Goal: Information Seeking & Learning: Learn about a topic

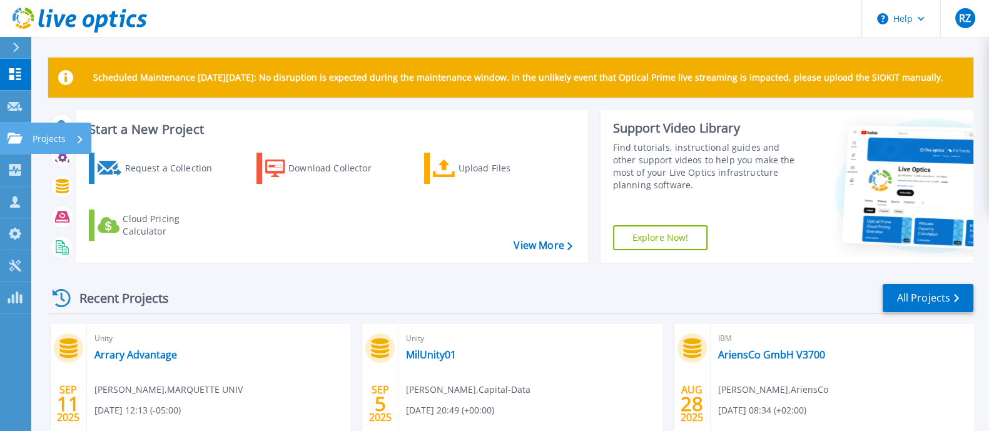
click at [14, 139] on icon at bounding box center [15, 138] width 15 height 11
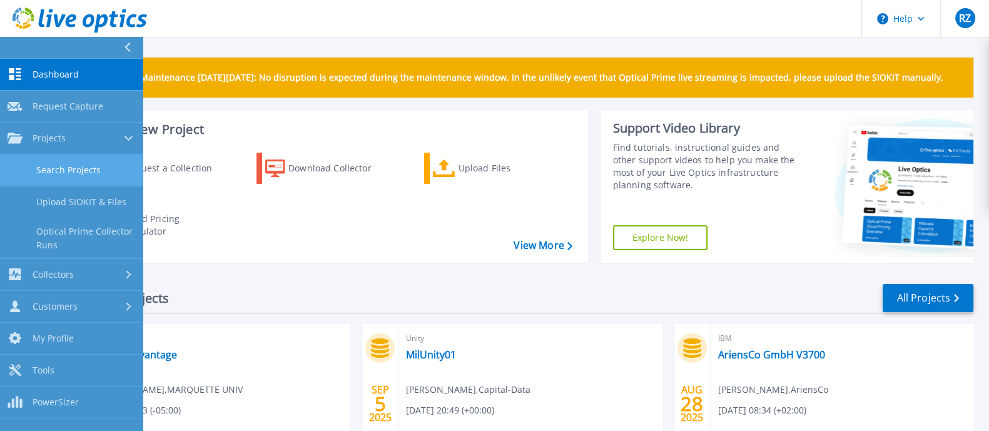
click at [44, 166] on link "Search Projects" at bounding box center [71, 170] width 143 height 32
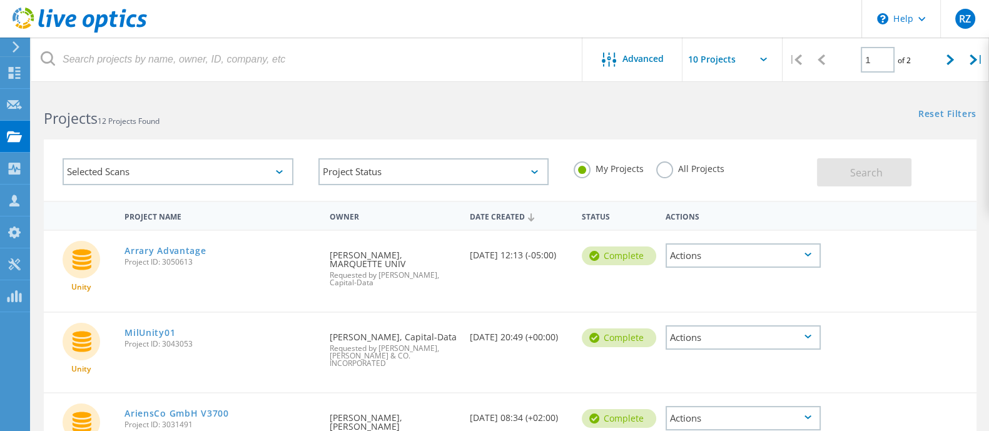
click at [682, 166] on label "All Projects" at bounding box center [690, 167] width 68 height 12
click at [0, 0] on input "All Projects" at bounding box center [0, 0] width 0 height 0
click at [817, 168] on button "Search" at bounding box center [864, 172] width 94 height 28
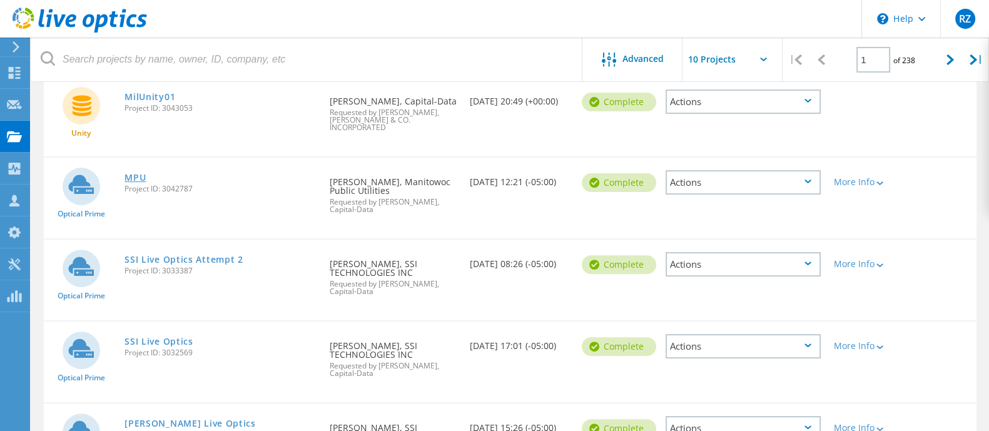
scroll to position [499, 0]
click at [129, 172] on link "MPU" at bounding box center [134, 176] width 21 height 9
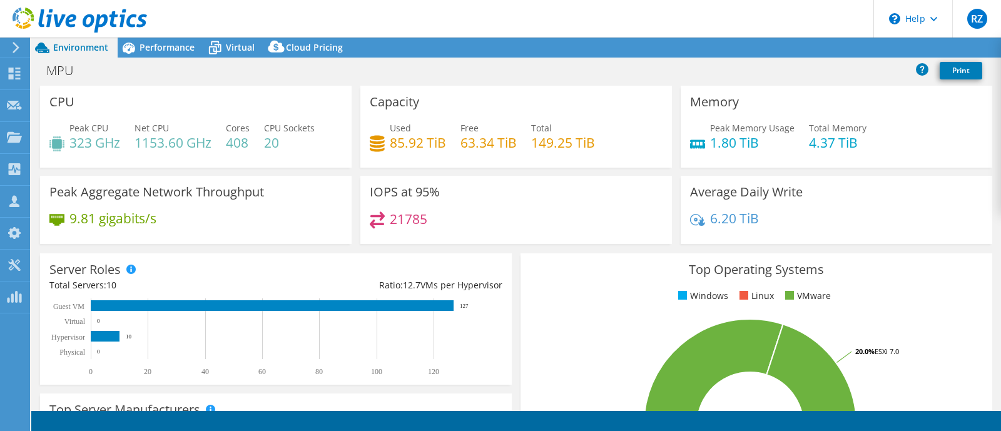
select select "USD"
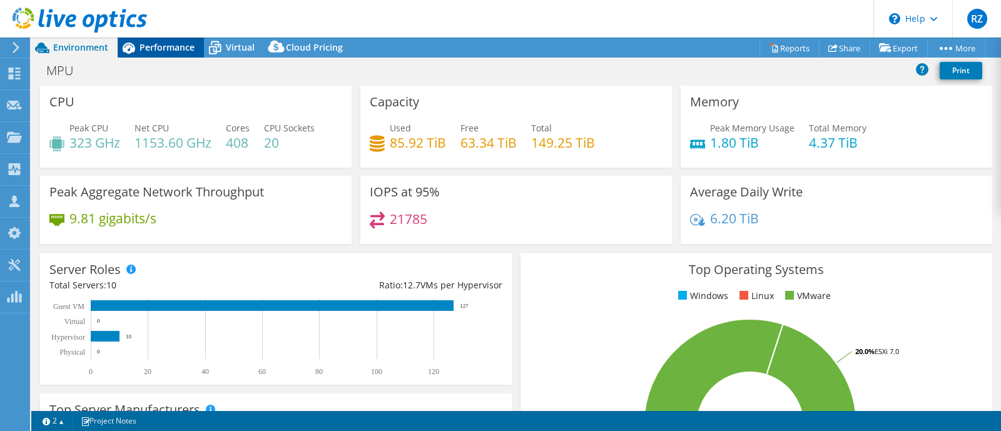
click at [175, 51] on span "Performance" at bounding box center [166, 47] width 55 height 12
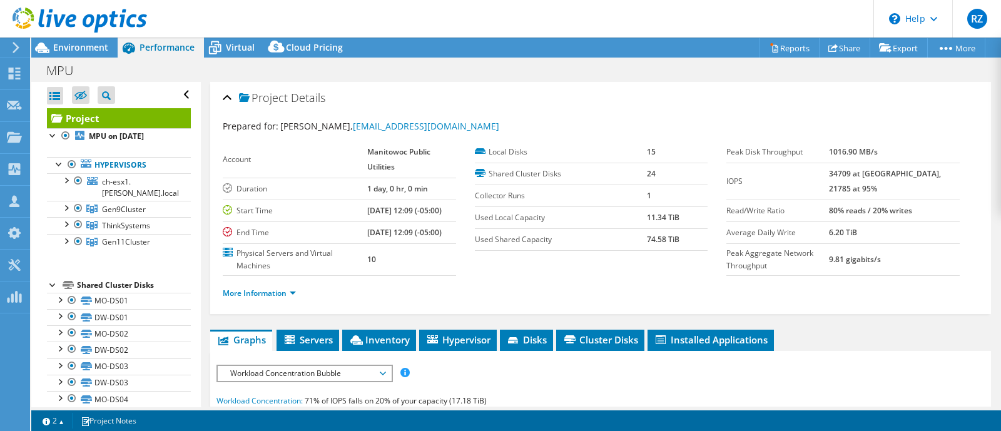
drag, startPoint x: 844, startPoint y: 170, endPoint x: 942, endPoint y: 176, distance: 98.4
click at [942, 176] on tr "IOPS 34709 at Peak, 21785 at 95%" at bounding box center [842, 181] width 233 height 37
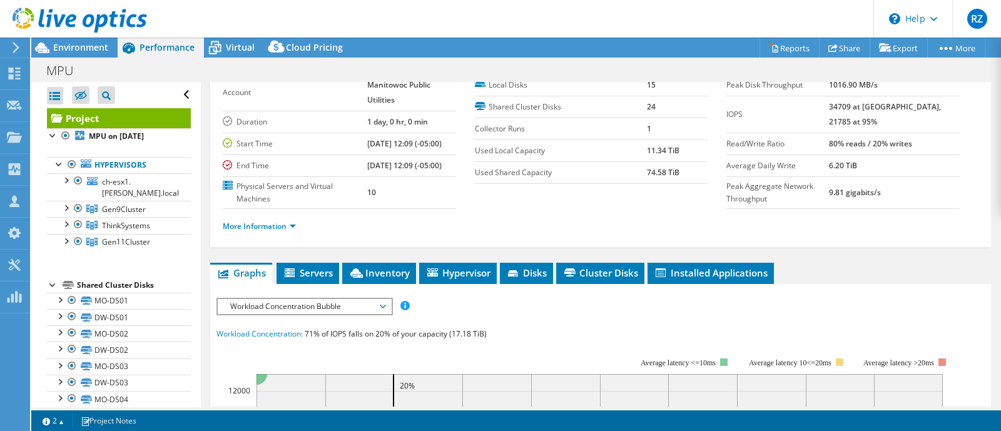
scroll to position [156, 0]
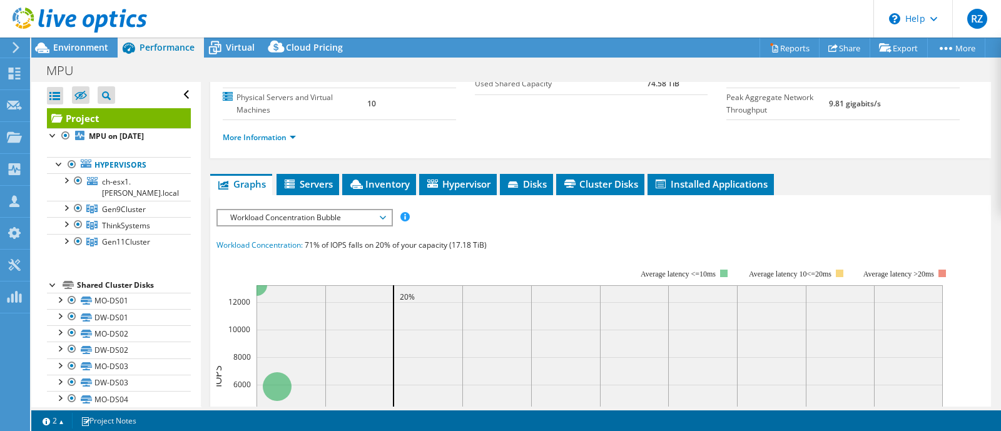
click at [297, 225] on span "Workload Concentration Bubble" at bounding box center [304, 217] width 161 height 15
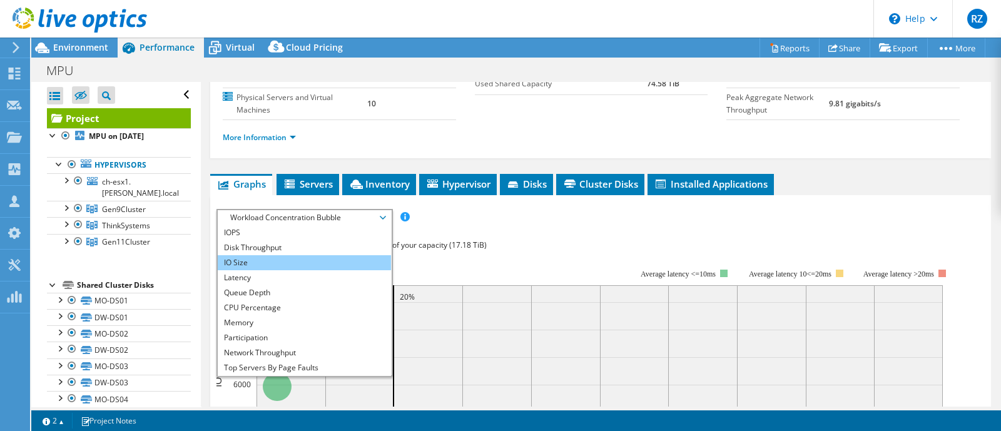
click at [275, 270] on li "IO Size" at bounding box center [304, 262] width 173 height 15
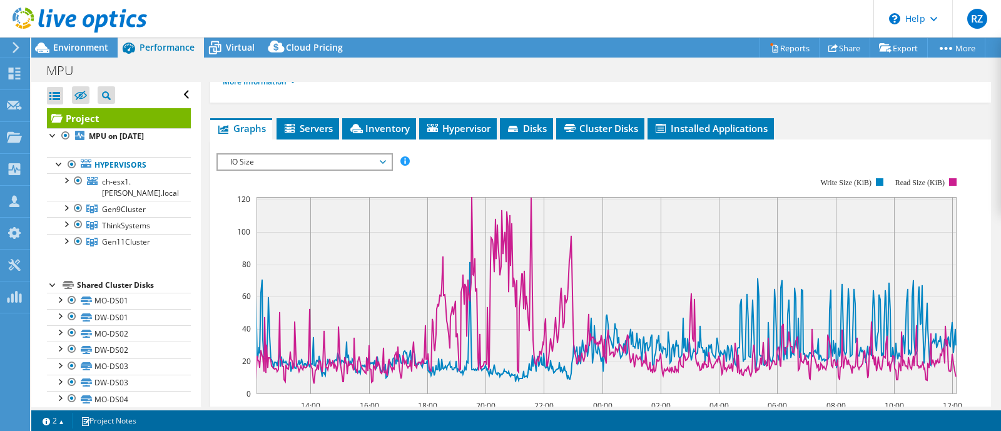
scroll to position [235, 0]
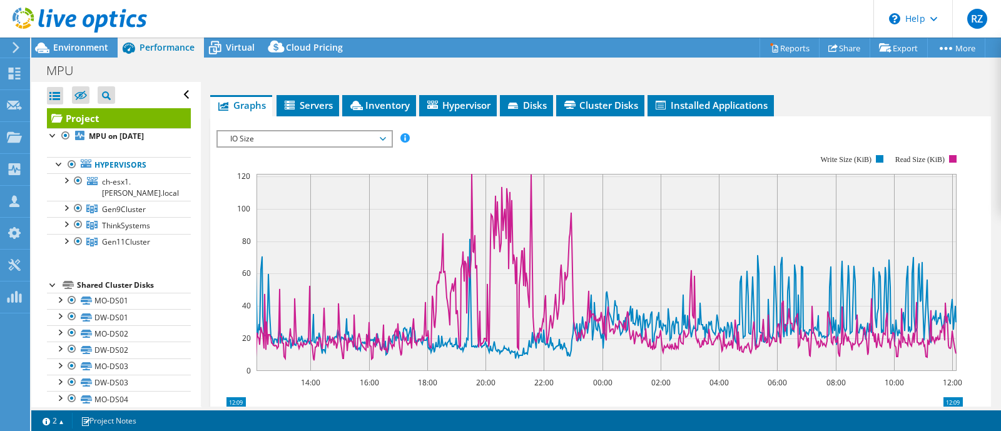
click at [278, 146] on span "IO Size" at bounding box center [304, 138] width 161 height 15
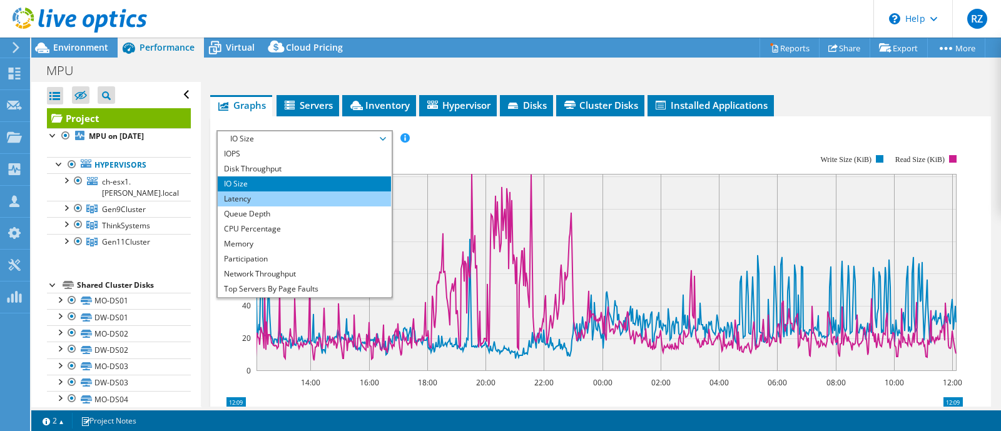
click at [269, 206] on li "Latency" at bounding box center [304, 198] width 173 height 15
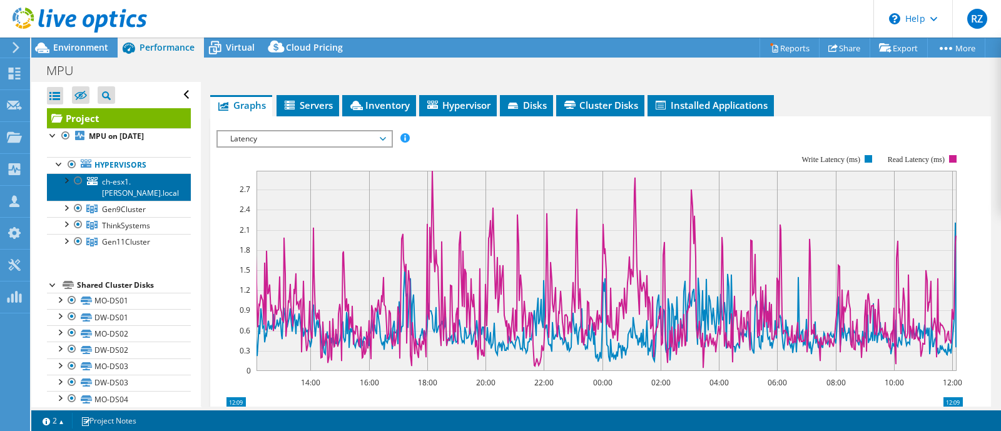
click at [149, 195] on span "ch-esx1.[PERSON_NAME].local" at bounding box center [140, 187] width 77 height 22
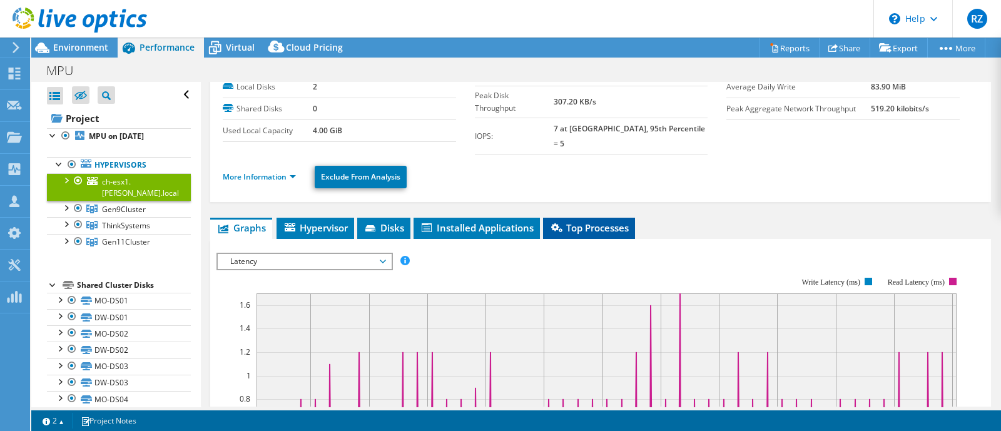
scroll to position [78, 0]
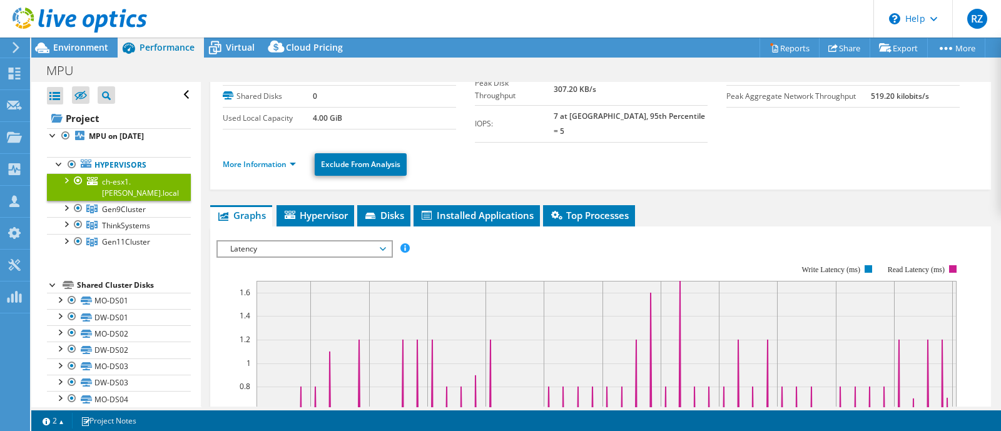
click at [303, 241] on span "Latency" at bounding box center [304, 248] width 161 height 15
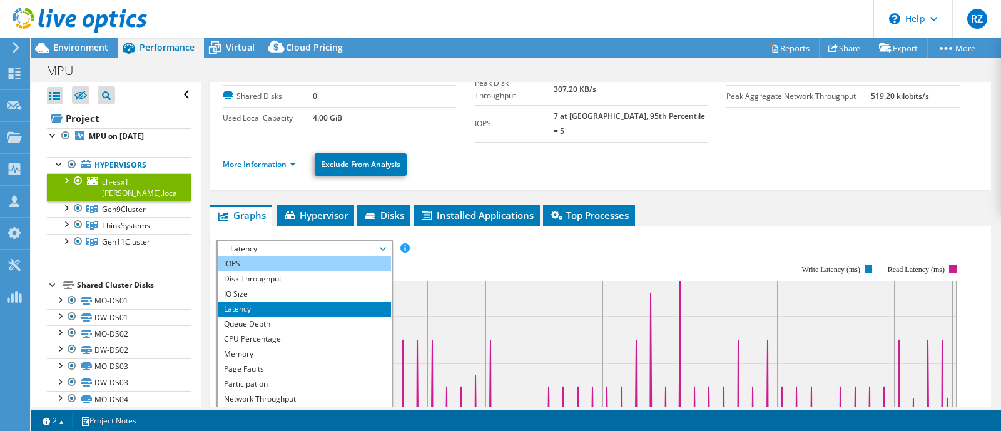
click at [292, 256] on li "IOPS" at bounding box center [304, 263] width 173 height 15
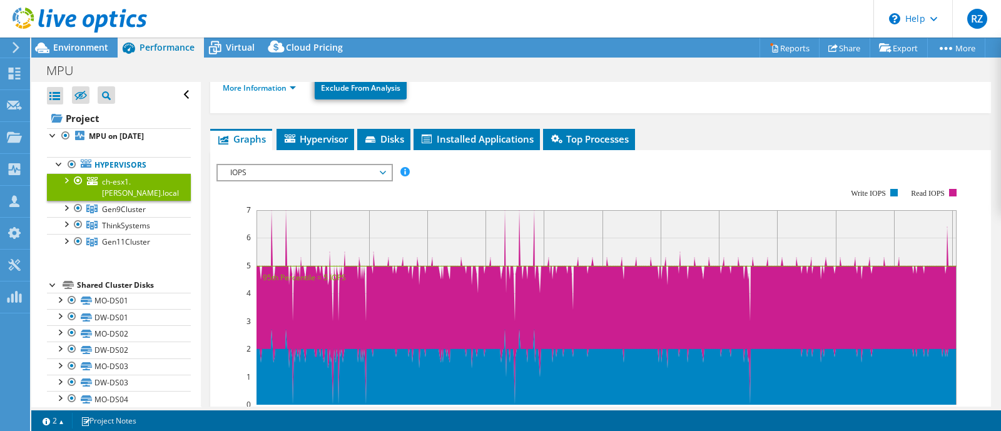
scroll to position [156, 0]
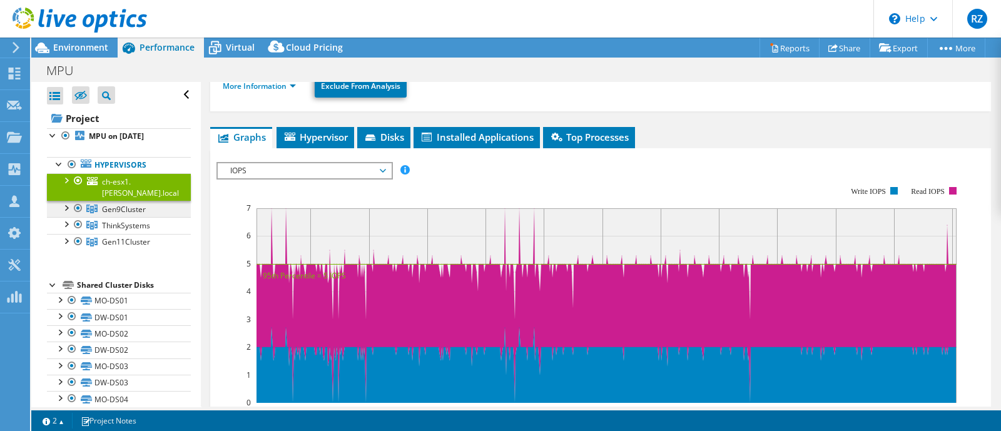
click at [109, 206] on span "Gen9Cluster" at bounding box center [124, 209] width 44 height 11
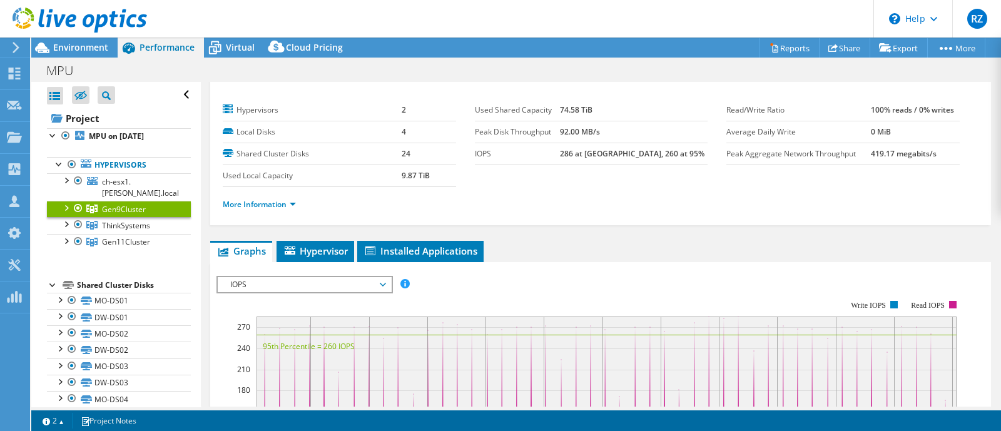
scroll to position [0, 0]
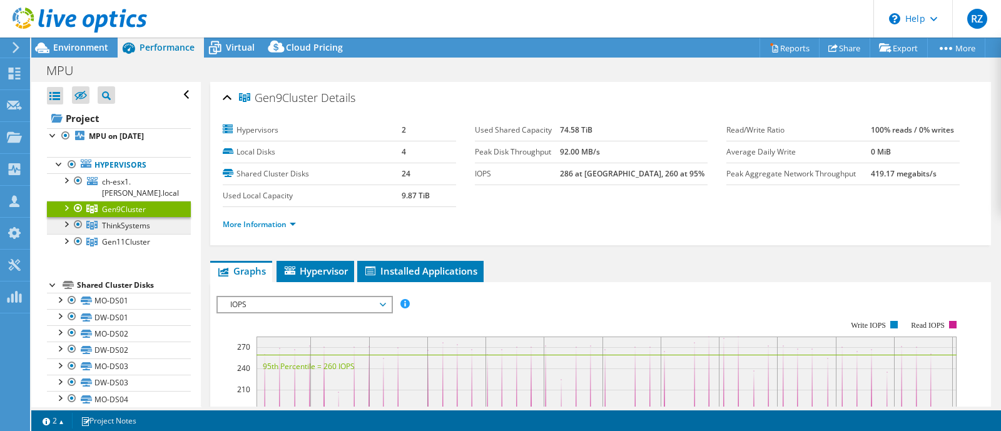
click at [141, 223] on span "ThinkSystems" at bounding box center [126, 225] width 48 height 11
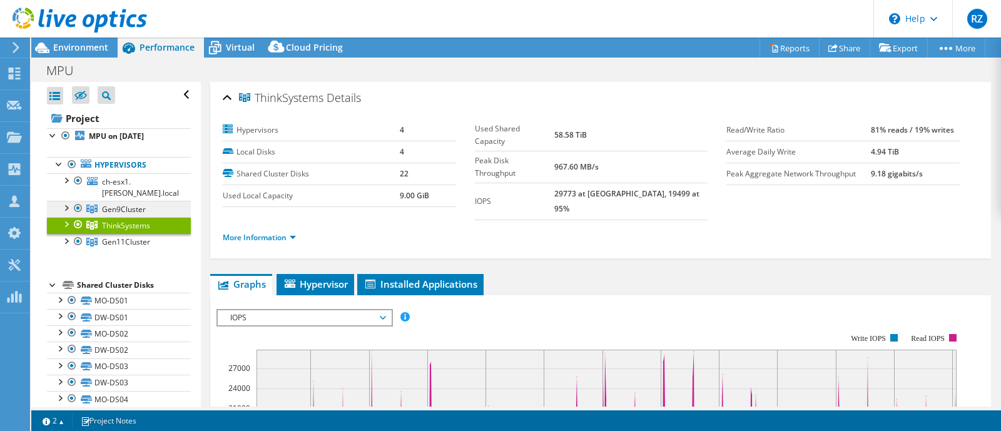
click at [139, 206] on span "Gen9Cluster" at bounding box center [124, 209] width 44 height 11
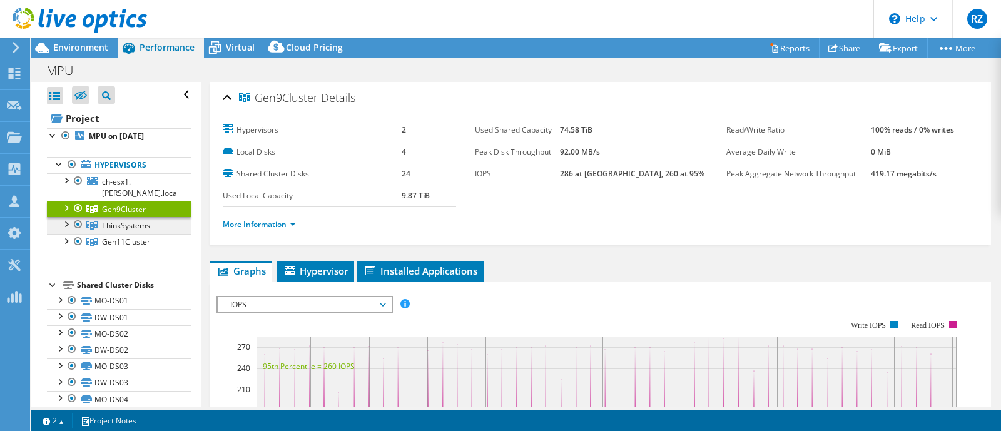
click at [134, 230] on span "ThinkSystems" at bounding box center [126, 225] width 48 height 11
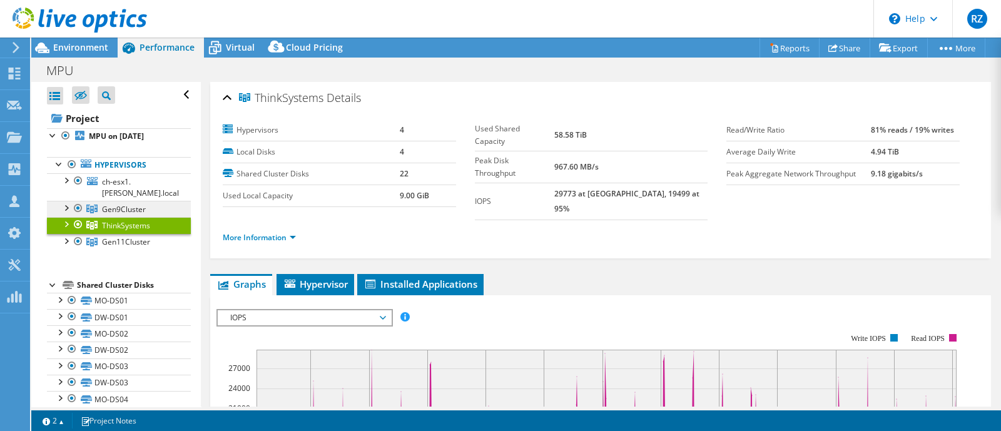
click at [141, 207] on span "Gen9Cluster" at bounding box center [124, 209] width 44 height 11
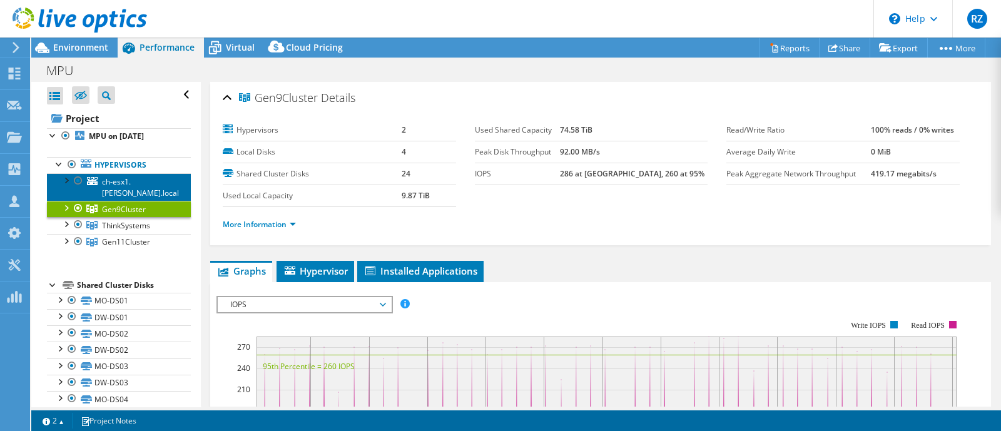
click at [143, 183] on link "ch-esx1.[PERSON_NAME].local" at bounding box center [119, 187] width 144 height 28
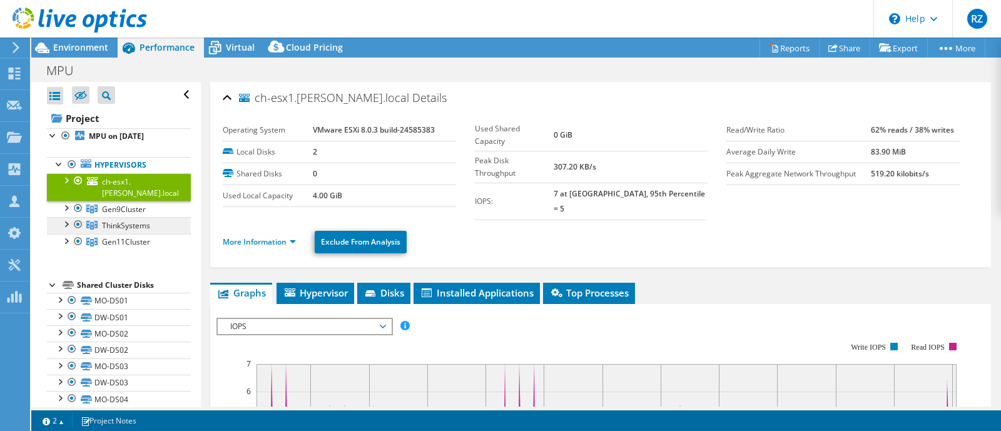
click at [131, 221] on span "ThinkSystems" at bounding box center [126, 225] width 48 height 11
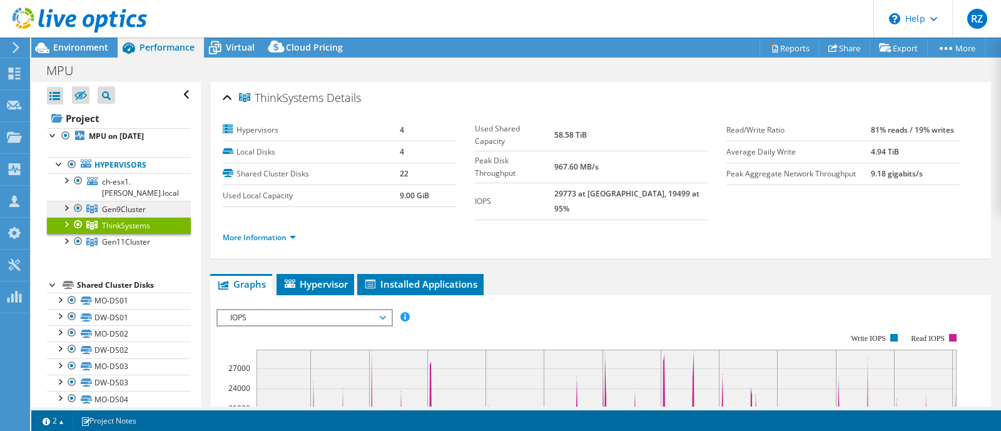
click at [137, 205] on span "Gen9Cluster" at bounding box center [124, 209] width 44 height 11
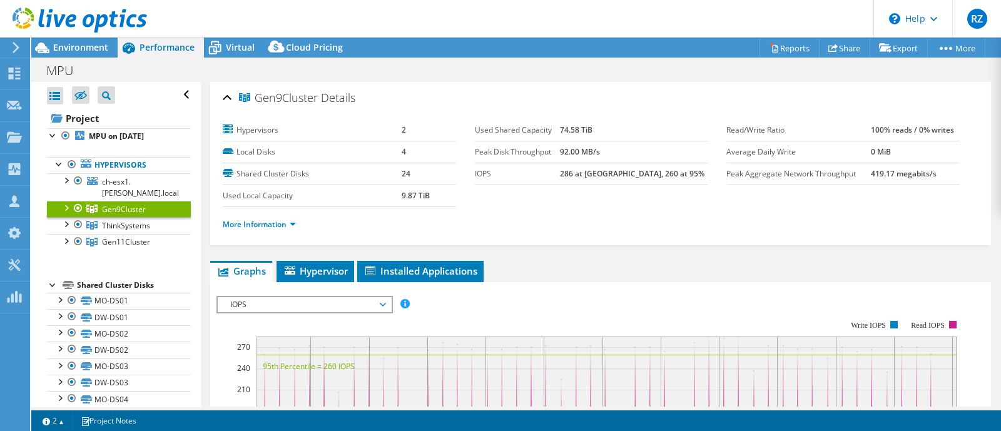
click at [134, 215] on link "Gen9Cluster" at bounding box center [119, 209] width 144 height 16
click at [134, 221] on span "ThinkSystems" at bounding box center [126, 225] width 48 height 11
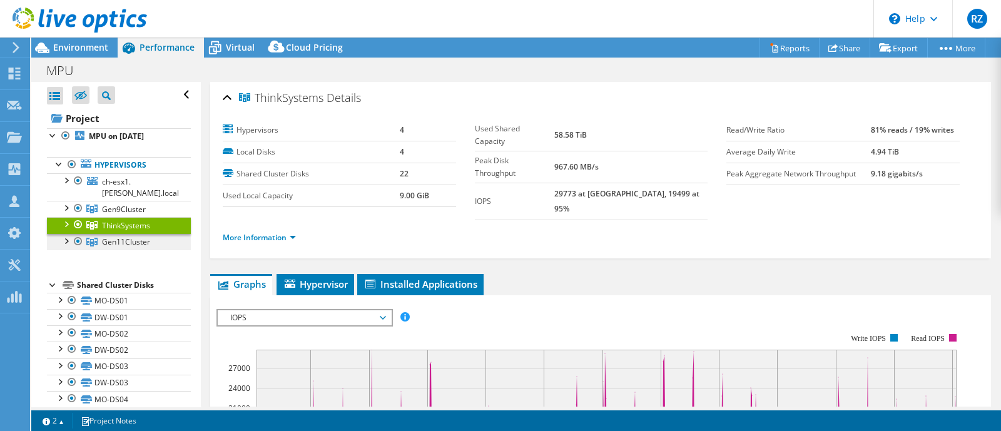
click at [133, 236] on span "Gen11Cluster" at bounding box center [126, 241] width 48 height 11
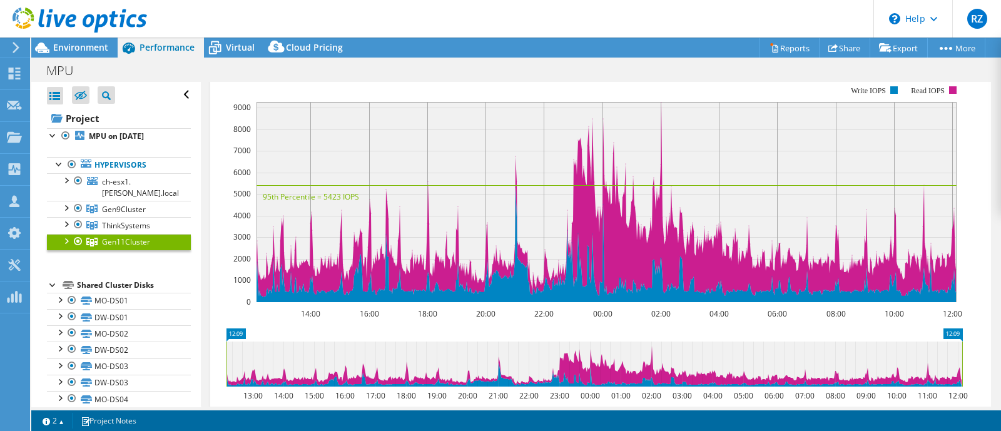
scroll to position [156, 0]
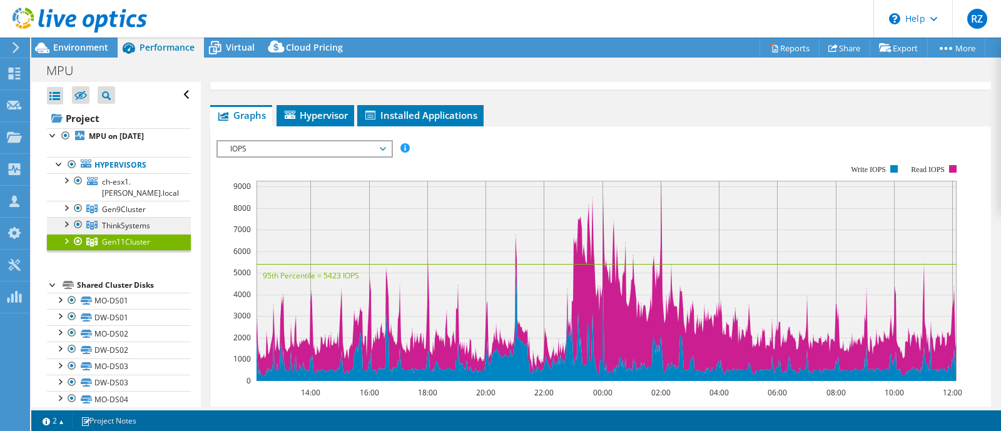
click at [154, 223] on link "ThinkSystems" at bounding box center [119, 225] width 144 height 16
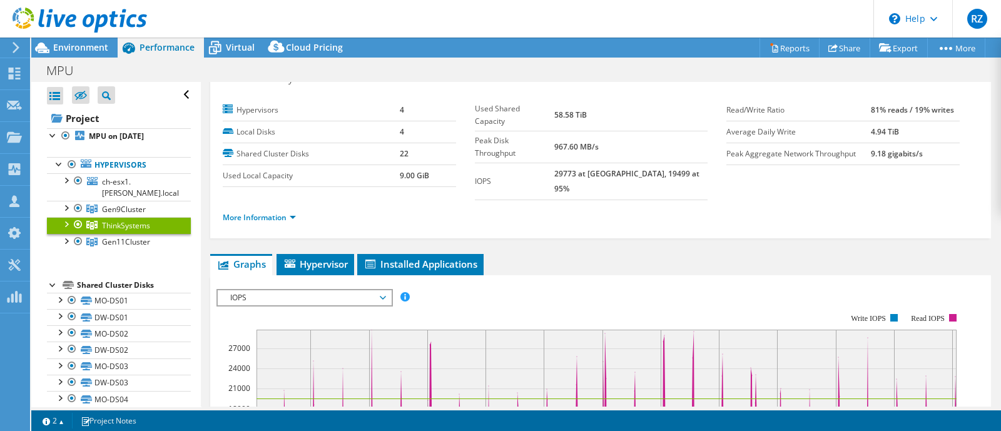
scroll to position [0, 0]
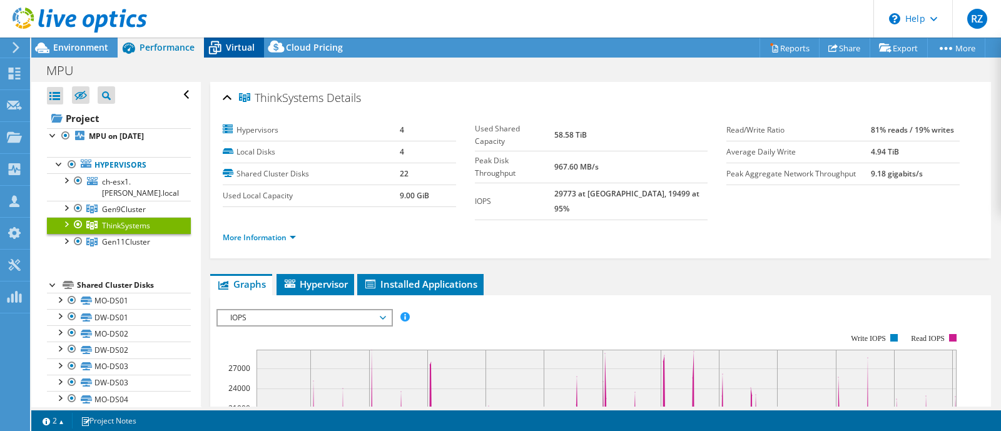
click at [217, 44] on icon at bounding box center [215, 49] width 13 height 10
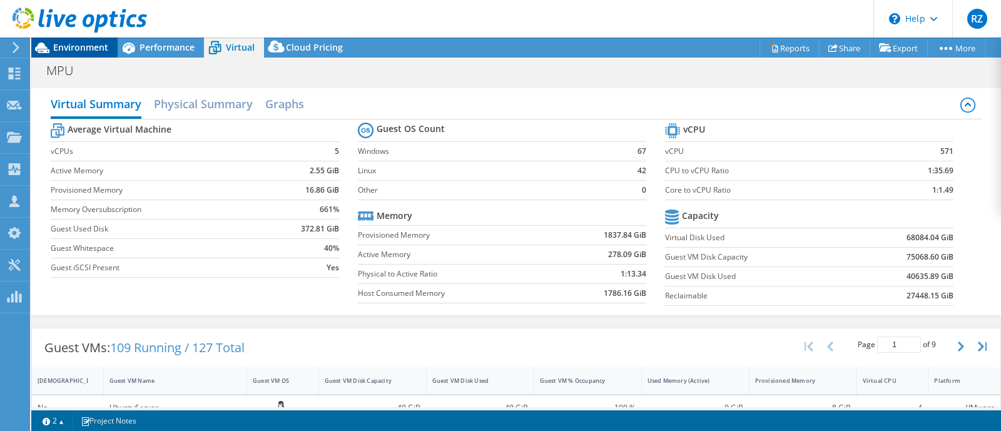
click at [76, 48] on span "Environment" at bounding box center [80, 47] width 55 height 12
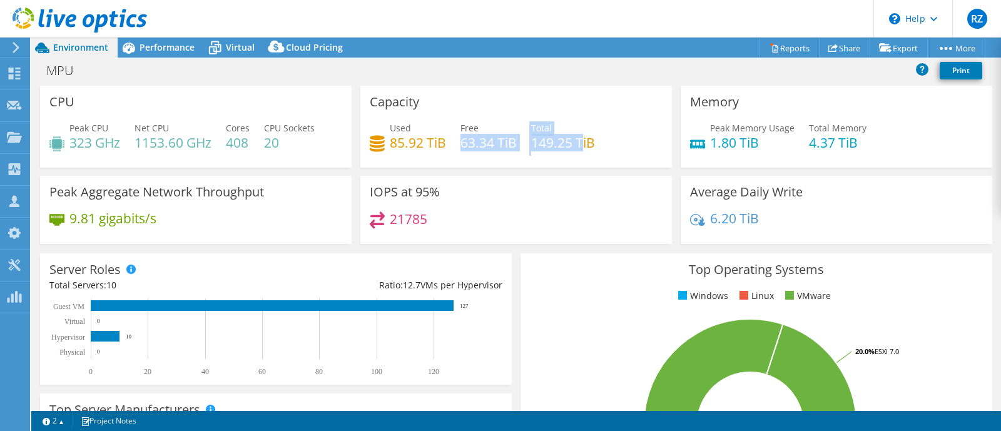
drag, startPoint x: 530, startPoint y: 138, endPoint x: 578, endPoint y: 144, distance: 48.6
click at [578, 144] on div "Used 85.92 TiB Free 63.34 TiB Total 149.25 TiB" at bounding box center [516, 141] width 293 height 41
click at [578, 144] on h4 "149.25 TiB" at bounding box center [563, 143] width 64 height 14
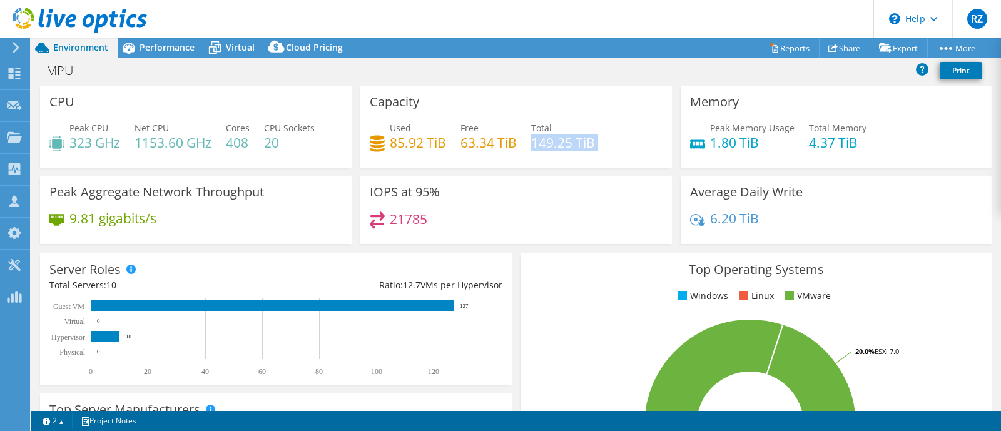
click at [578, 144] on h4 "149.25 TiB" at bounding box center [563, 143] width 64 height 14
click at [142, 39] on div at bounding box center [73, 21] width 147 height 42
click at [130, 48] on icon at bounding box center [129, 48] width 13 height 11
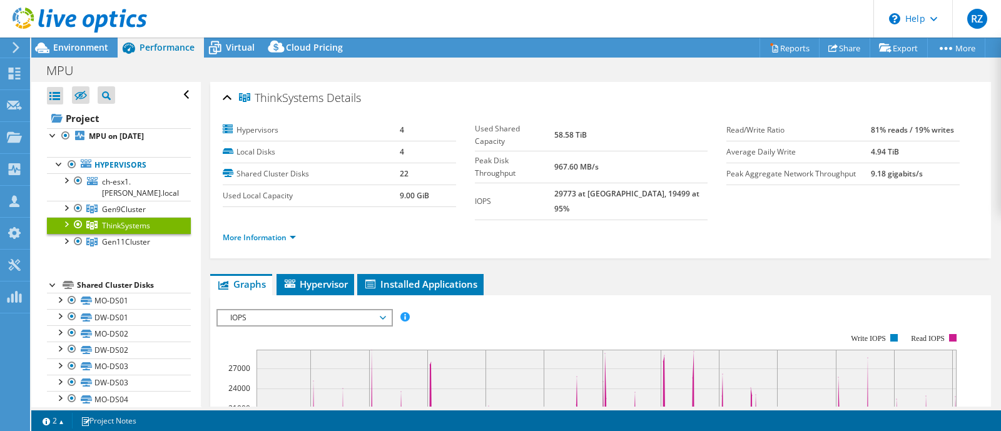
click at [278, 231] on li "More Information" at bounding box center [263, 238] width 81 height 14
click at [277, 232] on link "More Information" at bounding box center [259, 237] width 73 height 11
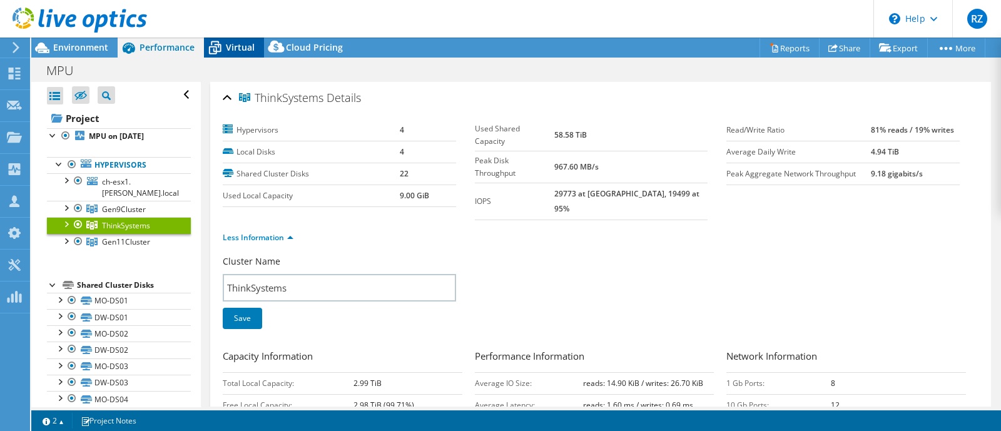
click at [236, 49] on span "Virtual" at bounding box center [240, 47] width 29 height 12
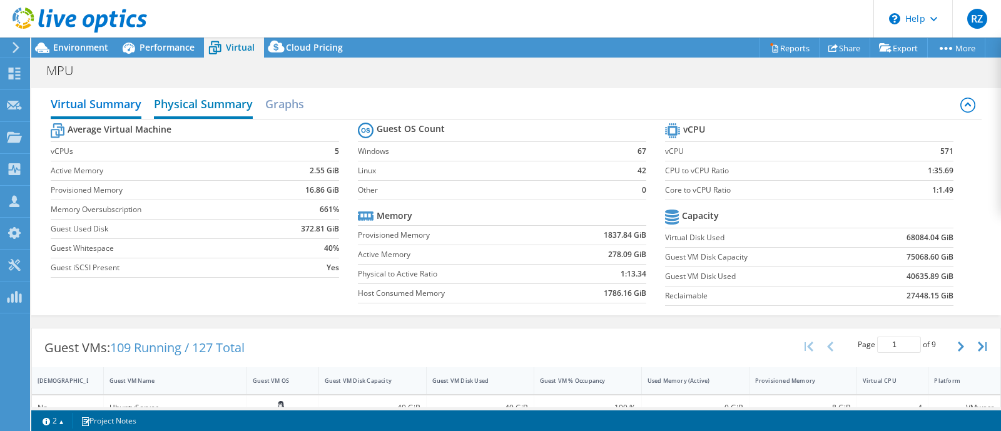
click at [201, 104] on h2 "Physical Summary" at bounding box center [203, 105] width 99 height 28
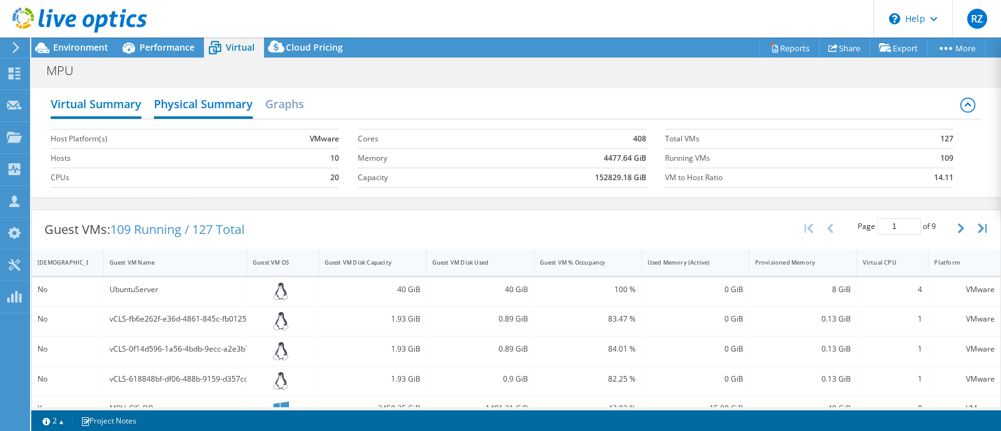
click at [115, 101] on h2 "Virtual Summary" at bounding box center [96, 105] width 91 height 28
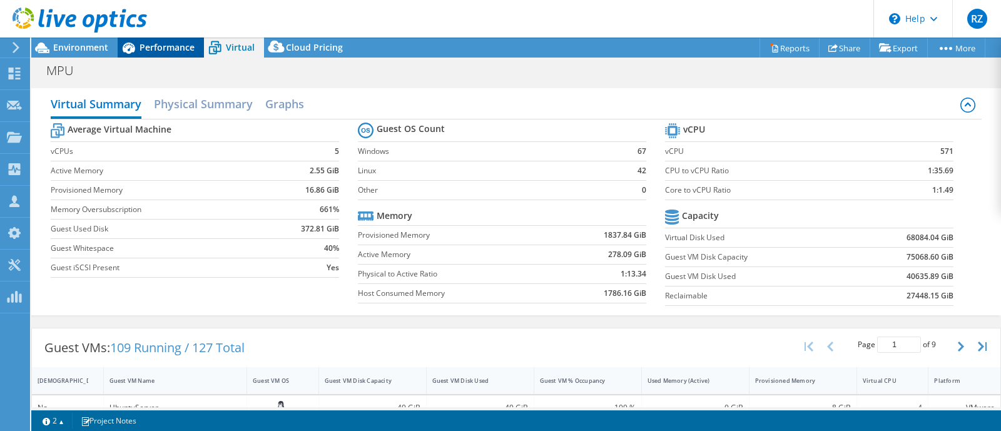
click at [136, 48] on icon at bounding box center [129, 48] width 22 height 22
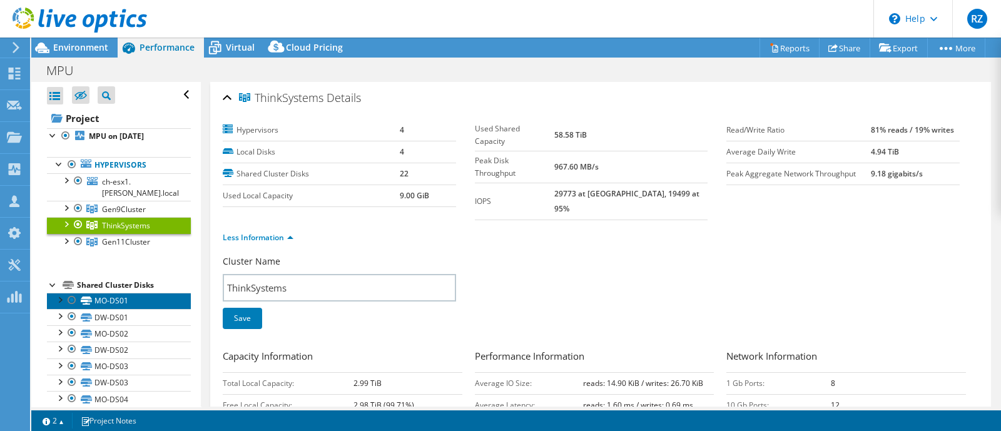
click at [131, 300] on link "MO-DS01" at bounding box center [119, 301] width 144 height 16
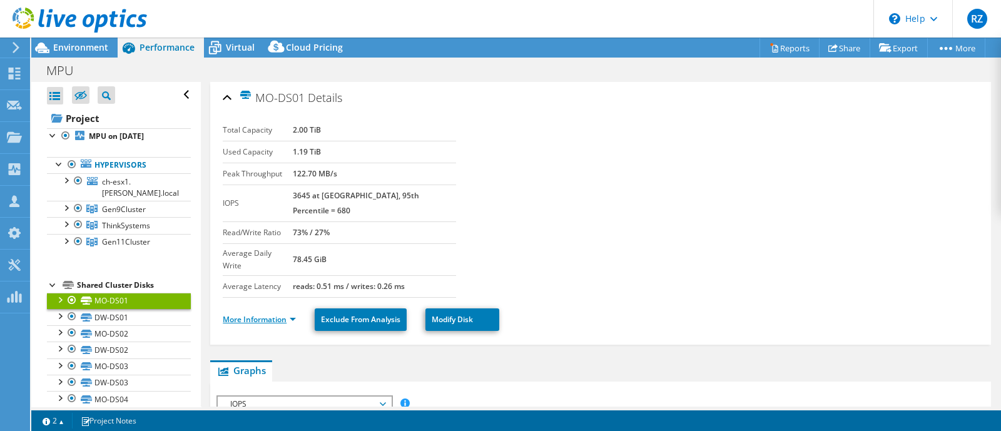
click at [240, 314] on link "More Information" at bounding box center [259, 319] width 73 height 11
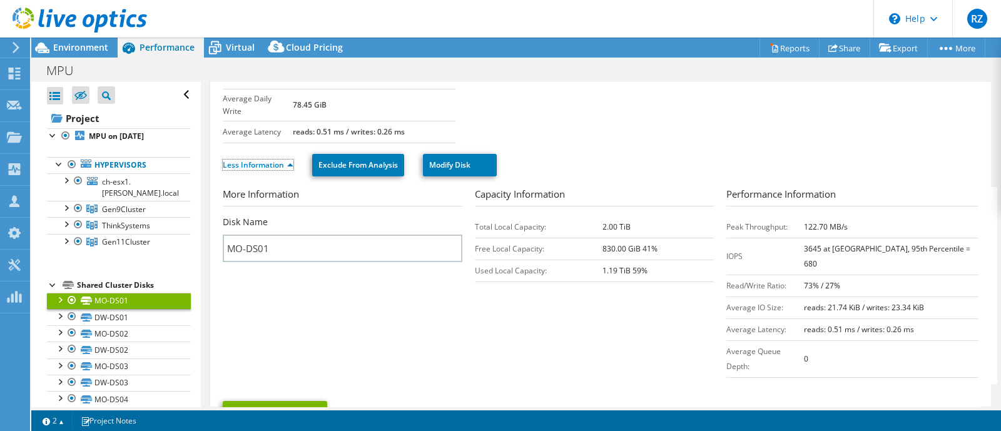
scroll to position [158, 0]
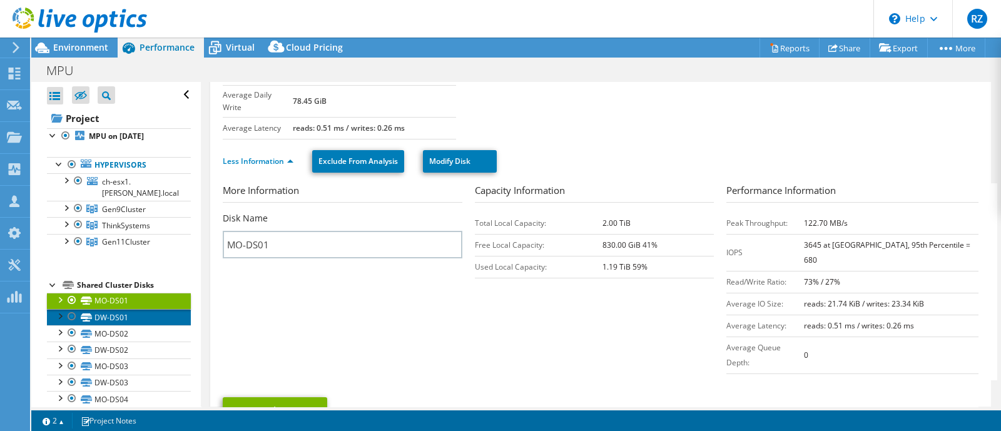
click at [128, 320] on link "DW-DS01" at bounding box center [119, 317] width 144 height 16
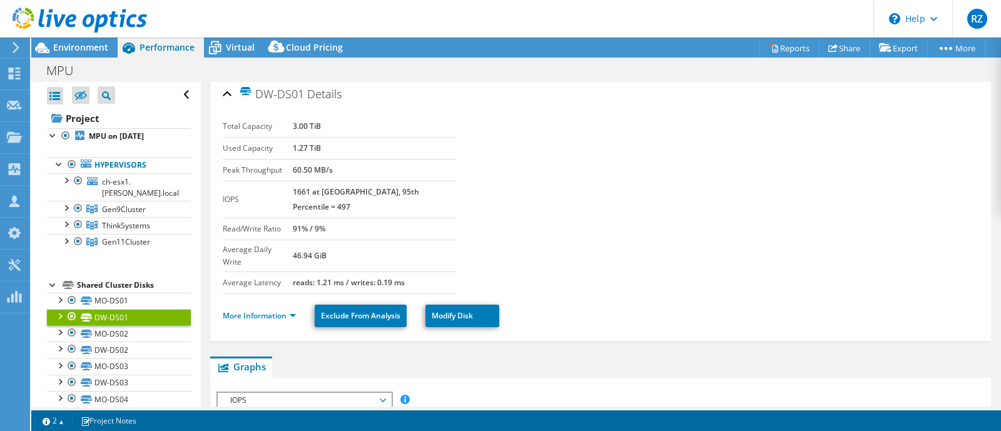
scroll to position [0, 0]
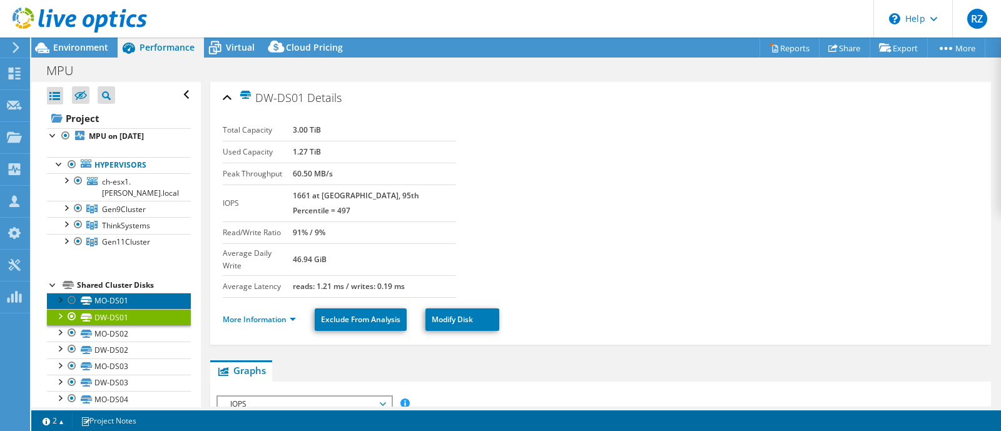
click at [122, 301] on link "MO-DS01" at bounding box center [119, 301] width 144 height 16
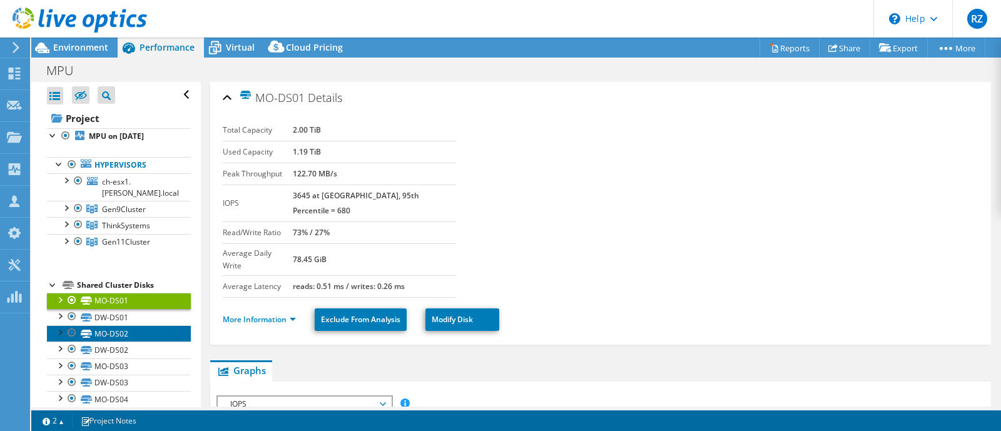
click at [119, 335] on link "MO-DS02" at bounding box center [119, 333] width 144 height 16
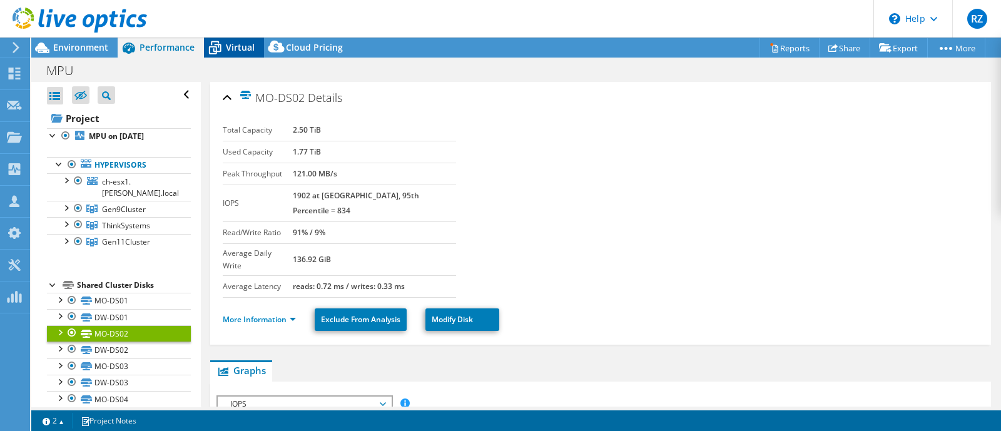
click at [219, 58] on icon at bounding box center [215, 48] width 22 height 22
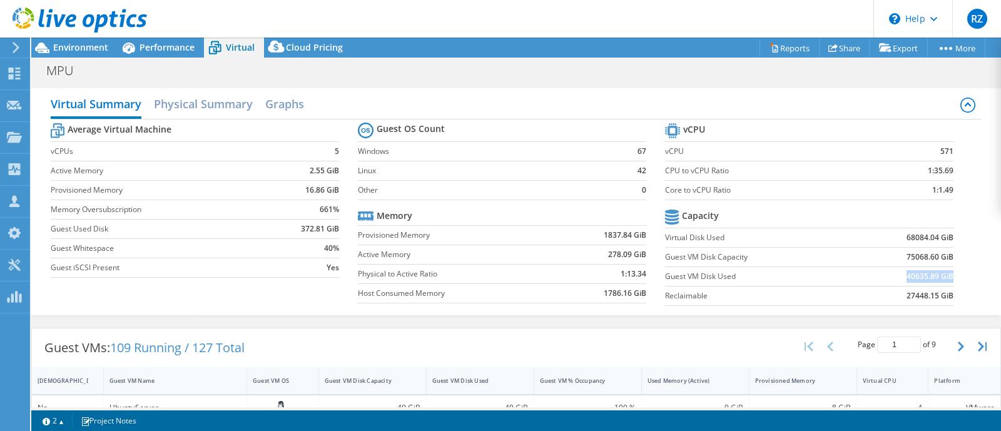
drag, startPoint x: 892, startPoint y: 271, endPoint x: 940, endPoint y: 276, distance: 48.4
click at [940, 276] on td "40635.89 GiB" at bounding box center [903, 275] width 99 height 19
click at [209, 113] on h2 "Physical Summary" at bounding box center [203, 105] width 99 height 28
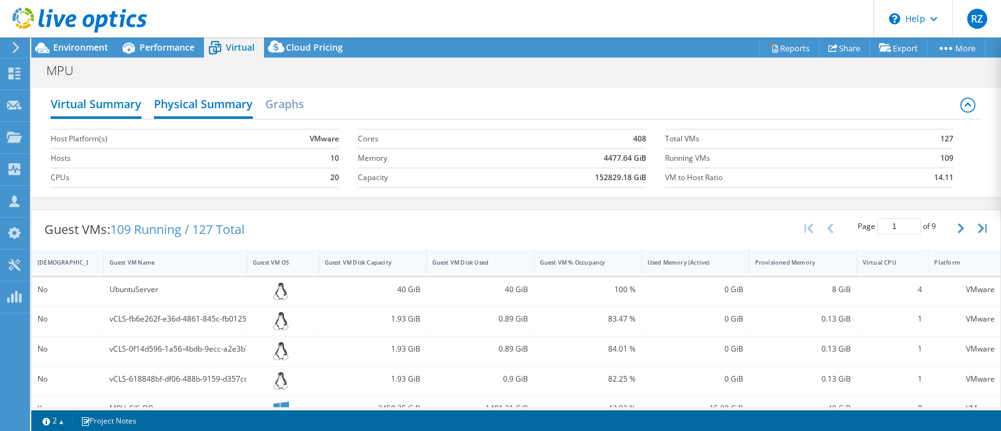
click at [94, 104] on h2 "Virtual Summary" at bounding box center [96, 105] width 91 height 28
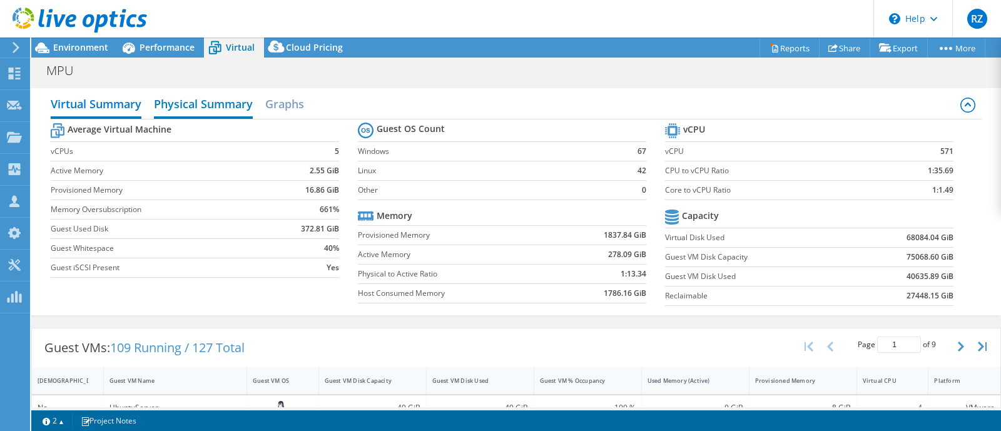
click at [208, 106] on h2 "Physical Summary" at bounding box center [203, 105] width 99 height 28
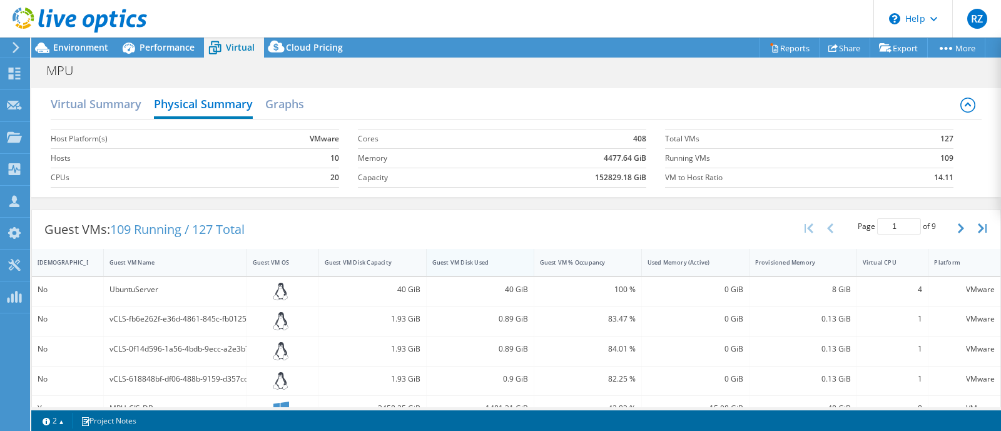
click at [482, 263] on div "Guest VM Disk Used" at bounding box center [472, 262] width 81 height 8
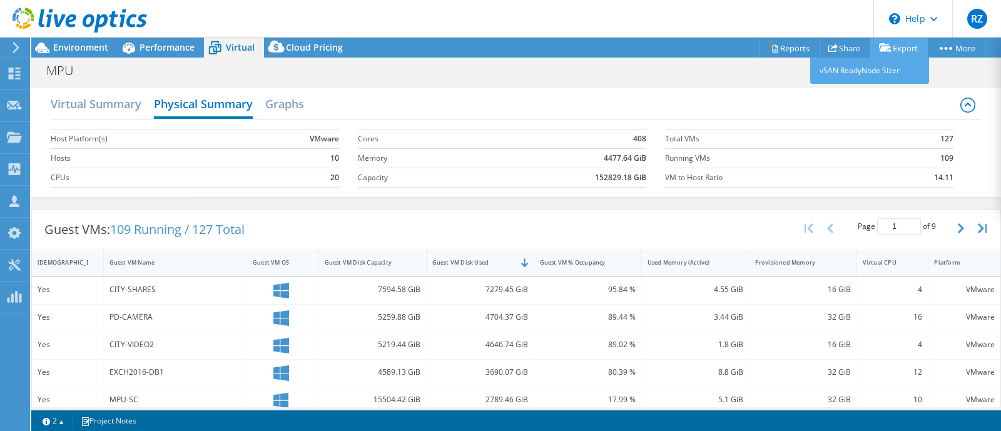
click at [901, 48] on link "Export" at bounding box center [898, 47] width 58 height 19
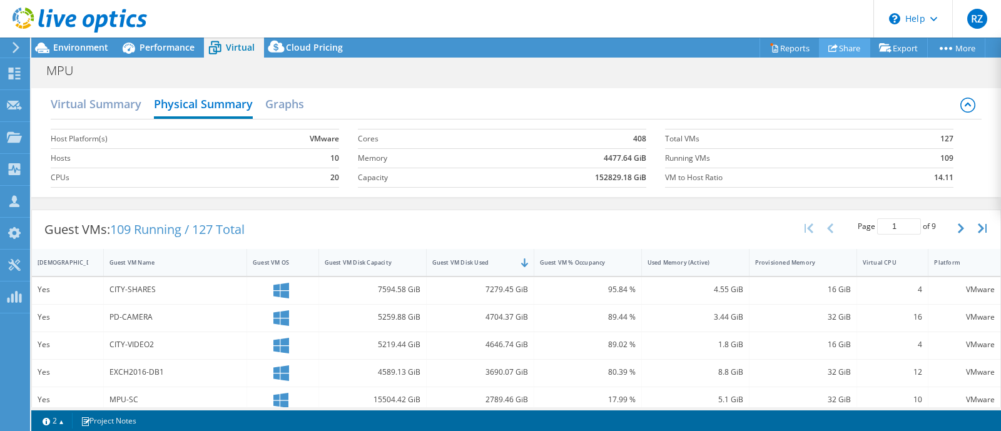
click at [829, 48] on icon at bounding box center [832, 47] width 9 height 9
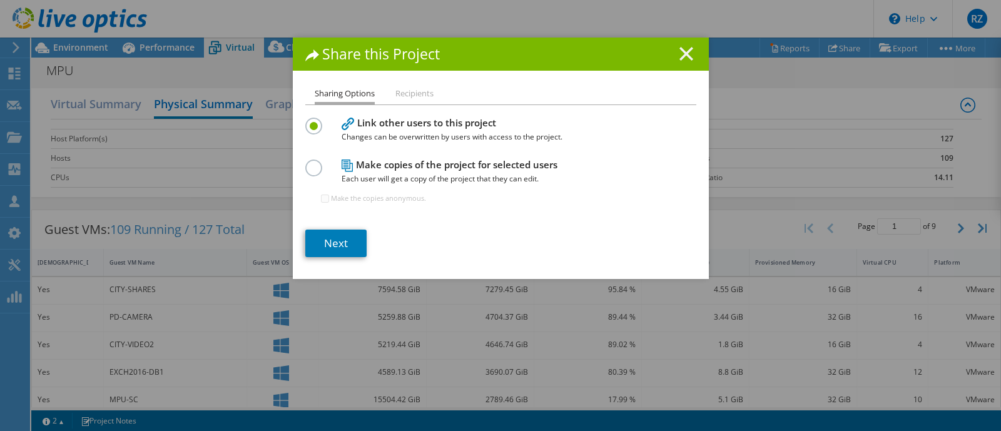
click at [683, 57] on line at bounding box center [686, 54] width 13 height 13
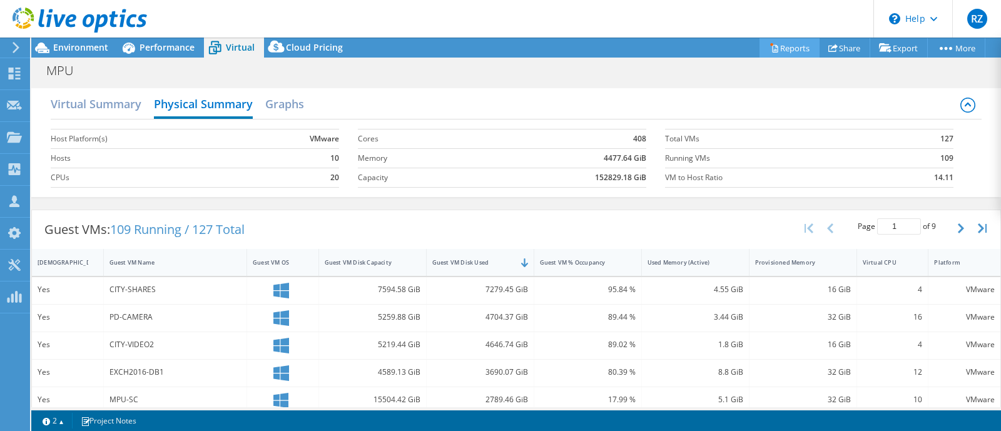
click at [769, 44] on icon at bounding box center [773, 47] width 9 height 9
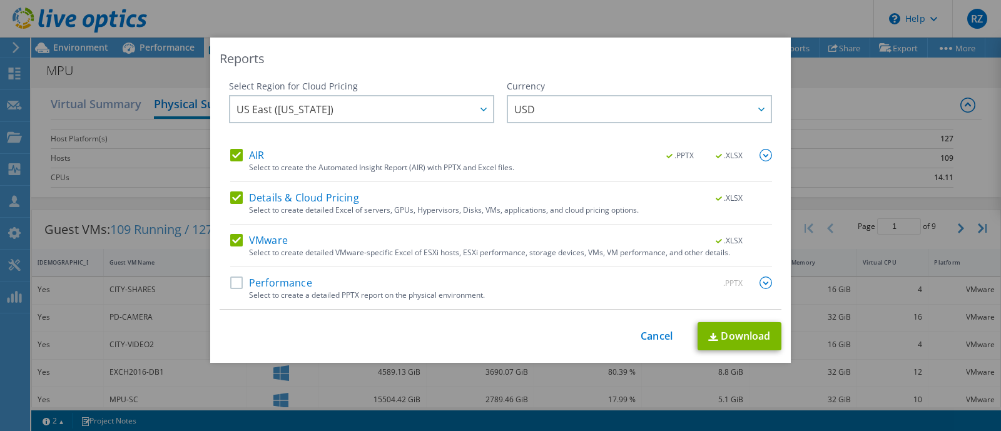
click at [234, 275] on div "AIR .PPTX .XLSX Select to create the Automated Insight Report (AIR) with PPTX a…" at bounding box center [501, 229] width 542 height 160
click at [241, 279] on label "Performance" at bounding box center [271, 282] width 82 height 13
click at [0, 0] on input "Performance" at bounding box center [0, 0] width 0 height 0
click at [268, 198] on label "Details & Cloud Pricing" at bounding box center [294, 197] width 129 height 13
click at [0, 0] on input "Details & Cloud Pricing" at bounding box center [0, 0] width 0 height 0
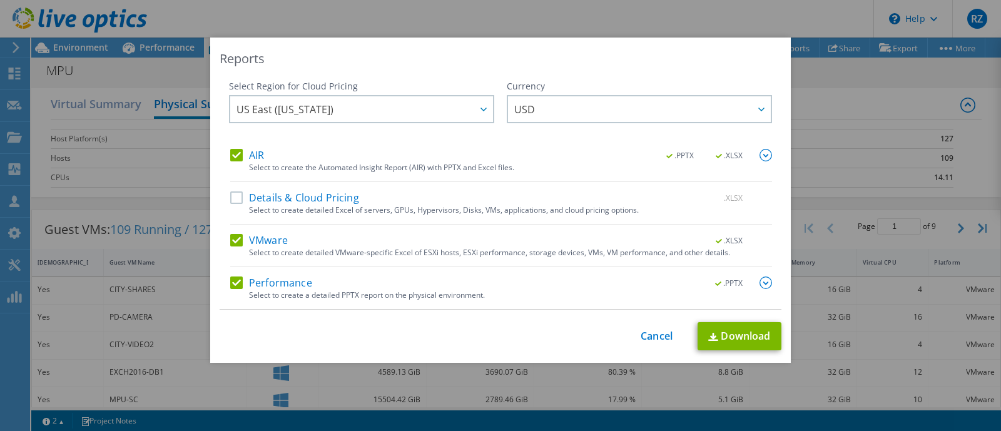
click at [338, 198] on label "Details & Cloud Pricing" at bounding box center [294, 197] width 129 height 13
click at [0, 0] on input "Details & Cloud Pricing" at bounding box center [0, 0] width 0 height 0
click at [742, 328] on link "Download" at bounding box center [739, 336] width 84 height 28
click at [654, 333] on link "Cancel" at bounding box center [656, 336] width 32 height 12
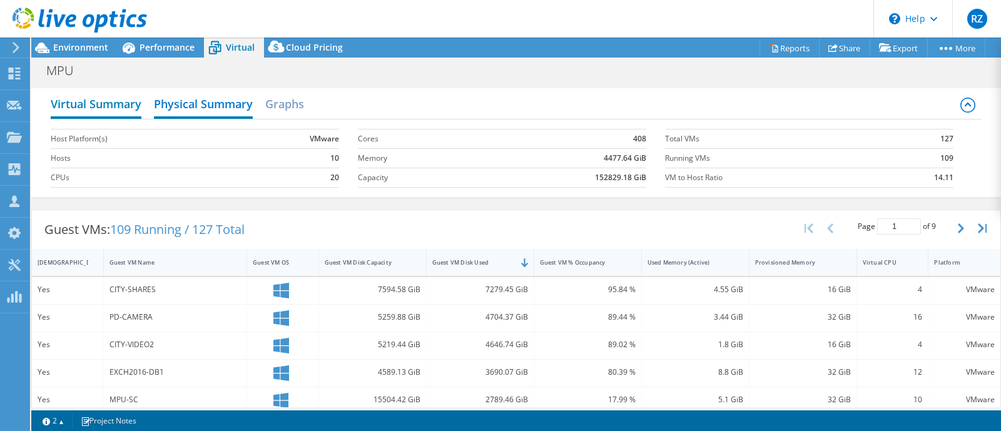
click at [94, 109] on h2 "Virtual Summary" at bounding box center [96, 105] width 91 height 28
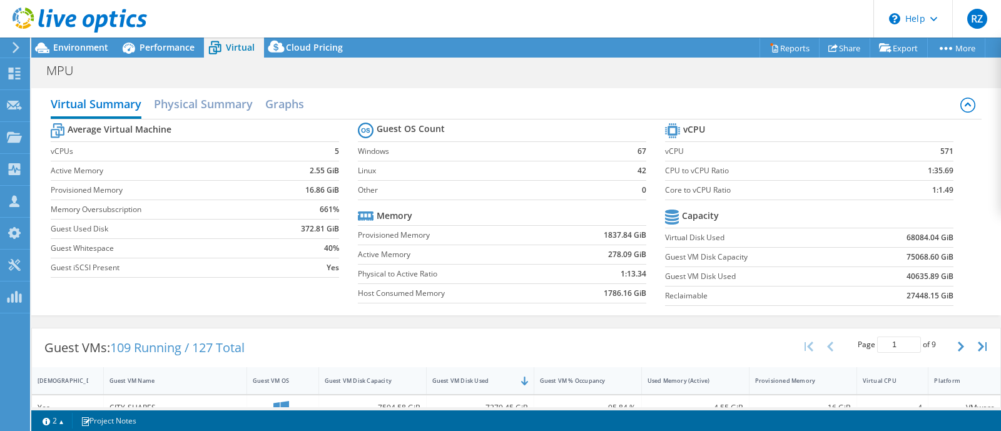
click at [93, 39] on div at bounding box center [73, 21] width 147 height 42
click at [81, 46] on span "Environment" at bounding box center [80, 47] width 55 height 12
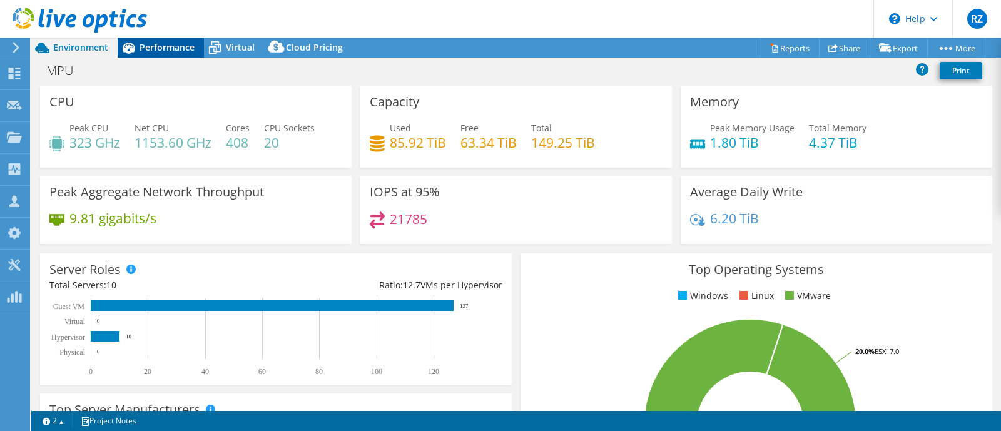
click at [181, 39] on div "Performance" at bounding box center [161, 48] width 86 height 20
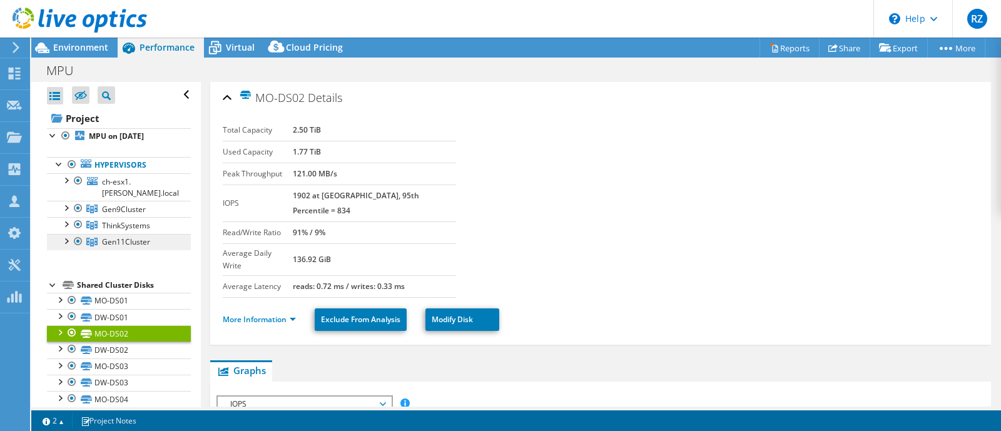
click at [109, 237] on span "Gen11Cluster" at bounding box center [126, 241] width 48 height 11
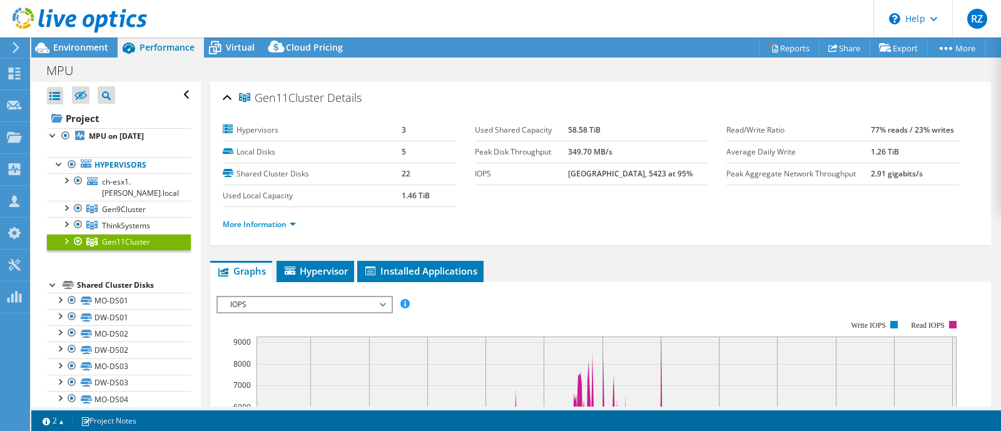
click at [66, 239] on div at bounding box center [65, 240] width 13 height 13
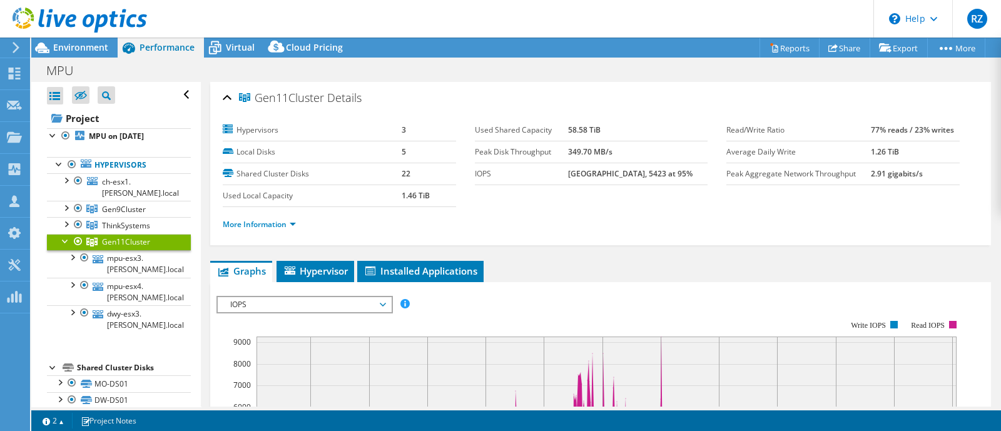
scroll to position [78, 0]
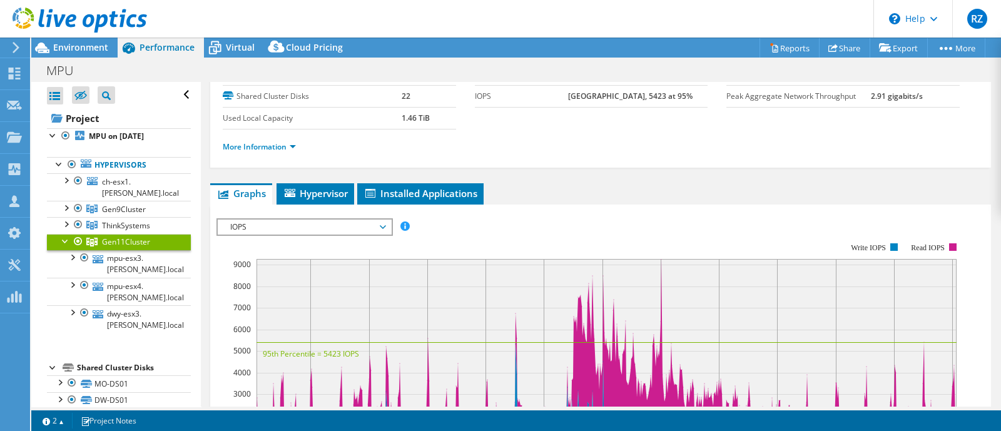
click at [276, 225] on span "IOPS" at bounding box center [304, 227] width 161 height 15
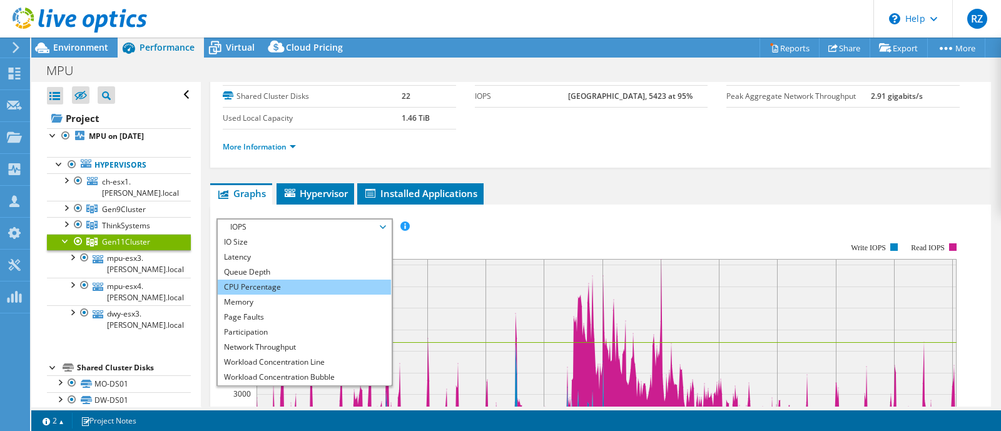
scroll to position [44, 0]
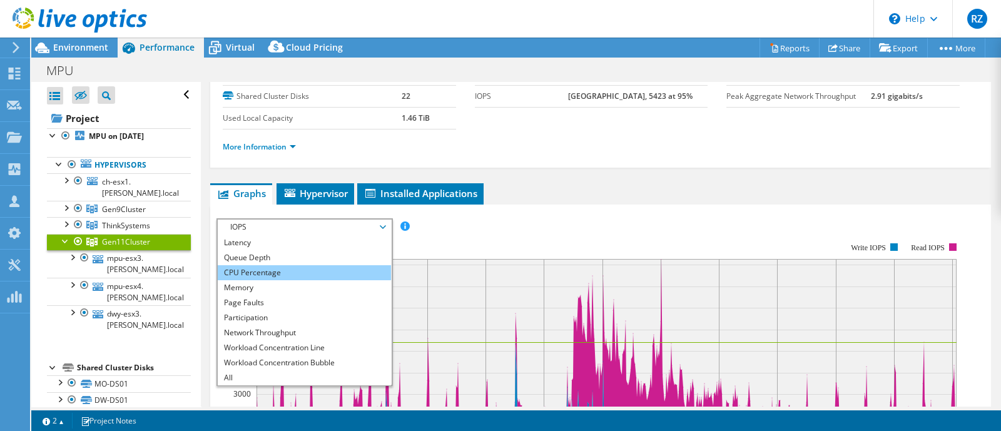
click at [276, 266] on li "CPU Percentage" at bounding box center [304, 272] width 173 height 15
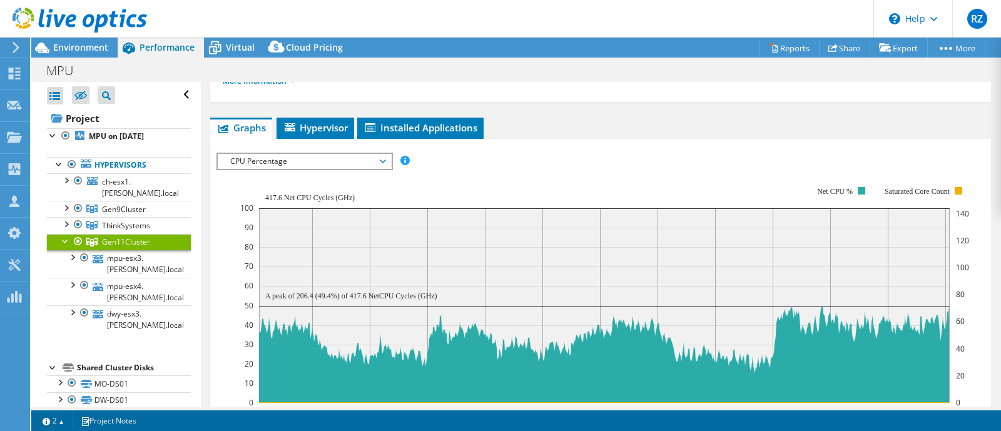
scroll to position [235, 0]
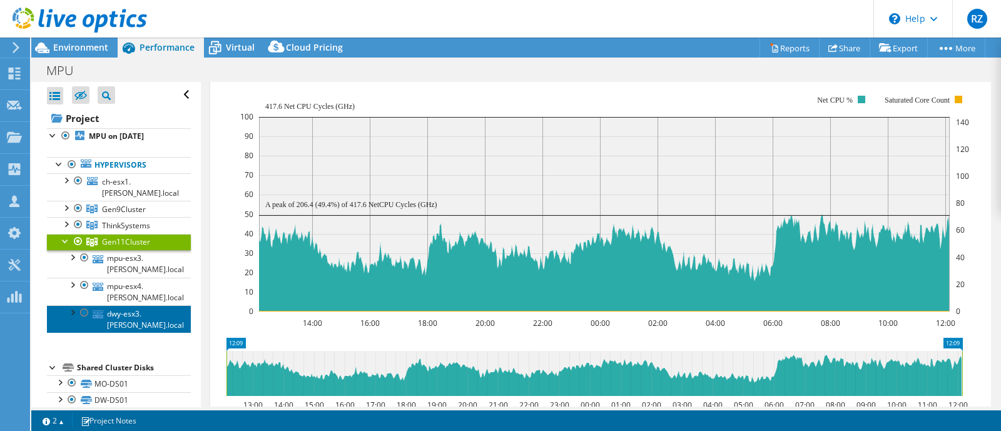
click at [155, 311] on link "dwy-esx3.[PERSON_NAME].local" at bounding box center [119, 319] width 144 height 28
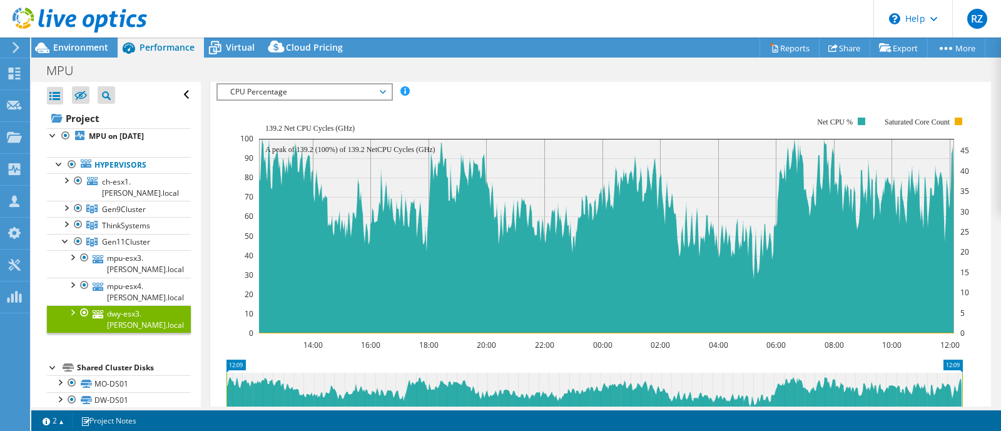
scroll to position [243, 0]
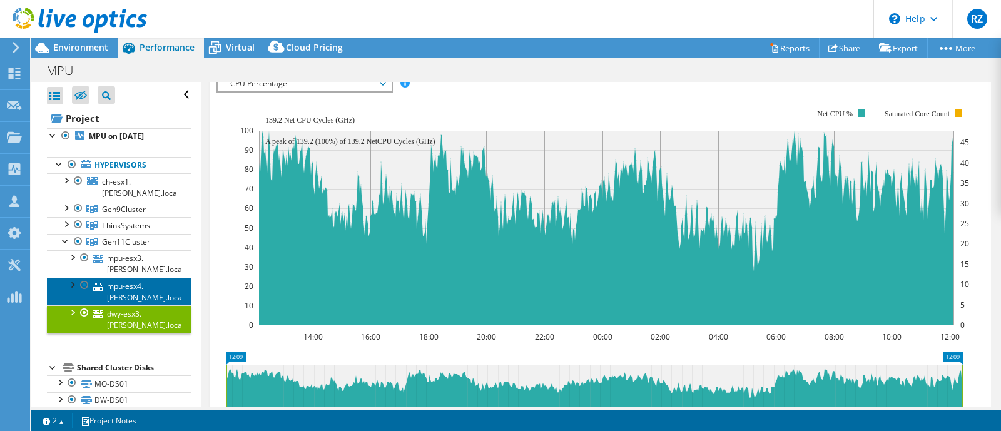
click at [159, 293] on link "mpu-esx4.[PERSON_NAME].local" at bounding box center [119, 292] width 144 height 28
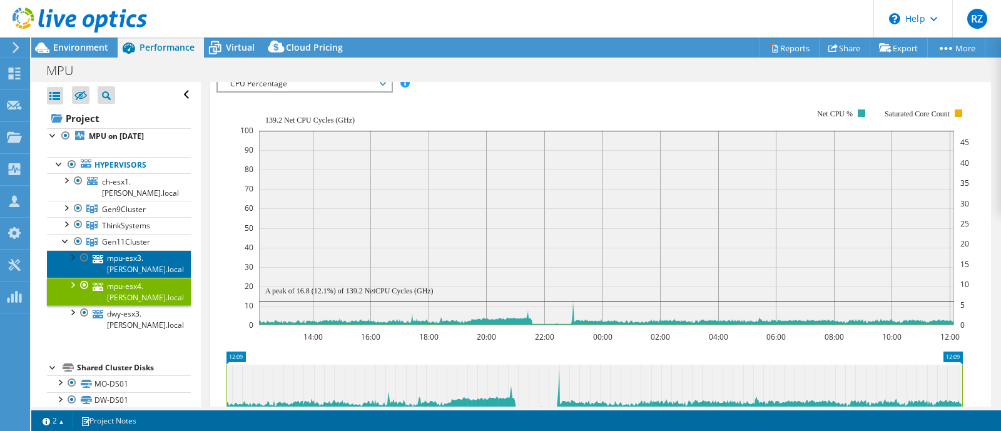
click at [151, 269] on link "mpu-esx3.[PERSON_NAME].local" at bounding box center [119, 264] width 144 height 28
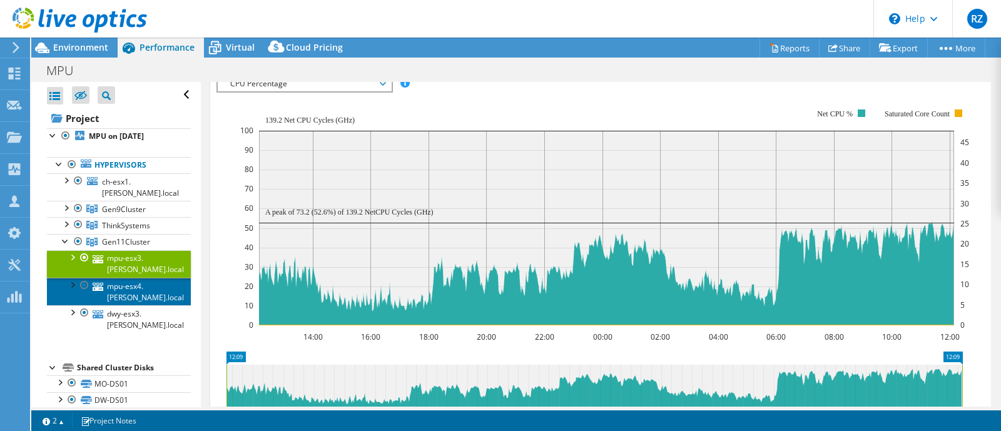
click at [148, 288] on link "mpu-esx4.[PERSON_NAME].local" at bounding box center [119, 292] width 144 height 28
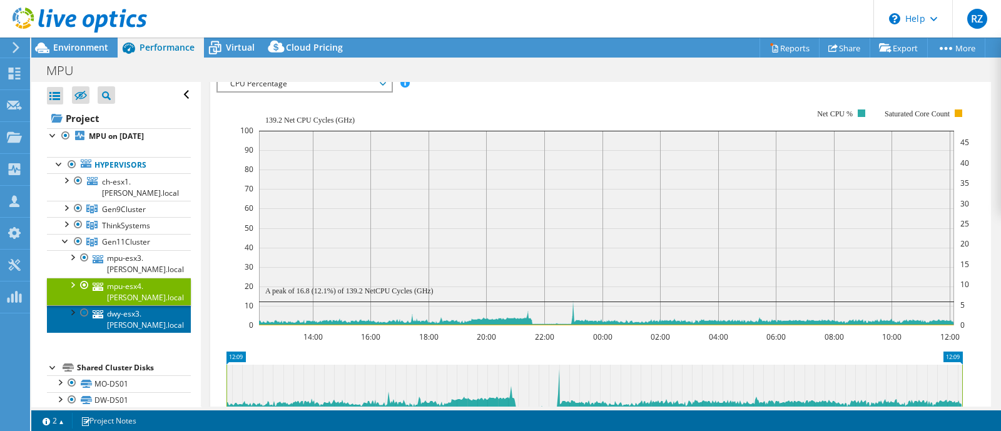
click at [136, 313] on link "dwy-esx3.[PERSON_NAME].local" at bounding box center [119, 319] width 144 height 28
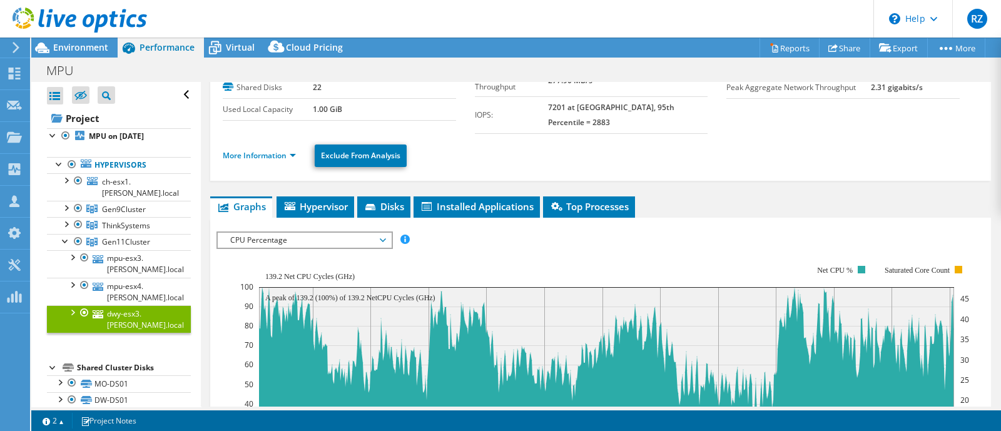
scroll to position [8, 0]
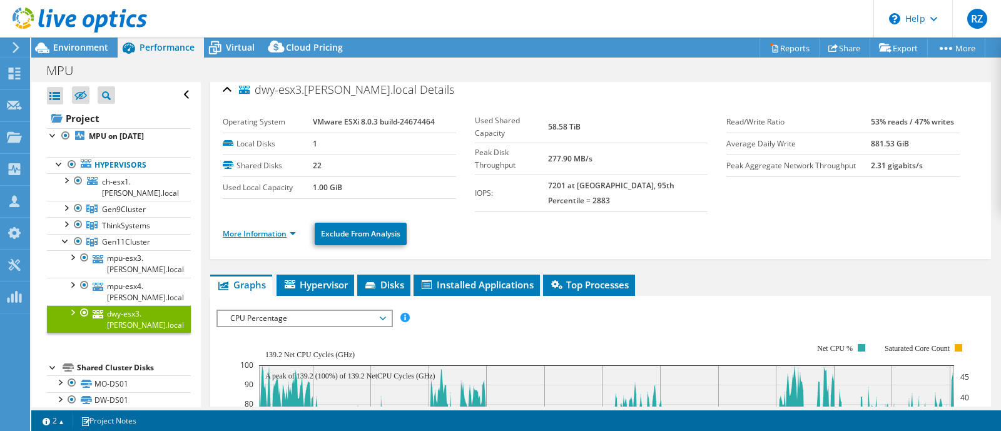
click at [263, 228] on link "More Information" at bounding box center [259, 233] width 73 height 11
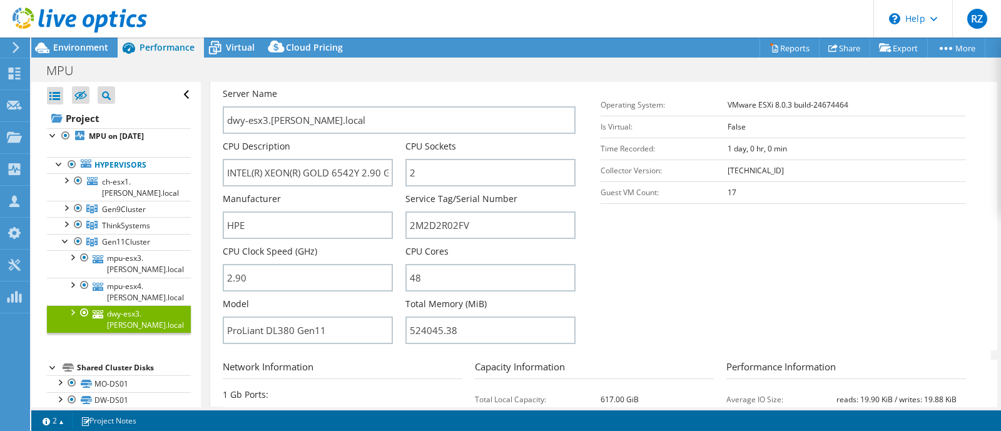
scroll to position [164, 0]
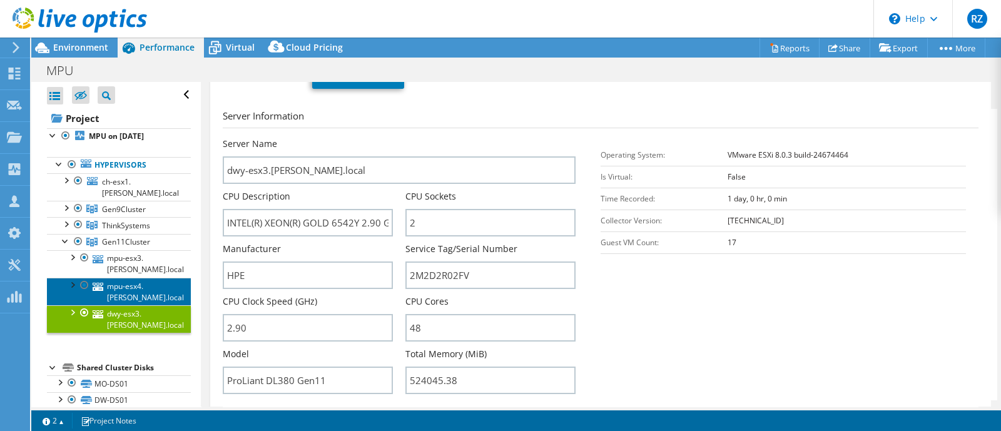
click at [145, 280] on link "mpu-esx4.[PERSON_NAME].local" at bounding box center [119, 292] width 144 height 28
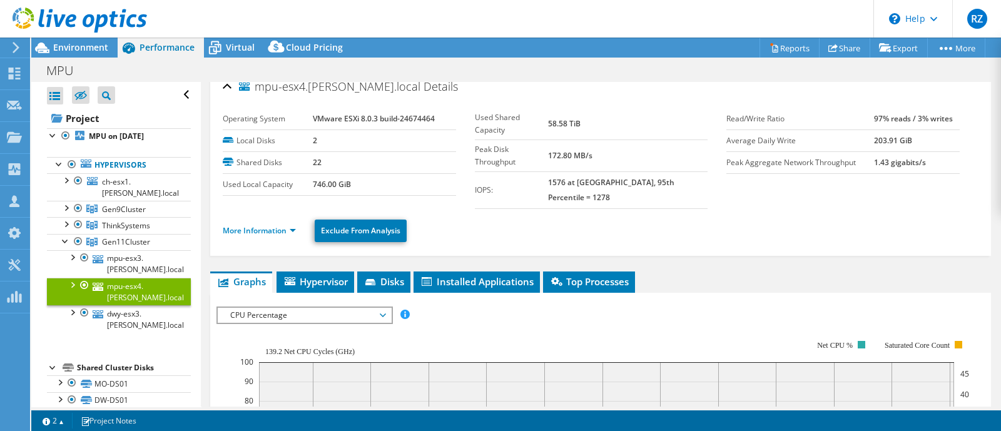
scroll to position [8, 0]
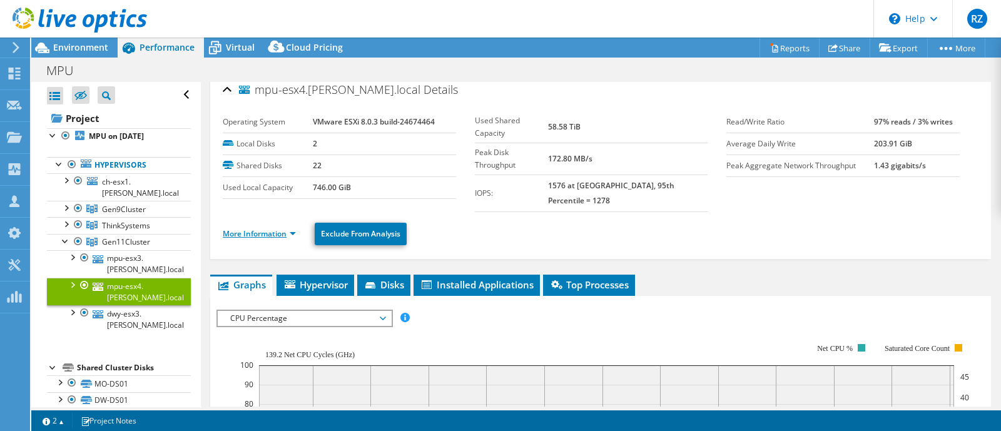
click at [268, 228] on link "More Information" at bounding box center [259, 233] width 73 height 11
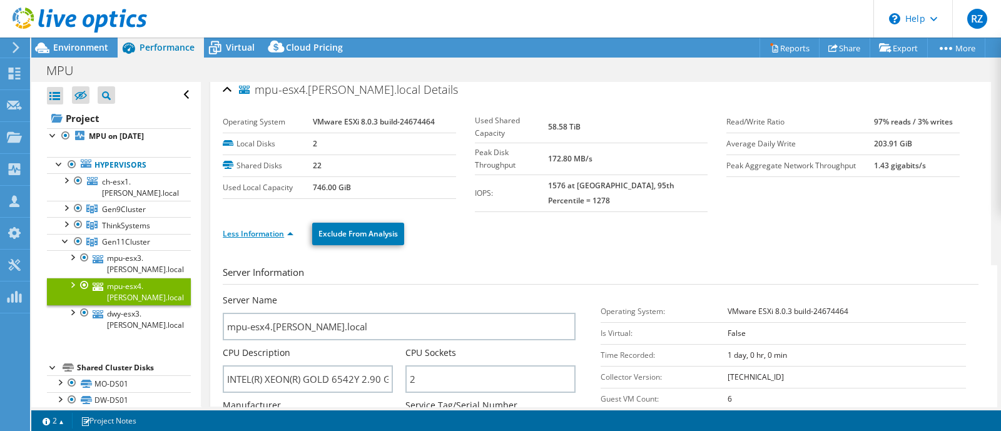
scroll to position [86, 0]
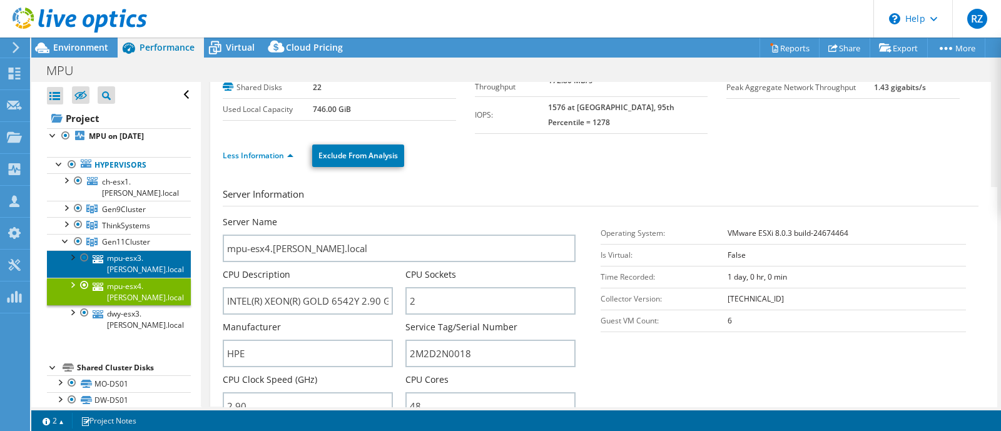
click at [136, 266] on link "mpu-esx3.[PERSON_NAME].local" at bounding box center [119, 264] width 144 height 28
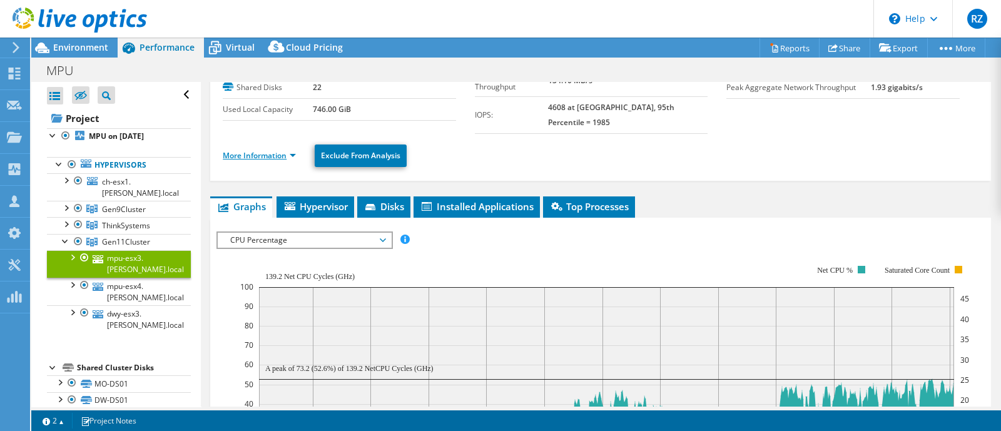
click at [267, 150] on link "More Information" at bounding box center [259, 155] width 73 height 11
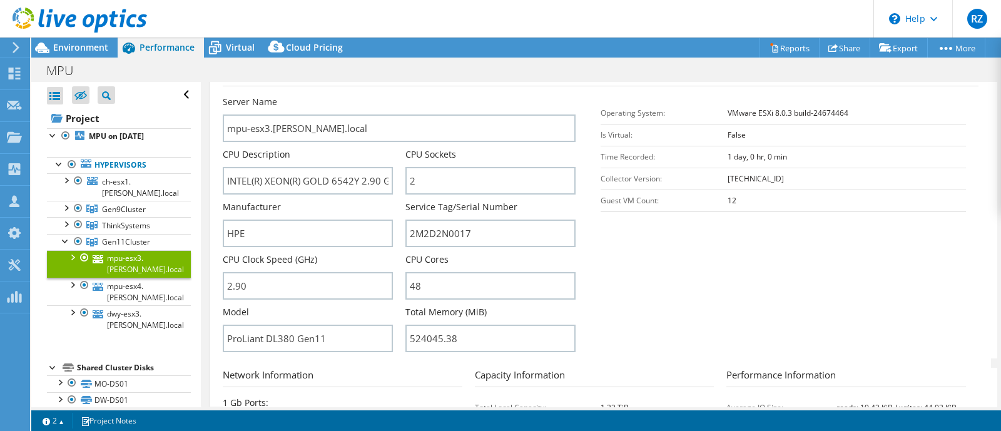
scroll to position [243, 0]
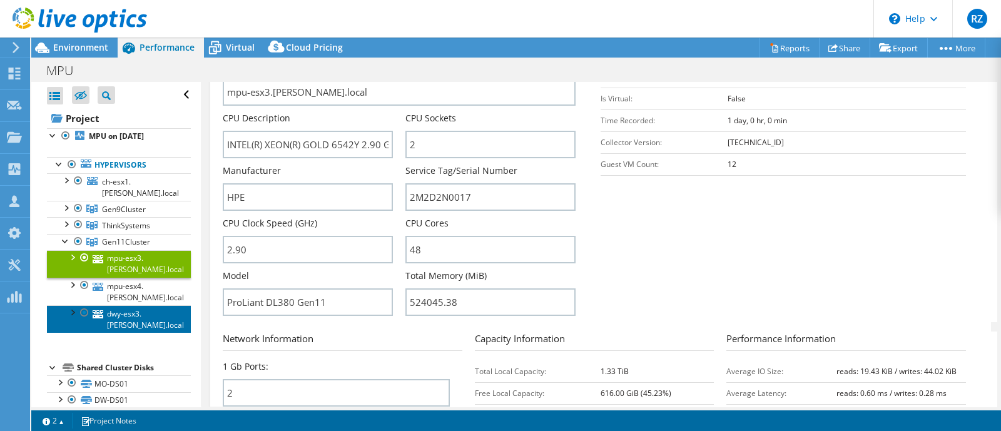
click at [116, 321] on link "dwy-esx3.[PERSON_NAME].local" at bounding box center [119, 319] width 144 height 28
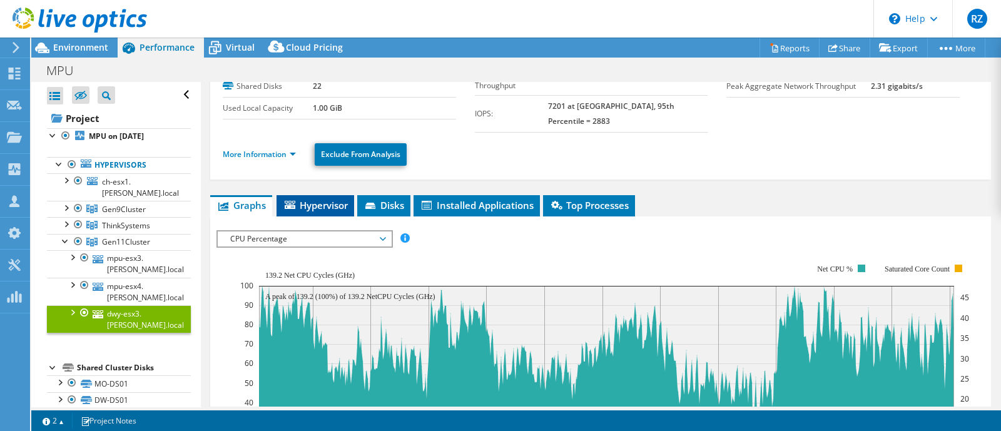
scroll to position [86, 0]
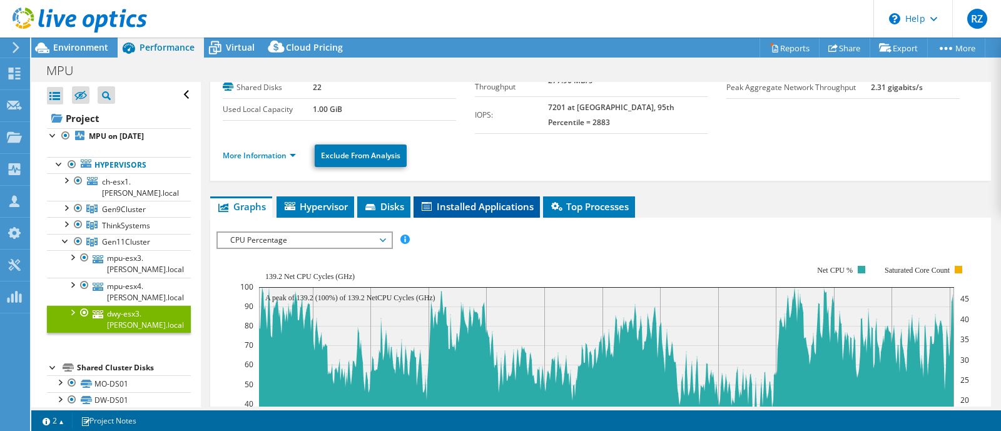
click at [512, 200] on span "Installed Applications" at bounding box center [477, 206] width 114 height 13
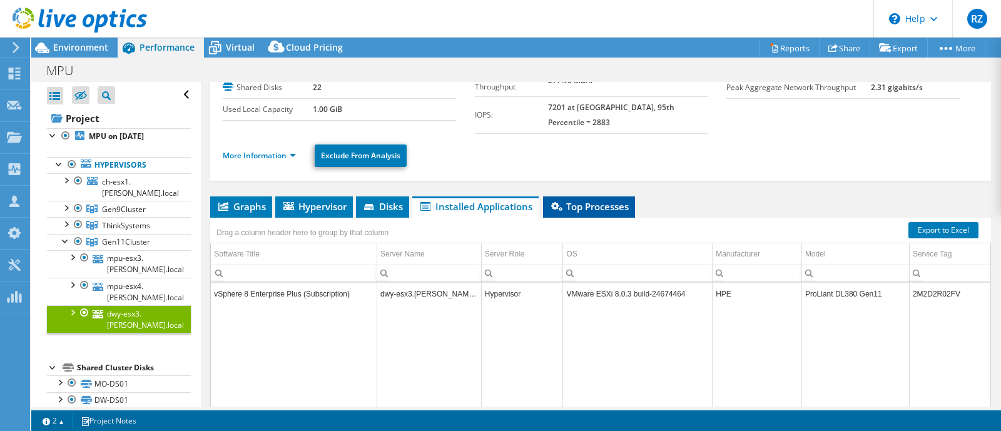
click at [582, 200] on span "Top Processes" at bounding box center [588, 206] width 79 height 13
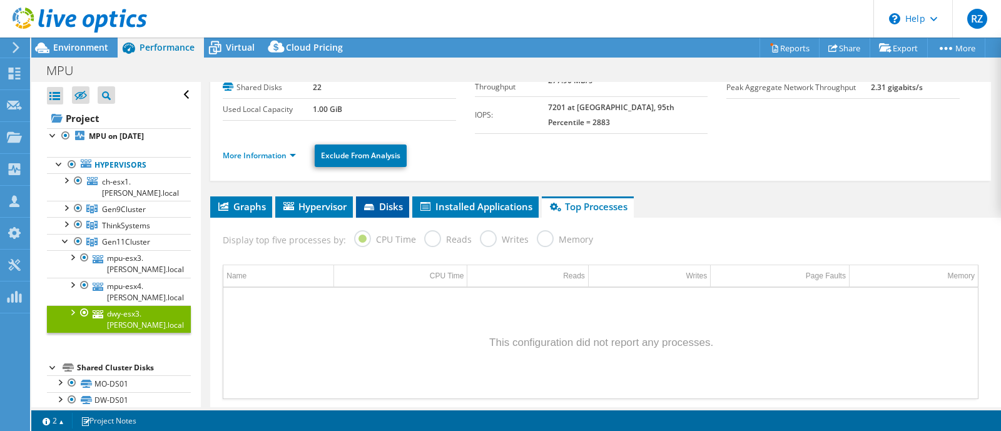
click at [369, 204] on icon at bounding box center [369, 207] width 10 height 6
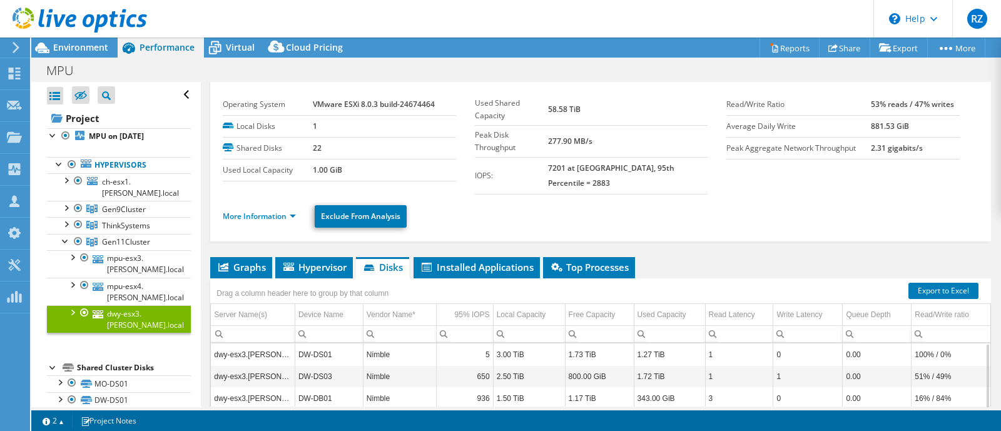
scroll to position [0, 0]
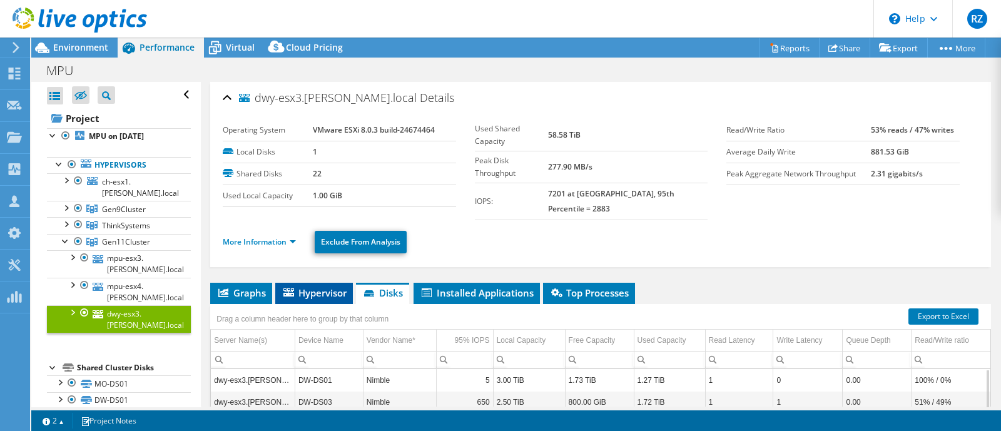
click at [332, 286] on span "Hypervisor" at bounding box center [313, 292] width 65 height 13
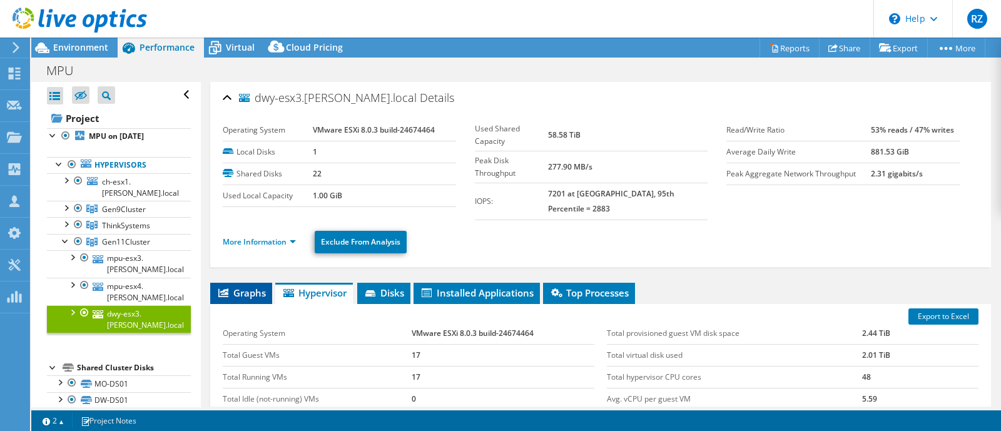
click at [247, 286] on span "Graphs" at bounding box center [240, 292] width 49 height 13
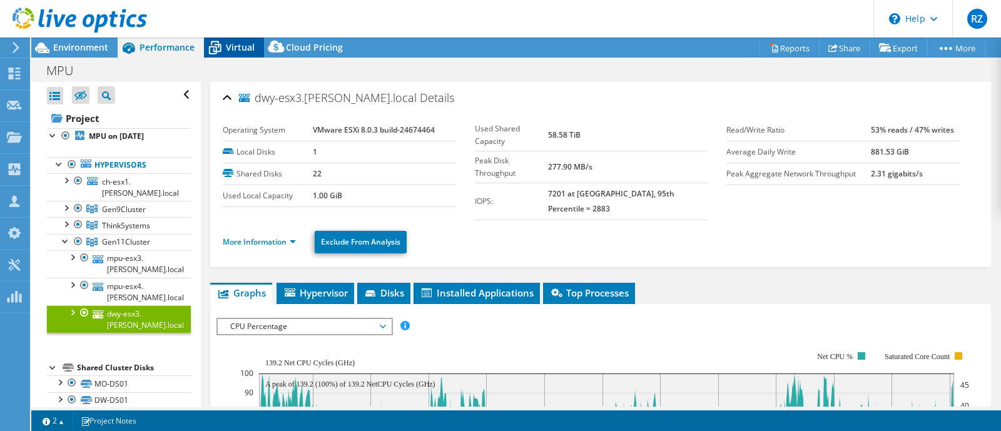
click at [222, 49] on icon at bounding box center [215, 48] width 22 height 22
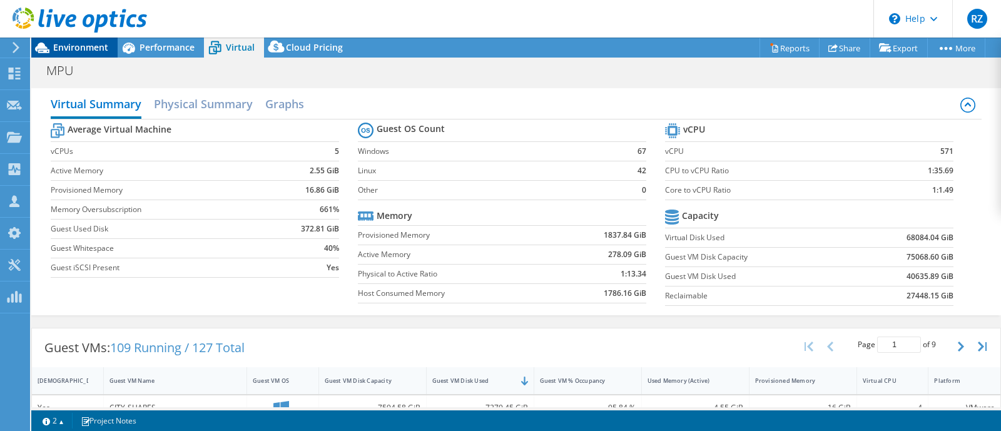
click at [89, 43] on span "Environment" at bounding box center [80, 47] width 55 height 12
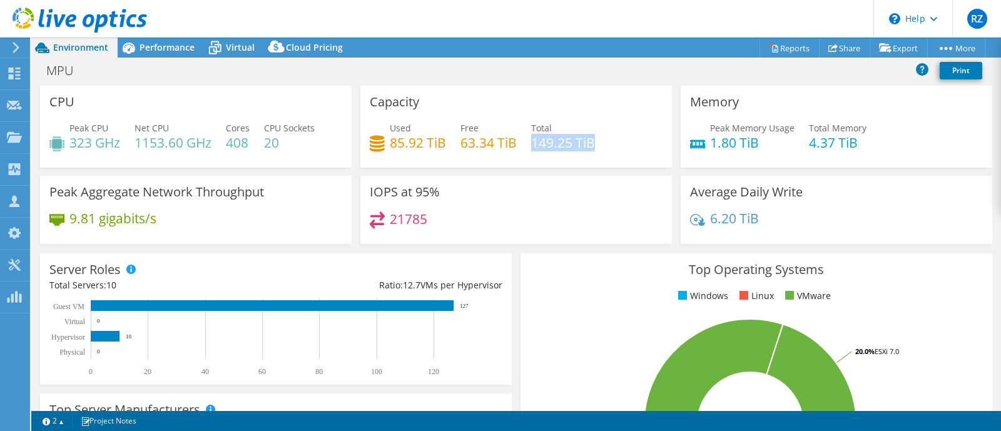
drag, startPoint x: 552, startPoint y: 142, endPoint x: 600, endPoint y: 138, distance: 47.7
click at [600, 138] on div "Used 85.92 TiB Free 63.34 TiB Total 149.25 TiB" at bounding box center [516, 141] width 293 height 41
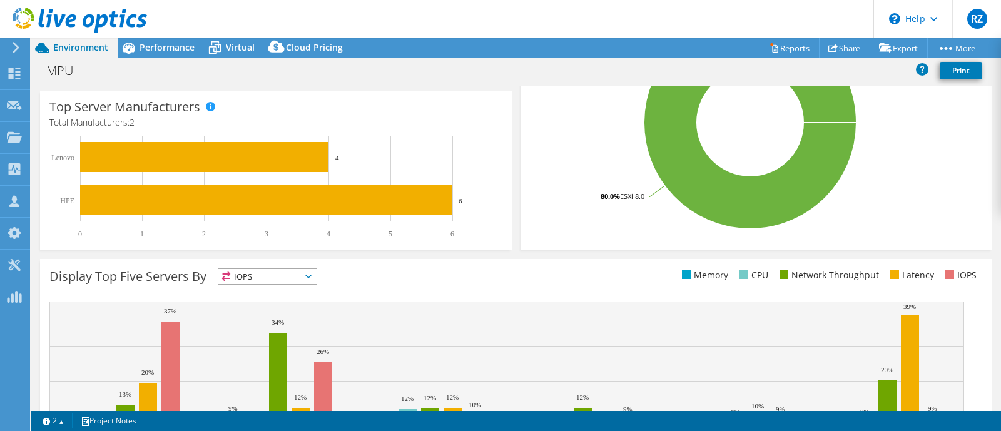
scroll to position [156, 0]
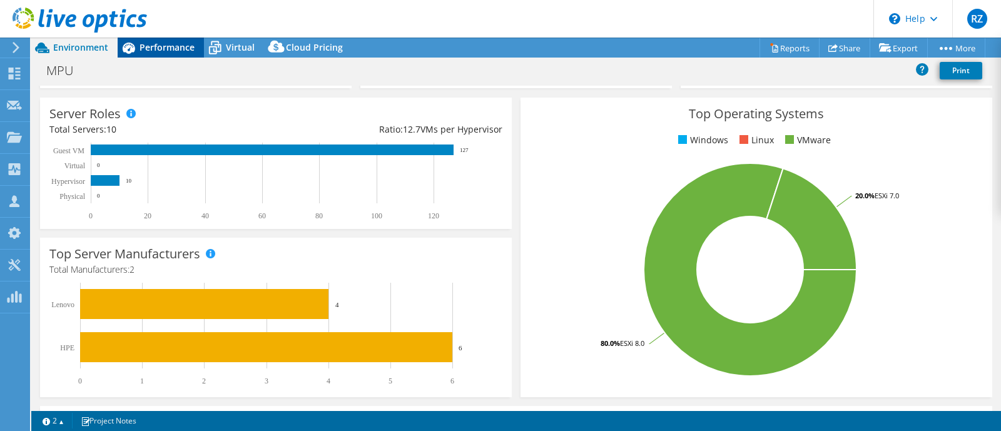
click at [176, 48] on span "Performance" at bounding box center [166, 47] width 55 height 12
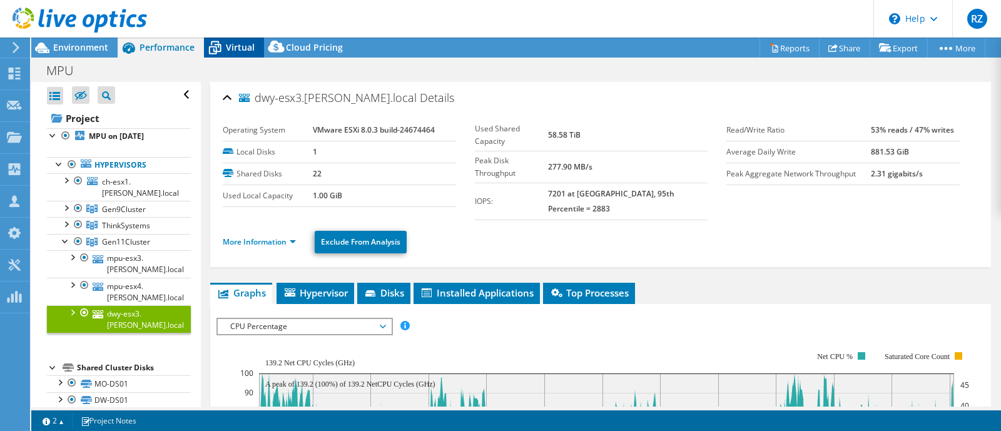
click at [222, 44] on icon at bounding box center [215, 48] width 22 height 22
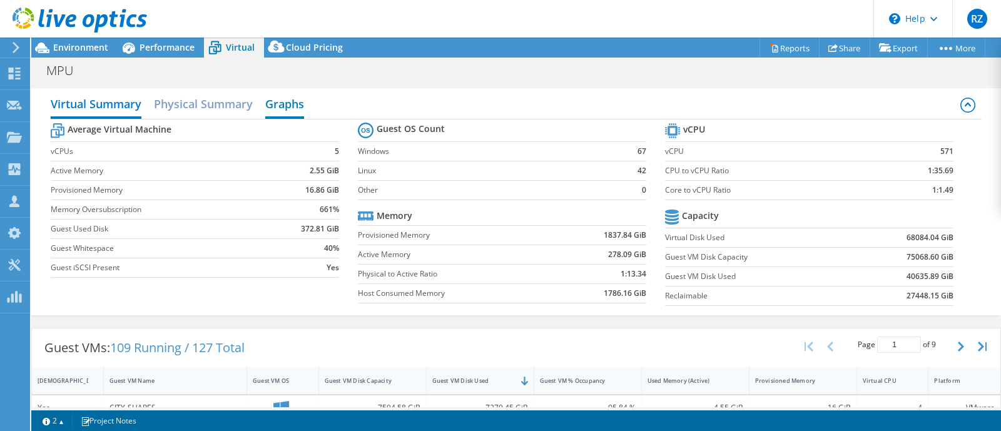
click at [283, 110] on h2 "Graphs" at bounding box center [284, 105] width 39 height 28
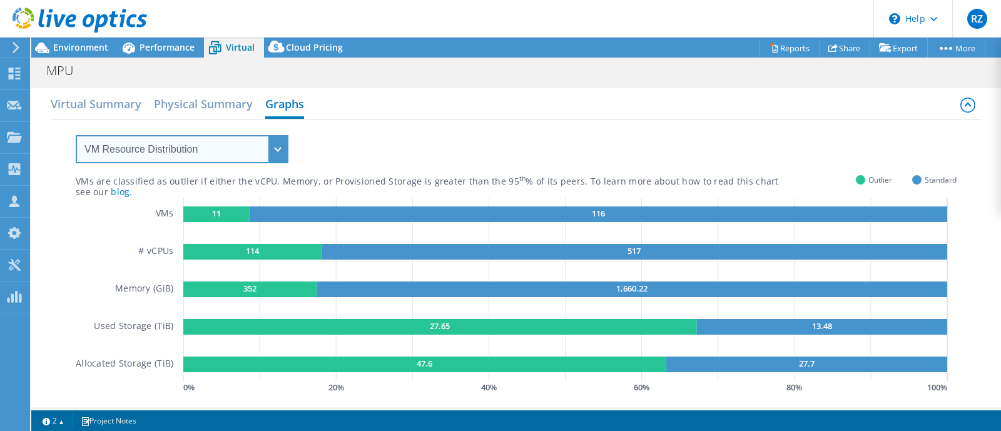
click at [229, 153] on select "VM Resource Distribution Provisioning Contrast Over Provisioning" at bounding box center [182, 149] width 213 height 28
click at [76, 135] on select "VM Resource Distribution Provisioning Contrast Over Provisioning" at bounding box center [182, 149] width 213 height 28
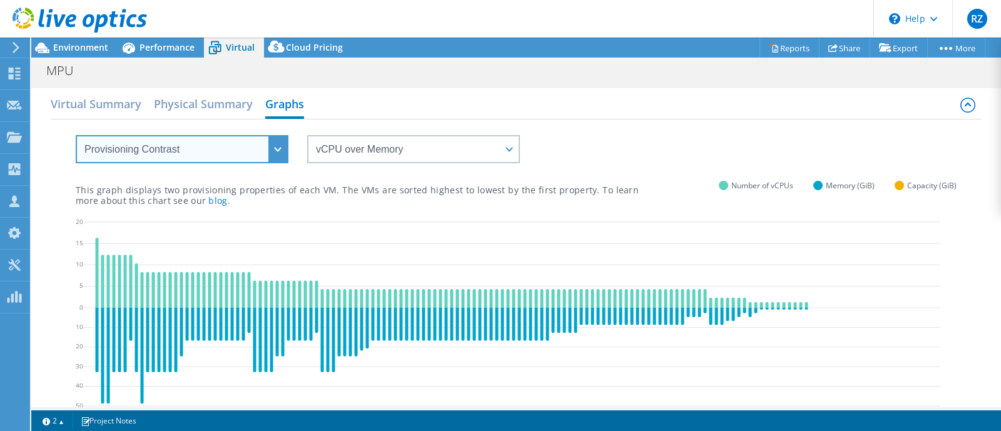
click at [215, 156] on select "VM Resource Distribution Provisioning Contrast Over Provisioning" at bounding box center [182, 149] width 213 height 28
click at [76, 135] on select "VM Resource Distribution Provisioning Contrast Over Provisioning" at bounding box center [182, 149] width 213 height 28
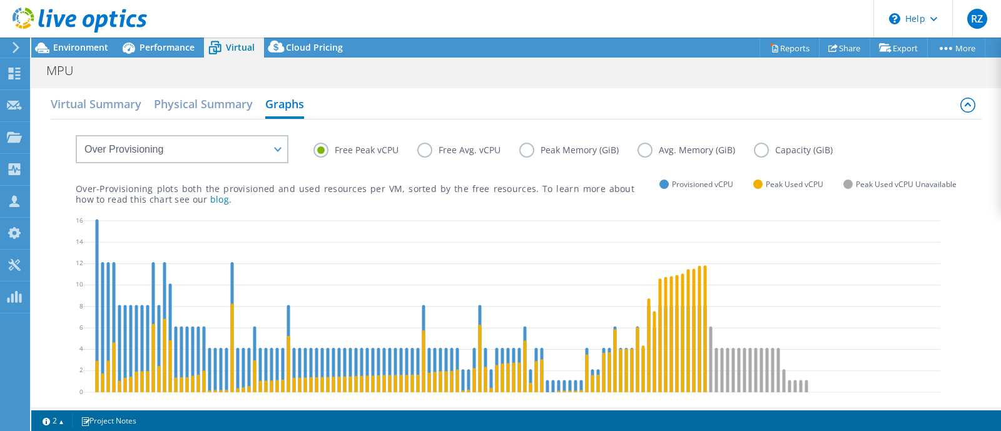
click at [444, 141] on div "Free Peak vCPU Free Avg. vCPU Peak Memory (GiB) Avg. Memory (GiB) Capacity (GiB)" at bounding box center [516, 140] width 881 height 43
click at [418, 148] on label "Free Avg. vCPU" at bounding box center [468, 150] width 102 height 15
click at [0, 0] on input "Free Avg. vCPU" at bounding box center [0, 0] width 0 height 0
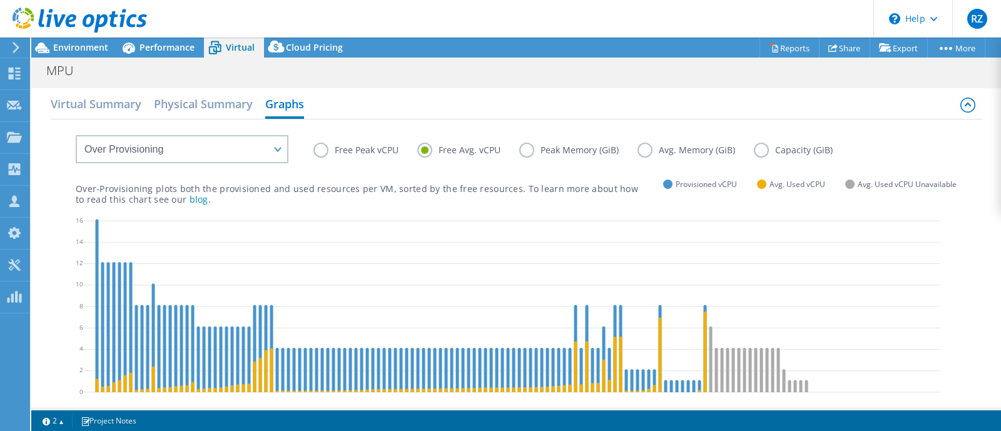
click at [331, 153] on label "Free Peak vCPU" at bounding box center [365, 150] width 104 height 15
click at [0, 0] on input "Free Peak vCPU" at bounding box center [0, 0] width 0 height 0
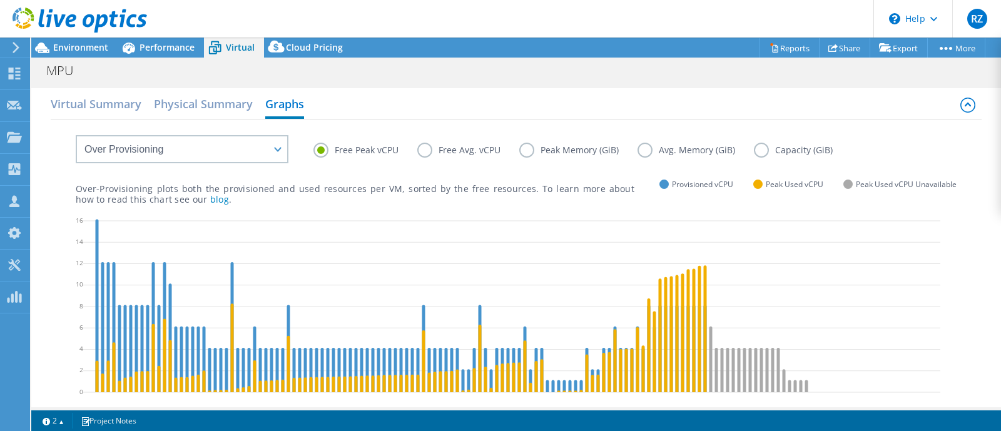
click at [522, 145] on label "Peak Memory (GiB)" at bounding box center [578, 150] width 118 height 15
click at [0, 0] on input "Peak Memory (GiB)" at bounding box center [0, 0] width 0 height 0
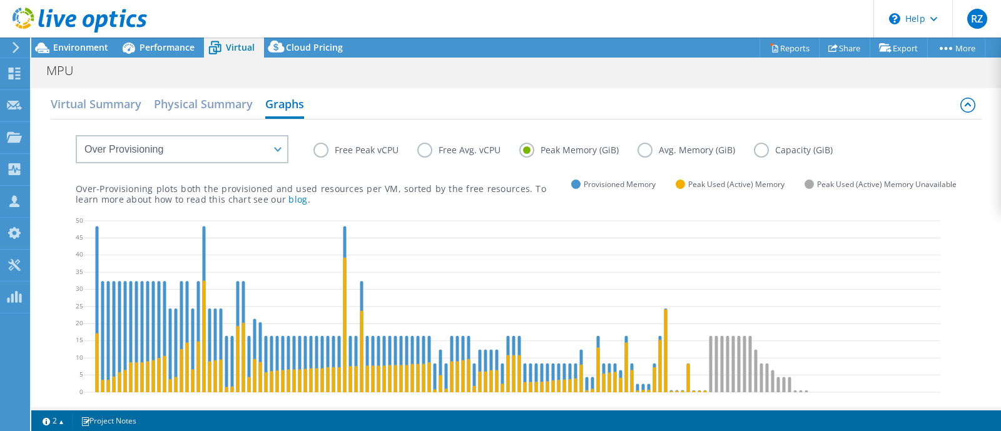
click at [665, 154] on label "Avg. Memory (GiB)" at bounding box center [695, 150] width 116 height 15
click at [0, 0] on input "Avg. Memory (GiB)" at bounding box center [0, 0] width 0 height 0
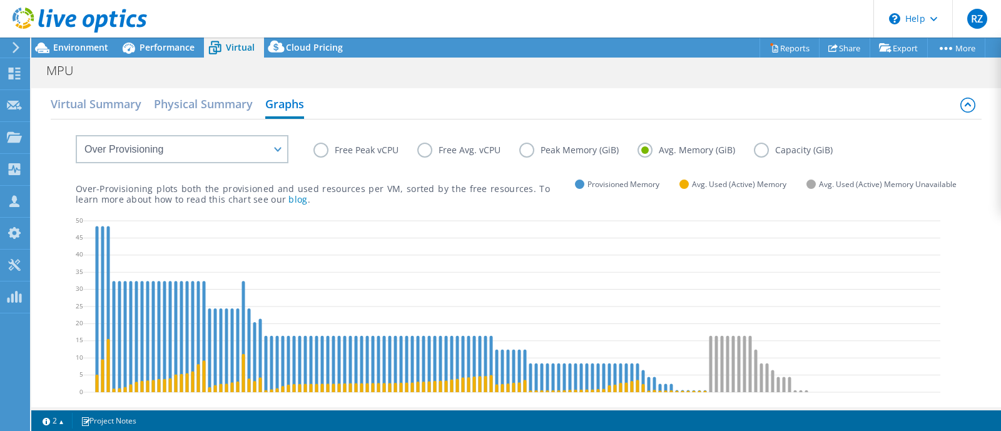
click at [757, 156] on label "Capacity (GiB)" at bounding box center [803, 150] width 98 height 15
click at [0, 0] on input "Capacity (GiB)" at bounding box center [0, 0] width 0 height 0
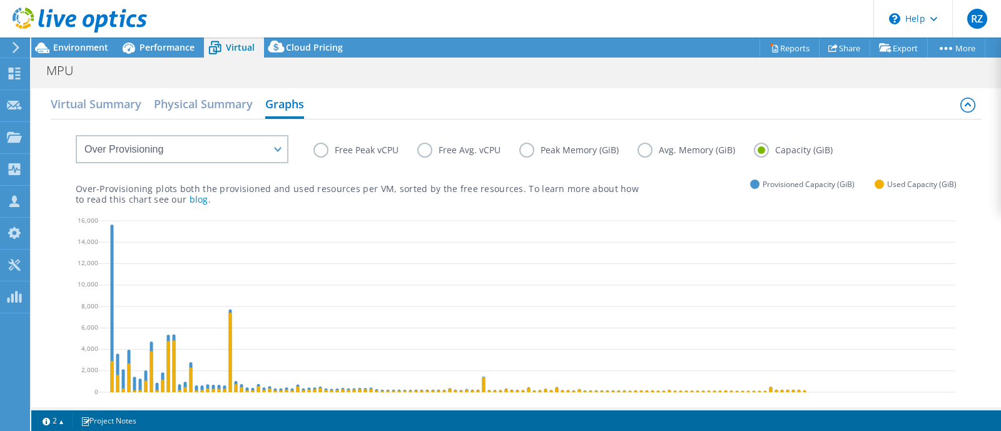
click at [657, 149] on label "Avg. Memory (GiB)" at bounding box center [695, 150] width 116 height 15
click at [0, 0] on input "Avg. Memory (GiB)" at bounding box center [0, 0] width 0 height 0
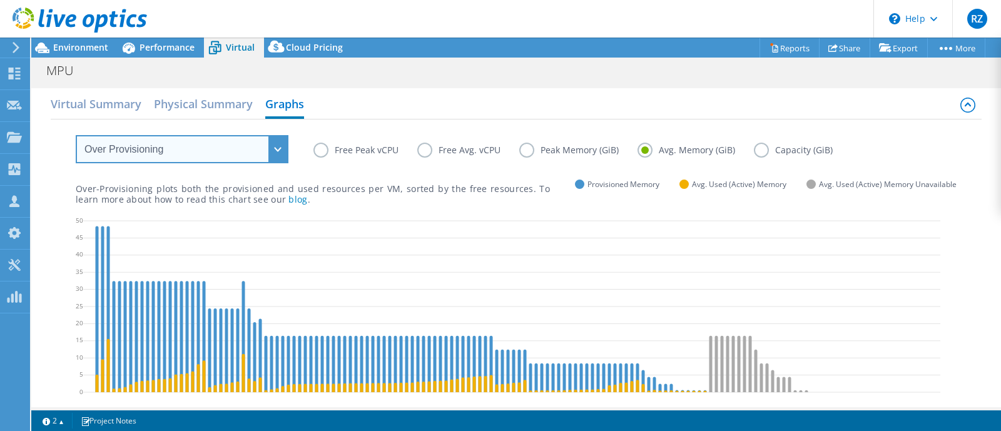
click at [151, 141] on select "VM Resource Distribution Provisioning Contrast Over Provisioning" at bounding box center [182, 149] width 213 height 28
select select "VM Resource Distribution"
click at [76, 135] on select "VM Resource Distribution Provisioning Contrast Over Provisioning" at bounding box center [182, 149] width 213 height 28
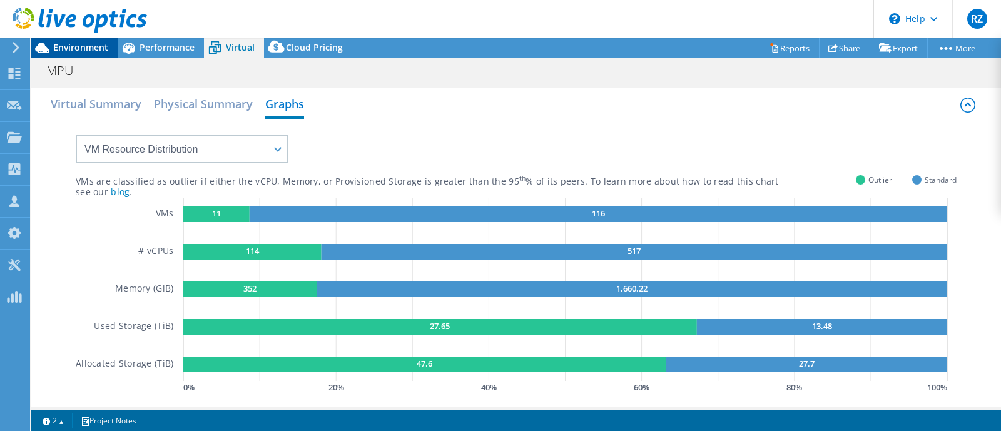
click at [78, 46] on span "Environment" at bounding box center [80, 47] width 55 height 12
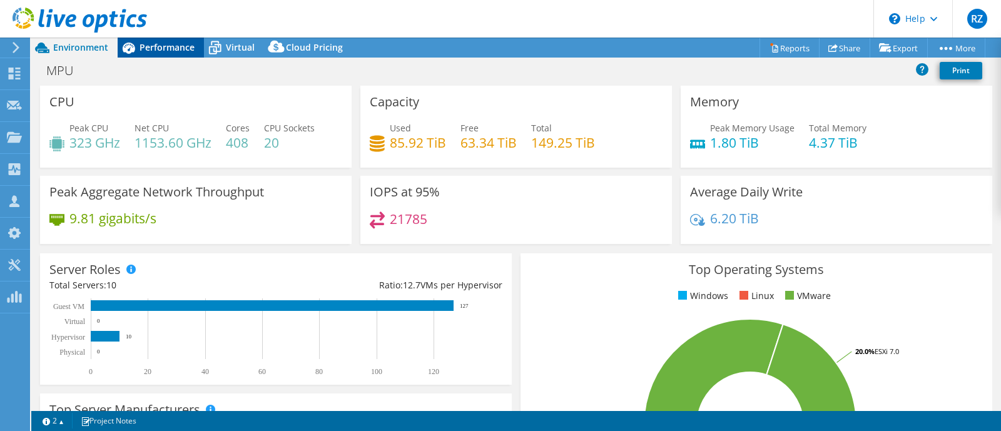
click at [178, 48] on span "Performance" at bounding box center [166, 47] width 55 height 12
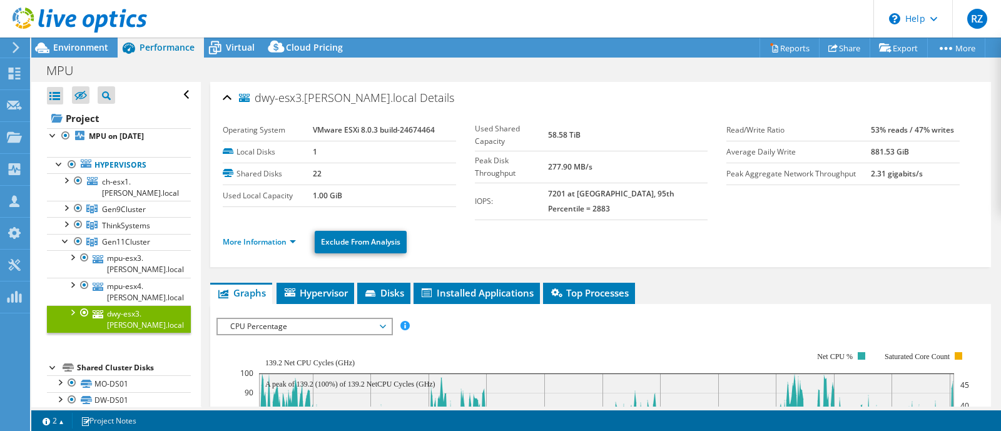
drag, startPoint x: 557, startPoint y: 173, endPoint x: 625, endPoint y: 171, distance: 67.6
click at [625, 183] on tr "IOPS: 7201 at Peak, 95th Percentile = 2883" at bounding box center [591, 201] width 233 height 37
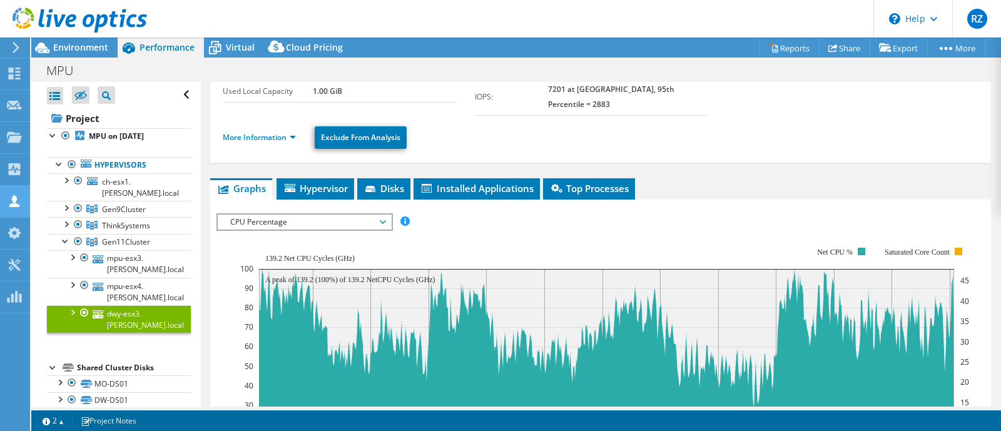
scroll to position [28, 0]
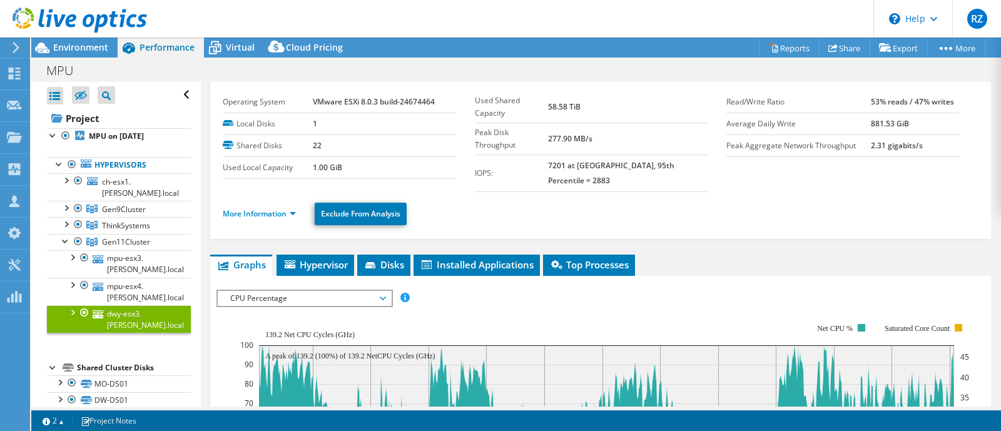
click at [119, 145] on ul "Hypervisors ch-esx1.manty.local CH-ESX1-DAS0 CH-ESX1-DAS1" at bounding box center [119, 244] width 144 height 201
click at [109, 137] on b "MPU on [DATE]" at bounding box center [116, 136] width 55 height 11
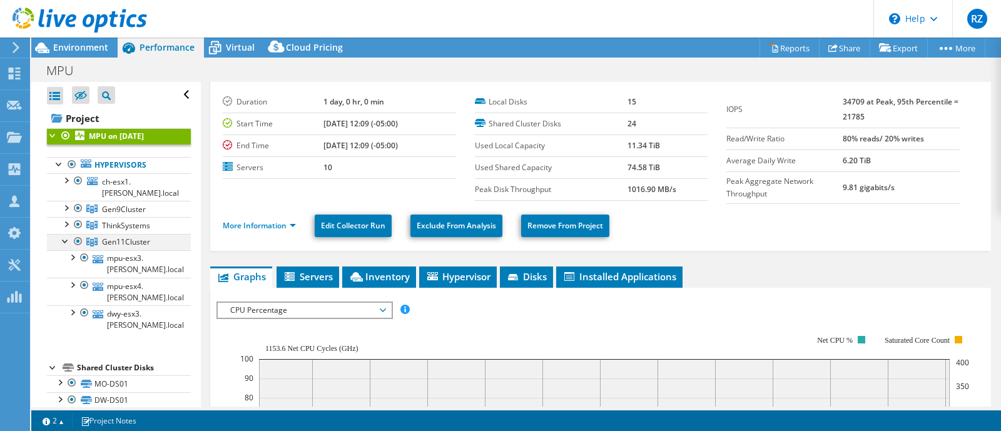
click at [63, 237] on div at bounding box center [65, 240] width 13 height 13
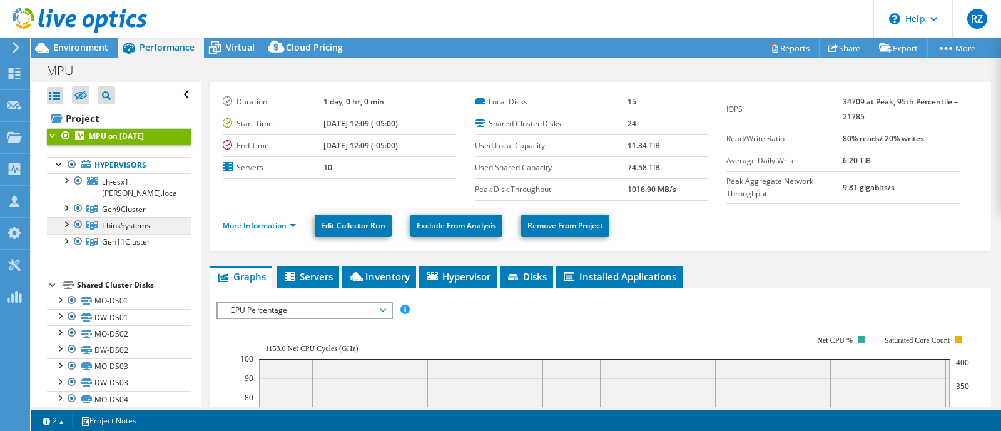
click at [116, 220] on span "ThinkSystems" at bounding box center [126, 225] width 48 height 11
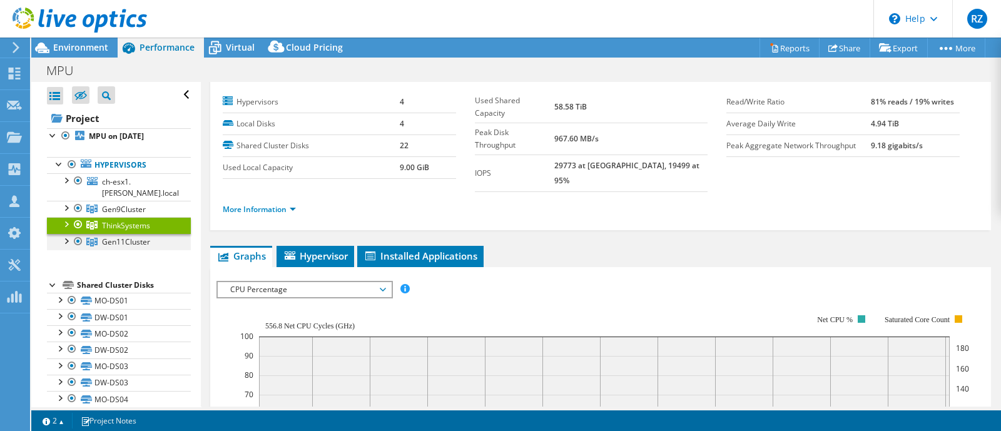
click at [62, 239] on div at bounding box center [65, 240] width 13 height 13
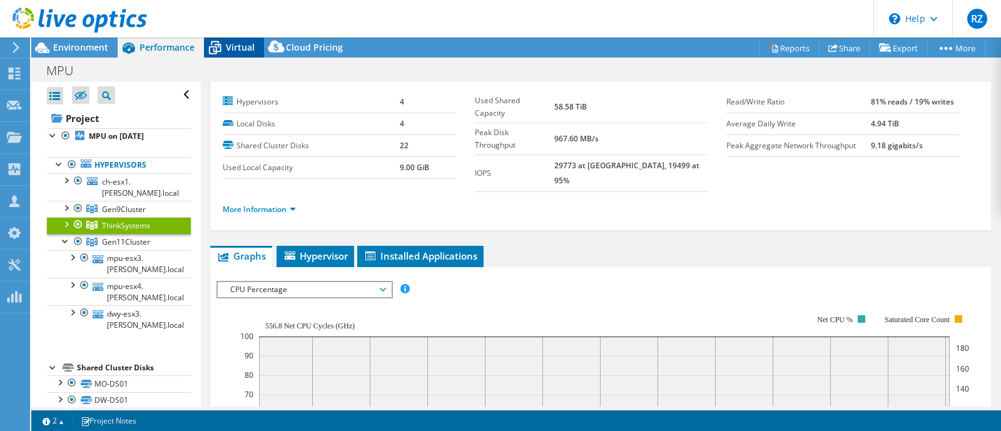
click at [241, 45] on span "Virtual" at bounding box center [240, 47] width 29 height 12
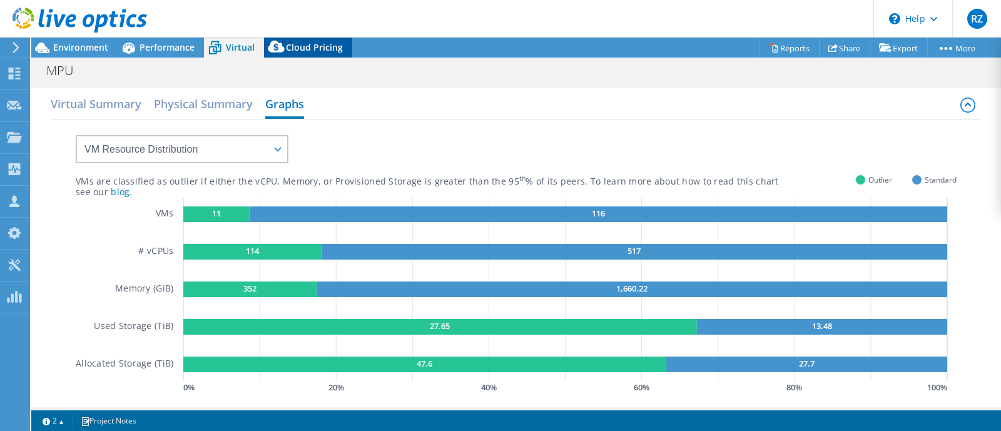
click at [285, 48] on icon at bounding box center [276, 49] width 25 height 25
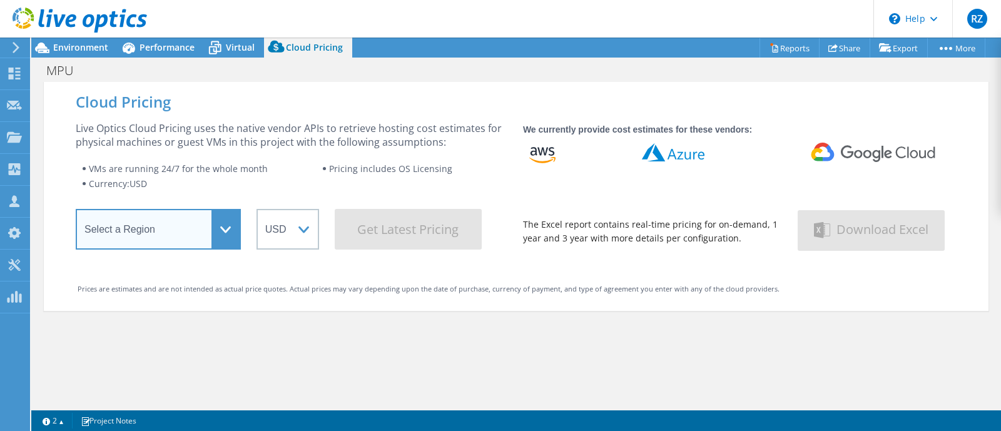
click at [110, 236] on select "Select a Region Asia Pacific (Hong Kong) Asia Pacific (Mumbai) Asia Pacific (Se…" at bounding box center [158, 229] width 165 height 41
select select "USEast"
click at [76, 213] on select "Select a Region Asia Pacific (Hong Kong) Asia Pacific (Mumbai) Asia Pacific (Se…" at bounding box center [158, 229] width 165 height 41
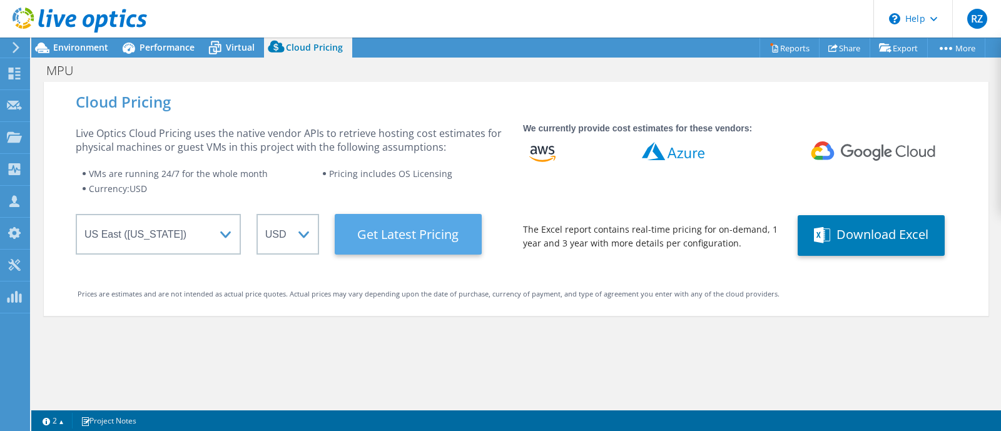
click at [384, 236] on Latest "Get Latest Pricing" at bounding box center [408, 234] width 147 height 41
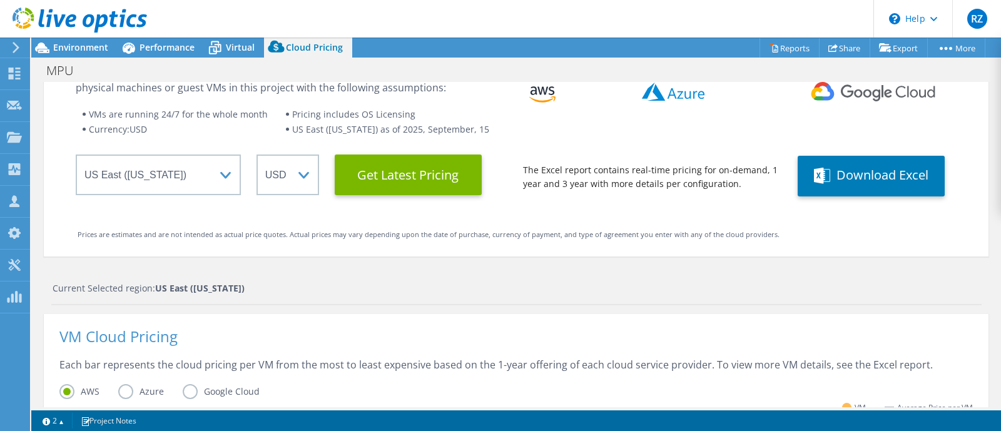
scroll to position [0, 0]
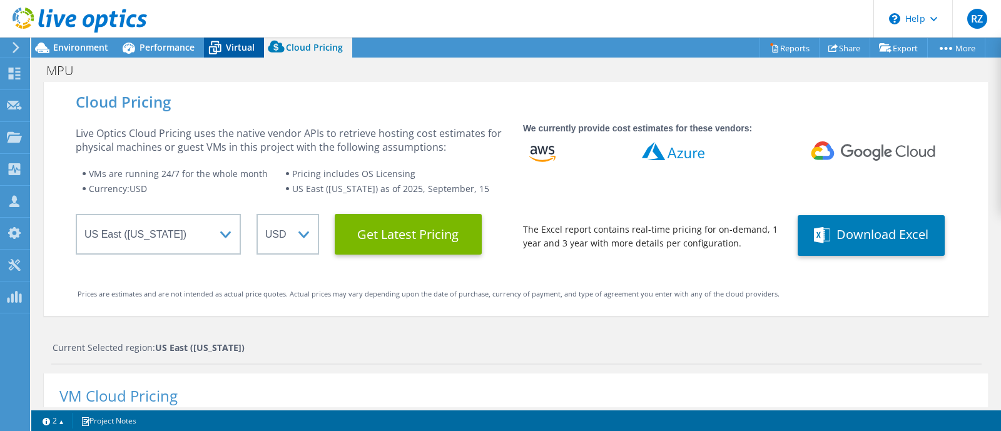
click at [223, 44] on icon at bounding box center [215, 48] width 22 height 22
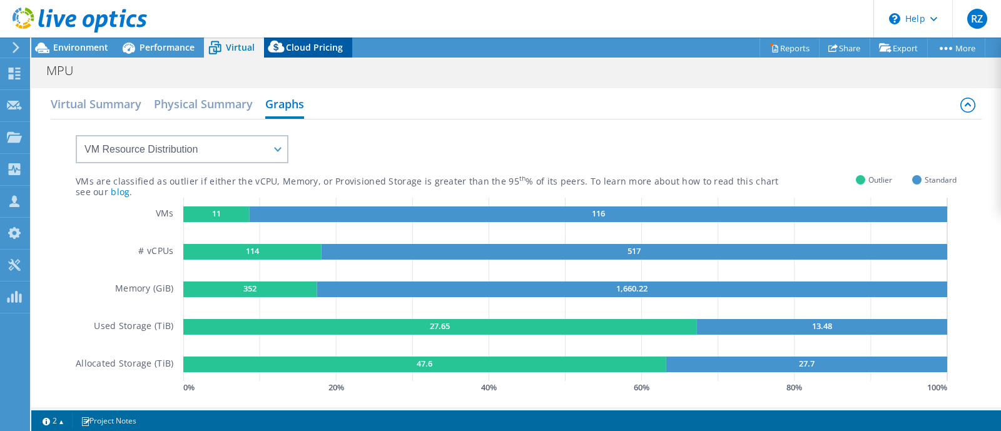
click at [287, 46] on icon at bounding box center [276, 49] width 25 height 25
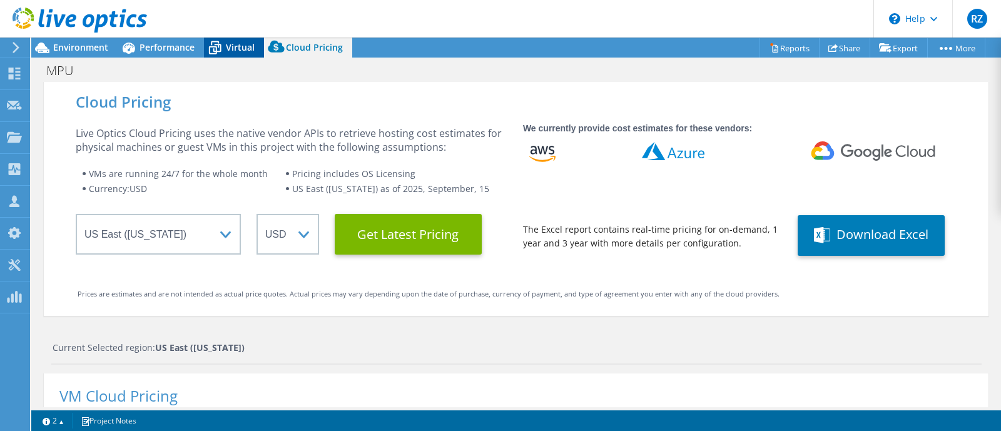
click at [248, 48] on span "Virtual" at bounding box center [240, 47] width 29 height 12
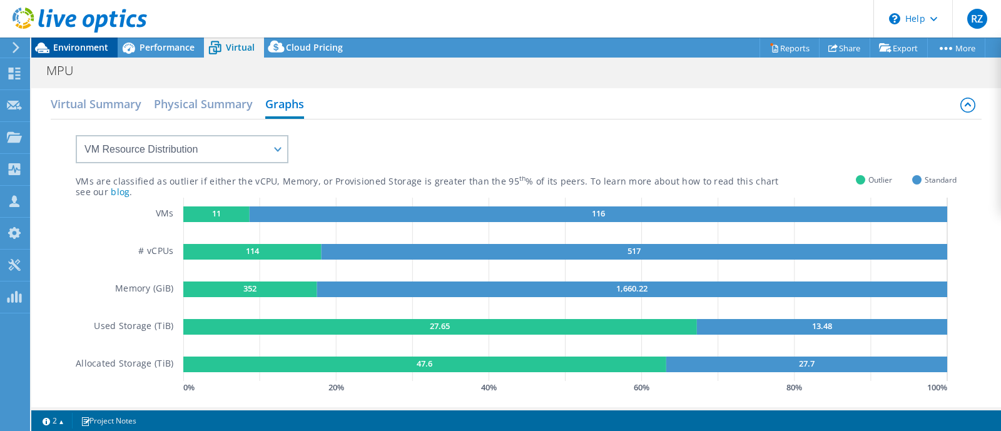
click at [53, 43] on span "Environment" at bounding box center [80, 47] width 55 height 12
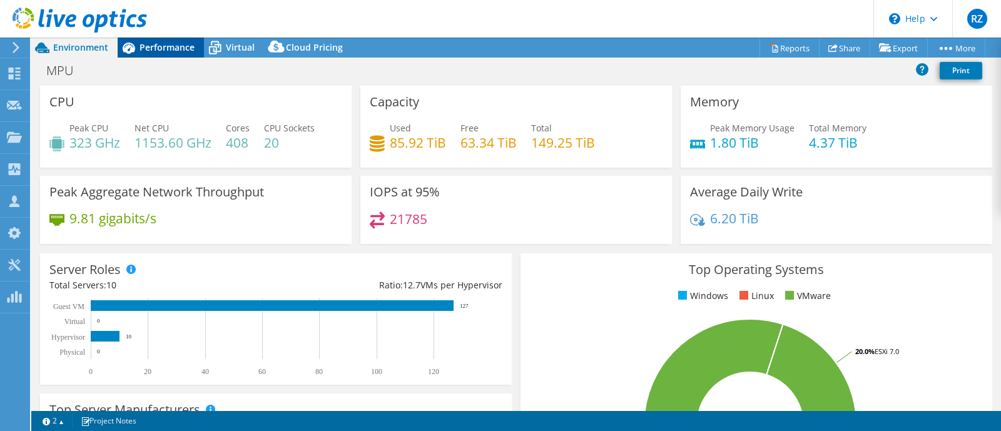
click at [169, 45] on span "Performance" at bounding box center [166, 47] width 55 height 12
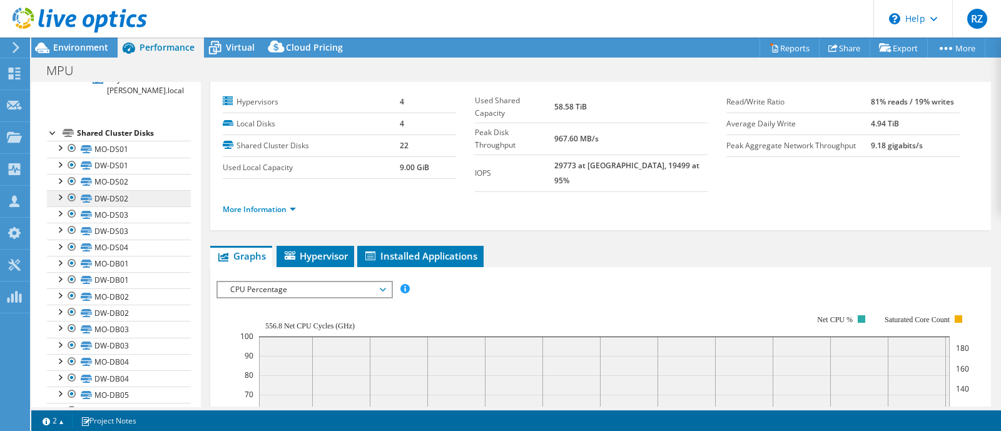
scroll to position [373, 0]
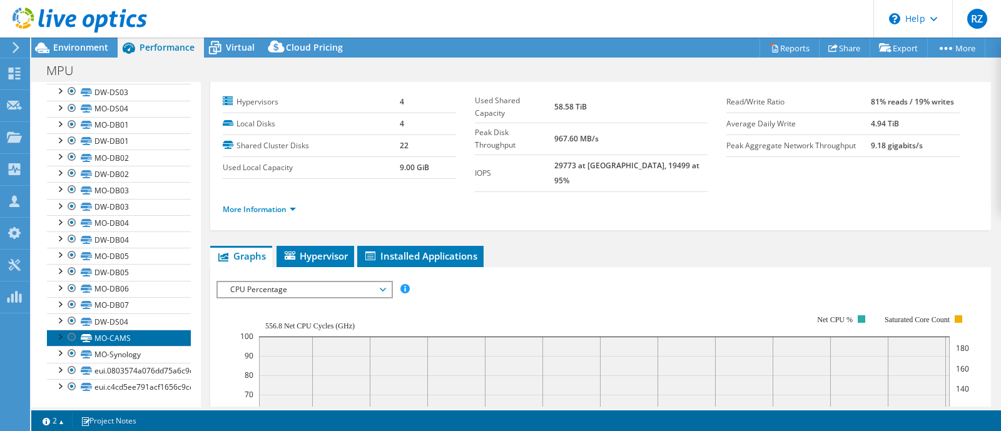
click at [114, 333] on link "MO-CAMS" at bounding box center [119, 338] width 144 height 16
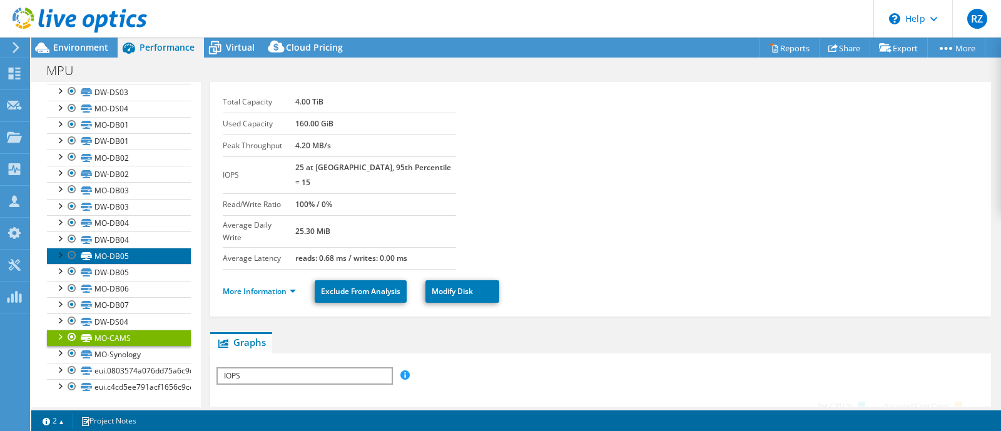
click at [123, 248] on link "MO-DB05" at bounding box center [119, 256] width 144 height 16
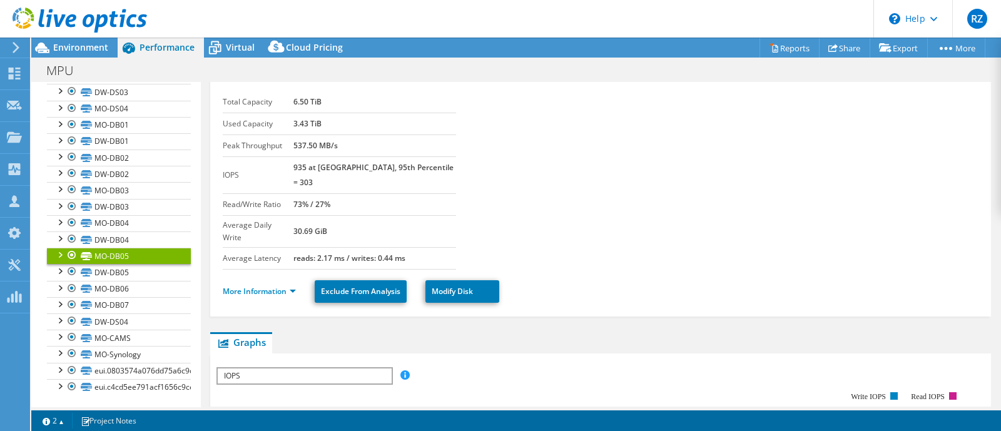
click at [304, 368] on span "IOPS" at bounding box center [304, 375] width 173 height 15
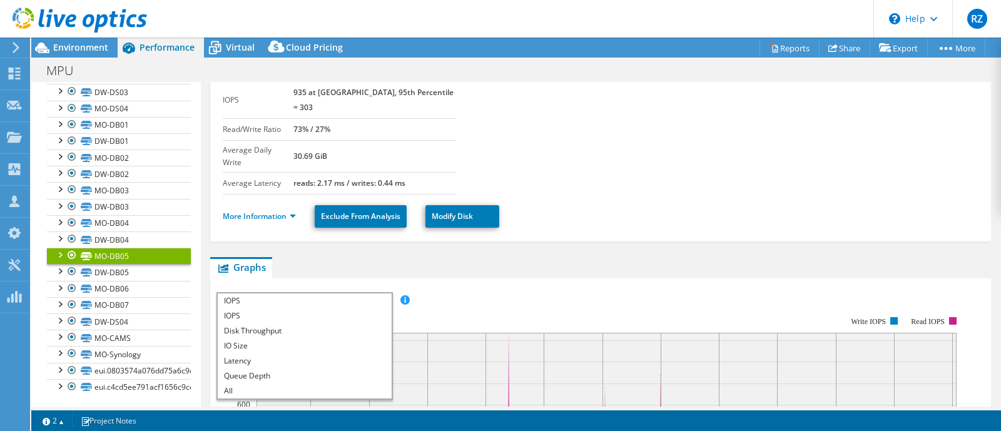
scroll to position [184, 0]
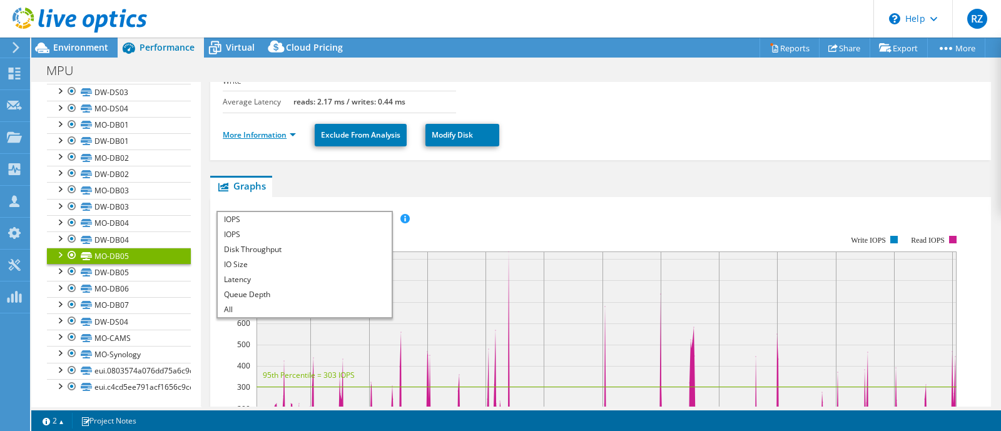
click at [275, 129] on link "More Information" at bounding box center [259, 134] width 73 height 11
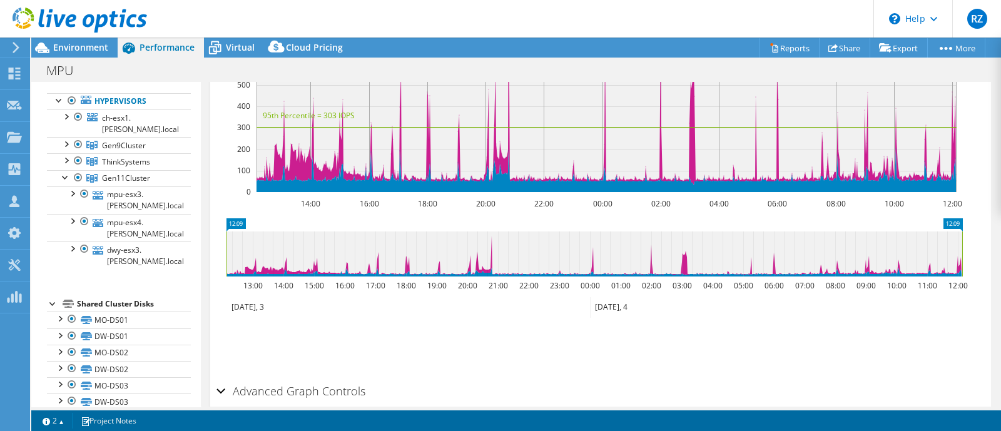
scroll to position [61, 0]
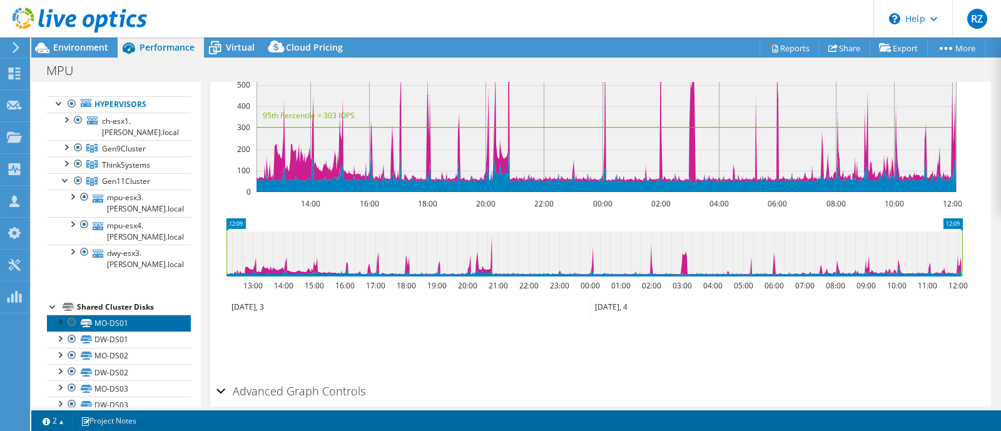
click at [113, 323] on link "MO-DS01" at bounding box center [119, 323] width 144 height 16
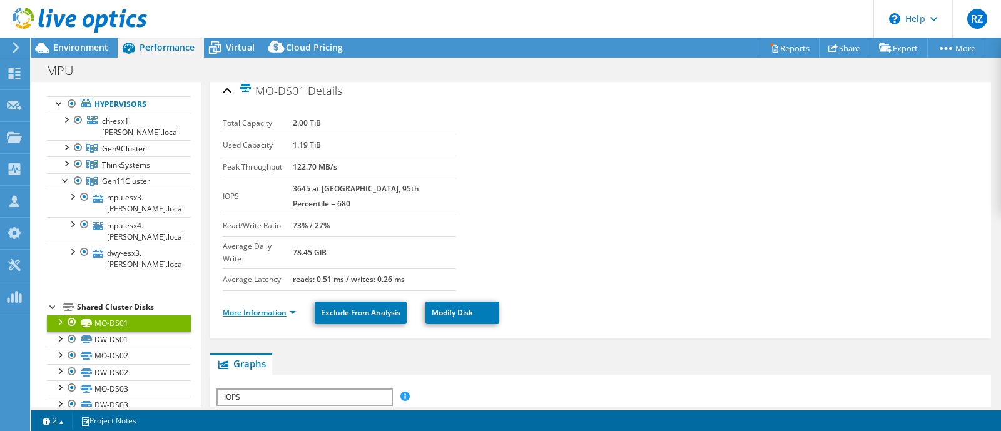
scroll to position [6, 0]
click at [246, 308] on link "More Information" at bounding box center [259, 313] width 73 height 11
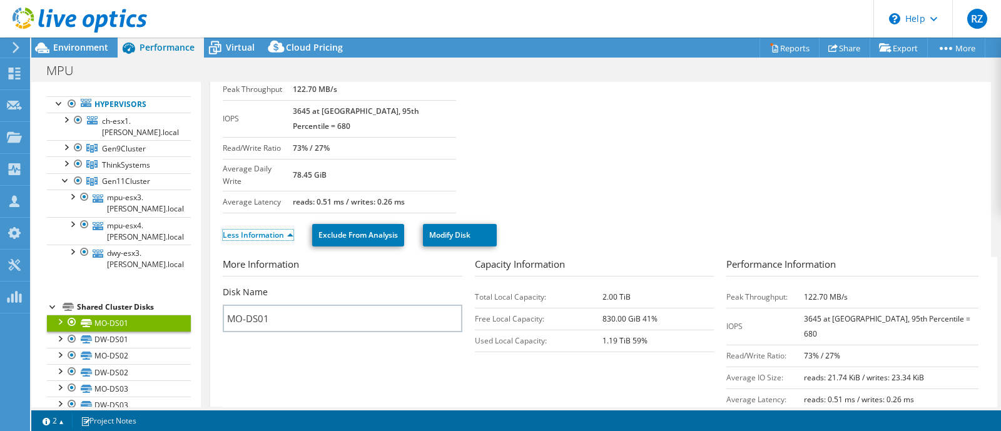
scroll to position [0, 0]
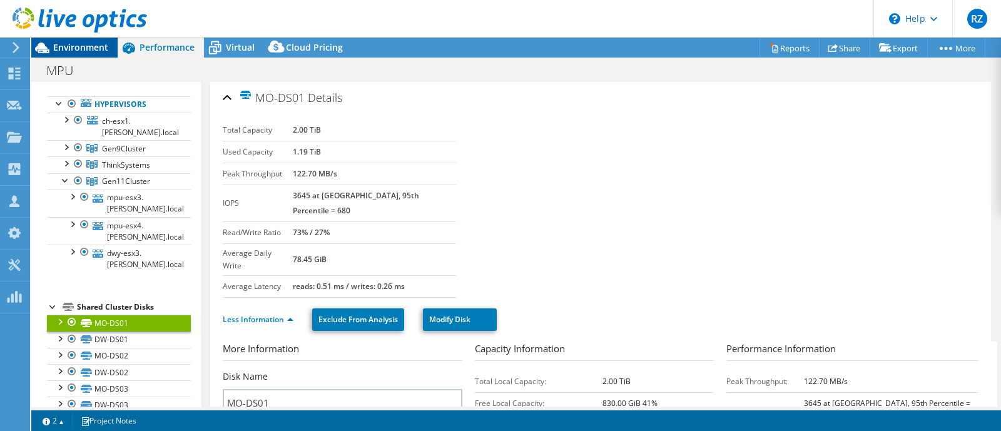
click at [69, 47] on span "Environment" at bounding box center [80, 47] width 55 height 12
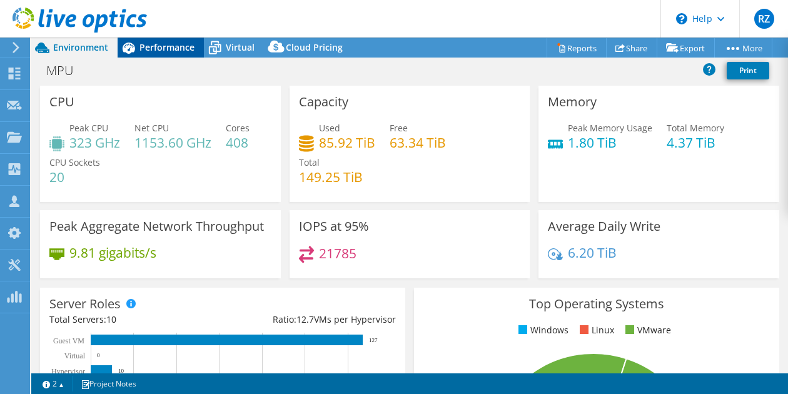
click at [169, 53] on span "Performance" at bounding box center [166, 47] width 55 height 12
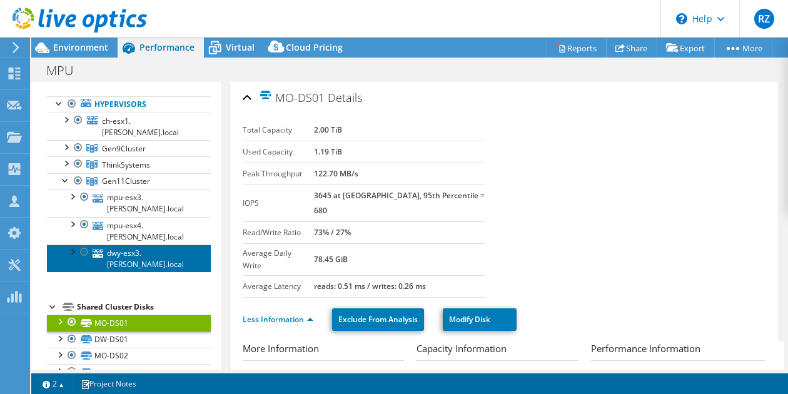
click at [129, 245] on link "dwy-esx3.[PERSON_NAME].local" at bounding box center [129, 259] width 164 height 28
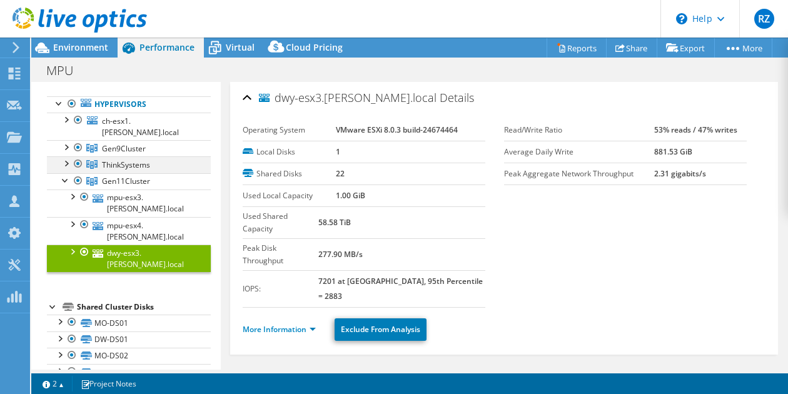
click at [66, 156] on div at bounding box center [65, 162] width 13 height 13
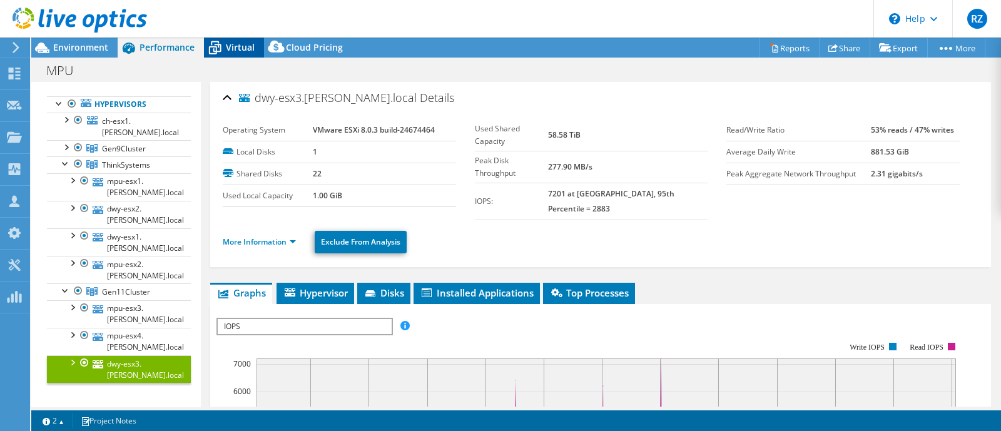
click at [250, 45] on span "Virtual" at bounding box center [240, 47] width 29 height 12
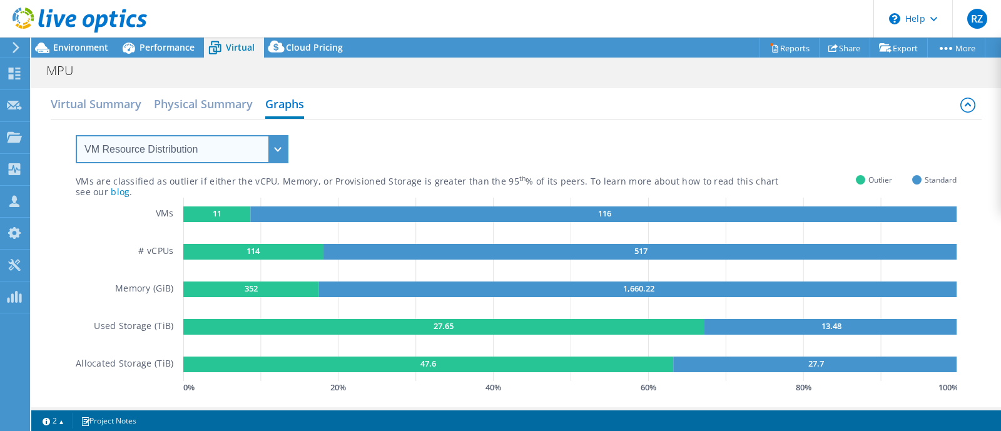
click at [195, 146] on select "VM Resource Distribution Provisioning Contrast Over Provisioning" at bounding box center [182, 149] width 213 height 28
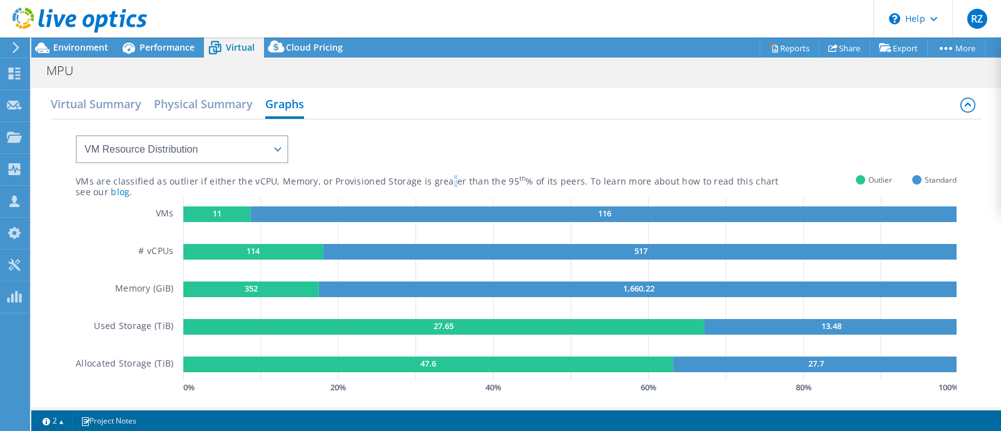
click at [445, 130] on div "VMs are classified as outlier if either the vCPU, Memory, or Provisioned Storag…" at bounding box center [516, 257] width 881 height 277
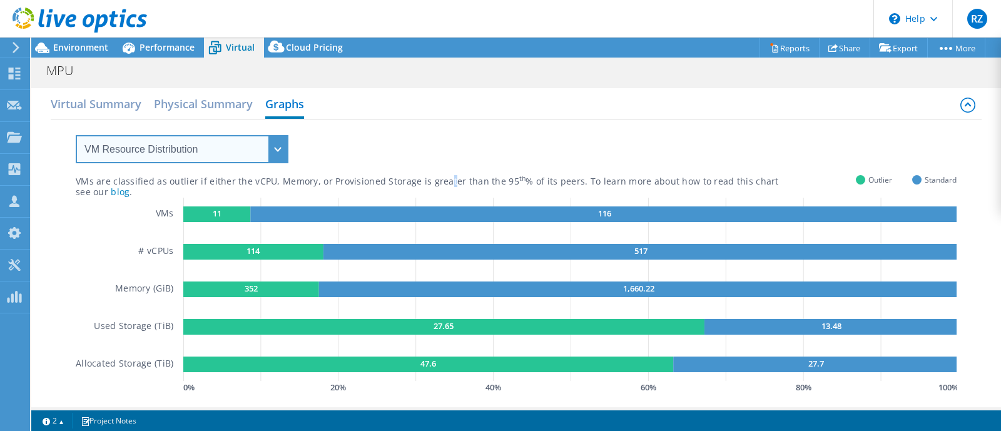
click at [226, 141] on select "VM Resource Distribution Provisioning Contrast Over Provisioning" at bounding box center [182, 149] width 213 height 28
click at [76, 135] on select "VM Resource Distribution Provisioning Contrast Over Provisioning" at bounding box center [182, 149] width 213 height 28
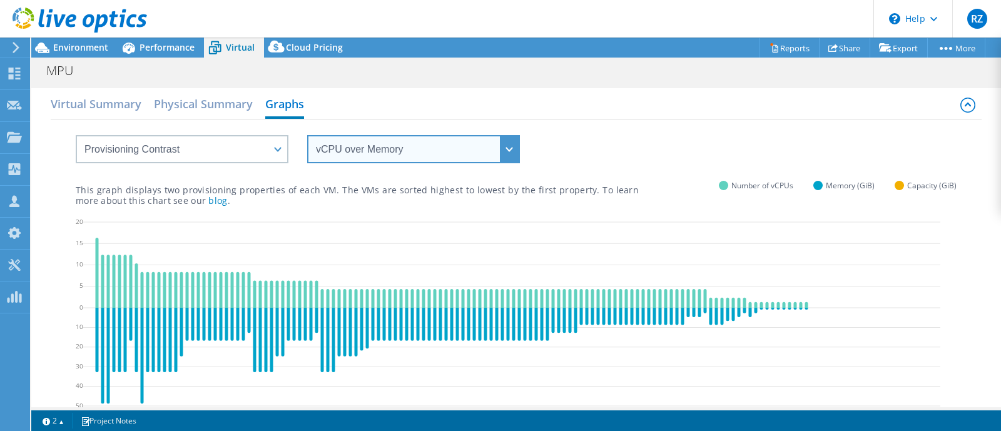
click at [351, 156] on select "vCPU over Memory vCPU over Capacity Memory over vCPU Memory over Capacity Capac…" at bounding box center [413, 149] width 213 height 28
drag, startPoint x: 348, startPoint y: 146, endPoint x: 256, endPoint y: 142, distance: 92.0
click at [347, 146] on select "vCPU over Memory vCPU over Capacity Memory over vCPU Memory over Capacity Capac…" at bounding box center [413, 149] width 213 height 28
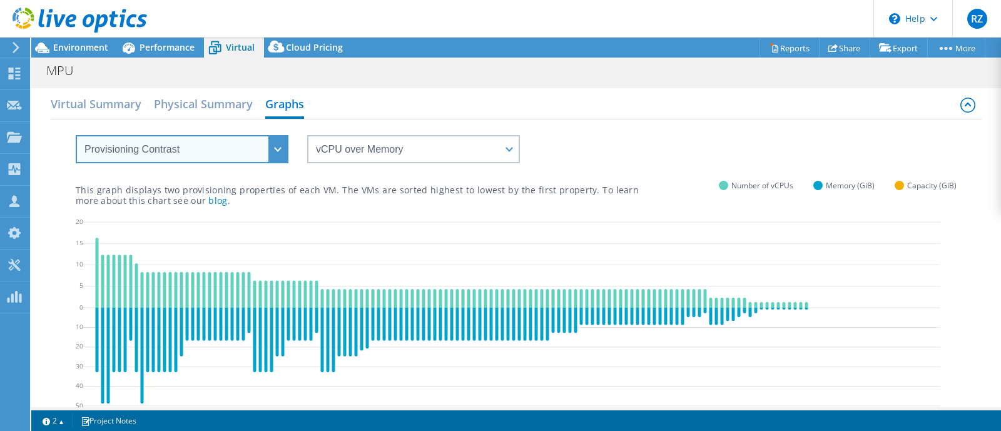
click at [233, 147] on select "VM Resource Distribution Provisioning Contrast Over Provisioning" at bounding box center [182, 149] width 213 height 28
click at [76, 135] on select "VM Resource Distribution Provisioning Contrast Over Provisioning" at bounding box center [182, 149] width 213 height 28
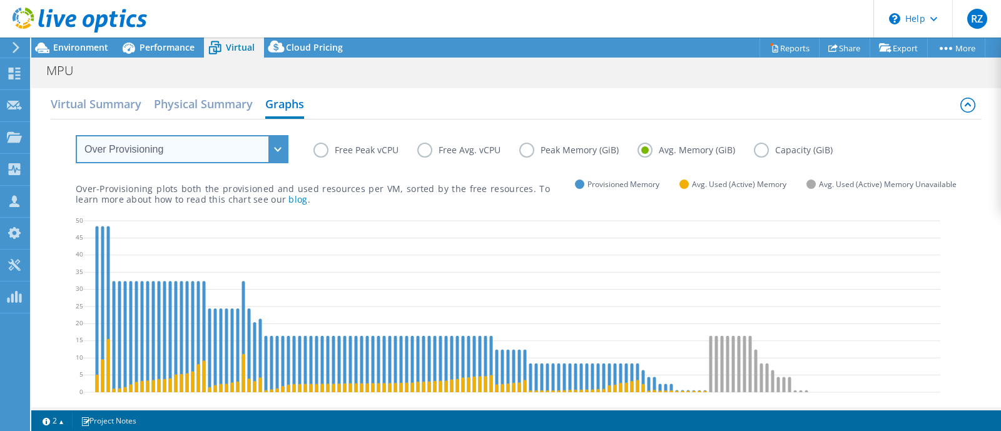
click at [171, 151] on select "VM Resource Distribution Provisioning Contrast Over Provisioning" at bounding box center [182, 149] width 213 height 28
select select "VM Resource Distribution"
click at [76, 135] on select "VM Resource Distribution Provisioning Contrast Over Provisioning" at bounding box center [182, 149] width 213 height 28
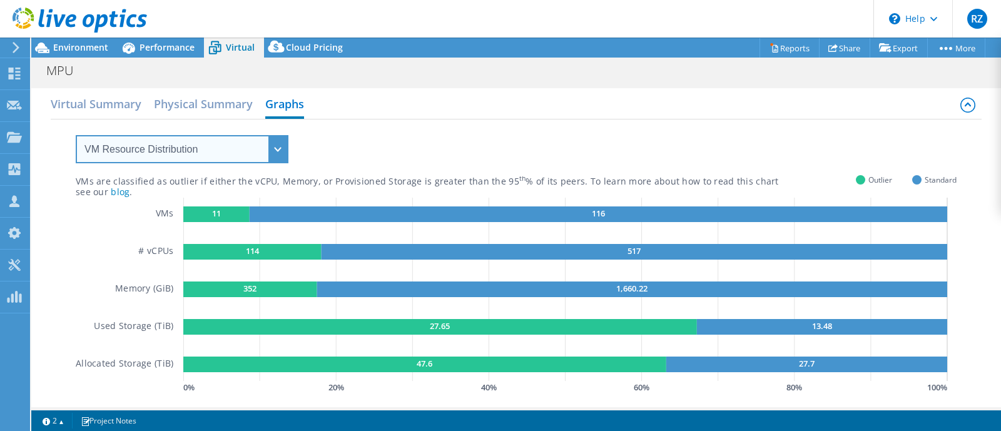
click at [228, 149] on select "VM Resource Distribution Provisioning Contrast Over Provisioning" at bounding box center [182, 149] width 213 height 28
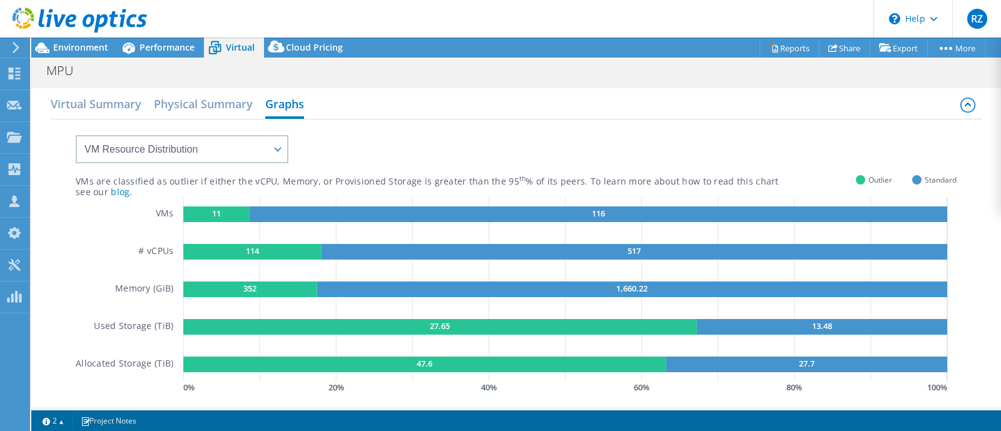
click at [960, 108] on icon at bounding box center [967, 105] width 15 height 15
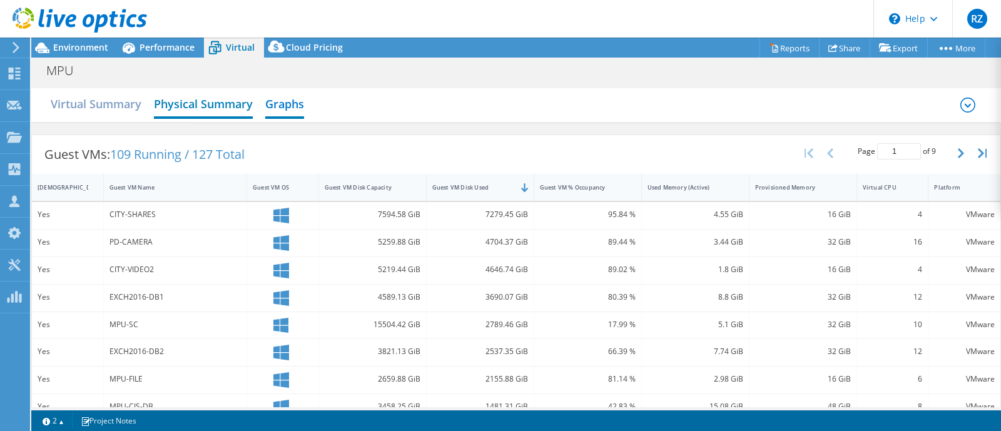
click at [217, 99] on h2 "Physical Summary" at bounding box center [203, 105] width 99 height 28
click at [218, 98] on h2 "Physical Summary" at bounding box center [203, 105] width 99 height 28
click at [78, 108] on h2 "Virtual Summary" at bounding box center [96, 105] width 91 height 28
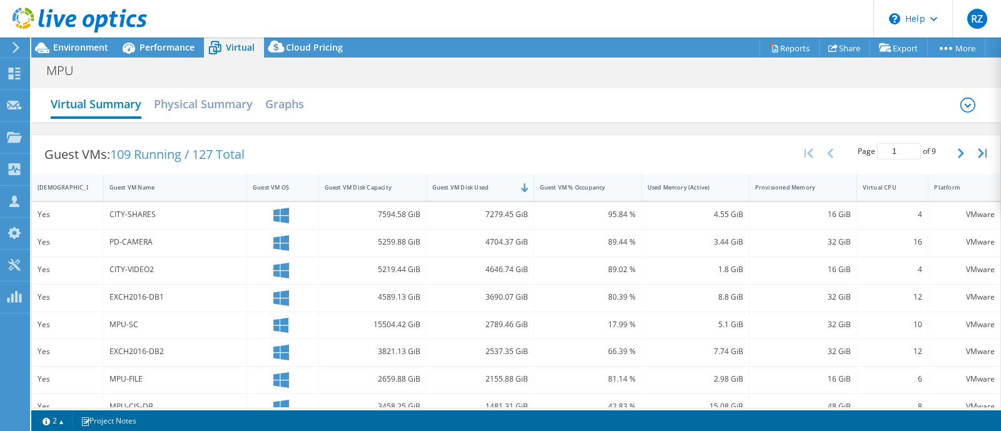
click at [99, 111] on h2 "Virtual Summary" at bounding box center [96, 105] width 91 height 28
click at [960, 107] on icon at bounding box center [967, 105] width 15 height 15
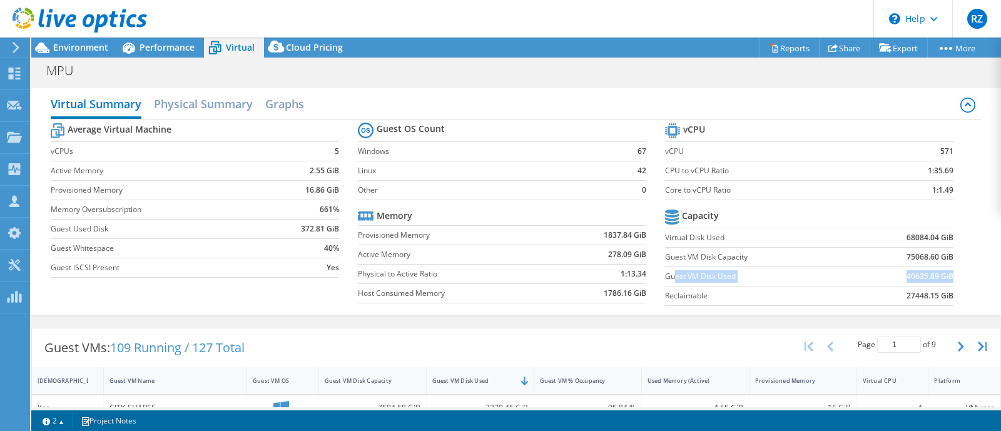
drag, startPoint x: 666, startPoint y: 271, endPoint x: 939, endPoint y: 270, distance: 272.7
click at [939, 270] on tr "Guest VM Disk Used 40635.89 GiB" at bounding box center [809, 275] width 288 height 19
click at [184, 101] on h2 "Physical Summary" at bounding box center [203, 105] width 99 height 28
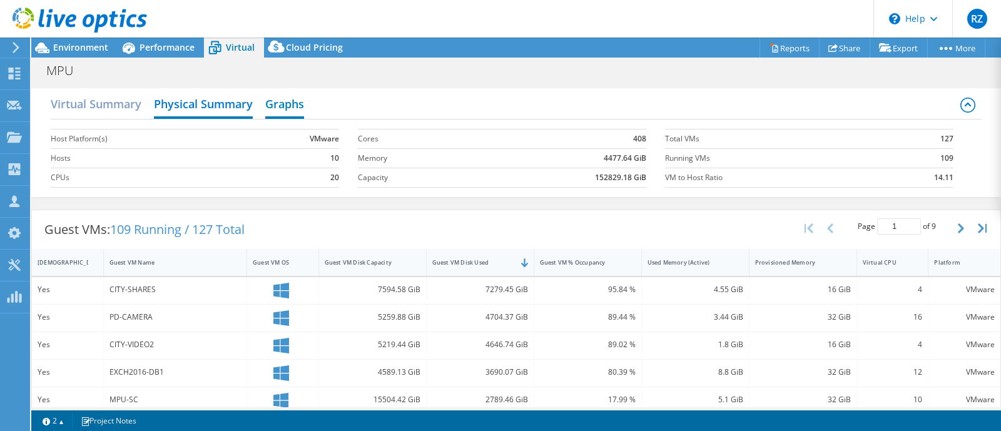
click at [272, 96] on h2 "Graphs" at bounding box center [284, 105] width 39 height 28
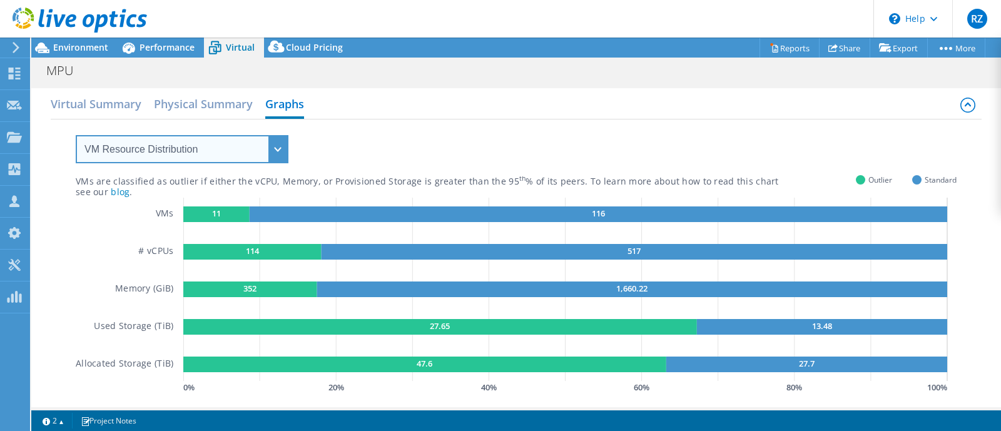
click at [179, 142] on select "VM Resource Distribution Provisioning Contrast Over Provisioning" at bounding box center [182, 149] width 213 height 28
select select "Provisioning Contrast"
click at [76, 135] on select "VM Resource Distribution Provisioning Contrast Over Provisioning" at bounding box center [182, 149] width 213 height 28
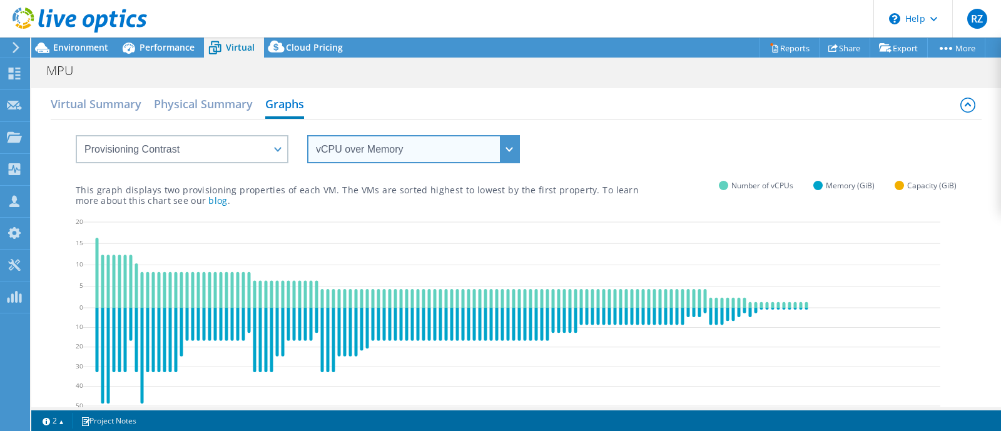
click at [338, 144] on select "vCPU over Memory vCPU over Capacity Memory over vCPU Memory over Capacity Capac…" at bounding box center [413, 149] width 213 height 28
click at [353, 141] on select "vCPU over Memory vCPU over Capacity Memory over vCPU Memory over Capacity Capac…" at bounding box center [413, 149] width 213 height 28
click at [307, 135] on select "vCPU over Memory vCPU over Capacity Memory over vCPU Memory over Capacity Capac…" at bounding box center [413, 149] width 213 height 28
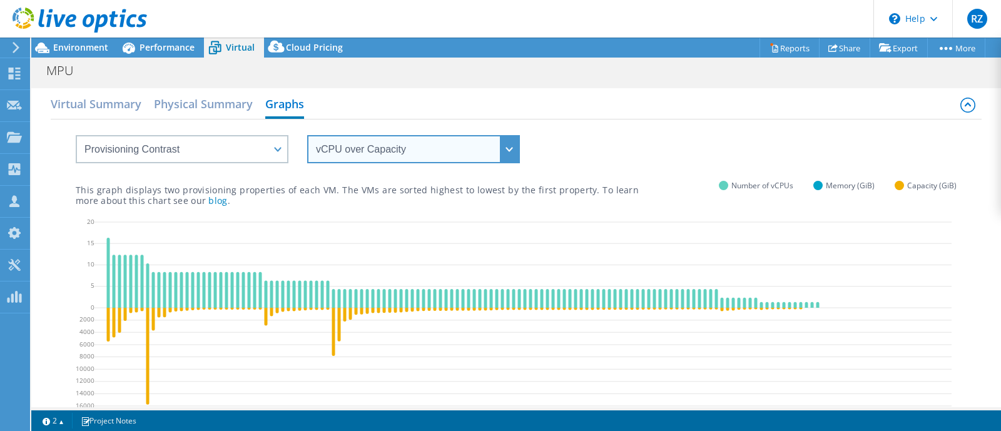
drag, startPoint x: 366, startPoint y: 143, endPoint x: 358, endPoint y: 148, distance: 9.0
click at [366, 143] on select "vCPU over Memory vCPU over Capacity Memory over vCPU Memory over Capacity Capac…" at bounding box center [413, 149] width 213 height 28
click at [307, 135] on select "vCPU over Memory vCPU over Capacity Memory over vCPU Memory over Capacity Capac…" at bounding box center [413, 149] width 213 height 28
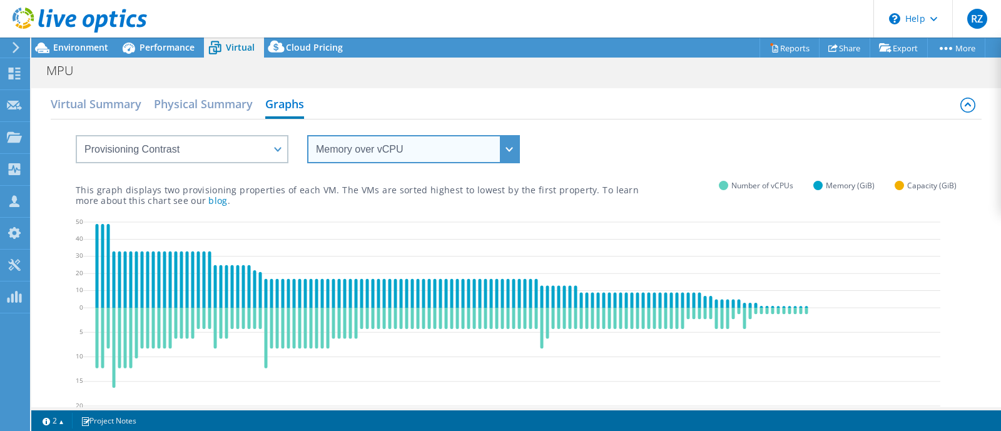
click at [379, 150] on select "vCPU over Memory vCPU over Capacity Memory over vCPU Memory over Capacity Capac…" at bounding box center [413, 149] width 213 height 28
click at [307, 135] on select "vCPU over Memory vCPU over Capacity Memory over vCPU Memory over Capacity Capac…" at bounding box center [413, 149] width 213 height 28
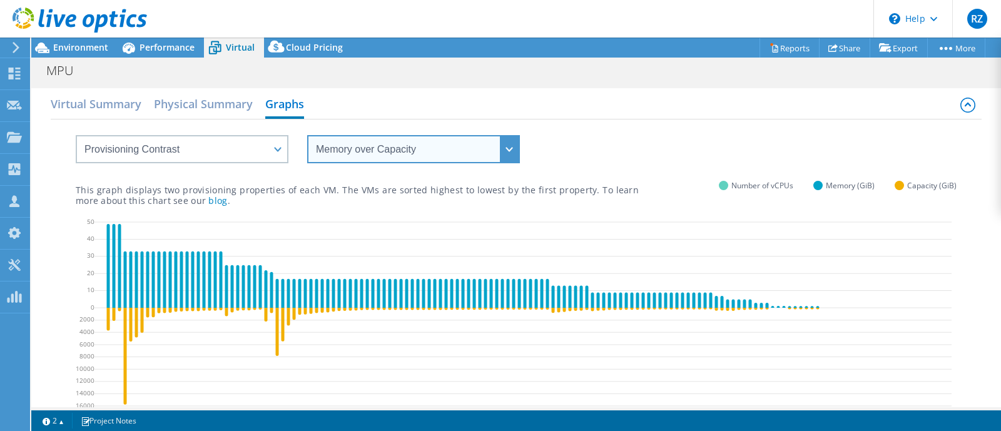
click at [381, 144] on select "vCPU over Memory vCPU over Capacity Memory over vCPU Memory over Capacity Capac…" at bounding box center [413, 149] width 213 height 28
click at [307, 135] on select "vCPU over Memory vCPU over Capacity Memory over vCPU Memory over Capacity Capac…" at bounding box center [413, 149] width 213 height 28
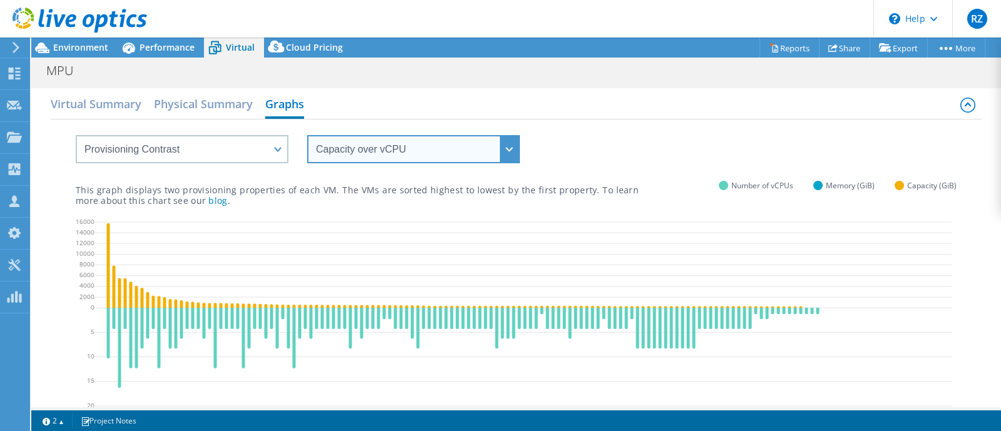
click at [371, 151] on select "vCPU over Memory vCPU over Capacity Memory over vCPU Memory over Capacity Capac…" at bounding box center [413, 149] width 213 height 28
select select "Capacity over Memory"
click at [307, 135] on select "vCPU over Memory vCPU over Capacity Memory over vCPU Memory over Capacity Capac…" at bounding box center [413, 149] width 213 height 28
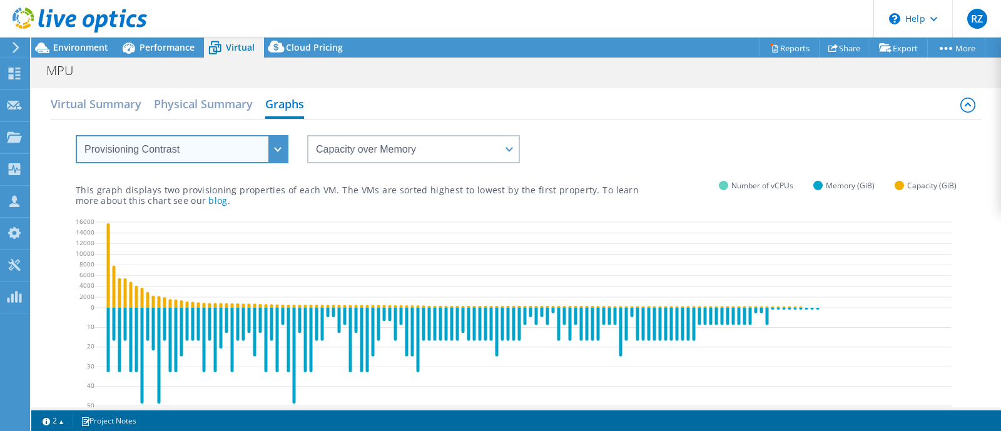
click at [157, 145] on select "VM Resource Distribution Provisioning Contrast Over Provisioning" at bounding box center [182, 149] width 213 height 28
select select "Over Provisioning"
click at [76, 135] on select "VM Resource Distribution Provisioning Contrast Over Provisioning" at bounding box center [182, 149] width 213 height 28
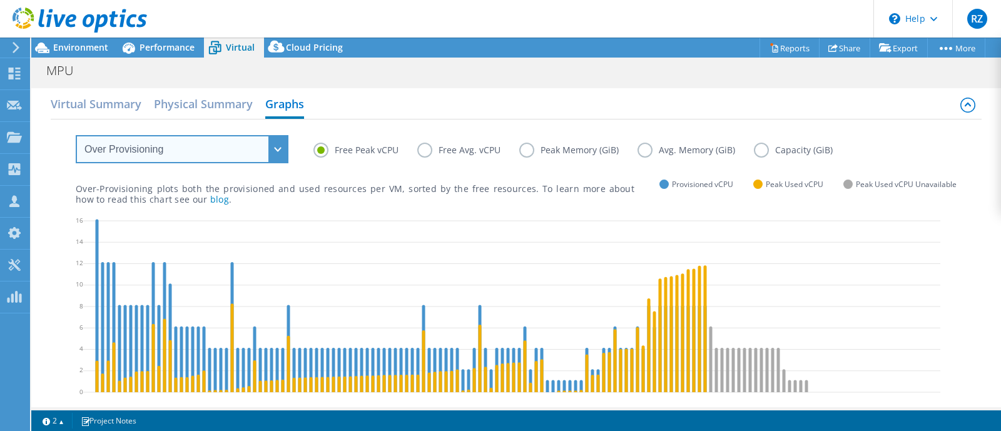
click at [246, 146] on select "VM Resource Distribution Provisioning Contrast Over Provisioning" at bounding box center [182, 149] width 213 height 28
click at [247, 145] on select "VM Resource Distribution Provisioning Contrast Over Provisioning" at bounding box center [182, 149] width 213 height 28
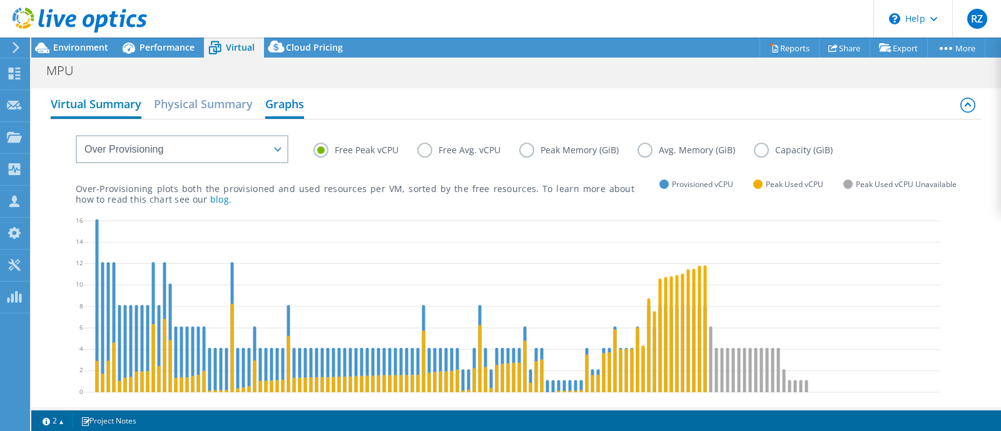
click at [120, 95] on h2 "Virtual Summary" at bounding box center [96, 105] width 91 height 28
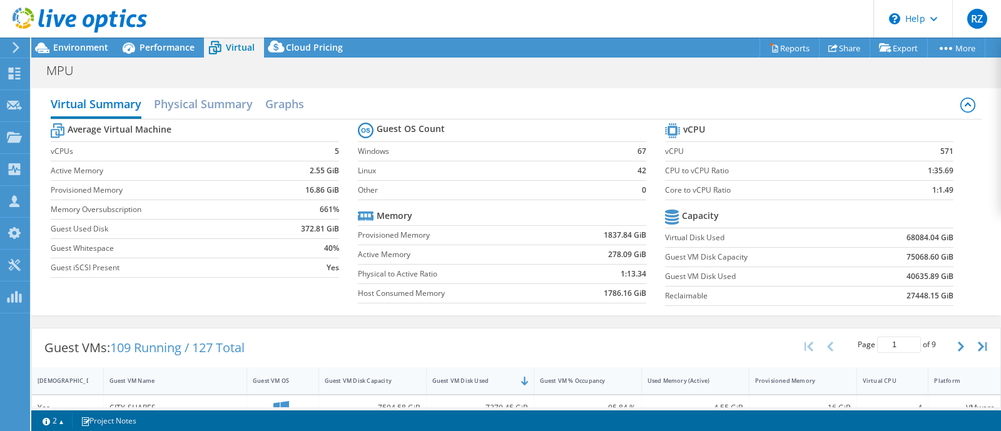
scroll to position [156, 0]
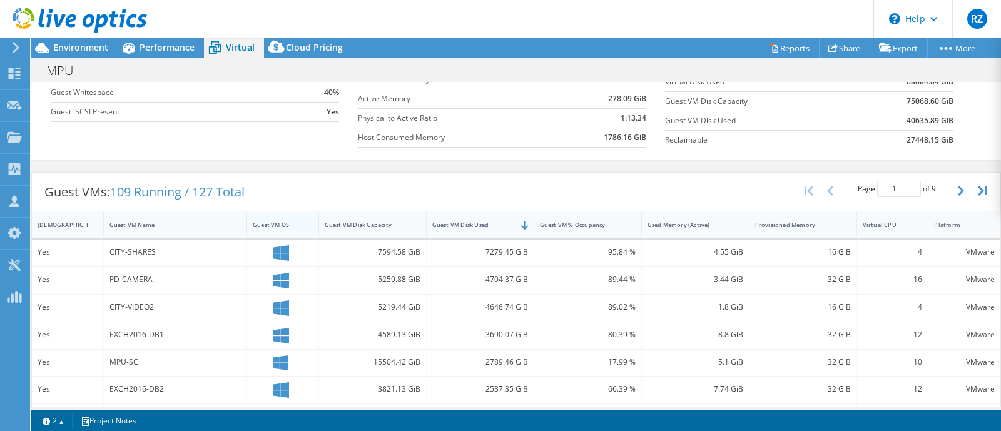
click at [280, 224] on div "Guest VM OS" at bounding box center [275, 225] width 45 height 8
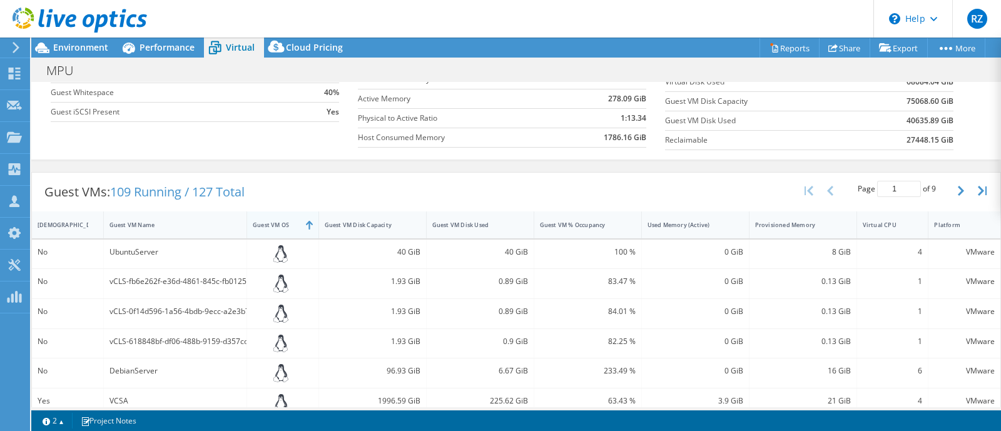
click at [280, 224] on div "Guest VM OS" at bounding box center [275, 225] width 45 height 8
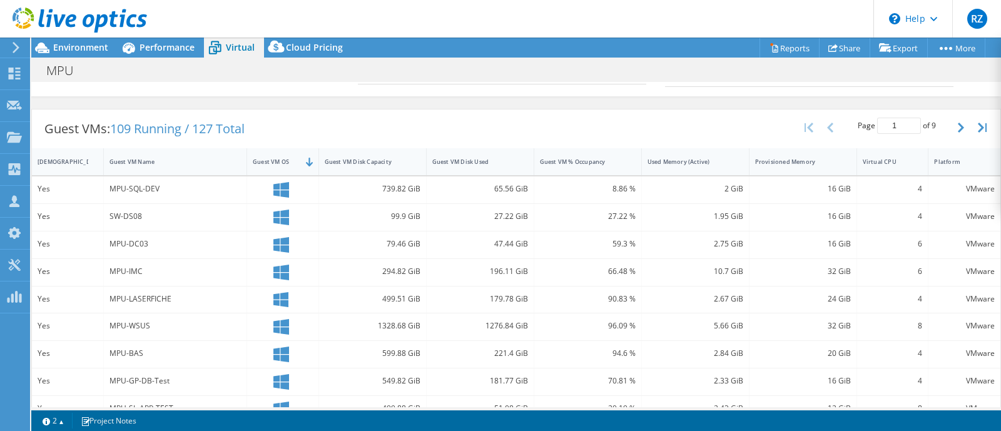
scroll to position [0, 0]
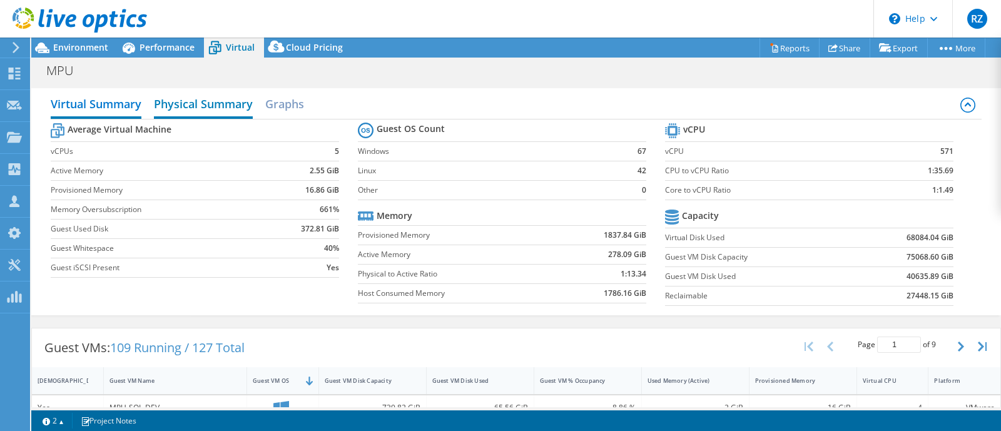
click at [198, 94] on h2 "Physical Summary" at bounding box center [203, 105] width 99 height 28
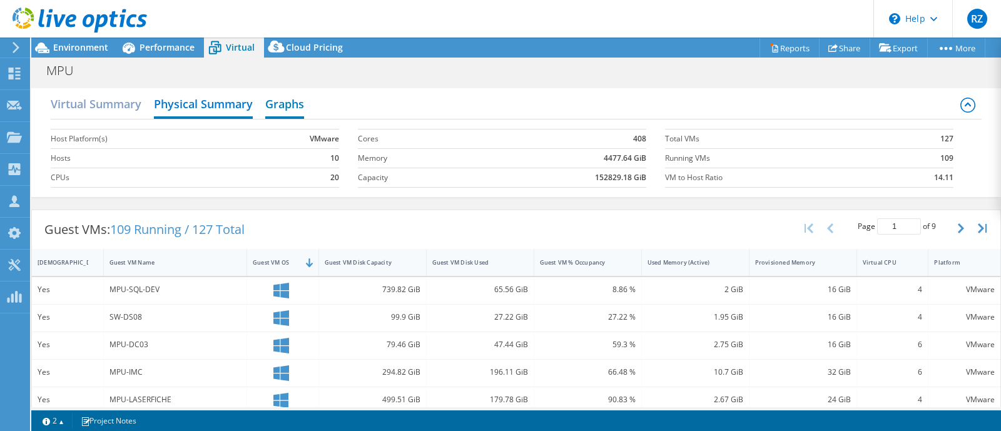
click at [276, 92] on h2 "Graphs" at bounding box center [284, 105] width 39 height 28
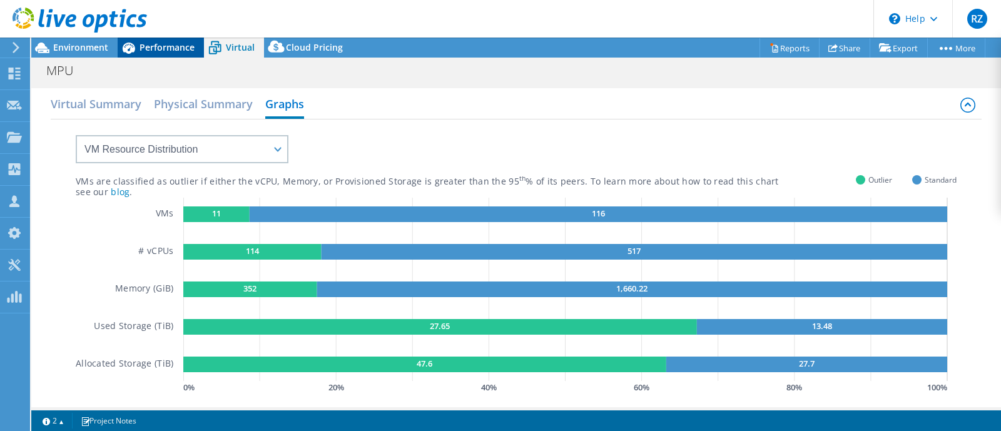
click at [193, 50] on span "Performance" at bounding box center [166, 47] width 55 height 12
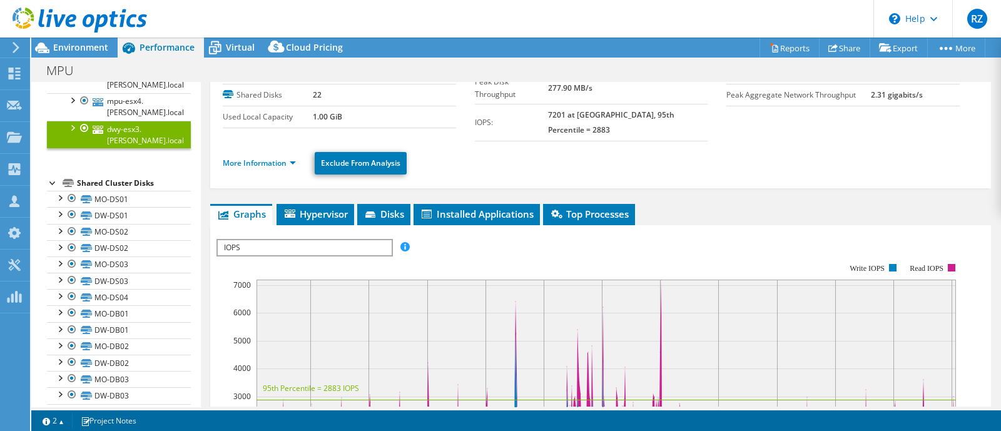
scroll to position [78, 0]
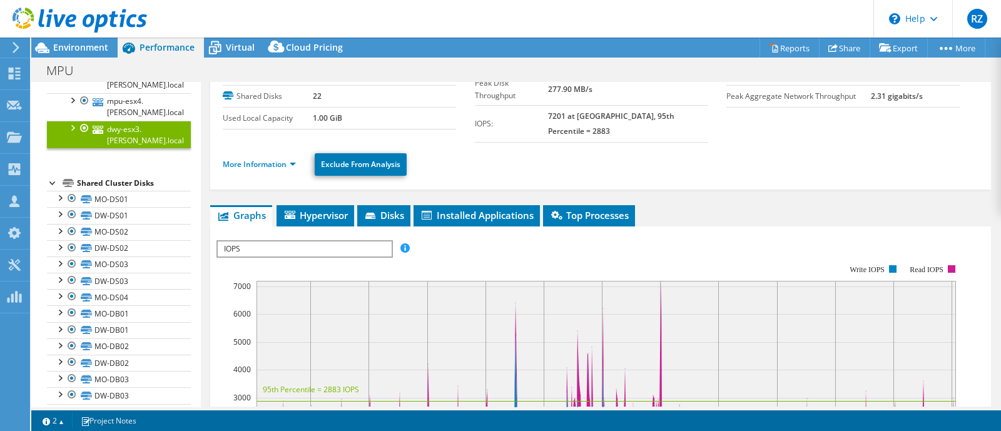
click at [294, 241] on span "IOPS" at bounding box center [304, 248] width 173 height 15
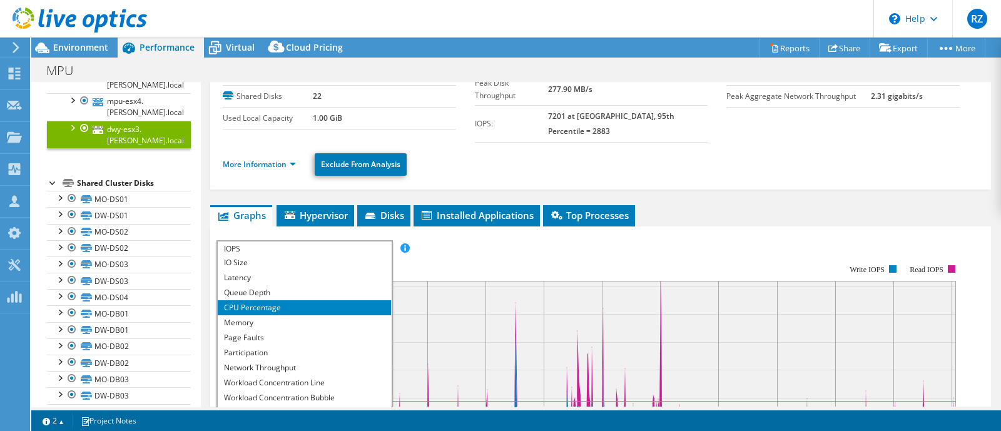
scroll to position [44, 0]
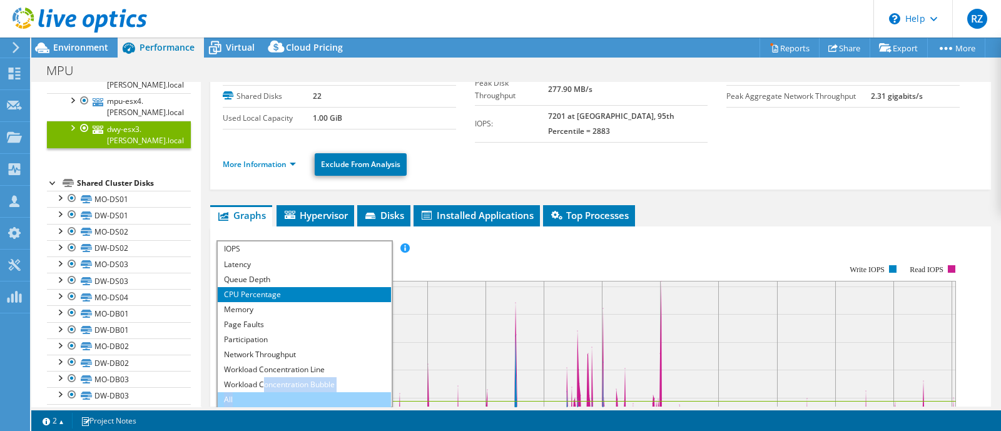
drag, startPoint x: 263, startPoint y: 374, endPoint x: 262, endPoint y: 382, distance: 8.2
click at [262, 382] on ul "IOPS Disk Throughput IO Size Latency Queue Depth CPU Percentage Memory Page Fau…" at bounding box center [304, 331] width 173 height 150
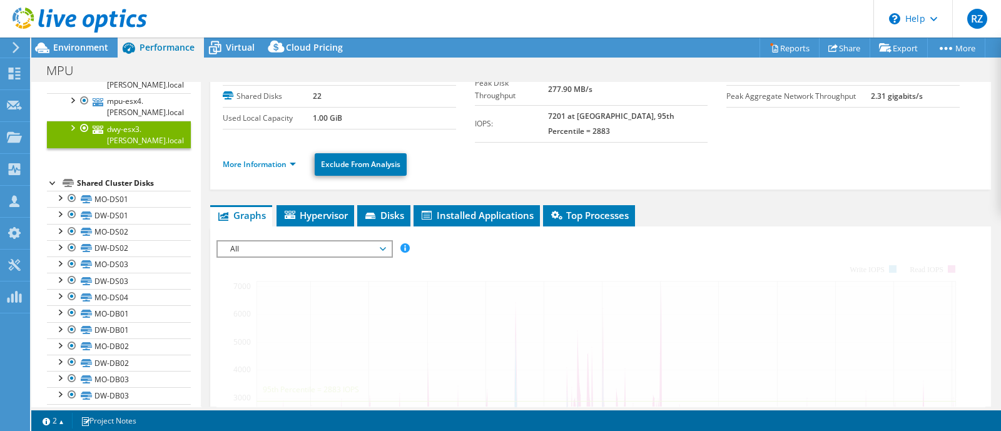
click at [373, 241] on span "All" at bounding box center [304, 248] width 161 height 15
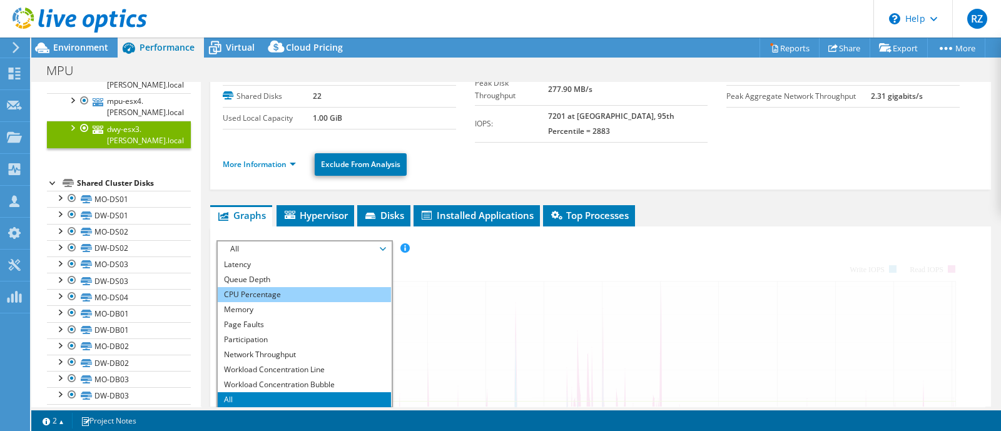
click at [315, 287] on li "CPU Percentage" at bounding box center [304, 294] width 173 height 15
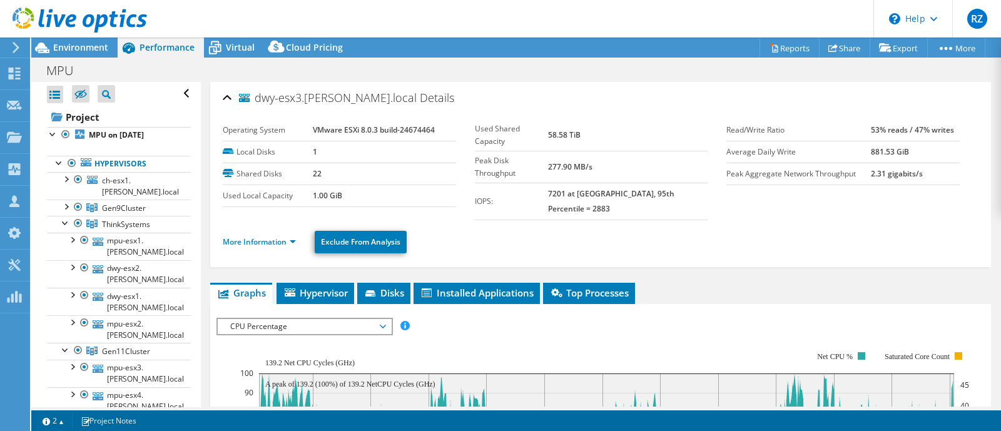
scroll to position [0, 0]
click at [62, 223] on div at bounding box center [65, 223] width 13 height 13
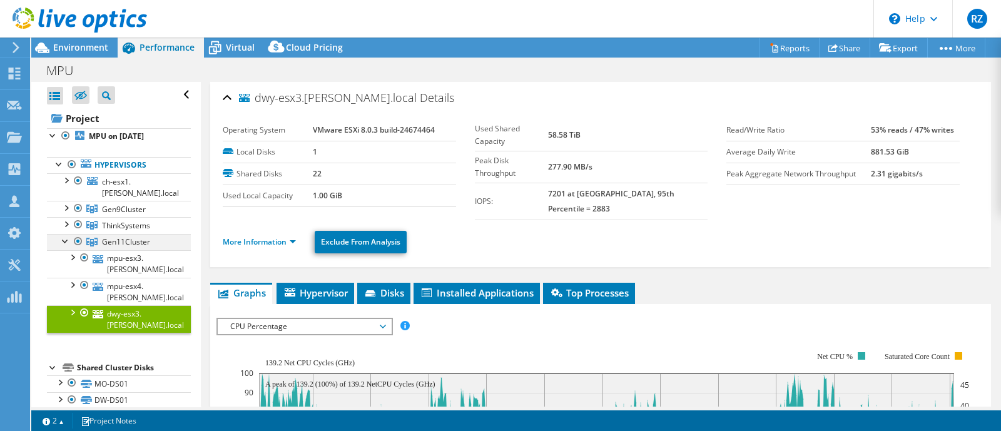
click at [64, 240] on div at bounding box center [65, 240] width 13 height 13
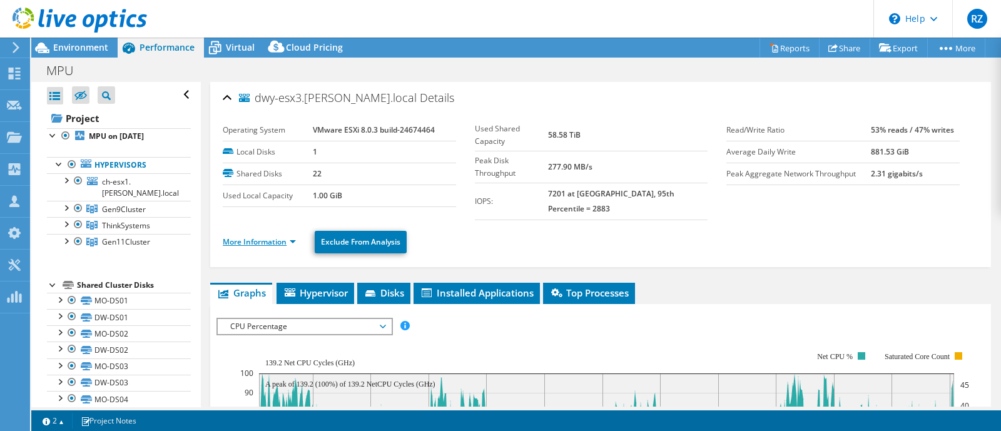
click at [247, 236] on link "More Information" at bounding box center [259, 241] width 73 height 11
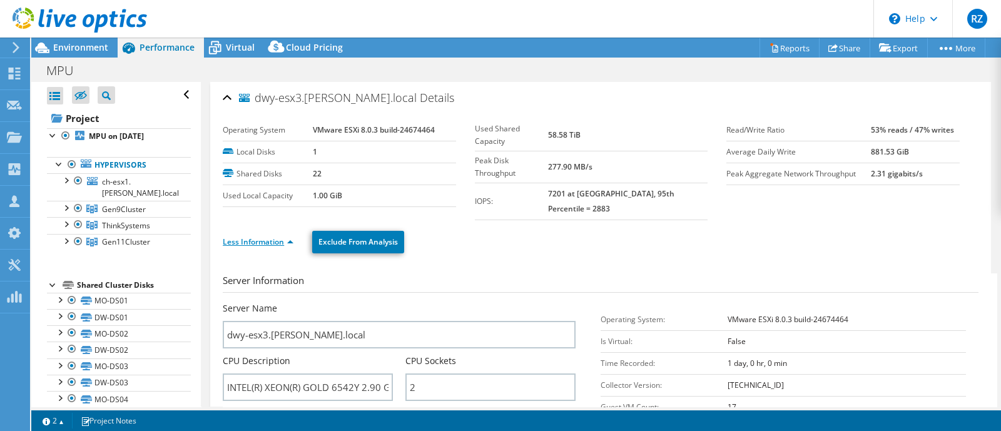
click at [247, 236] on link "Less Information" at bounding box center [258, 241] width 71 height 11
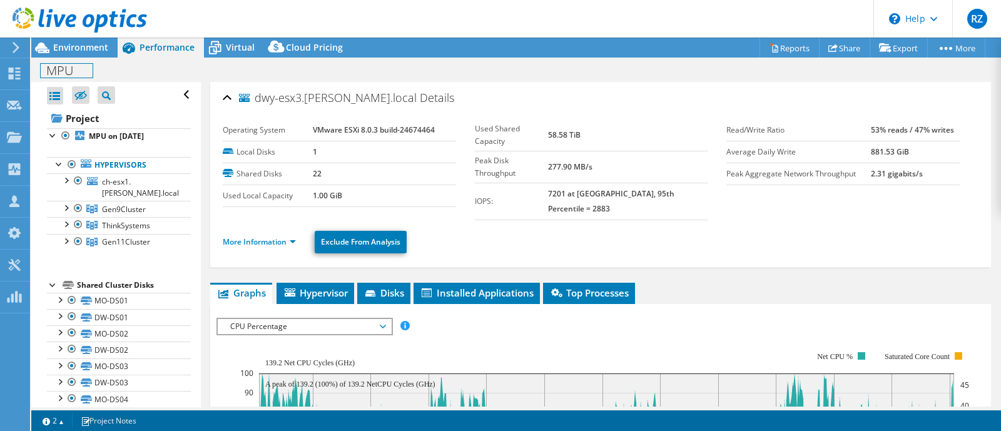
click at [91, 58] on div "MPU Print" at bounding box center [515, 70] width 969 height 24
click at [104, 46] on span "Environment" at bounding box center [80, 47] width 55 height 12
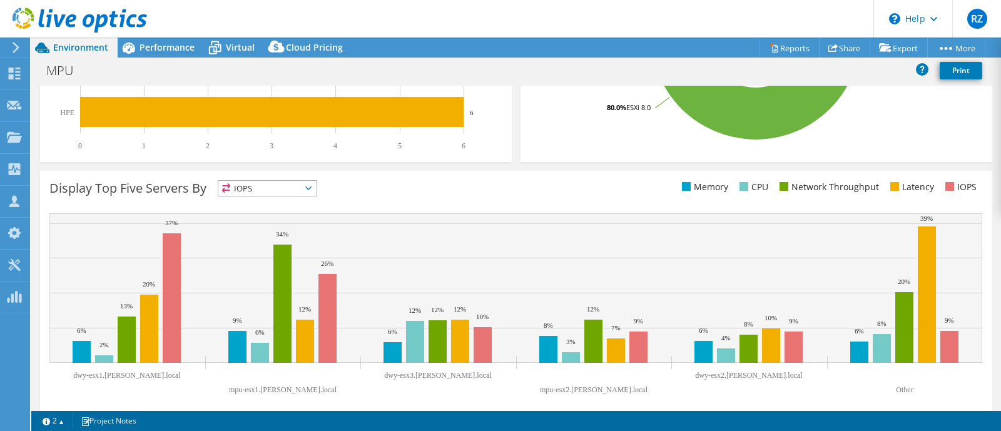
scroll to position [403, 0]
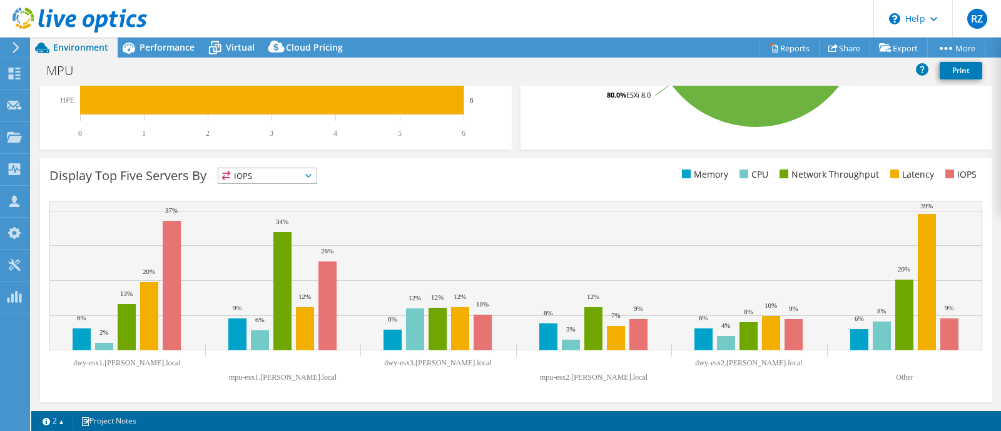
click at [269, 173] on span "IOPS" at bounding box center [267, 175] width 98 height 15
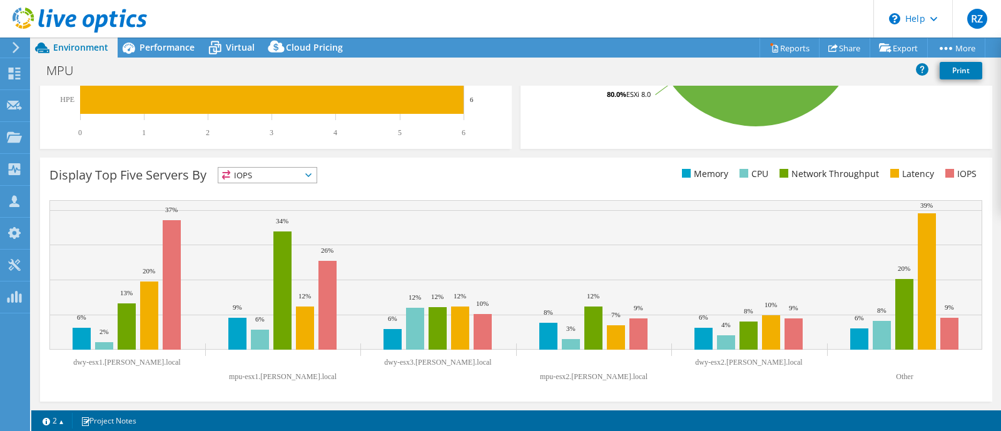
scroll to position [411, 0]
click at [272, 168] on span "IOPS" at bounding box center [267, 175] width 98 height 15
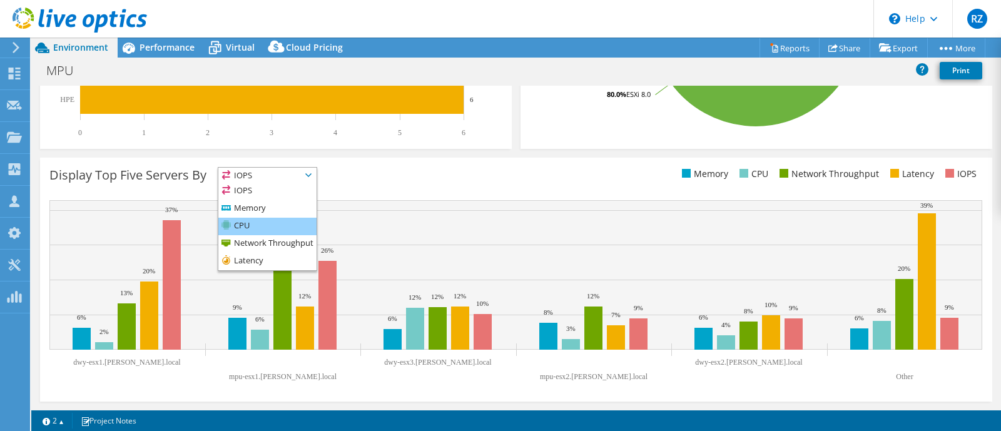
click at [263, 219] on li "CPU" at bounding box center [267, 227] width 98 height 18
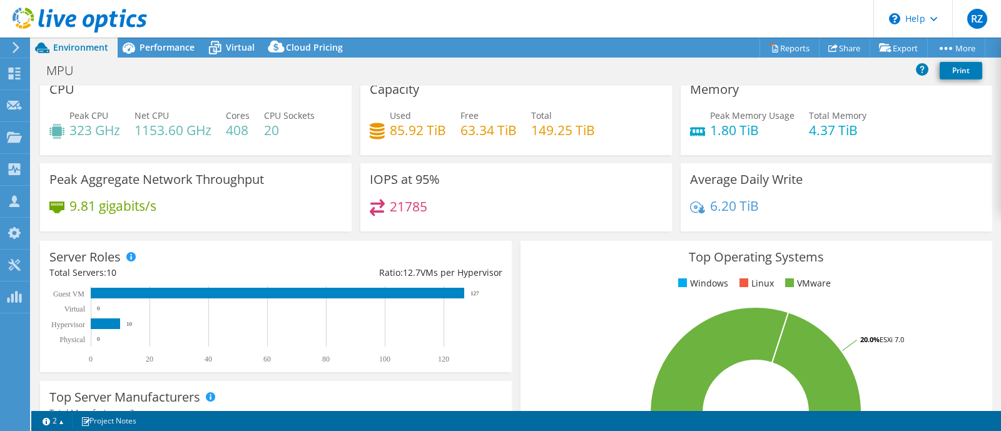
scroll to position [0, 0]
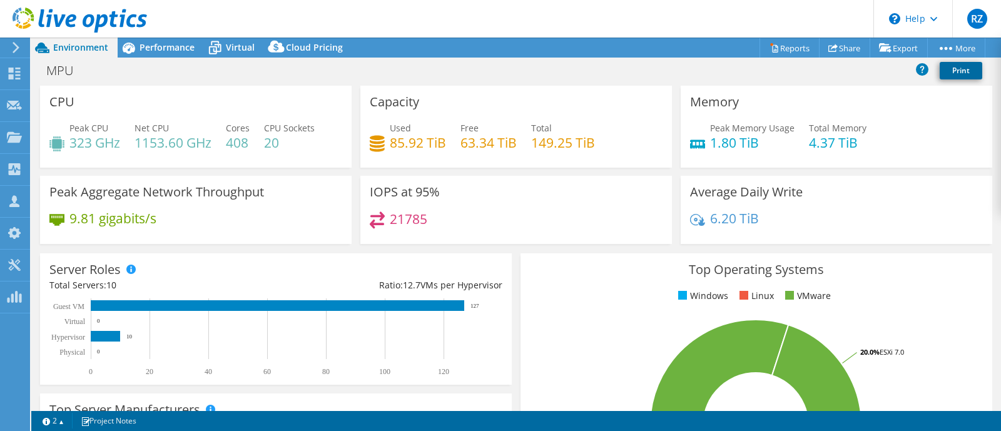
click at [960, 74] on link "Print" at bounding box center [960, 71] width 43 height 18
click at [167, 49] on span "Performance" at bounding box center [166, 47] width 55 height 12
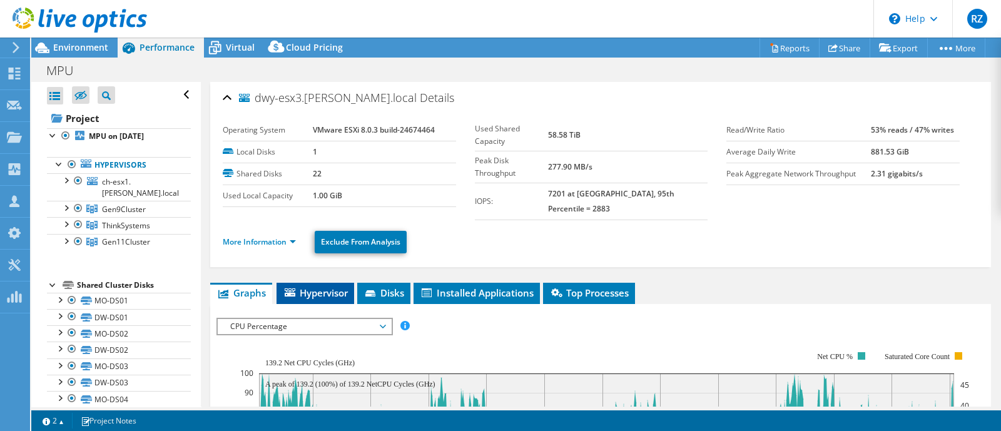
click at [338, 286] on span "Hypervisor" at bounding box center [315, 292] width 65 height 13
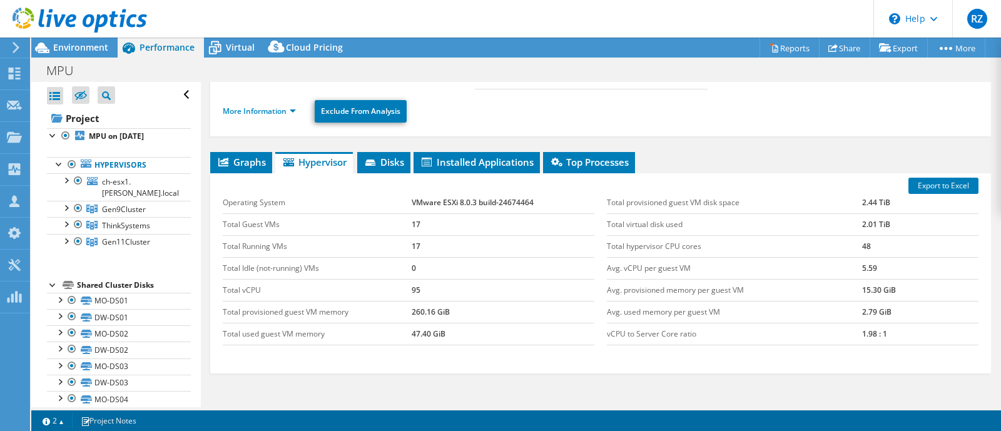
scroll to position [119, 0]
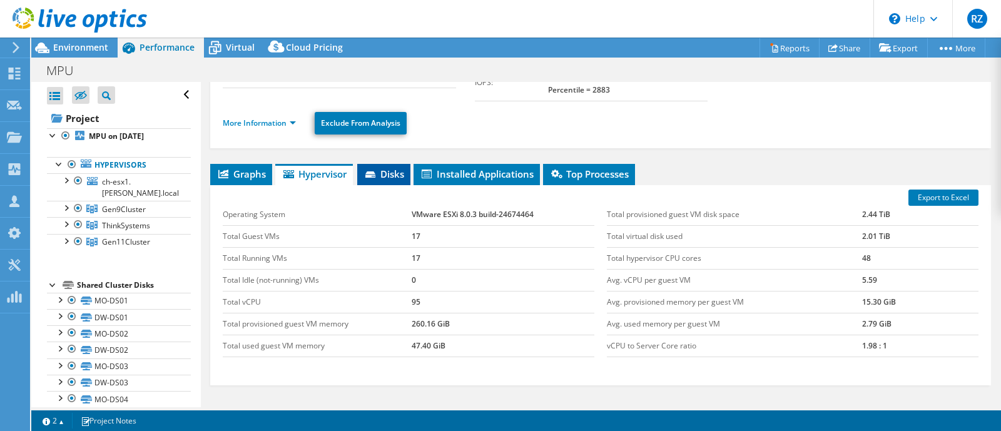
click at [384, 168] on span "Disks" at bounding box center [383, 174] width 41 height 13
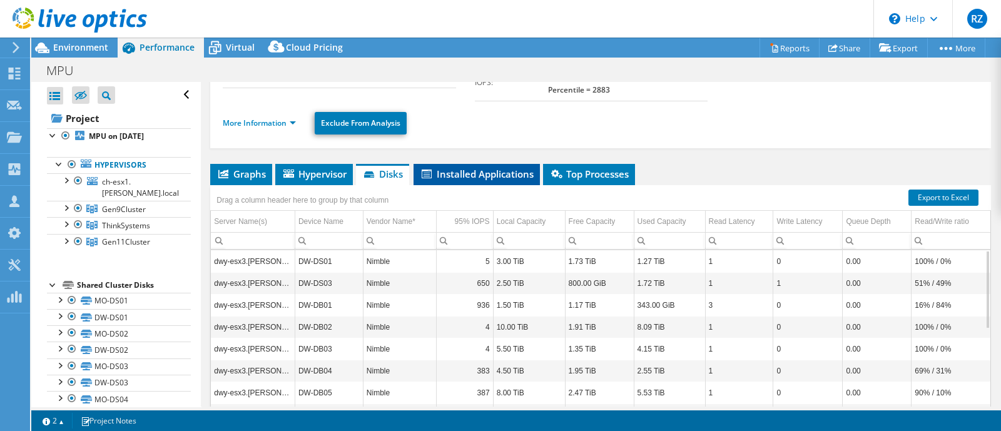
click at [492, 167] on li "Installed Applications" at bounding box center [476, 174] width 126 height 21
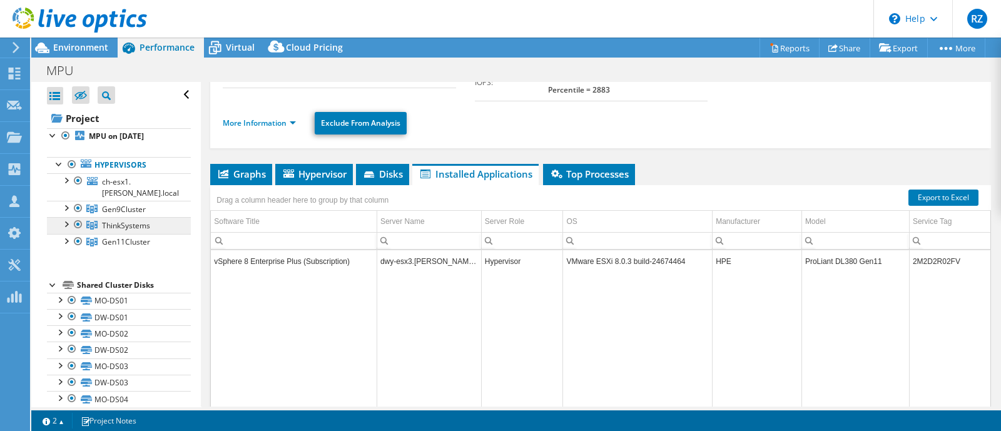
click at [123, 223] on span "ThinkSystems" at bounding box center [126, 225] width 48 height 11
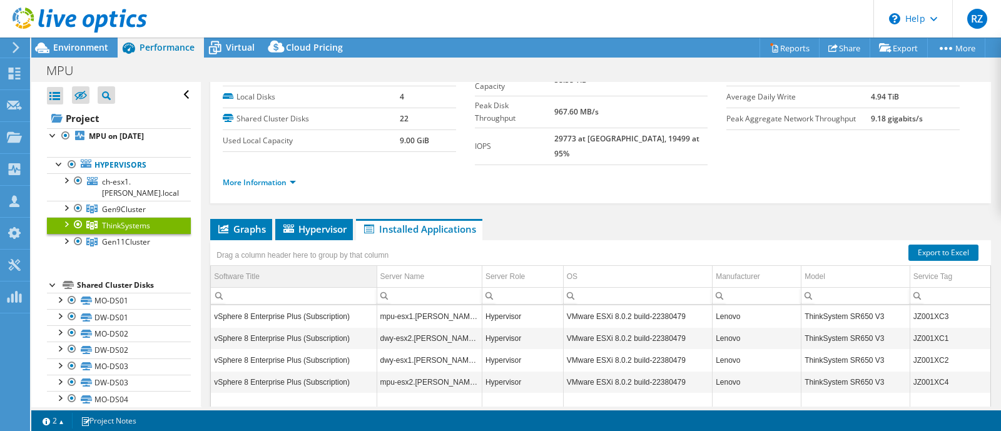
scroll to position [41, 0]
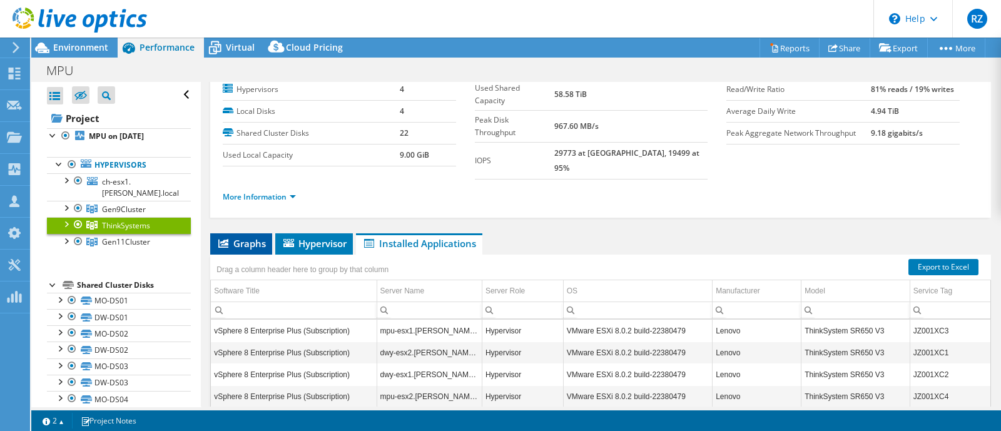
click at [244, 237] on span "Graphs" at bounding box center [240, 243] width 49 height 13
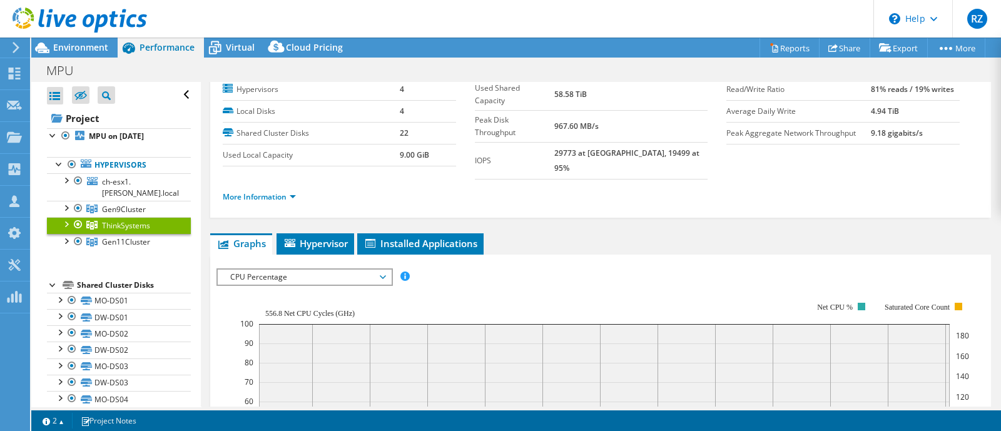
scroll to position [0, 0]
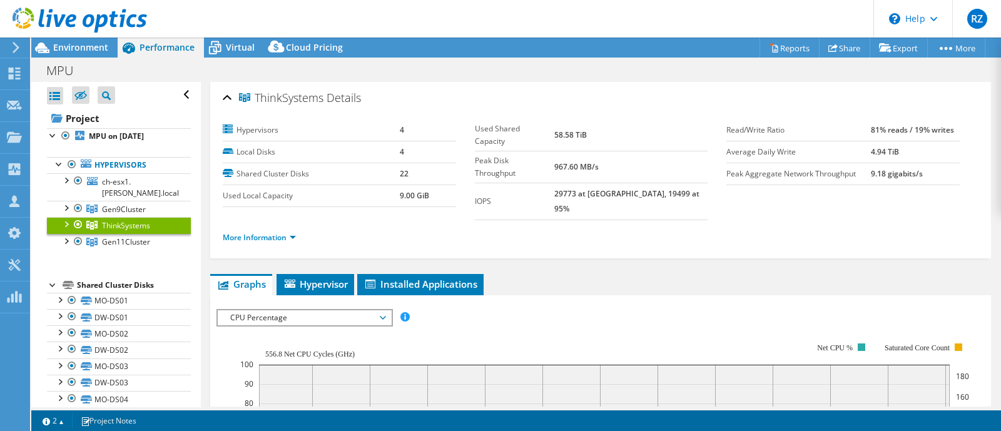
click at [66, 223] on div at bounding box center [65, 223] width 13 height 13
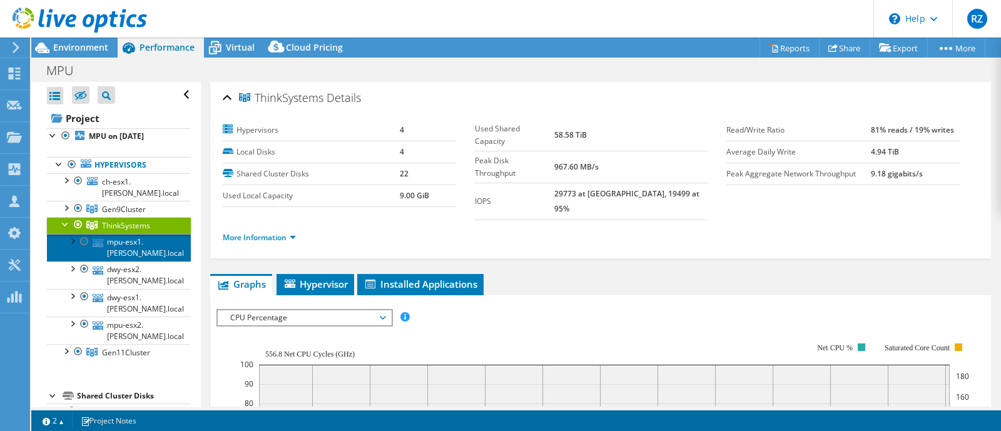
click at [123, 240] on link "mpu-esx1.[PERSON_NAME].local" at bounding box center [119, 248] width 144 height 28
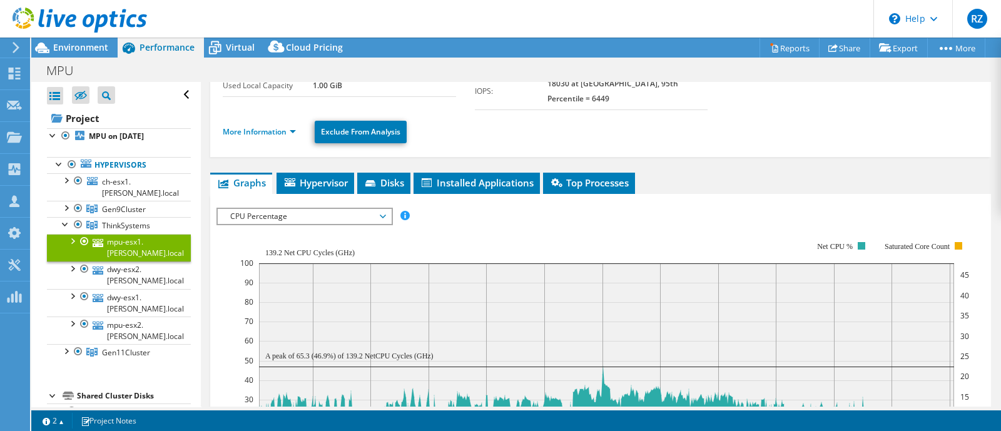
scroll to position [235, 0]
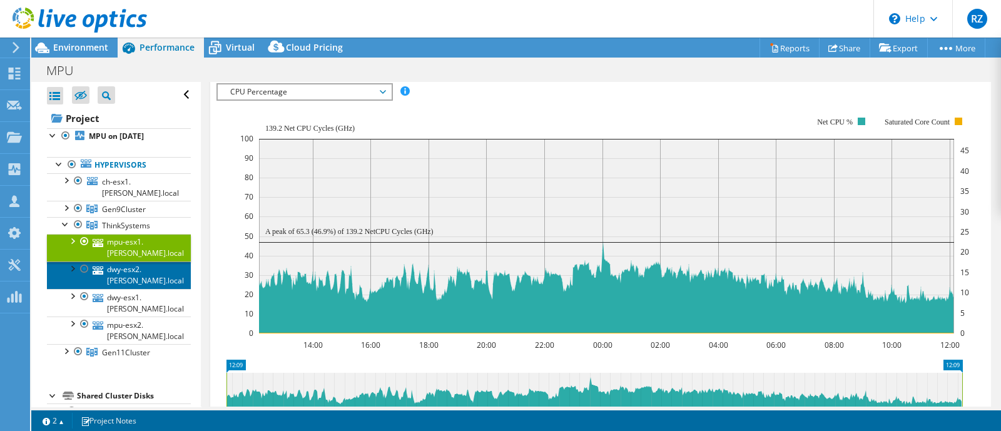
click at [141, 277] on link "dwy-esx2.[PERSON_NAME].local" at bounding box center [119, 275] width 144 height 28
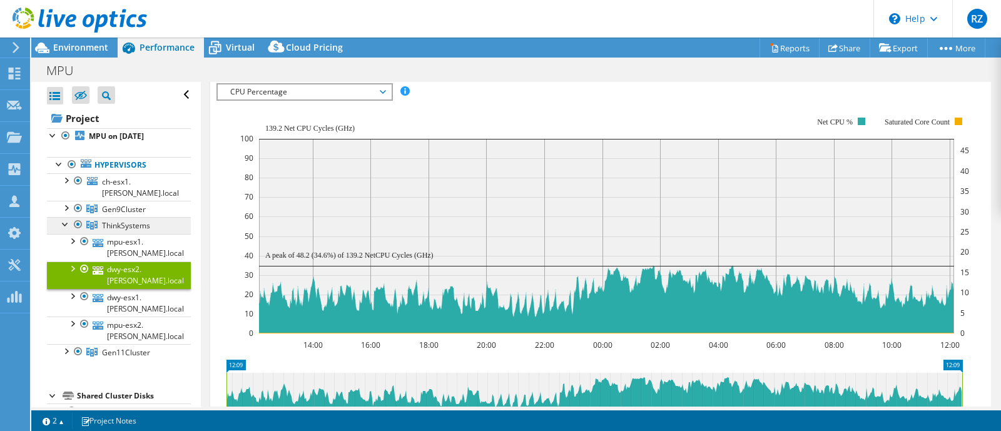
click at [125, 224] on span "ThinkSystems" at bounding box center [126, 225] width 48 height 11
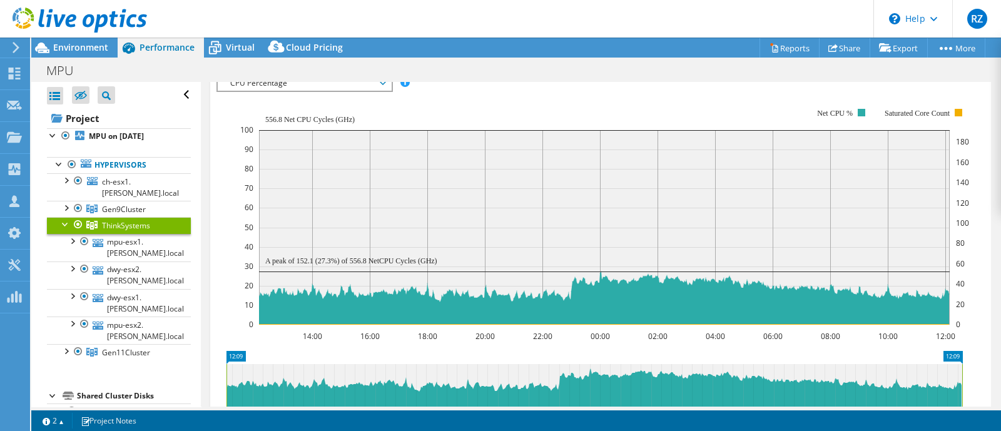
scroll to position [226, 0]
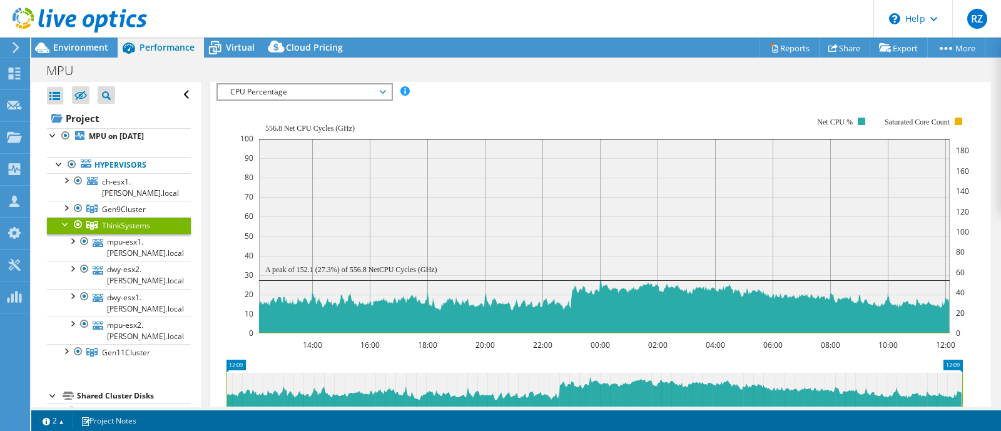
click at [62, 223] on div at bounding box center [65, 223] width 13 height 13
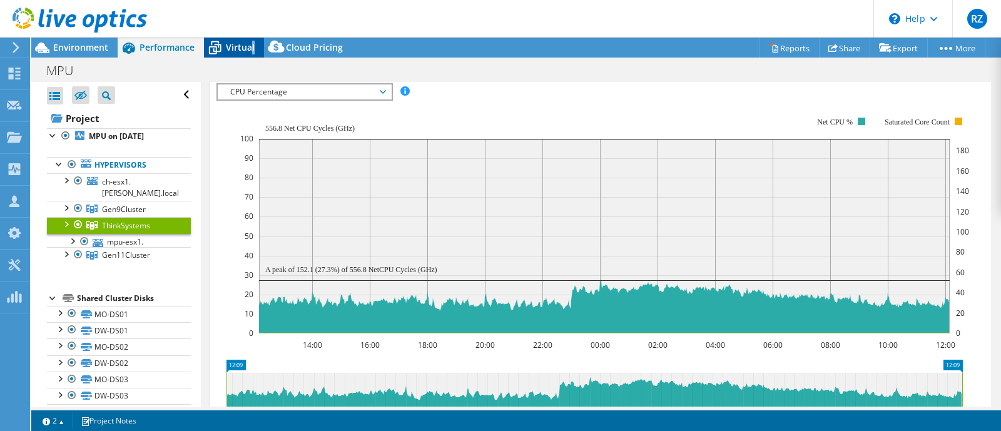
click at [250, 45] on span "Virtual" at bounding box center [240, 47] width 29 height 12
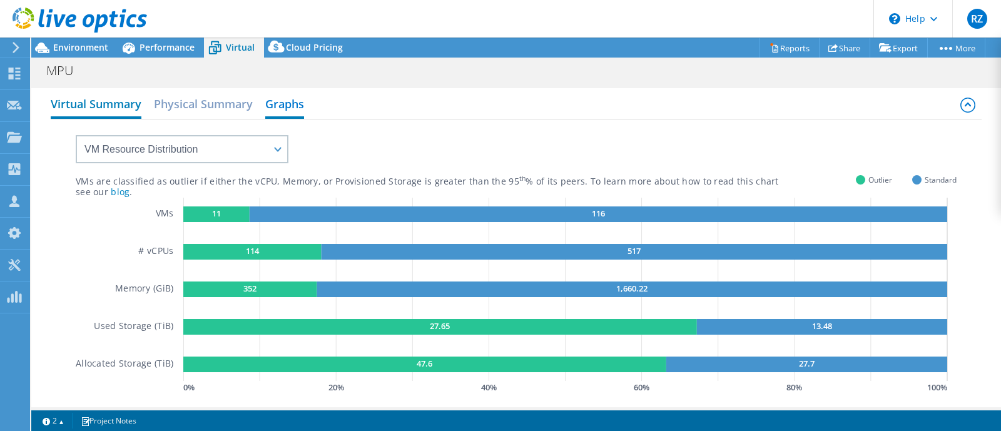
click at [109, 101] on h2 "Virtual Summary" at bounding box center [96, 105] width 91 height 28
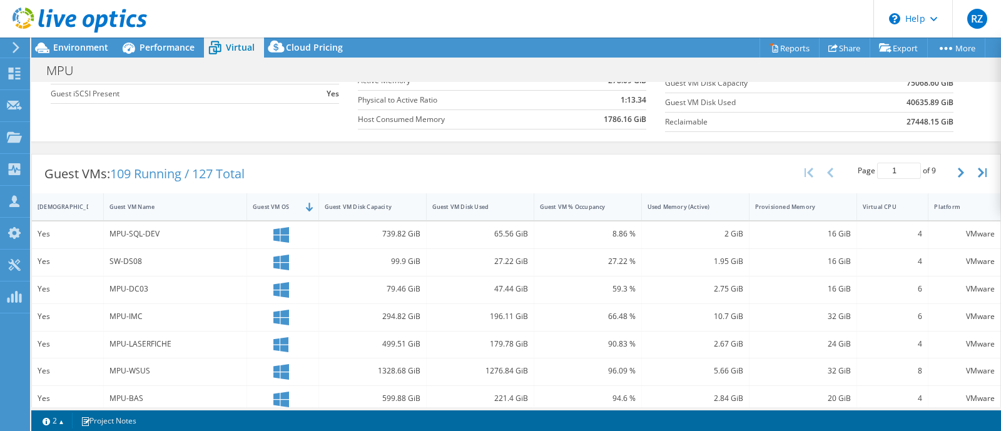
scroll to position [169, 0]
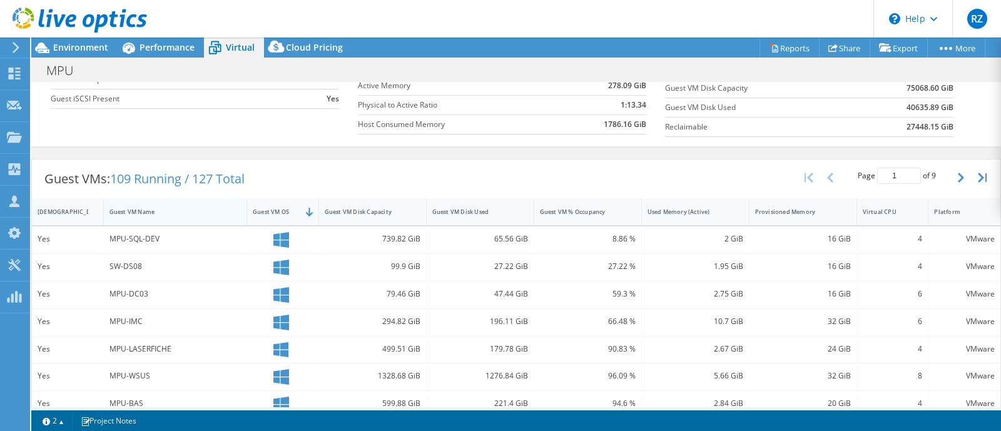
click at [159, 204] on div "Guest VM Name" at bounding box center [168, 211] width 128 height 19
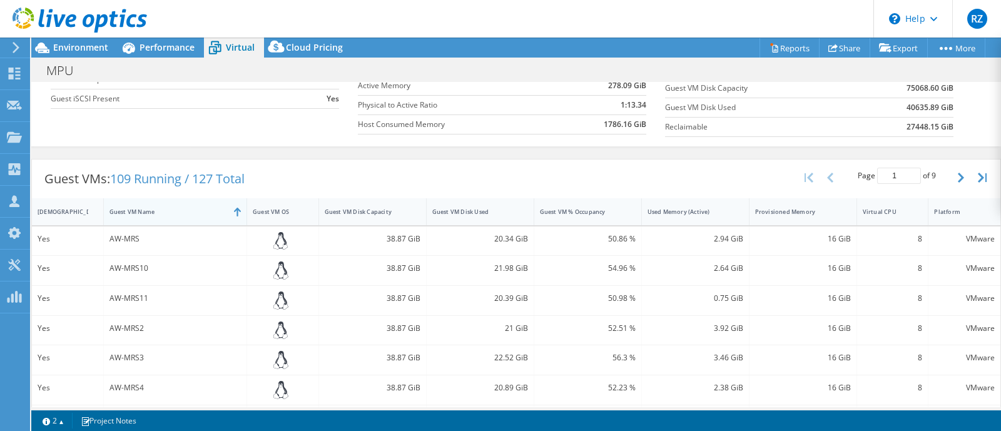
click at [159, 204] on div "Guest VM Name" at bounding box center [168, 211] width 128 height 19
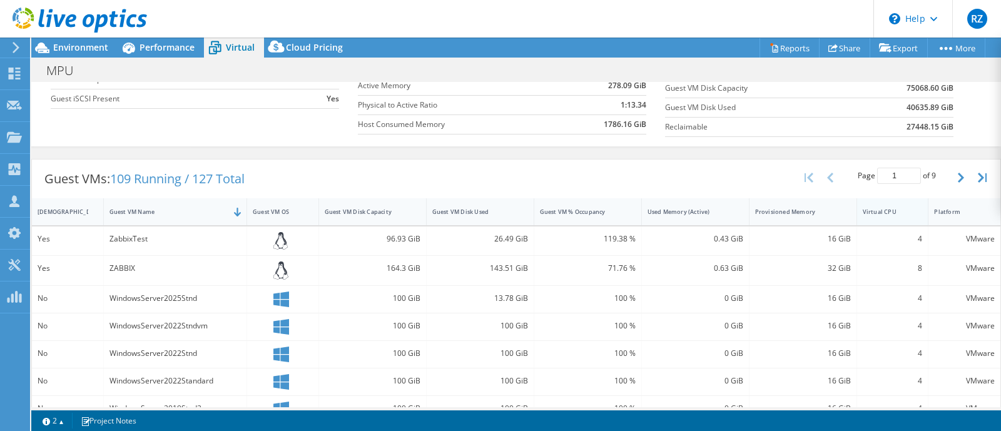
click at [862, 210] on div "Virtual CPU" at bounding box center [884, 212] width 45 height 8
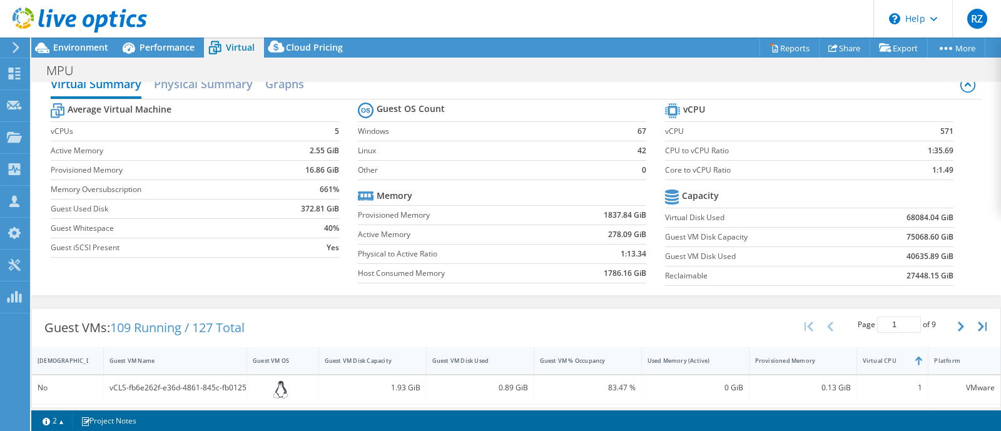
scroll to position [0, 0]
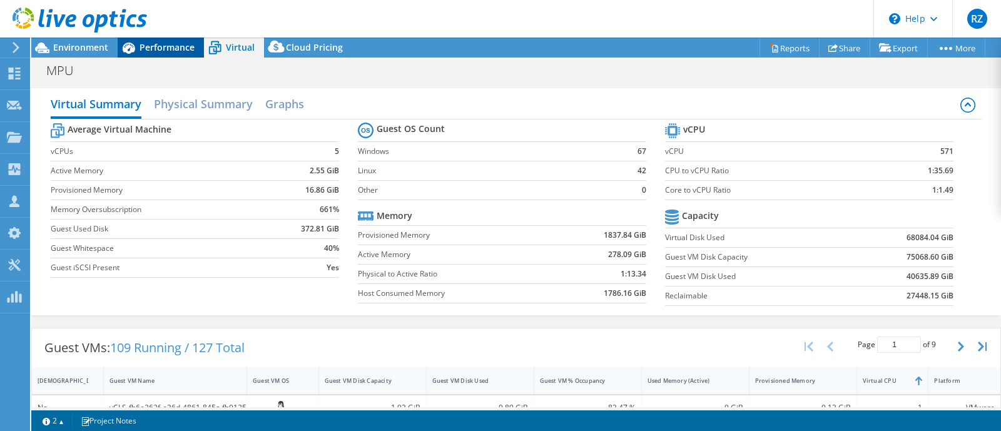
click at [178, 39] on div "Performance" at bounding box center [161, 48] width 86 height 20
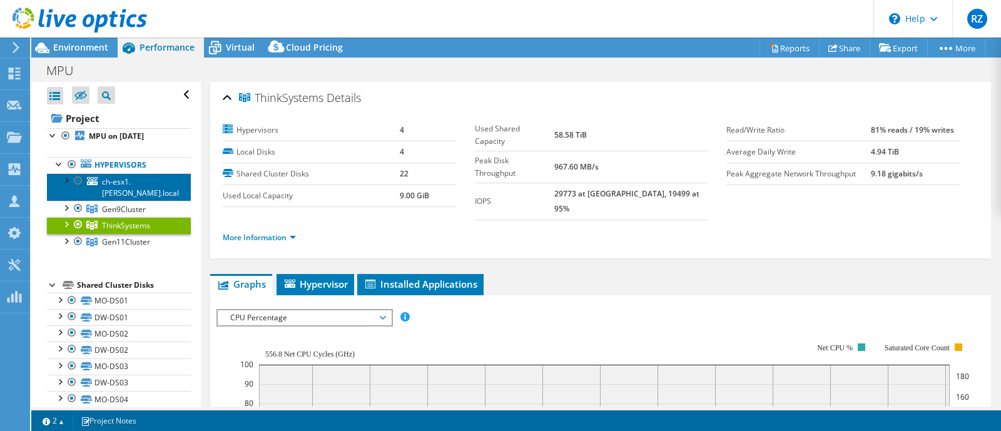
click at [151, 183] on link "ch-esx1.[PERSON_NAME].local" at bounding box center [119, 187] width 144 height 28
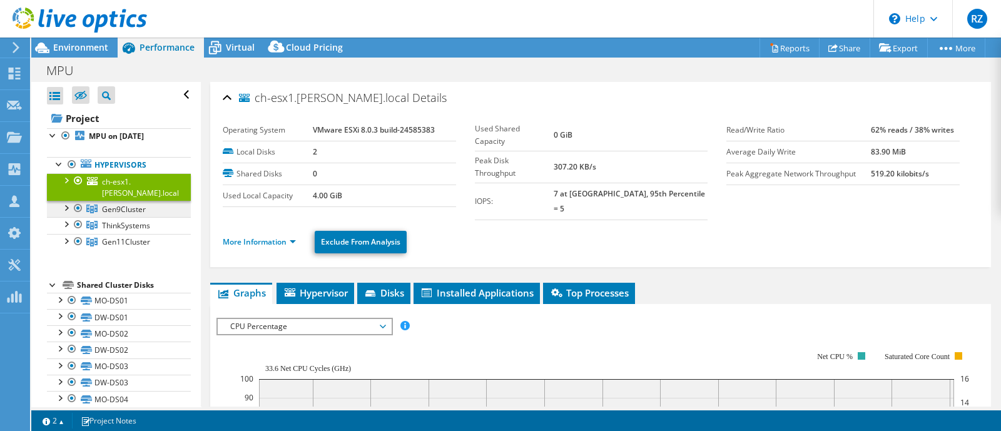
click at [123, 205] on span "Gen9Cluster" at bounding box center [124, 209] width 44 height 11
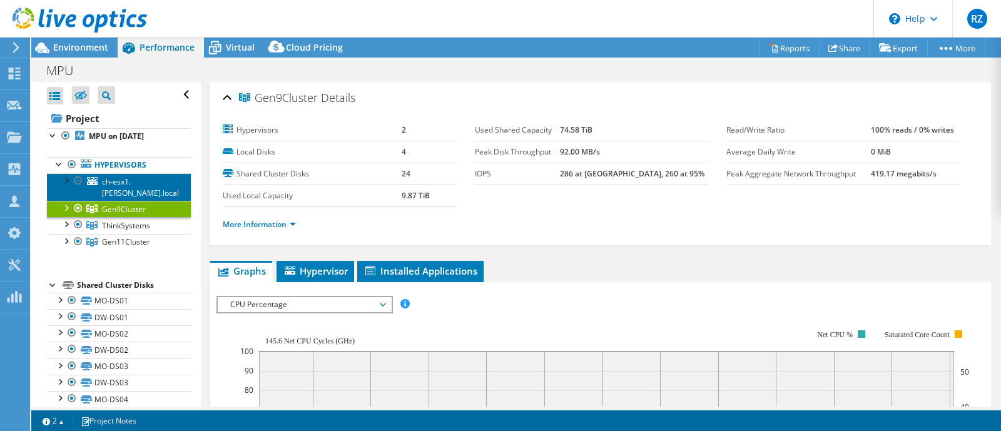
click at [130, 178] on link "ch-esx1.[PERSON_NAME].local" at bounding box center [119, 187] width 144 height 28
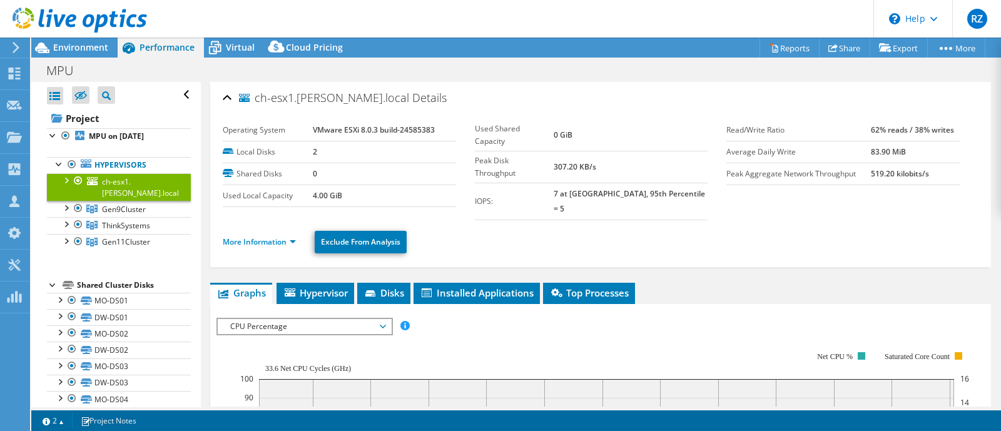
click at [235, 235] on li "More Information" at bounding box center [263, 242] width 81 height 14
click at [243, 236] on link "More Information" at bounding box center [259, 241] width 73 height 11
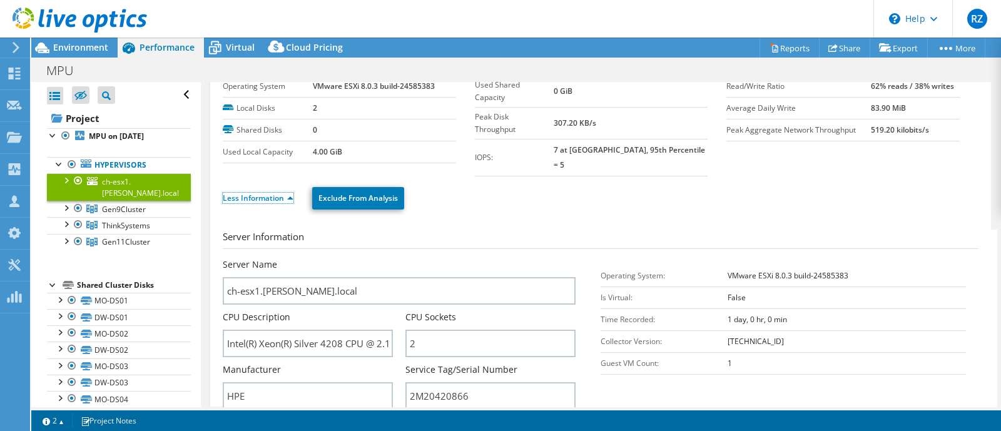
scroll to position [78, 0]
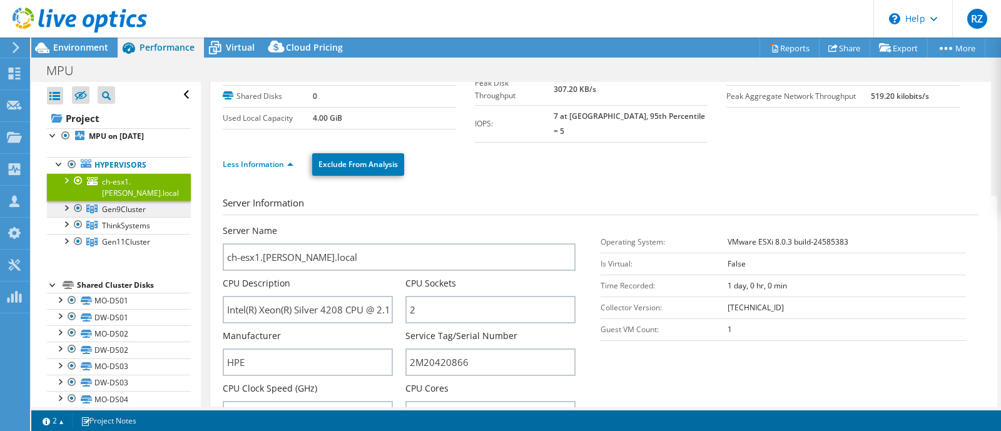
click at [92, 206] on icon at bounding box center [91, 209] width 11 height 9
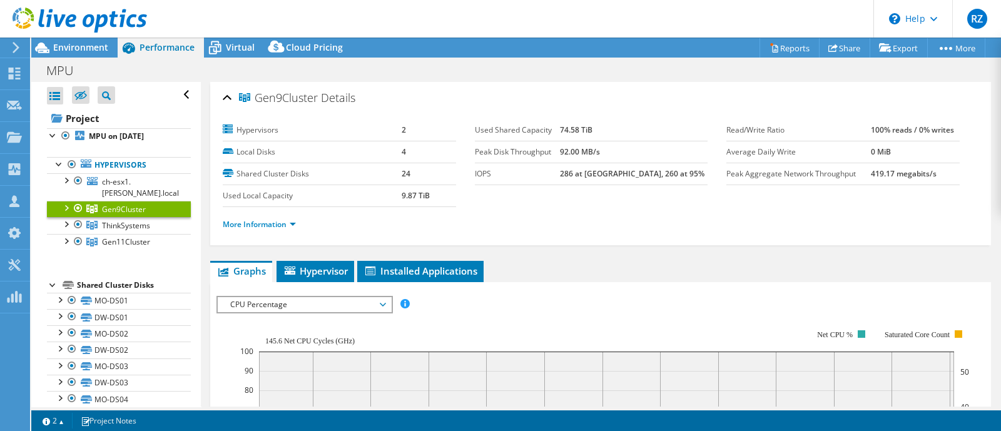
scroll to position [156, 0]
select select "USEast"
select select "USD"
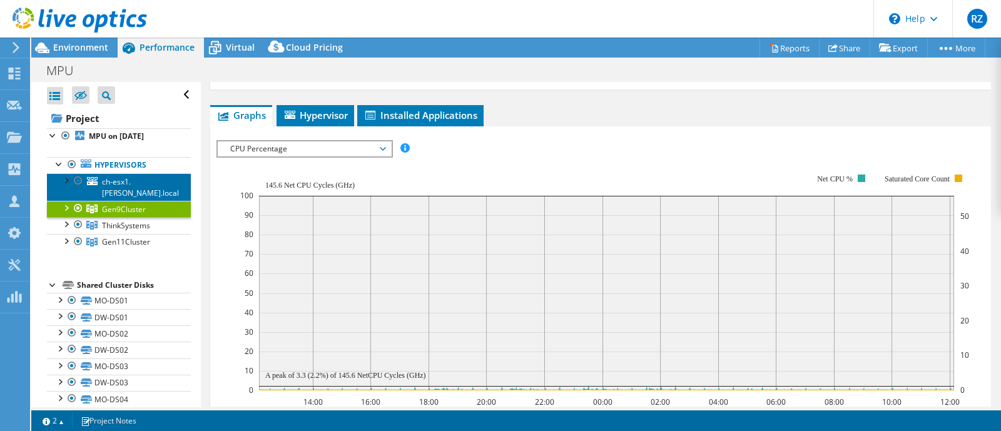
click at [138, 189] on span "ch-esx1.[PERSON_NAME].local" at bounding box center [140, 187] width 77 height 22
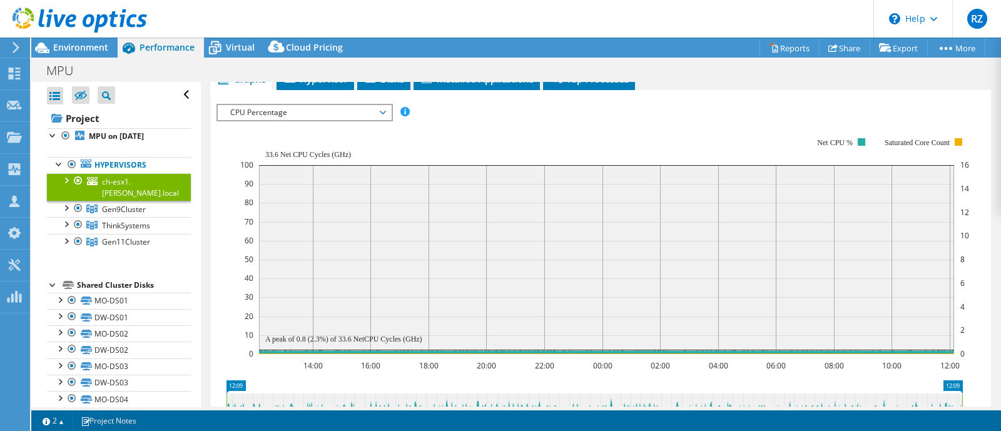
scroll to position [235, 0]
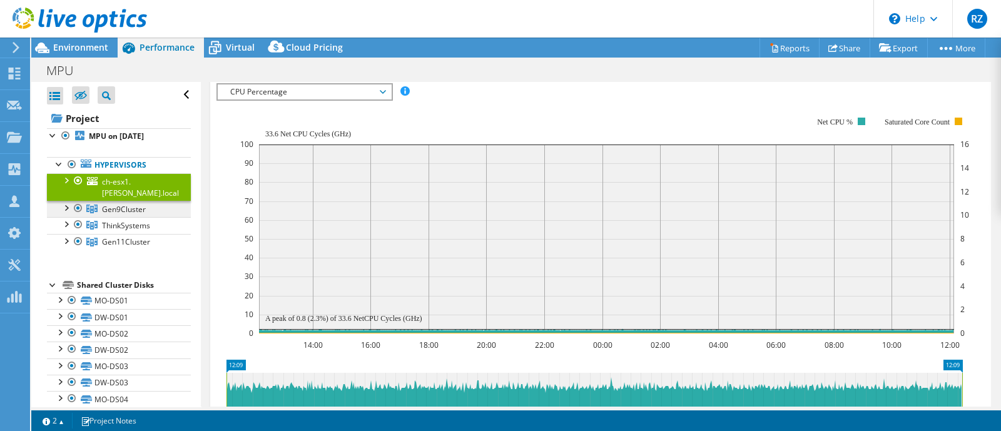
click at [125, 204] on span "Gen9Cluster" at bounding box center [124, 209] width 44 height 11
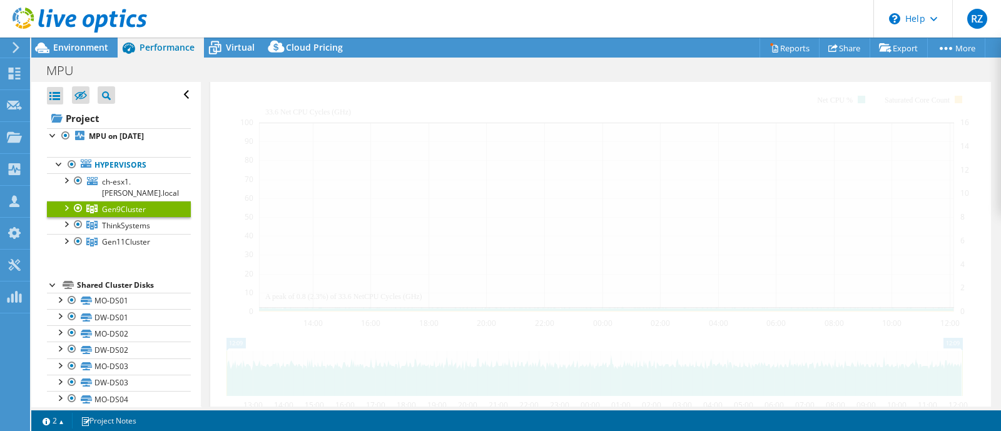
scroll to position [226, 0]
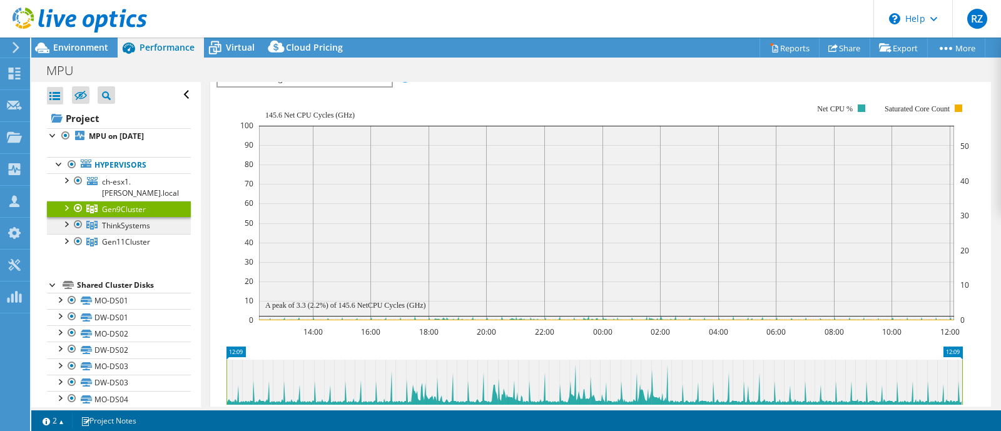
click at [112, 227] on span "ThinkSystems" at bounding box center [126, 225] width 48 height 11
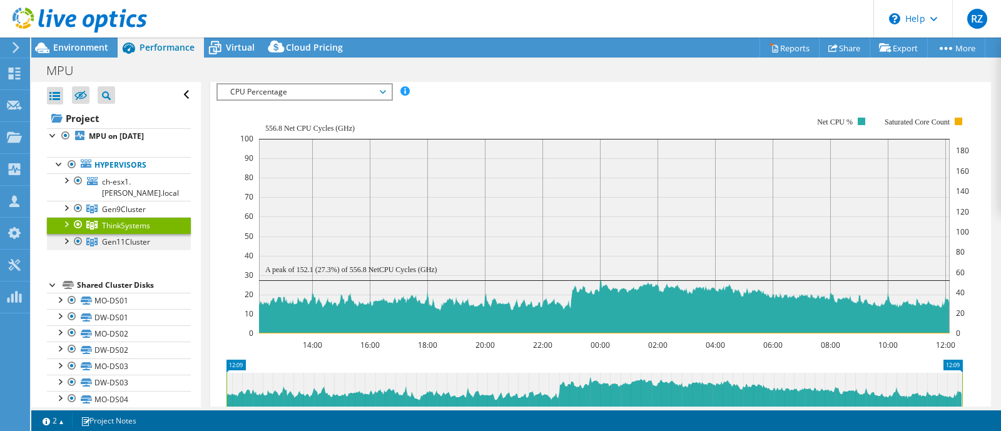
click at [118, 241] on span "Gen11Cluster" at bounding box center [126, 241] width 48 height 11
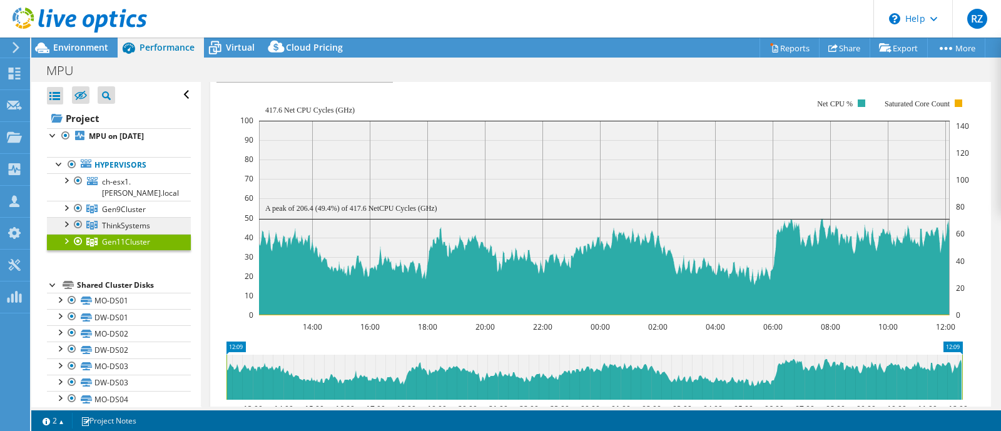
scroll to position [235, 0]
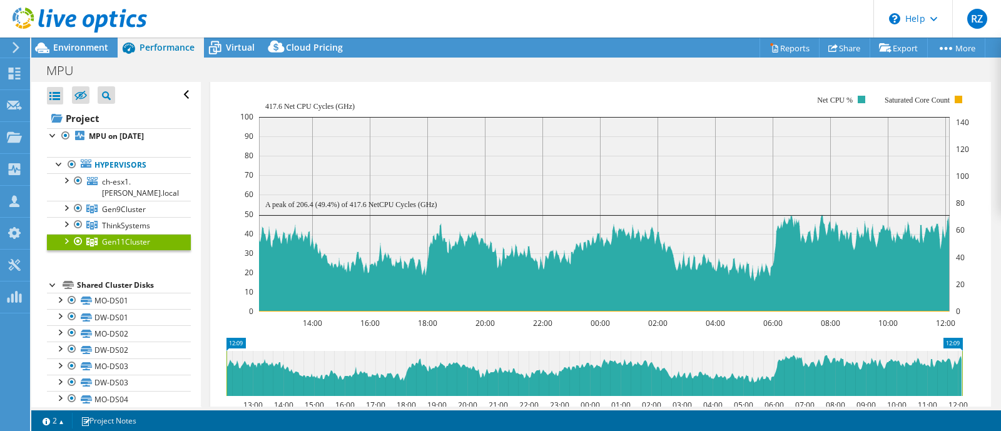
click at [64, 239] on div at bounding box center [65, 240] width 13 height 13
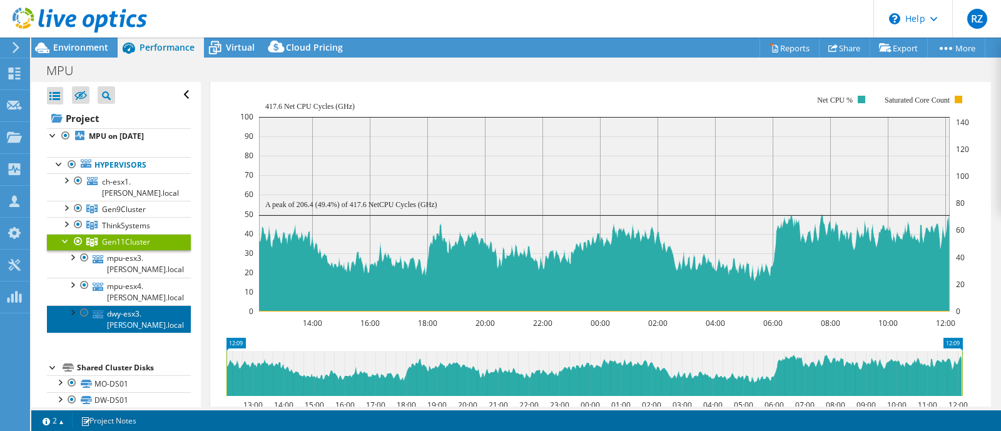
click at [105, 323] on link "dwy-esx3.[PERSON_NAME].local" at bounding box center [119, 319] width 144 height 28
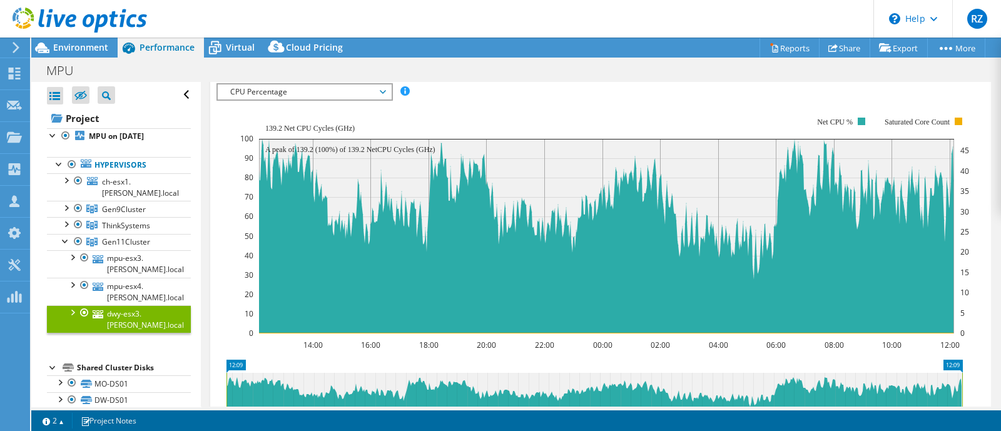
scroll to position [243, 0]
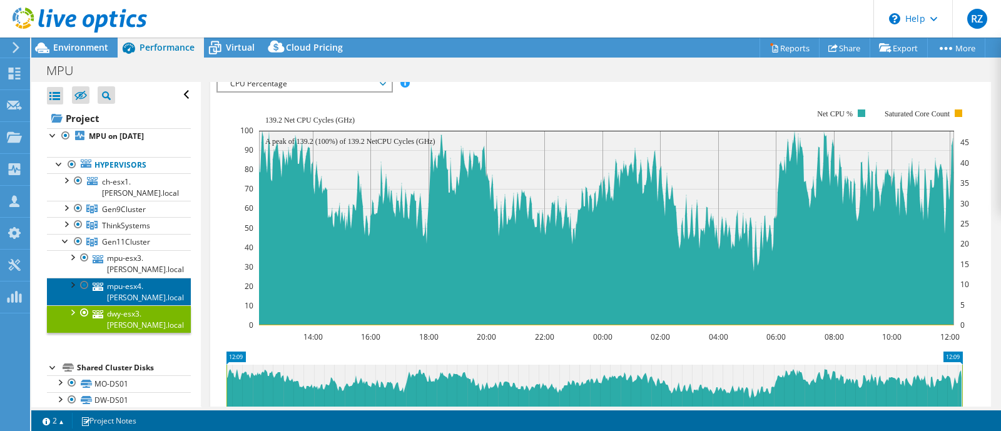
click at [138, 286] on link "mpu-esx4.[PERSON_NAME].local" at bounding box center [119, 292] width 144 height 28
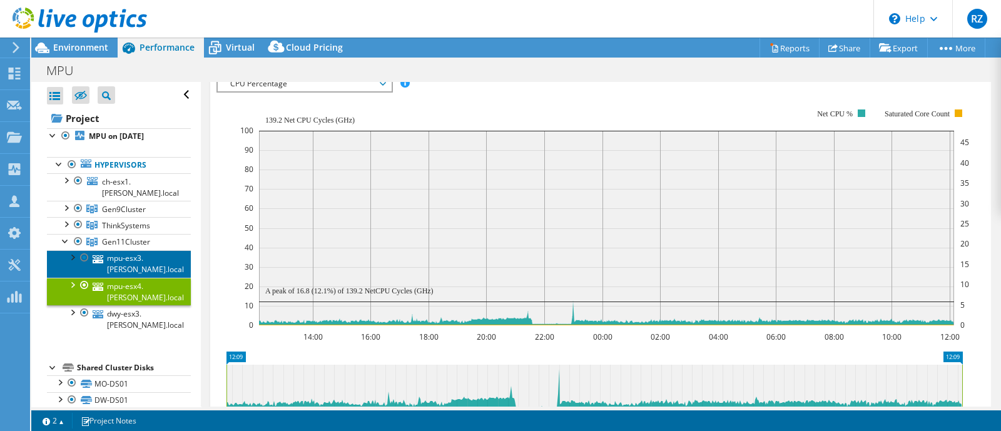
click at [139, 263] on link "mpu-esx3.[PERSON_NAME].local" at bounding box center [119, 264] width 144 height 28
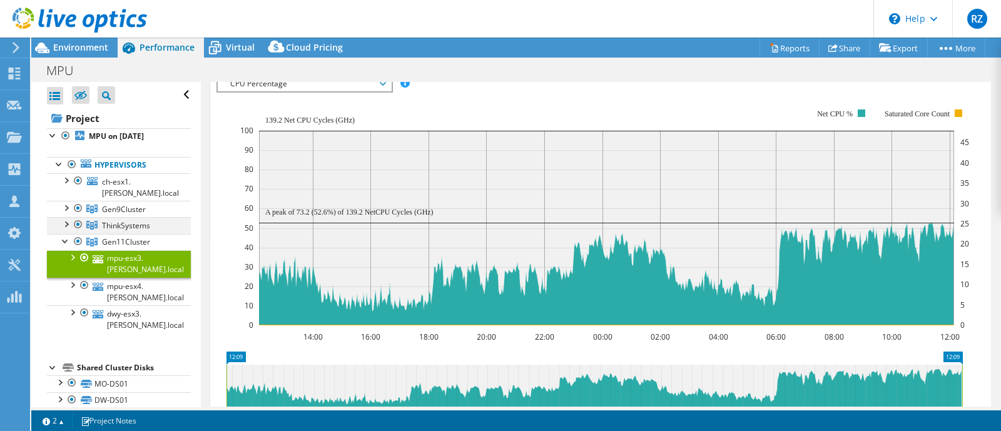
click at [68, 226] on div at bounding box center [65, 223] width 13 height 13
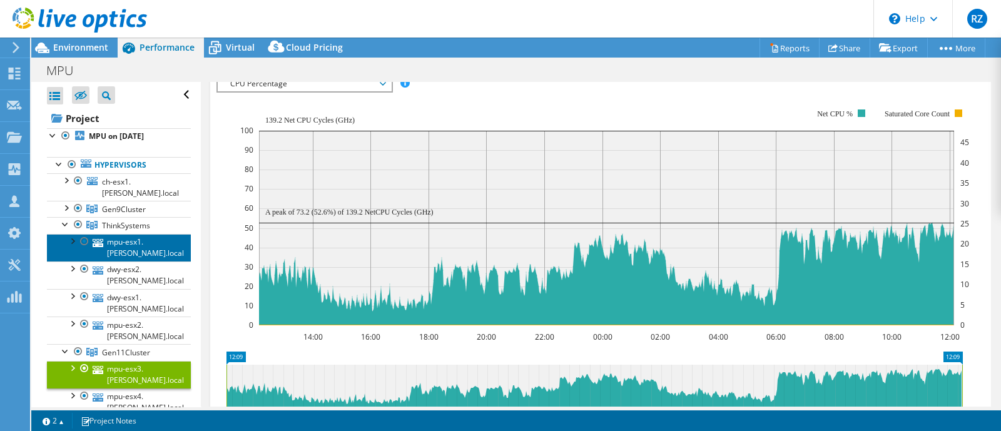
click at [124, 248] on link "mpu-esx1.[PERSON_NAME].local" at bounding box center [119, 248] width 144 height 28
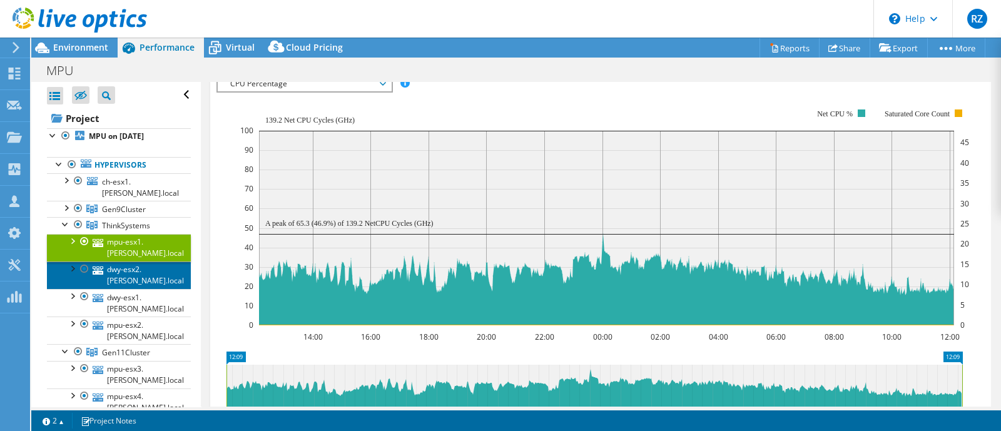
click at [121, 268] on link "dwy-esx2.[PERSON_NAME].local" at bounding box center [119, 275] width 144 height 28
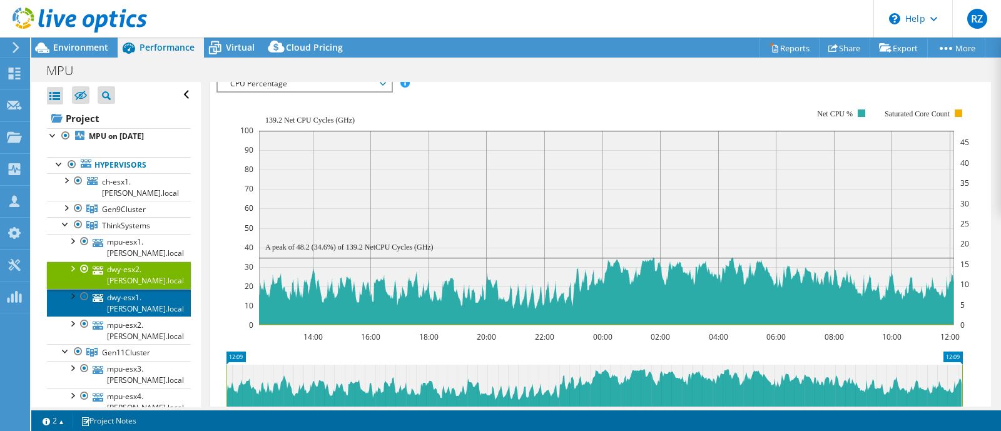
click at [119, 296] on link "dwy-esx1.[PERSON_NAME].local" at bounding box center [119, 303] width 144 height 28
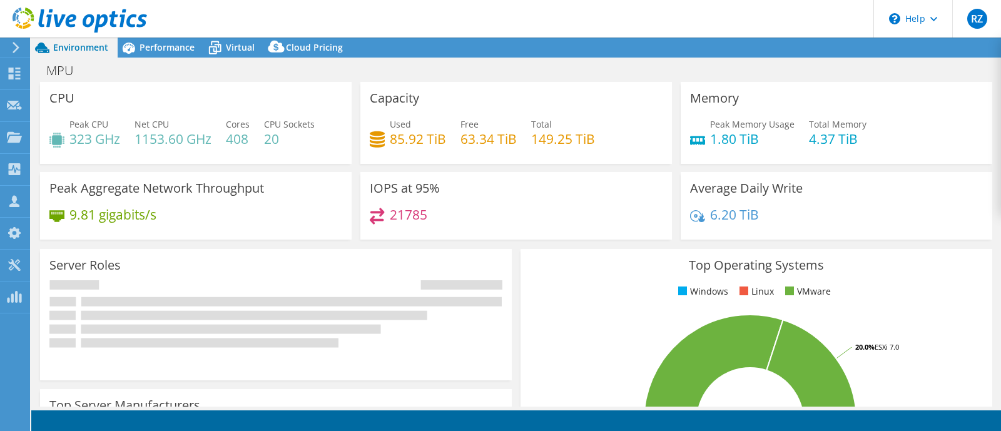
select select "USEast"
select select "USD"
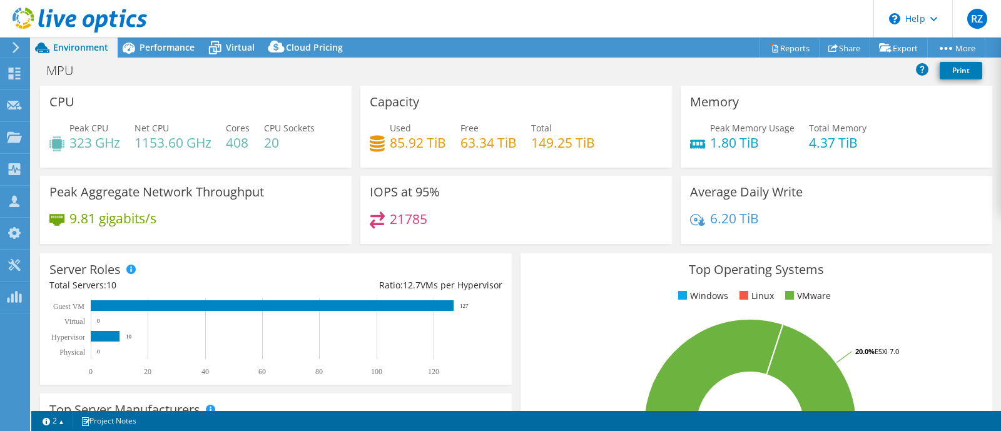
click at [6, 41] on div at bounding box center [73, 21] width 147 height 42
click at [13, 49] on icon at bounding box center [15, 47] width 9 height 11
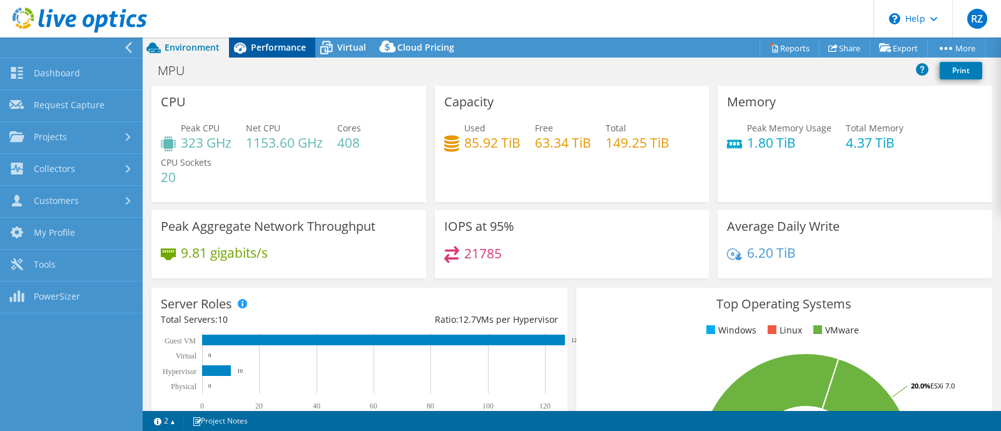
click at [256, 38] on div "Performance" at bounding box center [272, 48] width 86 height 20
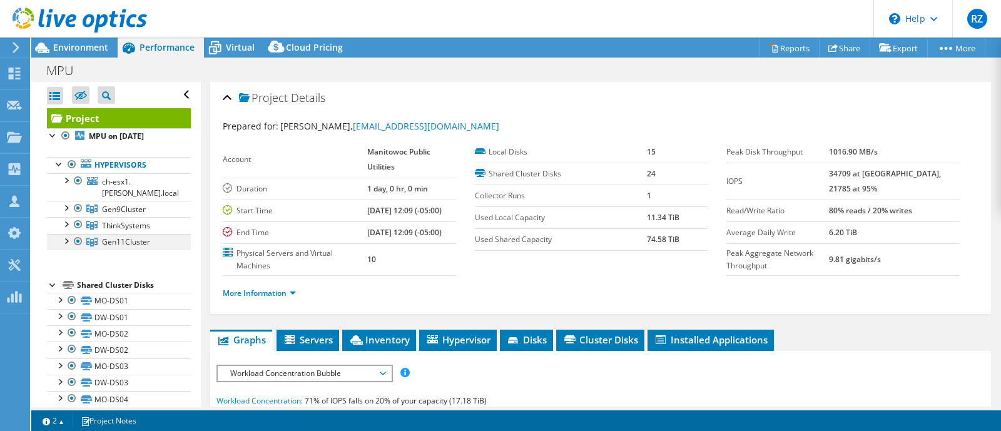
click at [68, 239] on div at bounding box center [65, 240] width 13 height 13
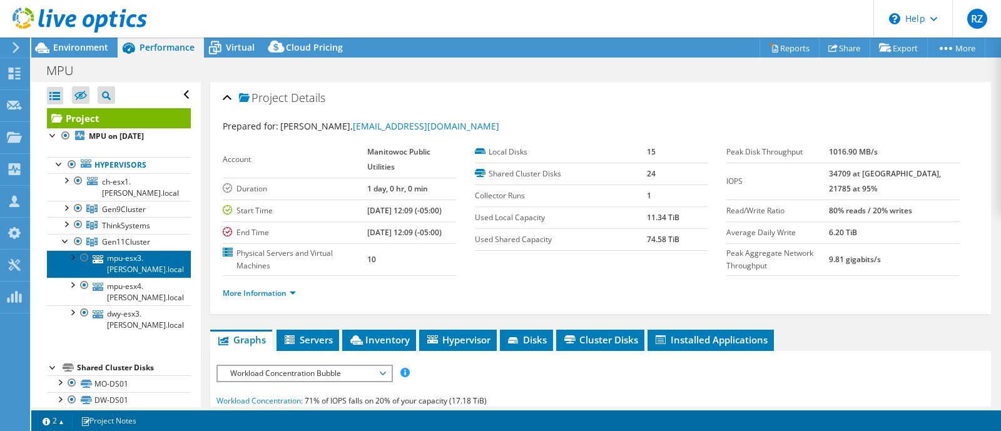
click at [115, 259] on link "mpu-esx3.[PERSON_NAME].local" at bounding box center [119, 264] width 144 height 28
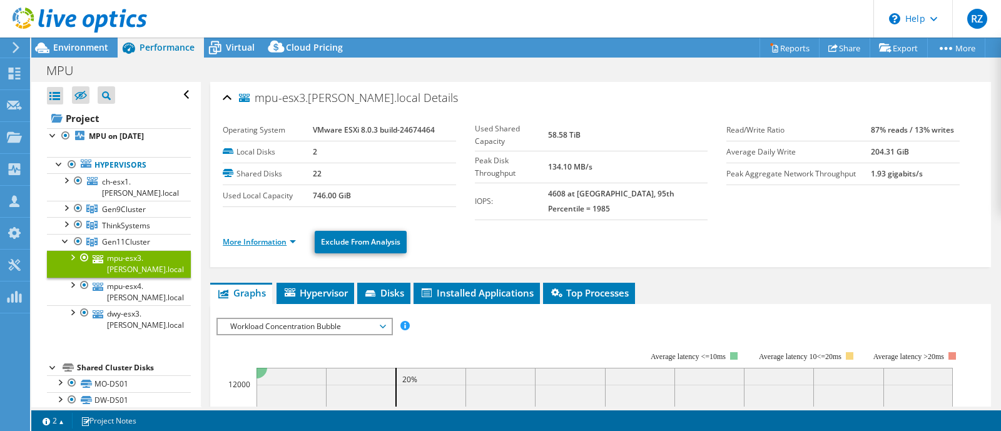
click at [255, 236] on link "More Information" at bounding box center [259, 241] width 73 height 11
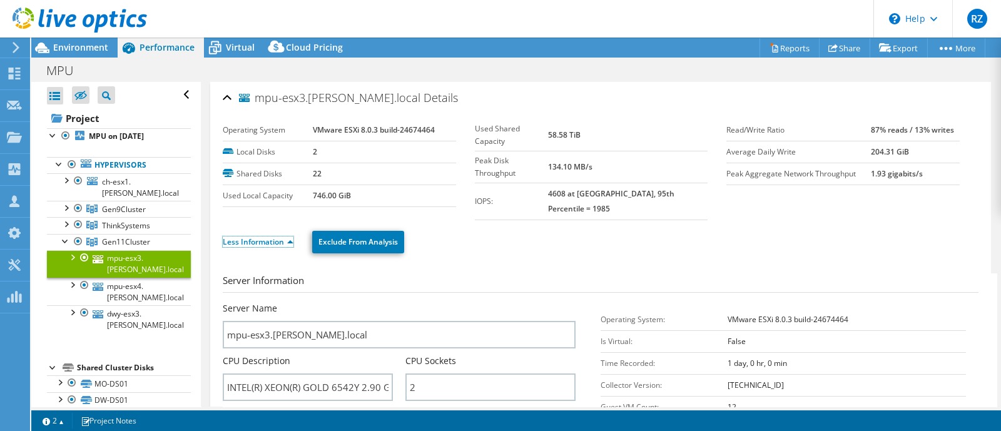
scroll to position [156, 0]
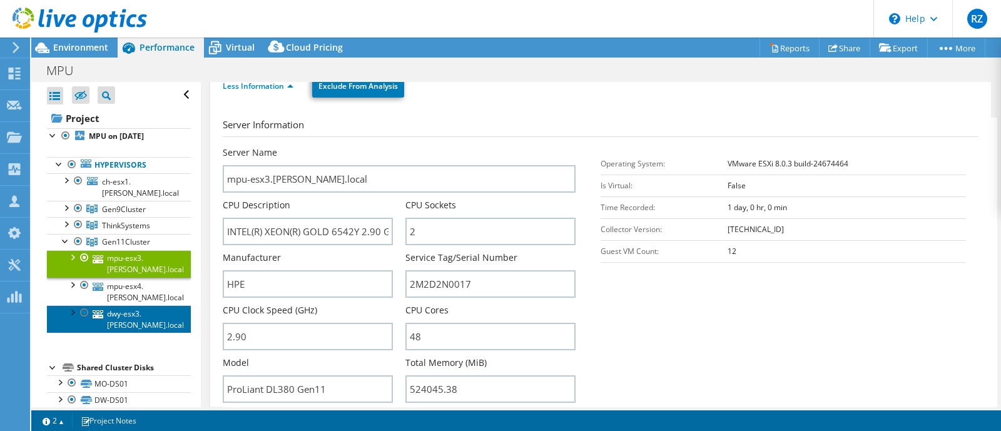
click at [121, 320] on link "dwy-esx3.[PERSON_NAME].local" at bounding box center [119, 319] width 144 height 28
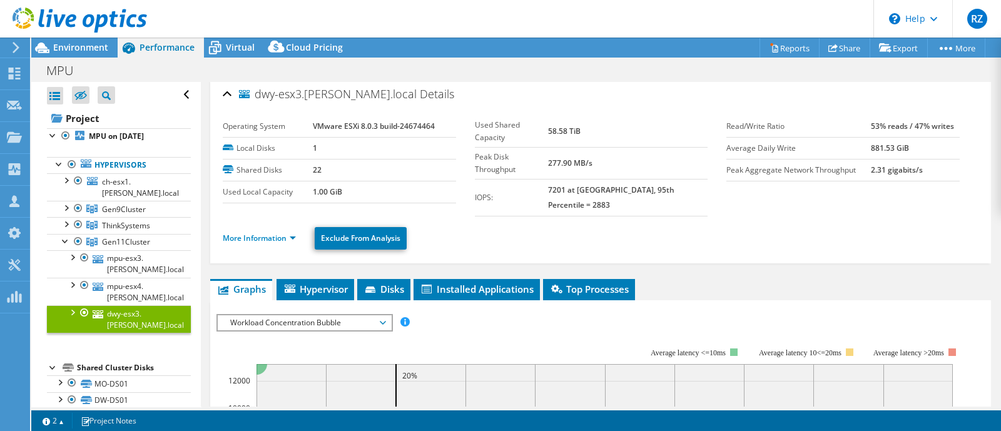
scroll to position [0, 0]
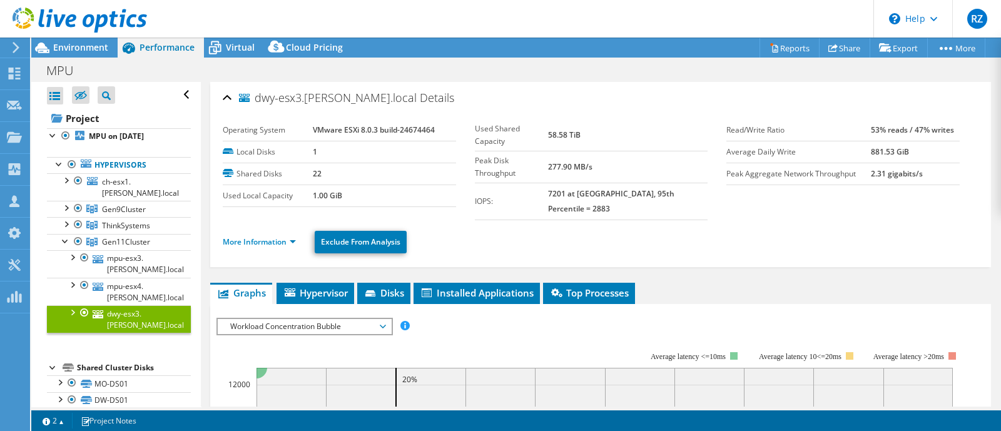
click at [259, 235] on ul "More Information Exclude From Analysis" at bounding box center [600, 241] width 755 height 26
click at [270, 236] on link "More Information" at bounding box center [259, 241] width 73 height 11
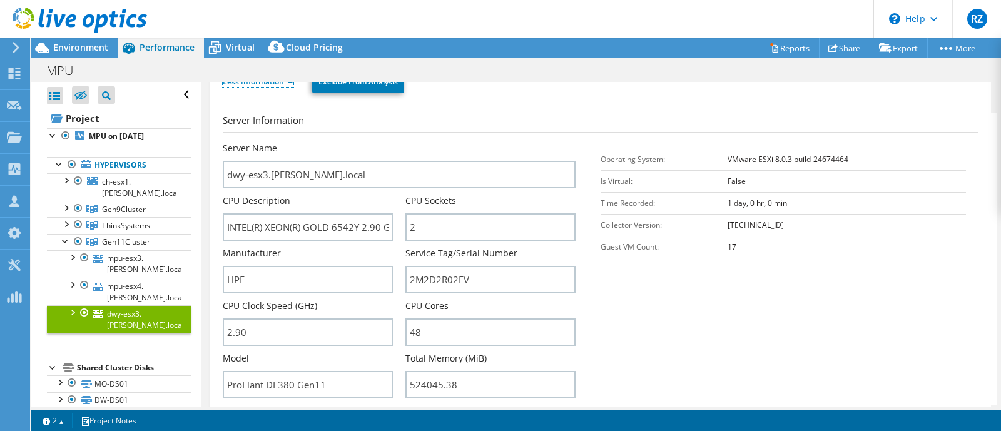
scroll to position [156, 0]
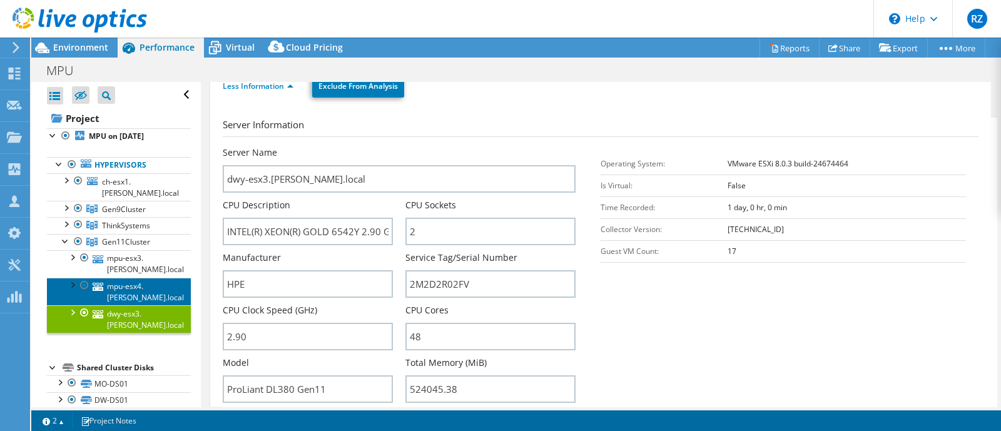
click at [124, 283] on link "mpu-esx4.[PERSON_NAME].local" at bounding box center [119, 292] width 144 height 28
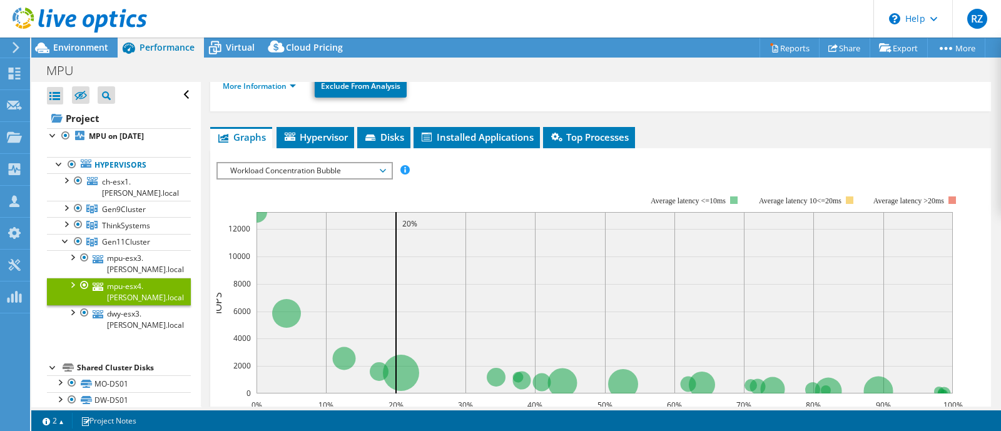
scroll to position [78, 0]
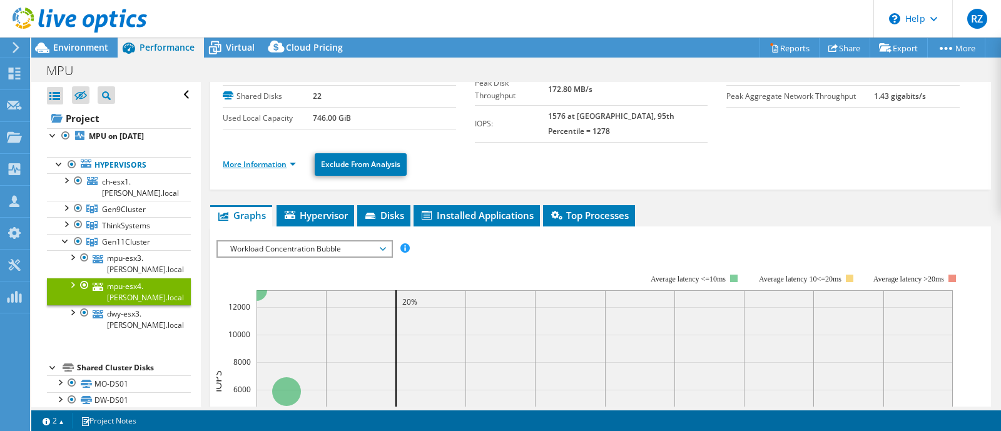
click at [266, 159] on link "More Information" at bounding box center [259, 164] width 73 height 11
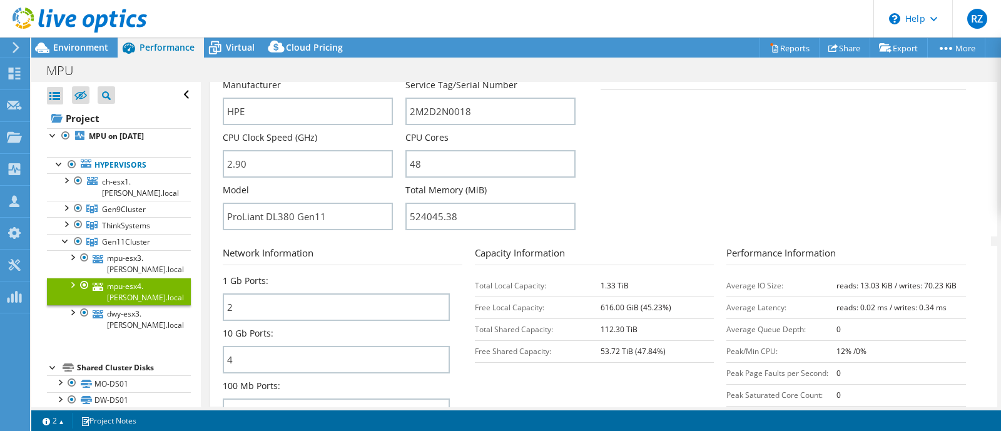
scroll to position [312, 0]
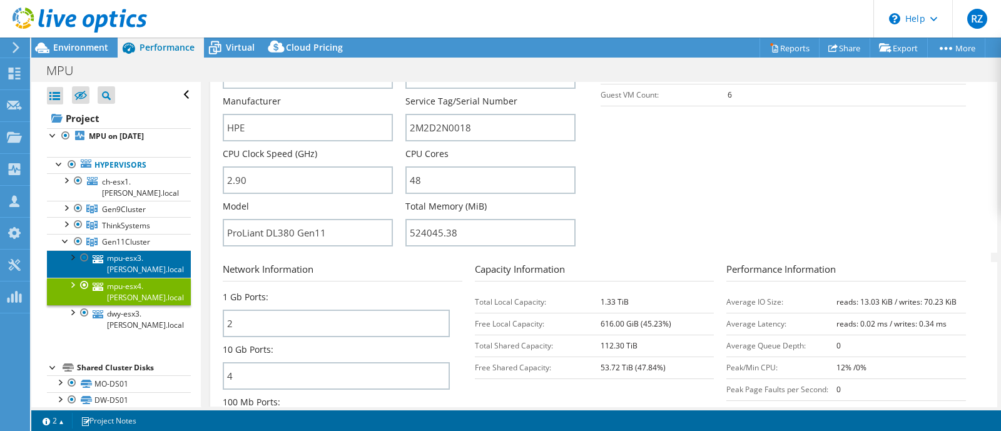
click at [128, 266] on link "mpu-esx3.[PERSON_NAME].local" at bounding box center [119, 264] width 144 height 28
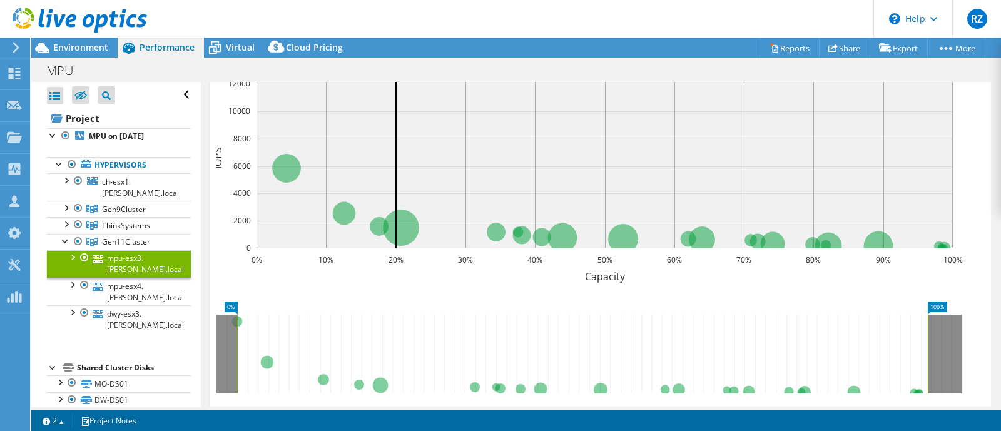
scroll to position [66, 0]
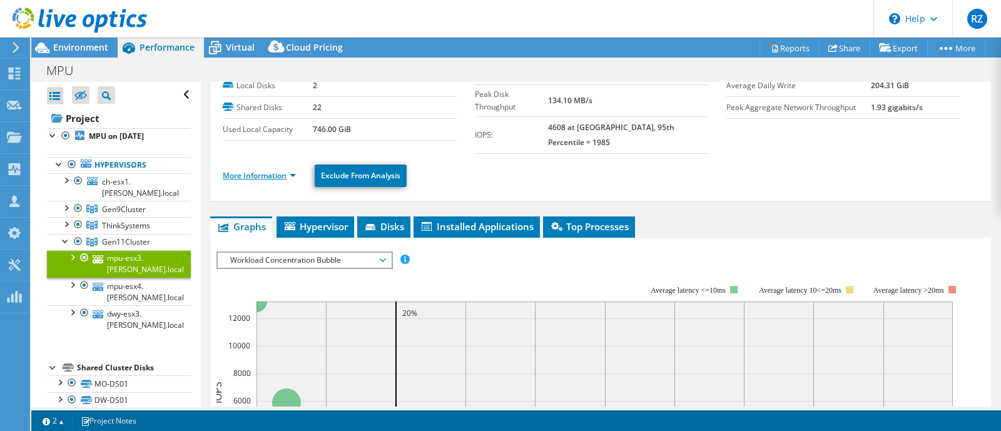
click at [283, 170] on link "More Information" at bounding box center [259, 175] width 73 height 11
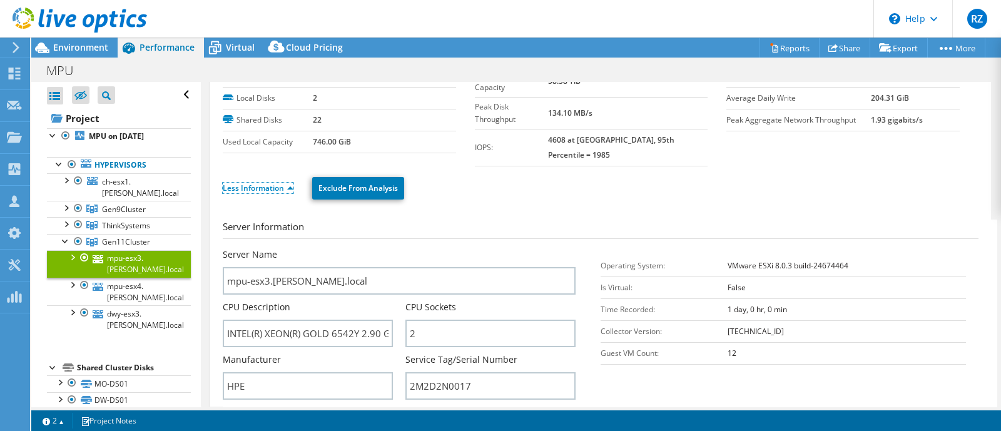
scroll to position [0, 0]
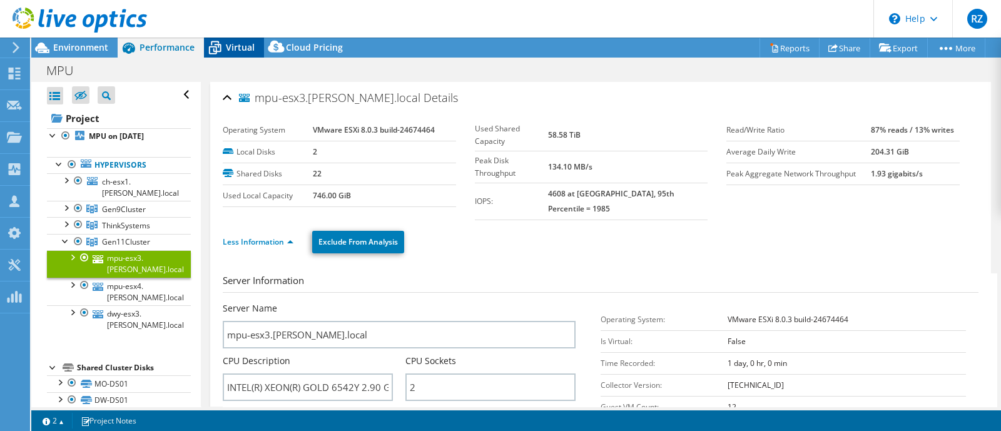
click at [209, 48] on icon at bounding box center [215, 49] width 13 height 10
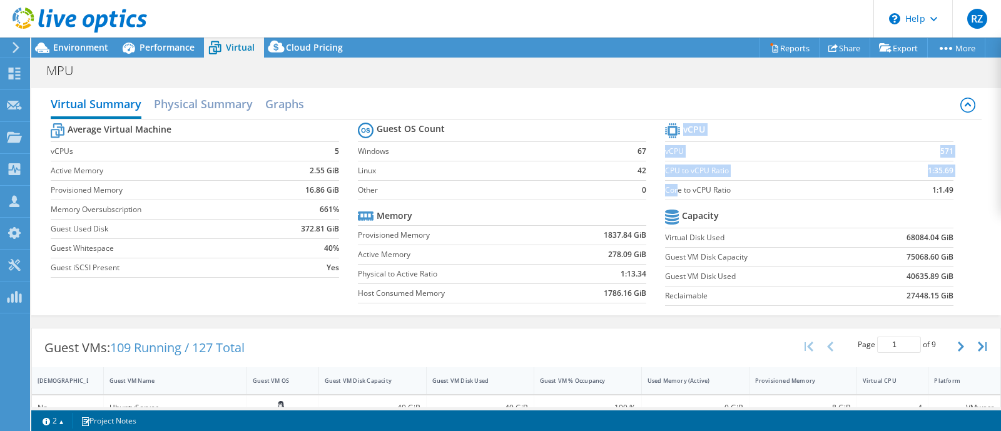
drag, startPoint x: 671, startPoint y: 184, endPoint x: 947, endPoint y: 185, distance: 276.4
click at [947, 185] on section "vCPU vCPU 571 CPU to vCPU Ratio 1:35.69 Core to vCPU Ratio 1:1.49 Capacity Virt…" at bounding box center [818, 216] width 307 height 192
click at [160, 44] on span "Performance" at bounding box center [166, 47] width 55 height 12
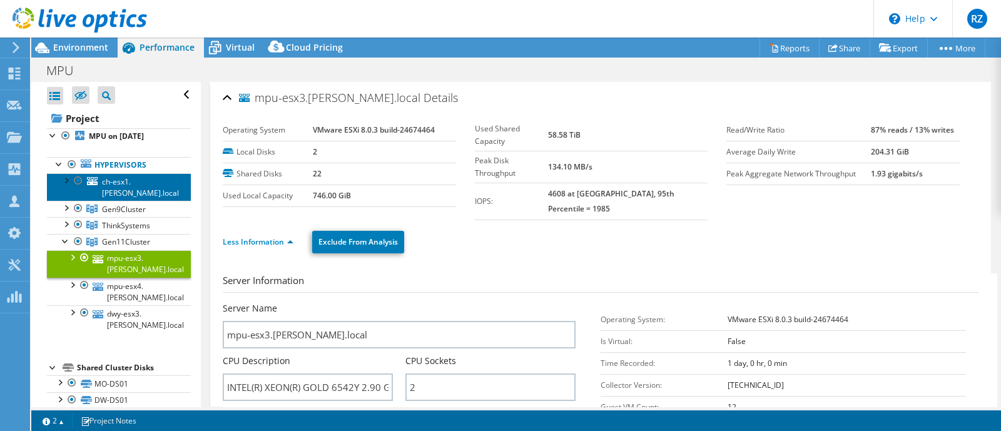
click at [136, 181] on link "ch-esx1.[PERSON_NAME].local" at bounding box center [119, 187] width 144 height 28
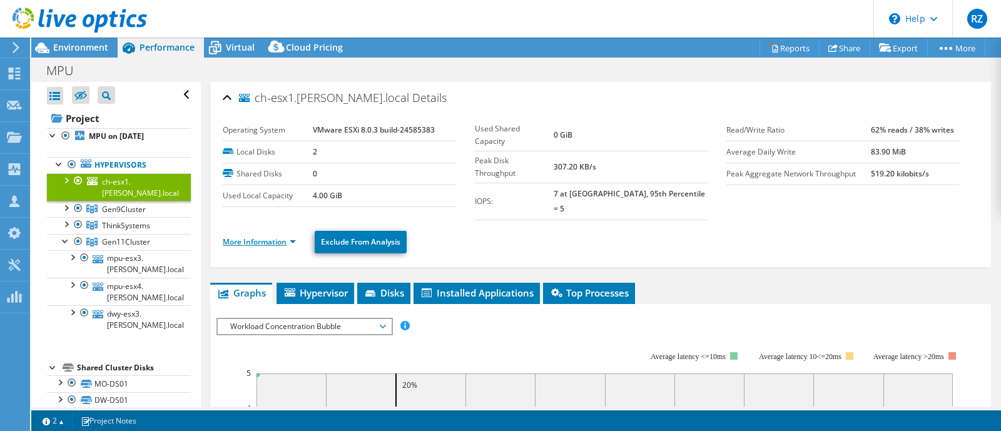
click at [262, 236] on link "More Information" at bounding box center [259, 241] width 73 height 11
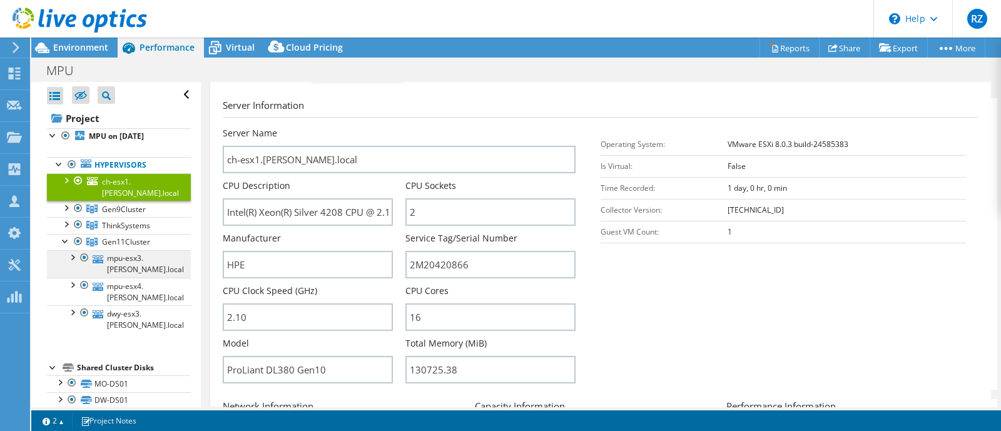
scroll to position [156, 0]
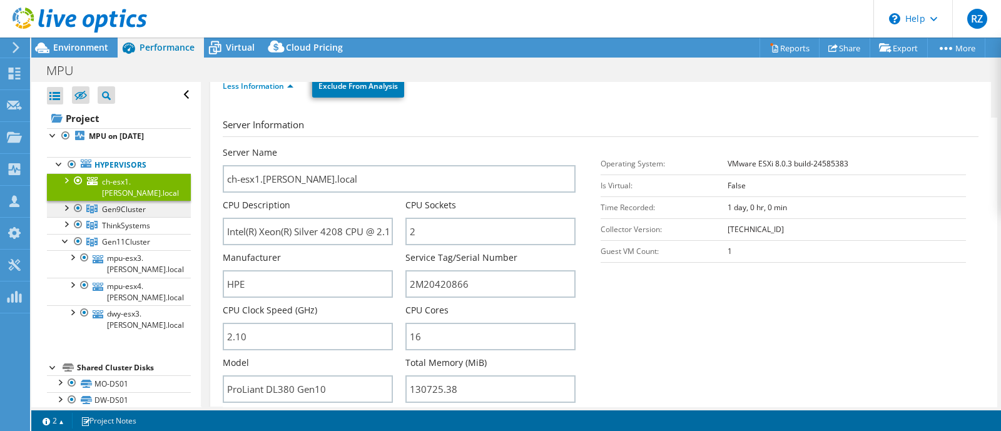
click at [113, 210] on span "Gen9Cluster" at bounding box center [124, 209] width 44 height 11
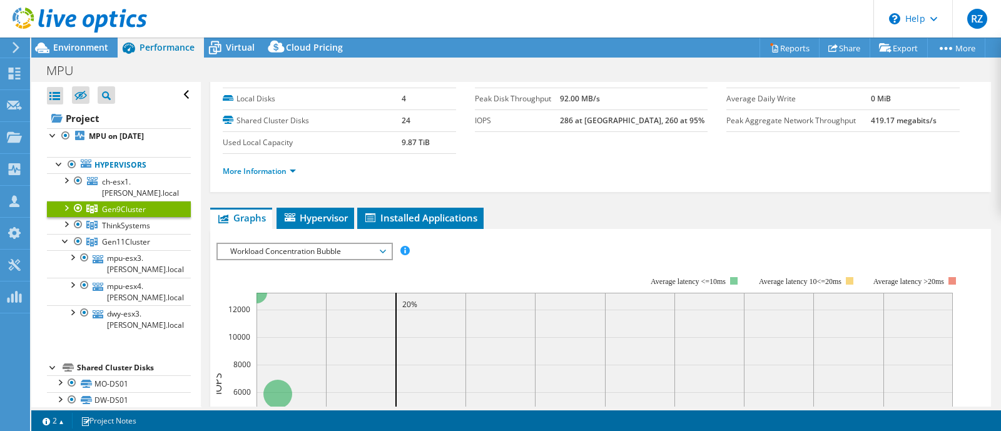
scroll to position [0, 0]
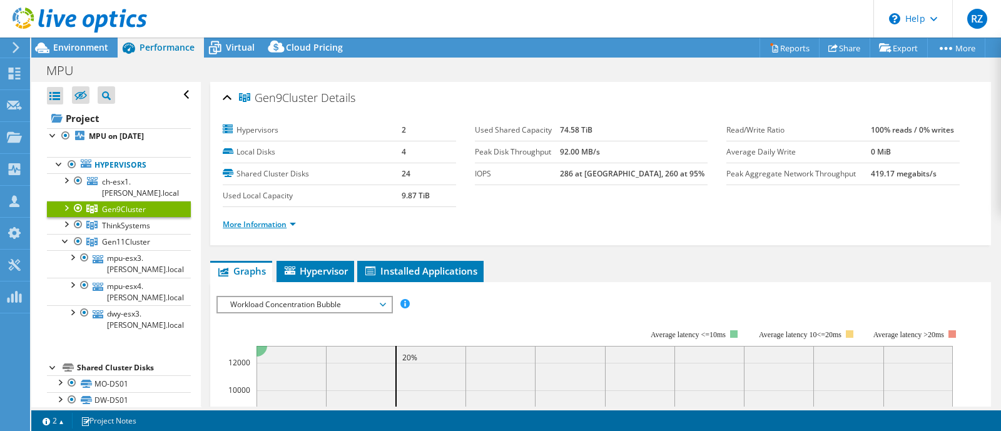
click at [230, 219] on link "More Information" at bounding box center [259, 224] width 73 height 11
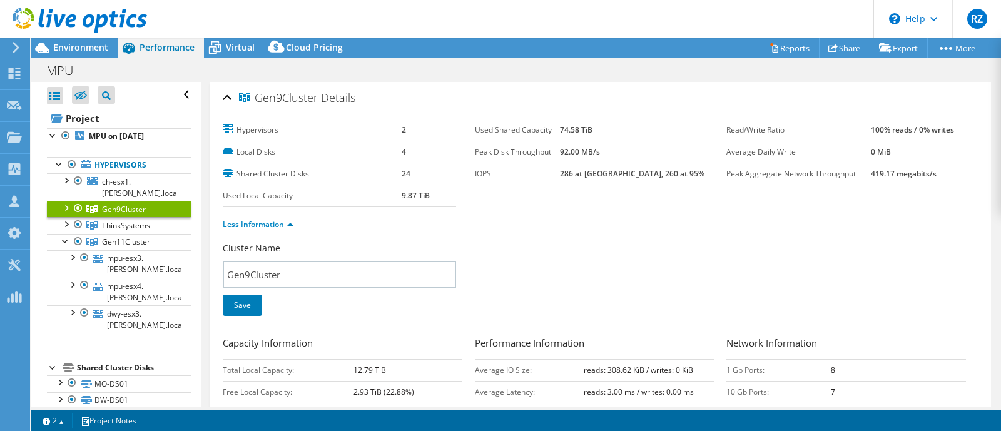
click at [68, 211] on div at bounding box center [65, 207] width 13 height 13
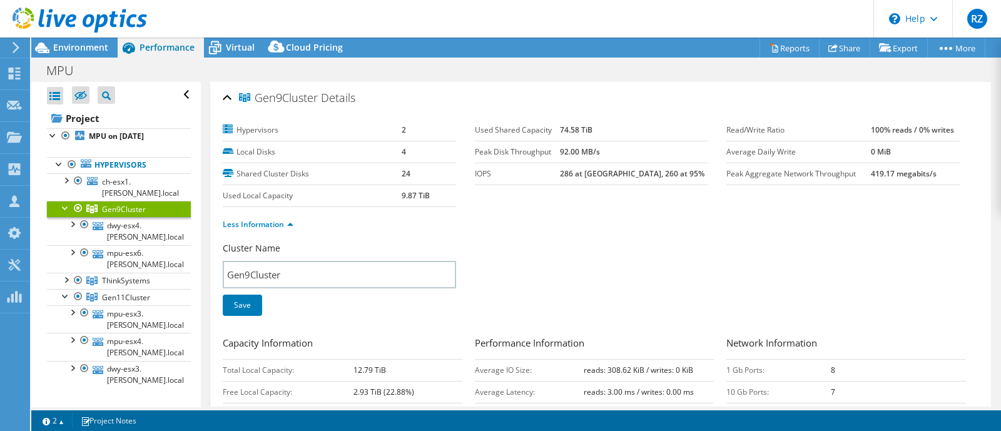
click at [68, 211] on div at bounding box center [65, 207] width 13 height 13
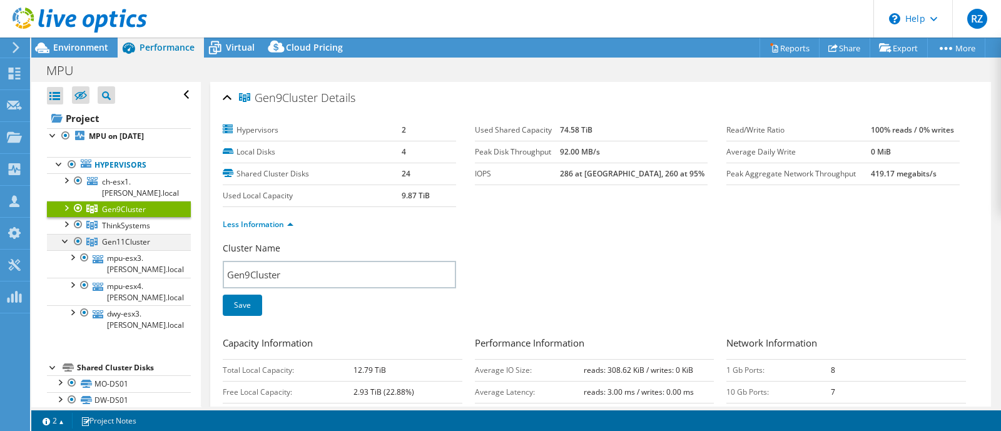
click at [63, 241] on div at bounding box center [65, 240] width 13 height 13
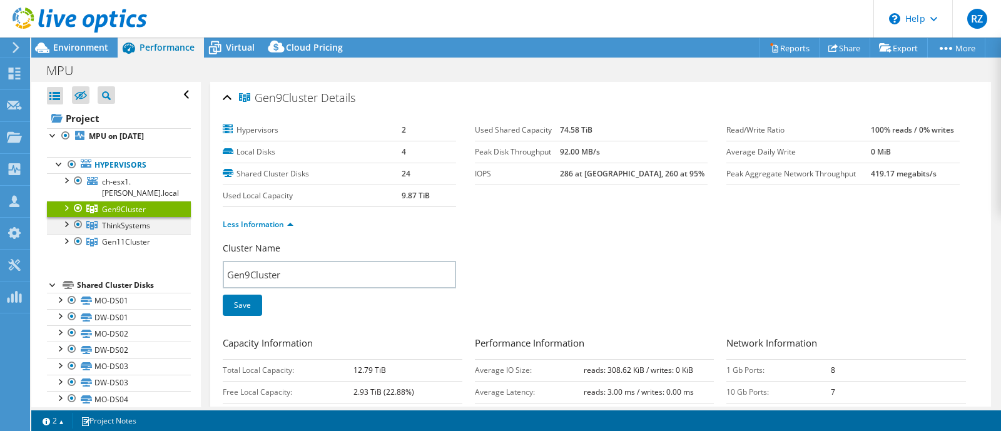
click at [68, 224] on div at bounding box center [65, 223] width 13 height 13
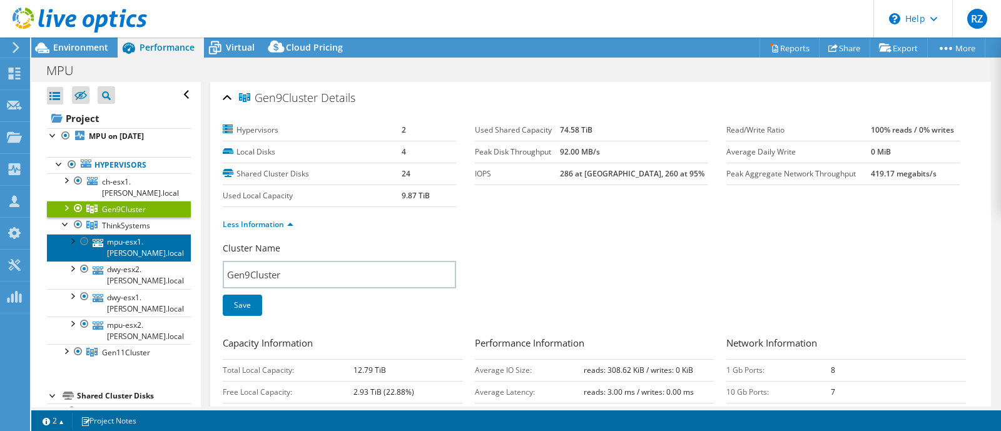
click at [131, 246] on link "mpu-esx1.[PERSON_NAME].local" at bounding box center [119, 248] width 144 height 28
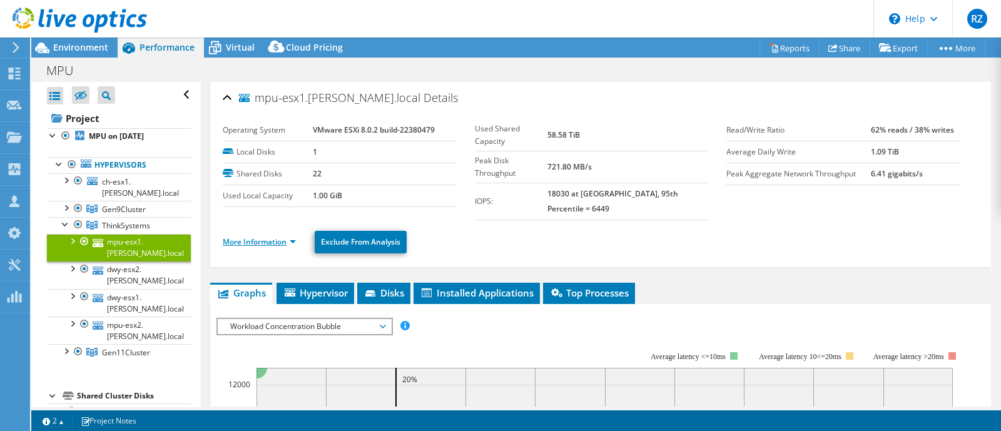
click at [263, 236] on link "More Information" at bounding box center [259, 241] width 73 height 11
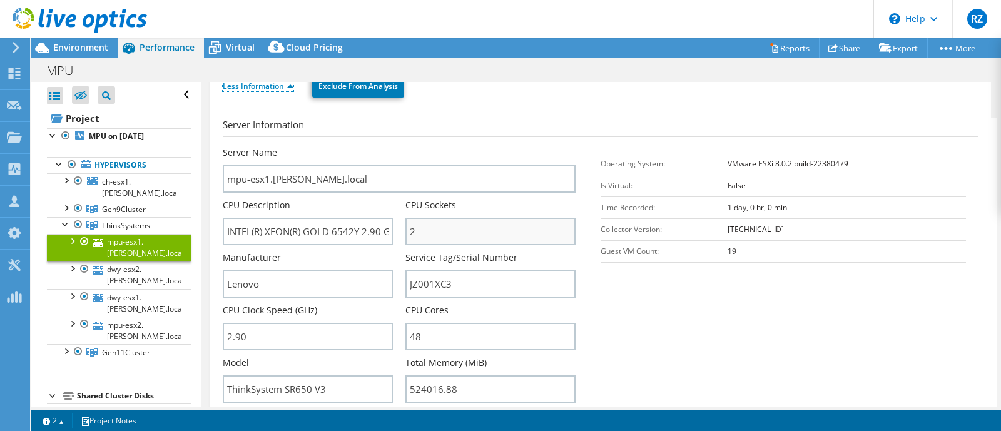
scroll to position [235, 0]
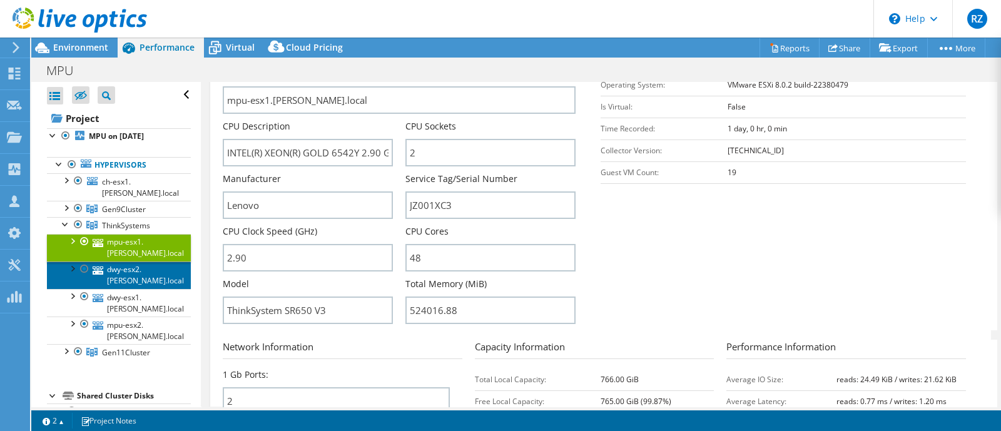
click at [123, 287] on link "dwy-esx2.[PERSON_NAME].local" at bounding box center [119, 275] width 144 height 28
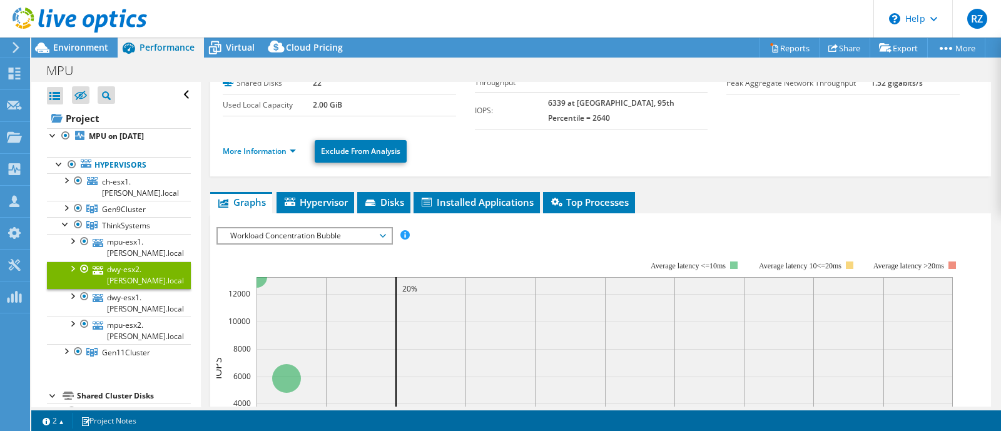
scroll to position [0, 0]
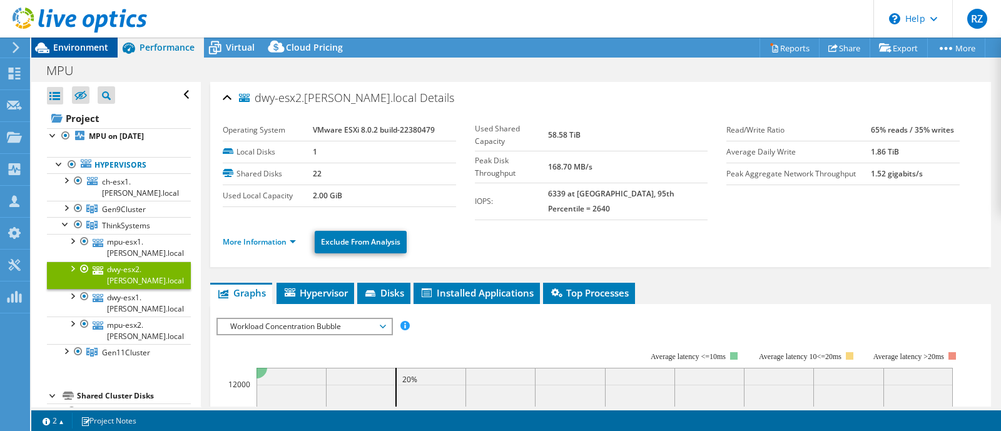
click at [78, 46] on span "Environment" at bounding box center [80, 47] width 55 height 12
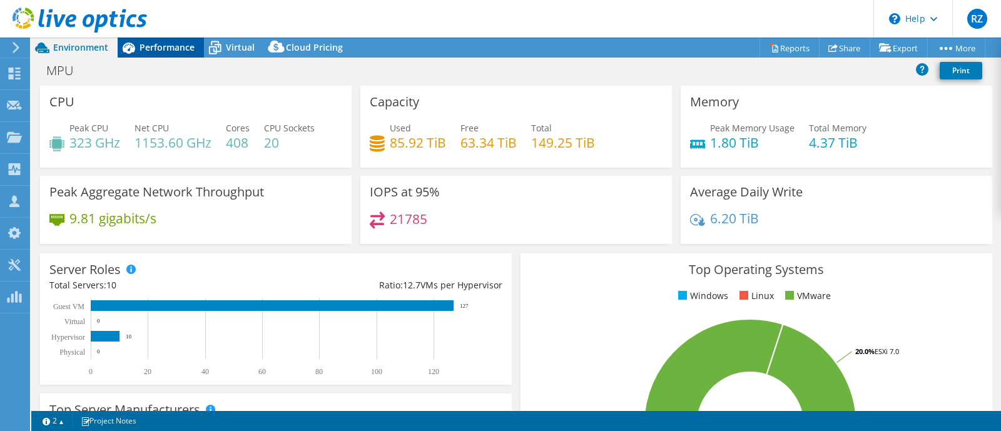
click at [193, 44] on span "Performance" at bounding box center [166, 47] width 55 height 12
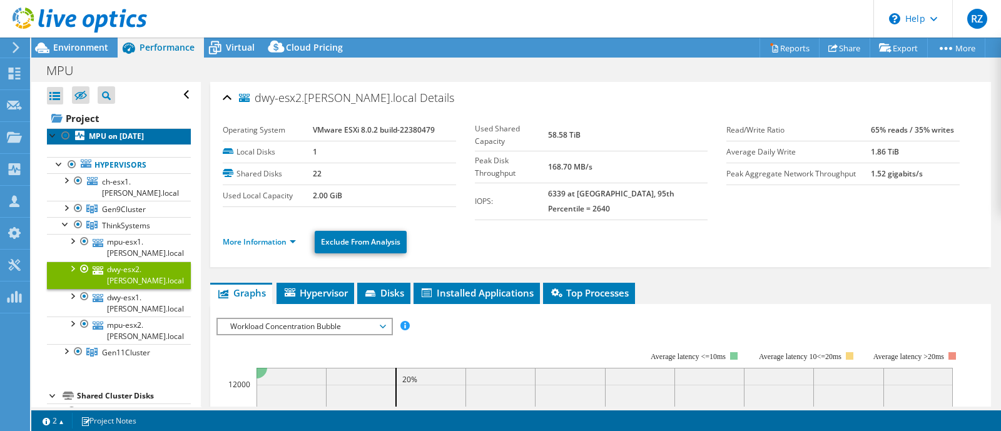
click at [115, 136] on b "MPU on [DATE]" at bounding box center [116, 136] width 55 height 11
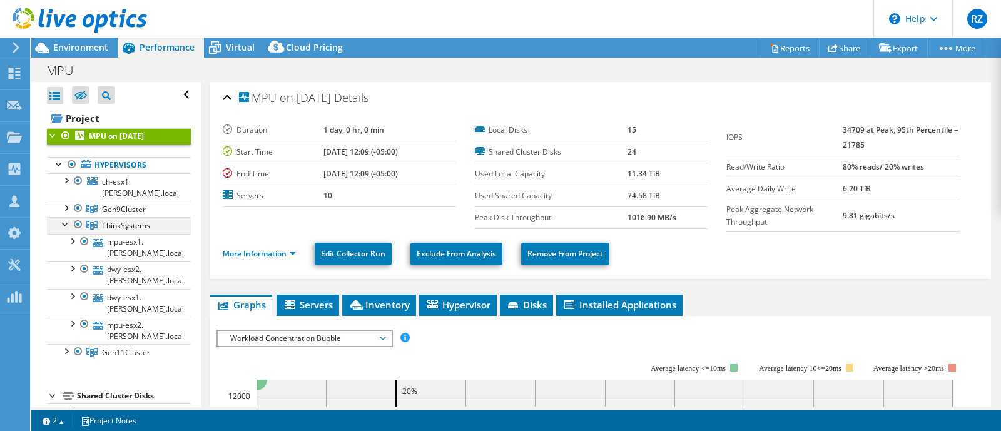
click at [63, 223] on div at bounding box center [65, 223] width 13 height 13
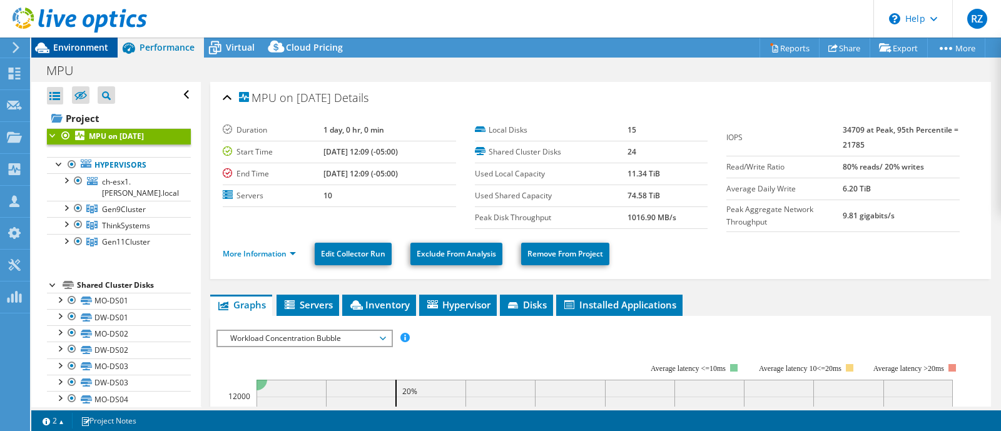
click at [81, 52] on span "Environment" at bounding box center [80, 47] width 55 height 12
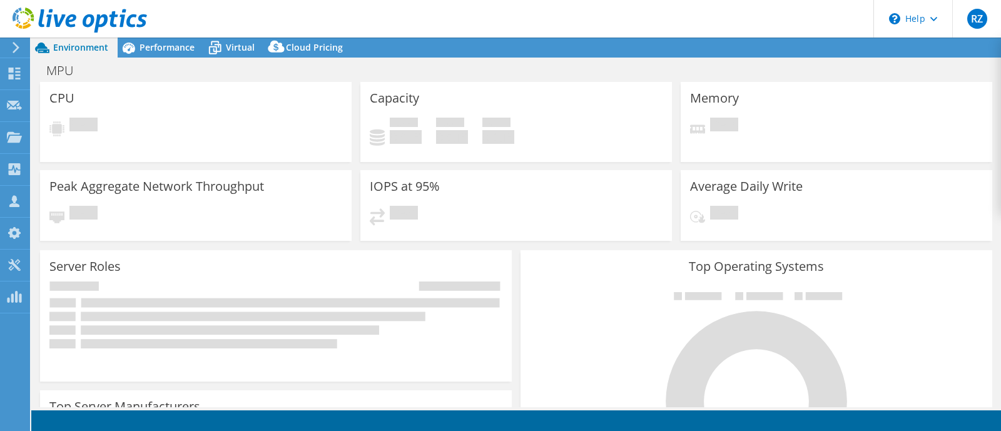
select select "USEast"
select select "USD"
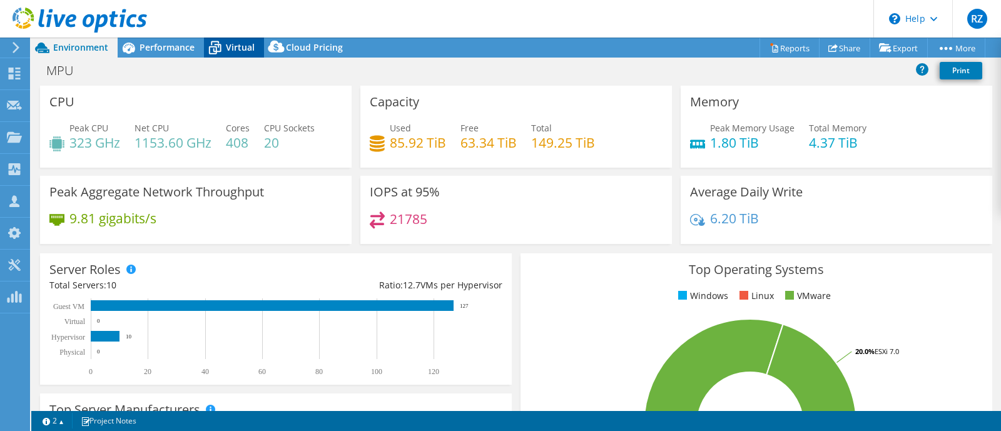
click at [241, 44] on span "Virtual" at bounding box center [240, 47] width 29 height 12
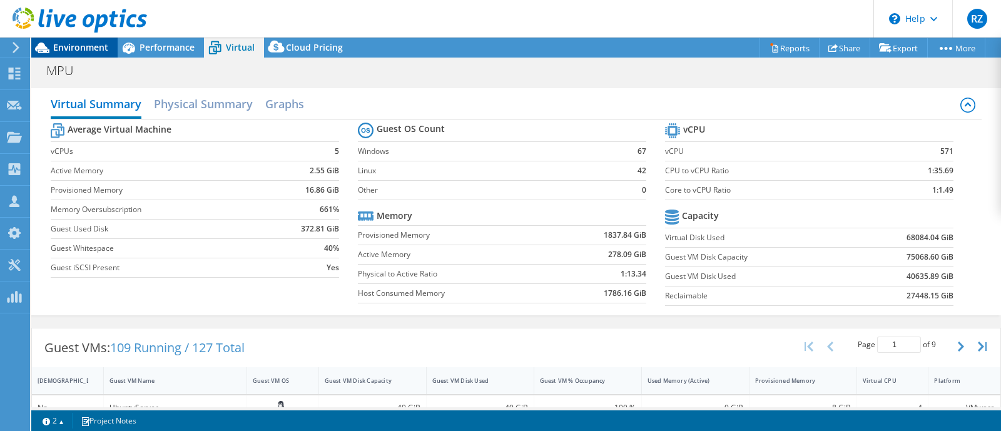
click at [72, 44] on span "Environment" at bounding box center [80, 47] width 55 height 12
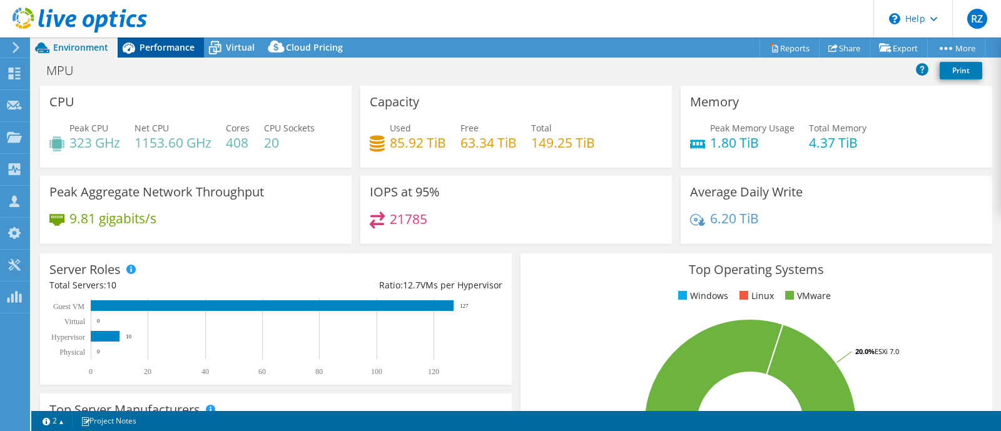
click at [131, 46] on icon at bounding box center [129, 48] width 22 height 22
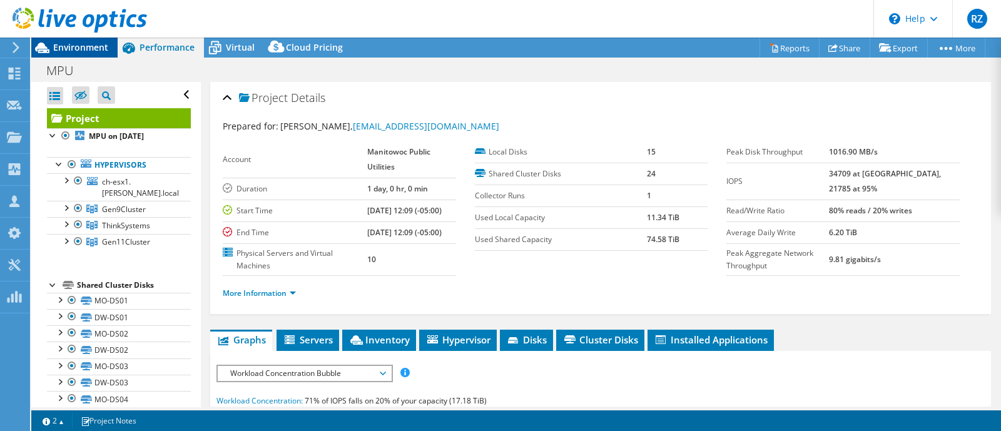
click at [84, 51] on span "Environment" at bounding box center [80, 47] width 55 height 12
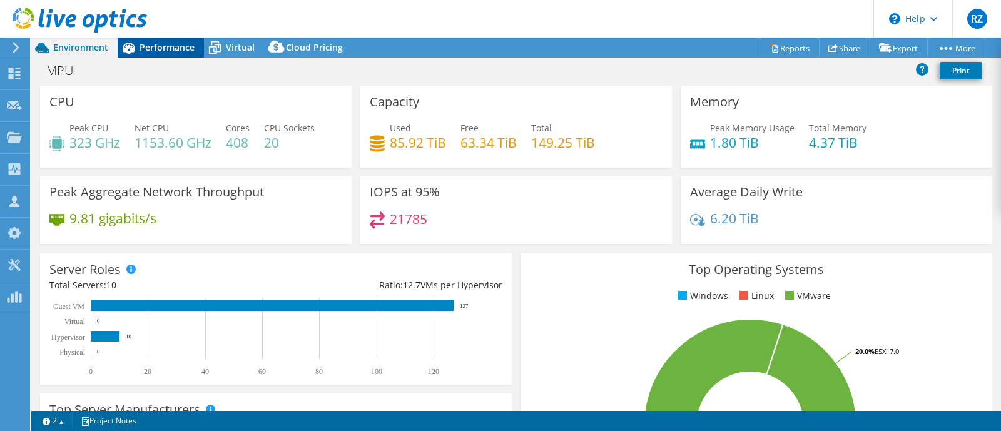
click at [159, 46] on span "Performance" at bounding box center [166, 47] width 55 height 12
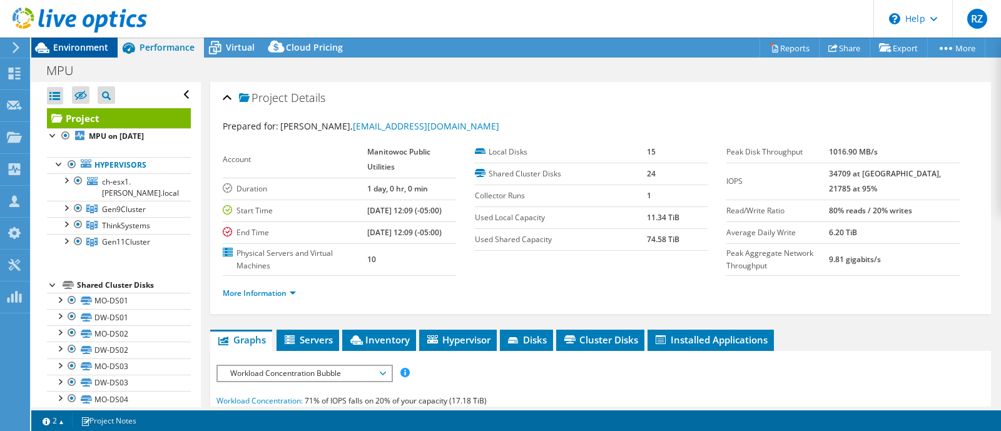
click at [91, 51] on span "Environment" at bounding box center [80, 47] width 55 height 12
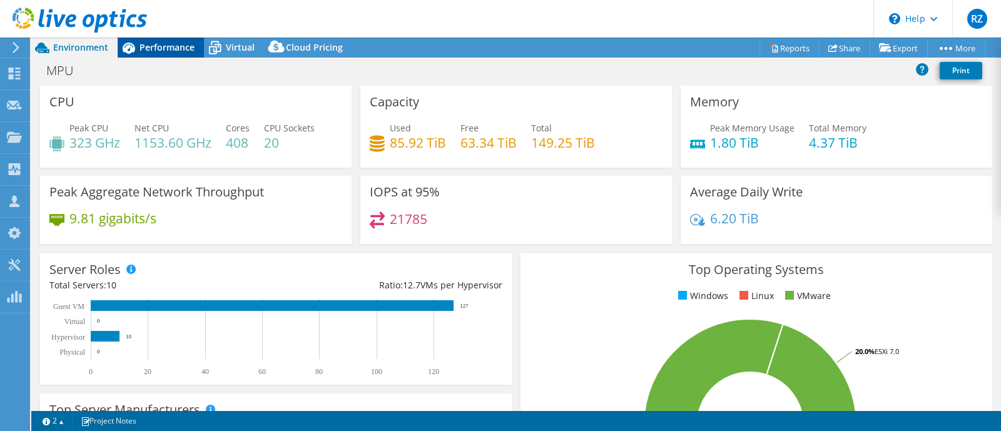
click at [178, 51] on span "Performance" at bounding box center [166, 47] width 55 height 12
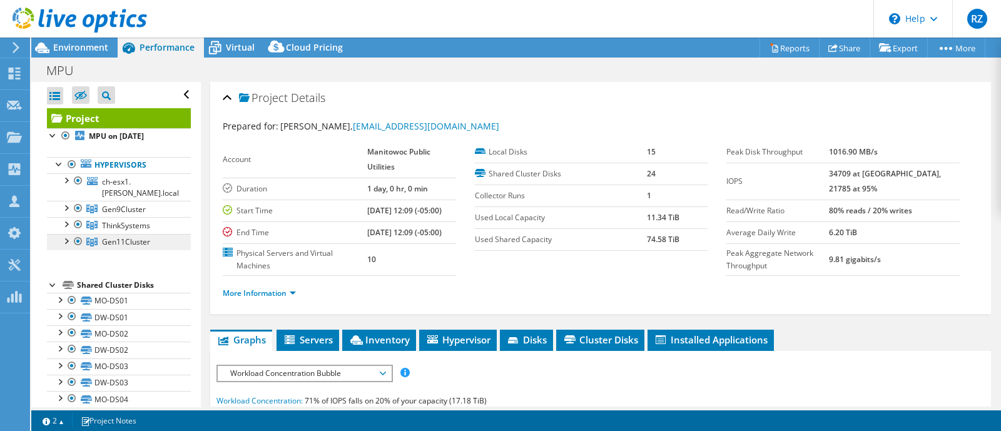
click at [120, 241] on span "Gen11Cluster" at bounding box center [126, 241] width 48 height 11
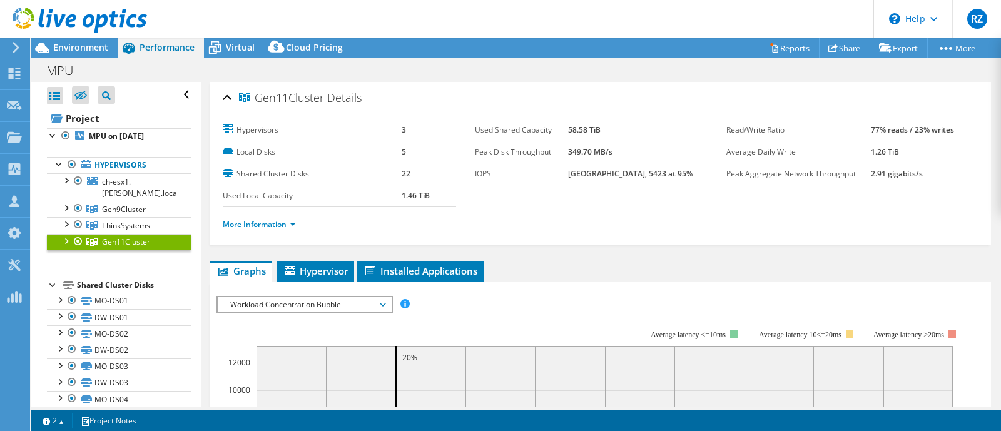
click at [69, 240] on div at bounding box center [65, 240] width 13 height 13
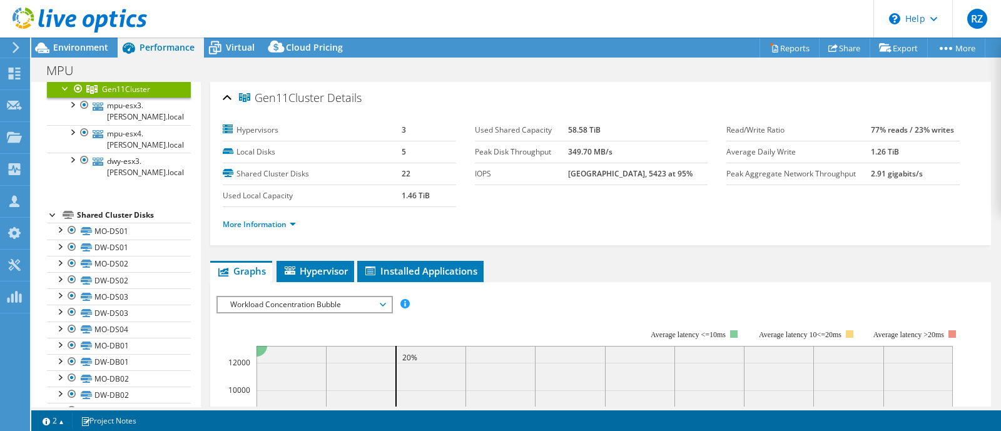
scroll to position [156, 0]
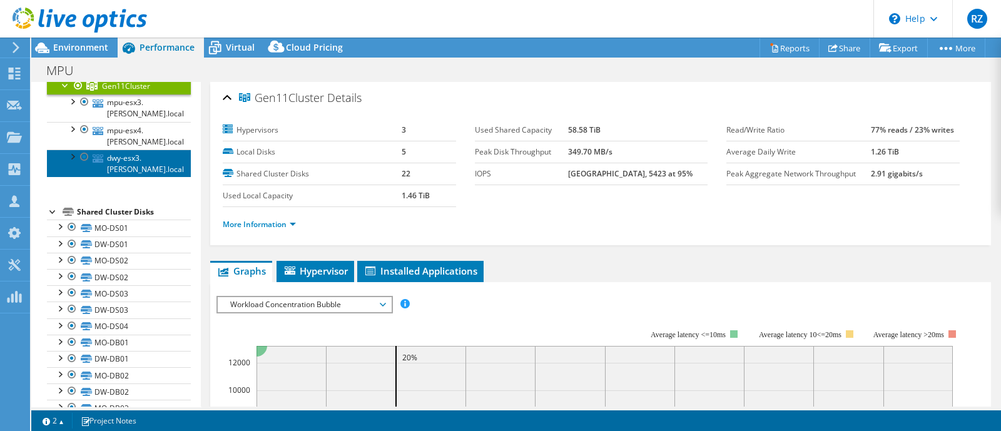
click at [125, 156] on link "dwy-esx3.[PERSON_NAME].local" at bounding box center [119, 163] width 144 height 28
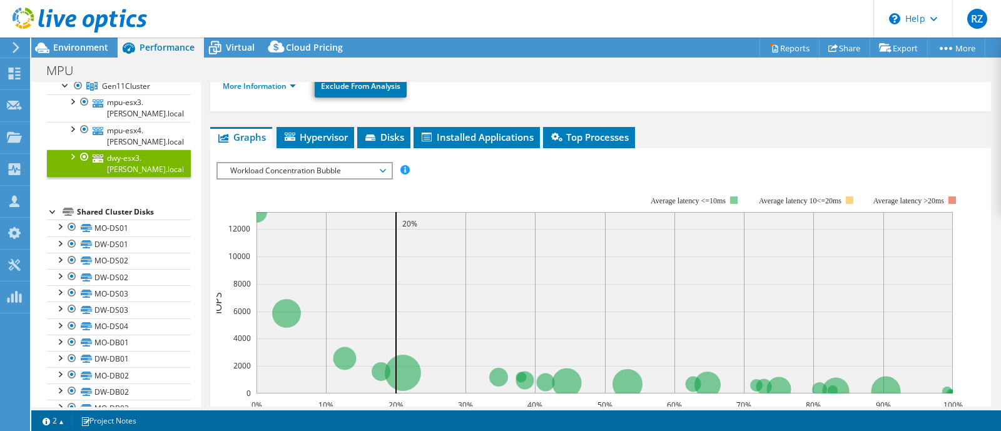
click at [296, 163] on span "Workload Concentration Bubble" at bounding box center [304, 170] width 161 height 15
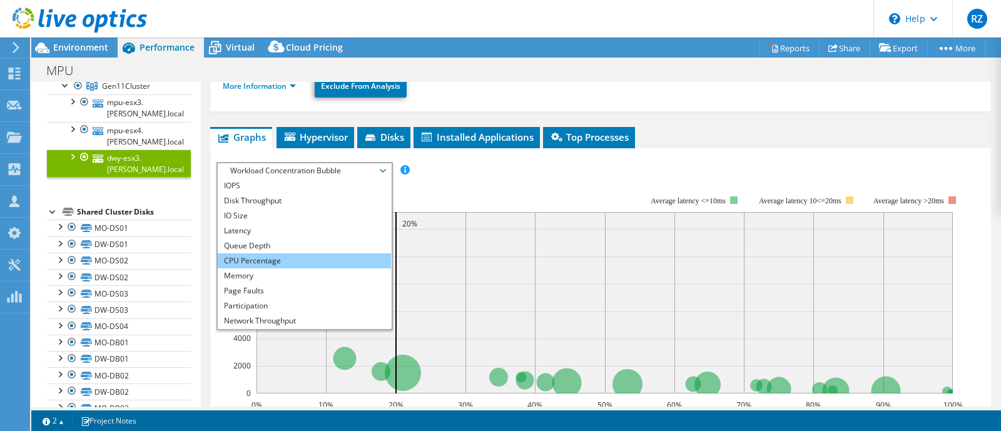
click at [256, 253] on li "CPU Percentage" at bounding box center [304, 260] width 173 height 15
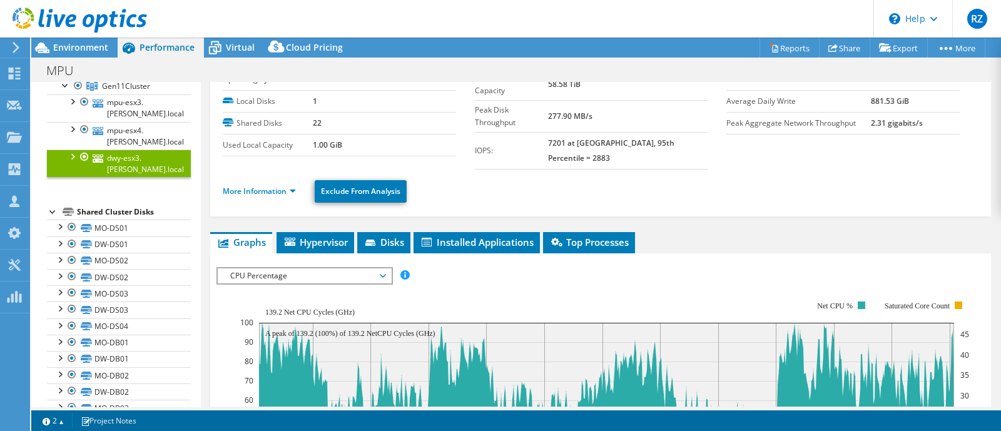
scroll to position [78, 0]
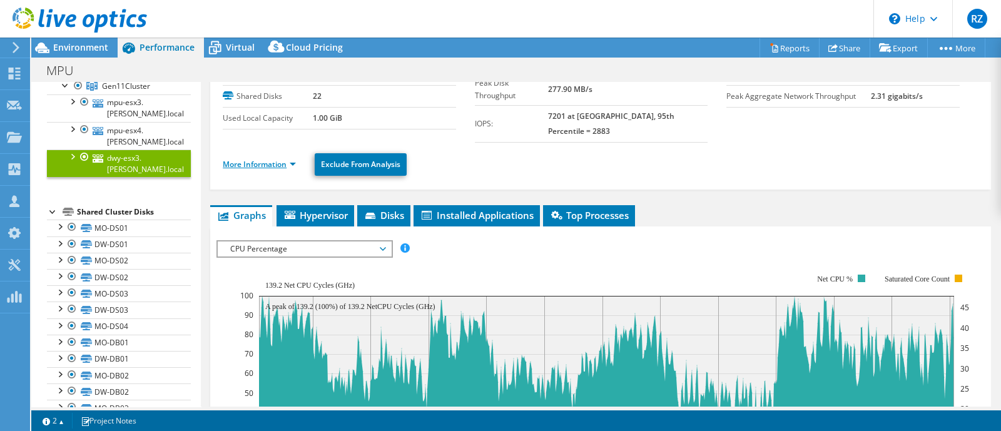
click at [281, 159] on link "More Information" at bounding box center [259, 164] width 73 height 11
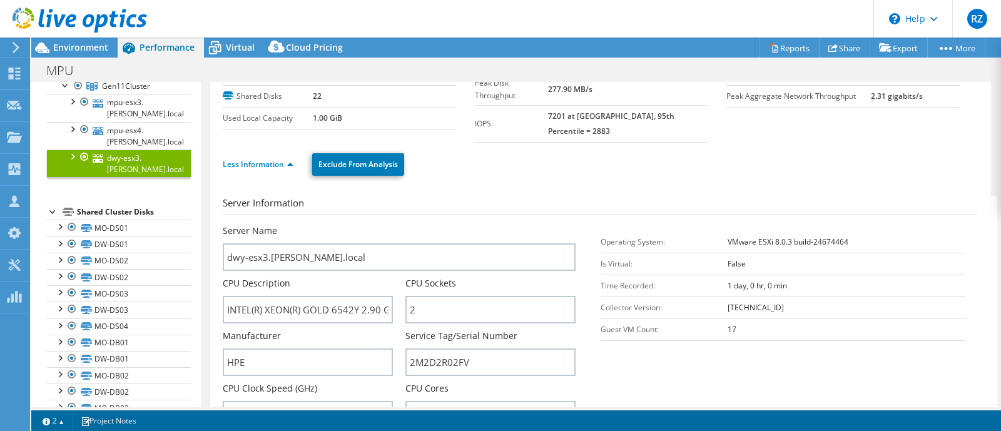
drag, startPoint x: 722, startPoint y: 310, endPoint x: 702, endPoint y: 301, distance: 22.4
click at [707, 318] on tr "Guest VM Count: 17" at bounding box center [782, 329] width 365 height 22
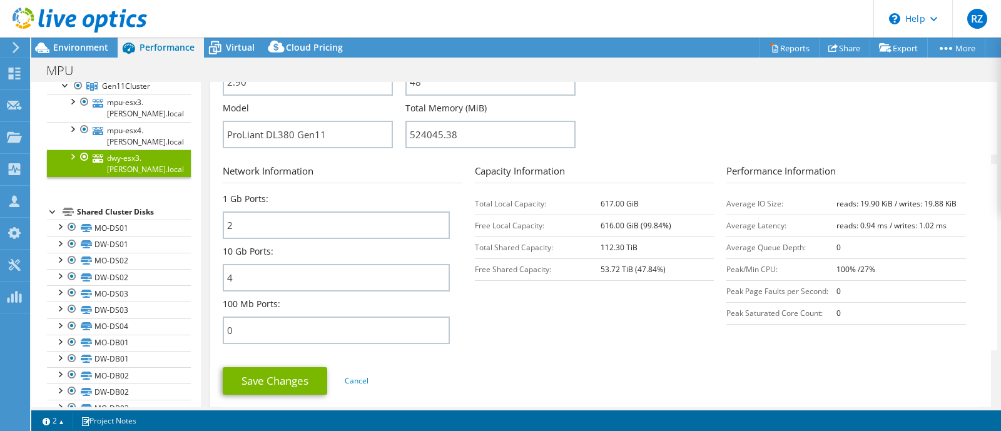
scroll to position [391, 0]
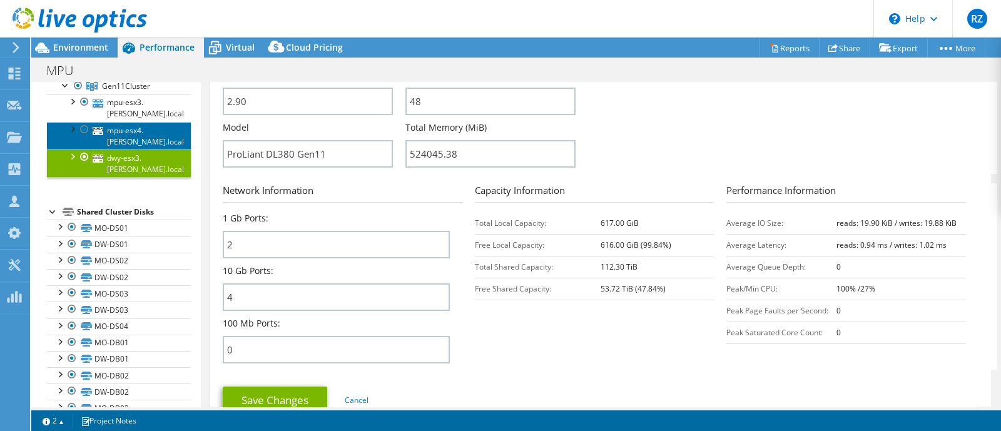
click at [142, 124] on link "mpu-esx4.[PERSON_NAME].local" at bounding box center [119, 136] width 144 height 28
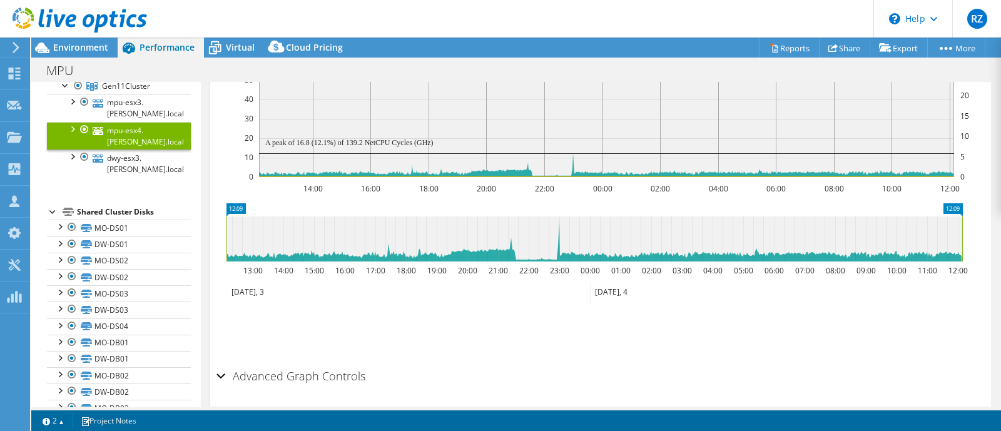
scroll to position [191, 0]
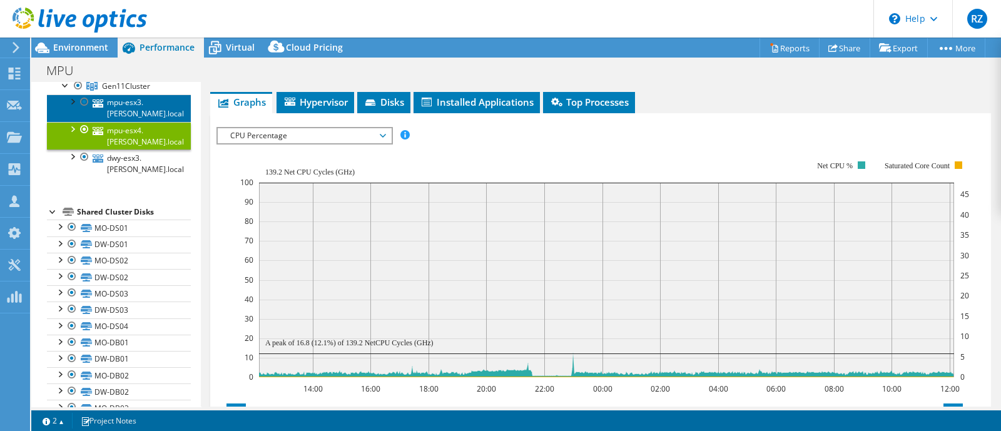
click at [126, 101] on link "mpu-esx3.[PERSON_NAME].local" at bounding box center [119, 108] width 144 height 28
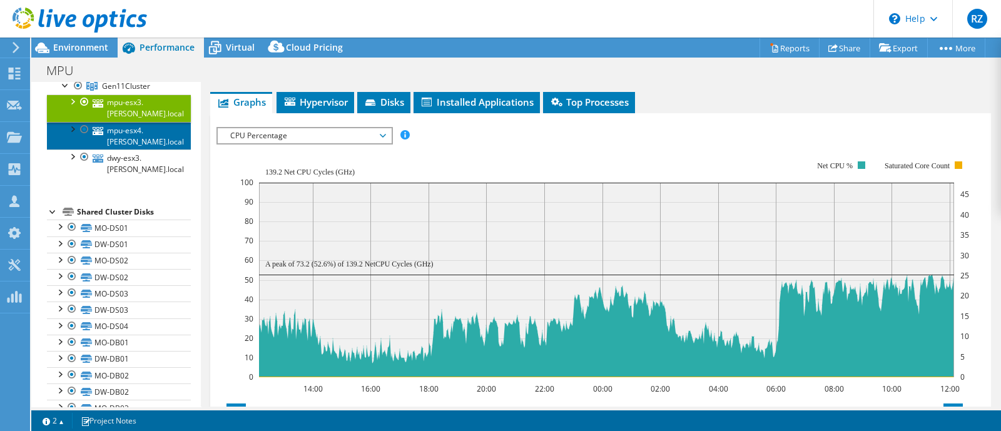
click at [132, 133] on link "mpu-esx4.[PERSON_NAME].local" at bounding box center [119, 136] width 144 height 28
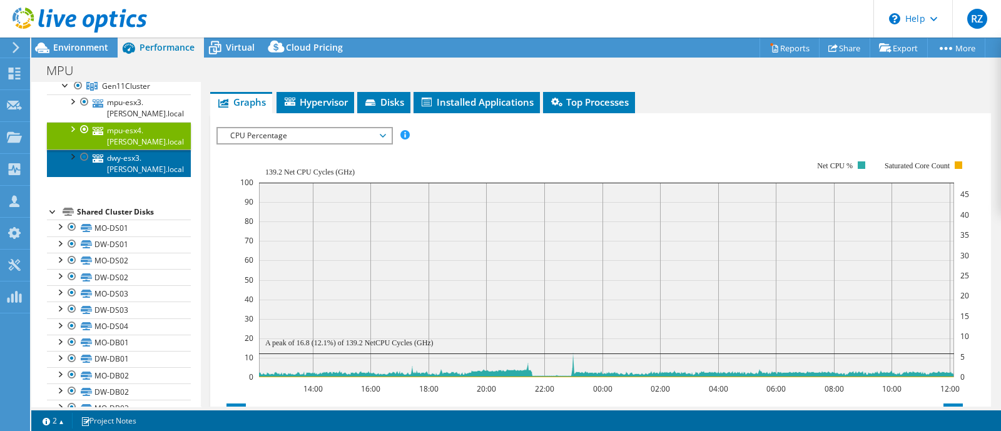
click at [159, 164] on link "dwy-esx3.[PERSON_NAME].local" at bounding box center [119, 163] width 144 height 28
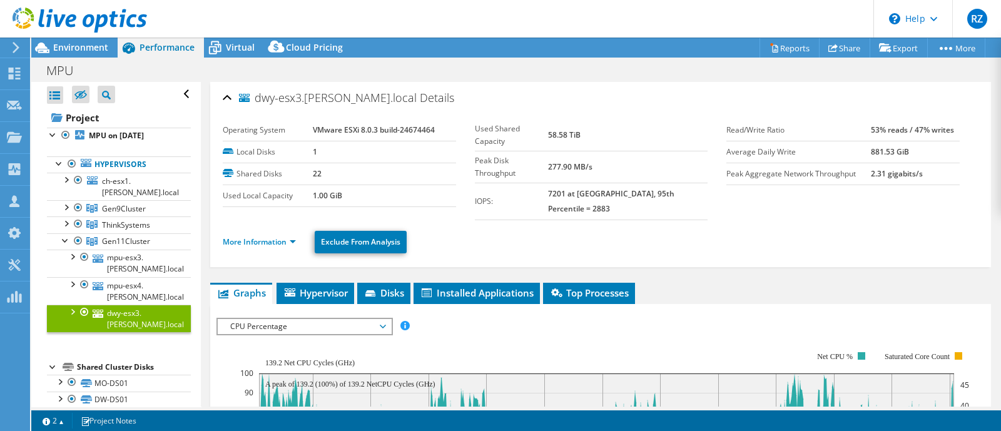
scroll to position [0, 0]
click at [114, 164] on link "Hypervisors" at bounding box center [119, 165] width 144 height 16
click at [234, 43] on span "Virtual" at bounding box center [240, 47] width 29 height 12
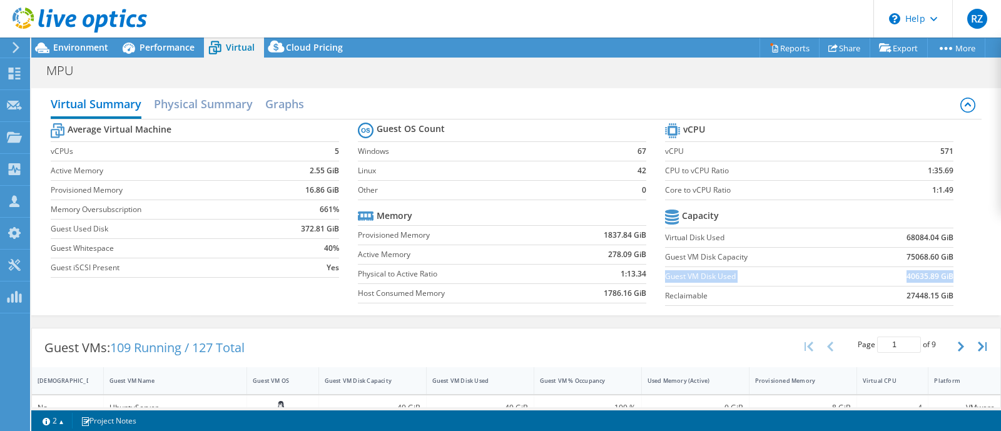
drag, startPoint x: 657, startPoint y: 275, endPoint x: 940, endPoint y: 273, distance: 282.7
click at [940, 273] on tr "Guest VM Disk Used 40635.89 GiB" at bounding box center [809, 275] width 288 height 19
click at [156, 43] on span "Performance" at bounding box center [166, 47] width 55 height 12
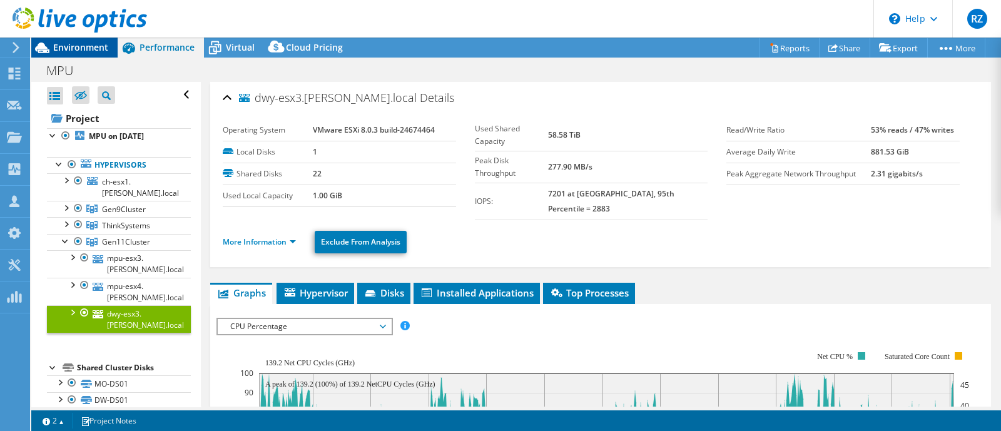
drag, startPoint x: 94, startPoint y: 50, endPoint x: 101, endPoint y: 50, distance: 6.9
click at [100, 50] on span "Environment" at bounding box center [80, 47] width 55 height 12
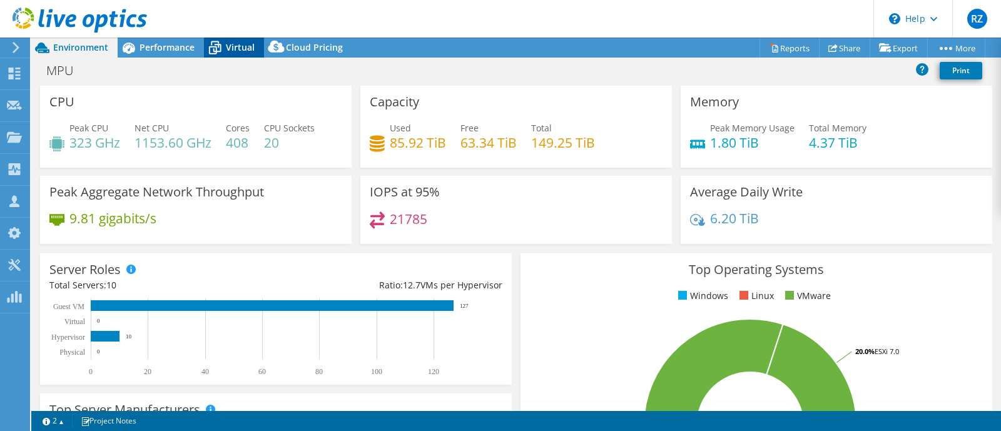
click at [230, 51] on span "Virtual" at bounding box center [240, 47] width 29 height 12
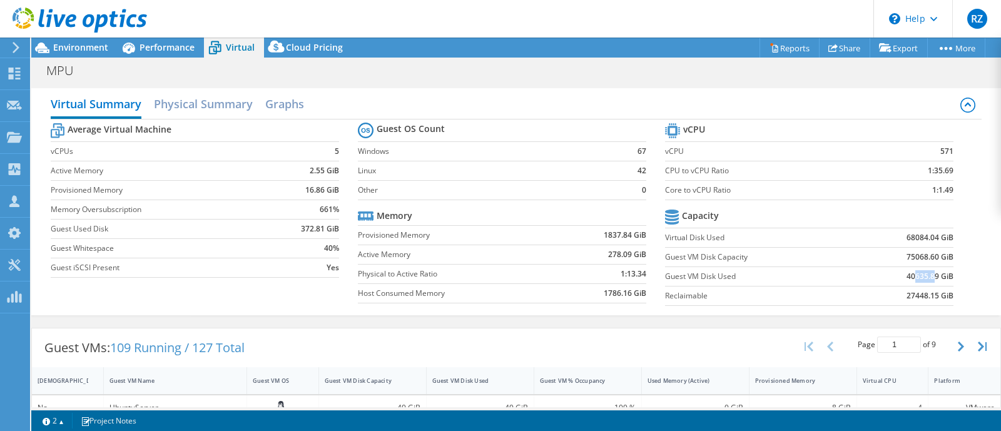
drag, startPoint x: 906, startPoint y: 273, endPoint x: 930, endPoint y: 273, distance: 24.4
click at [926, 273] on b "40635.89 GiB" at bounding box center [929, 276] width 47 height 13
click at [69, 48] on span "Environment" at bounding box center [80, 47] width 55 height 12
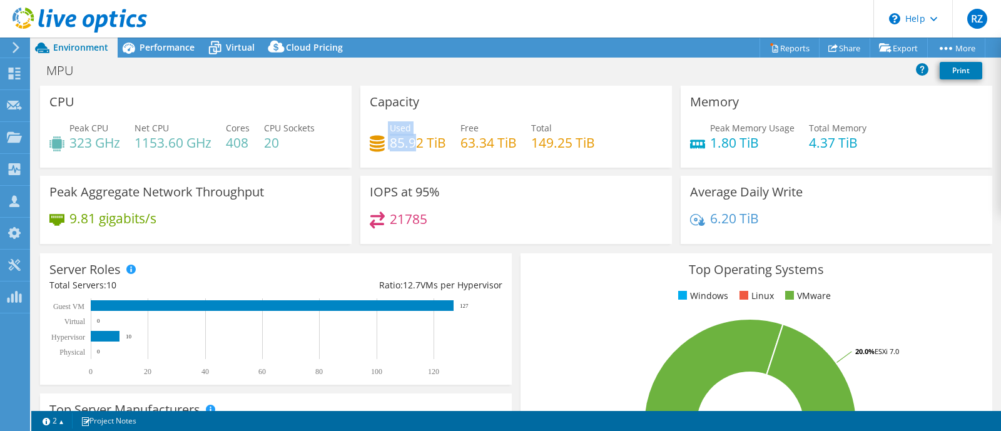
drag, startPoint x: 384, startPoint y: 144, endPoint x: 408, endPoint y: 144, distance: 23.8
click at [408, 144] on div "Used 85.92 TiB" at bounding box center [408, 135] width 76 height 28
click at [516, 169] on div "Capacity Used 85.92 TiB Free 63.34 TiB Total 149.25 TiB" at bounding box center [516, 131] width 320 height 90
drag, startPoint x: 386, startPoint y: 145, endPoint x: 440, endPoint y: 147, distance: 53.8
click at [440, 147] on h4 "85.92 TiB" at bounding box center [418, 143] width 56 height 14
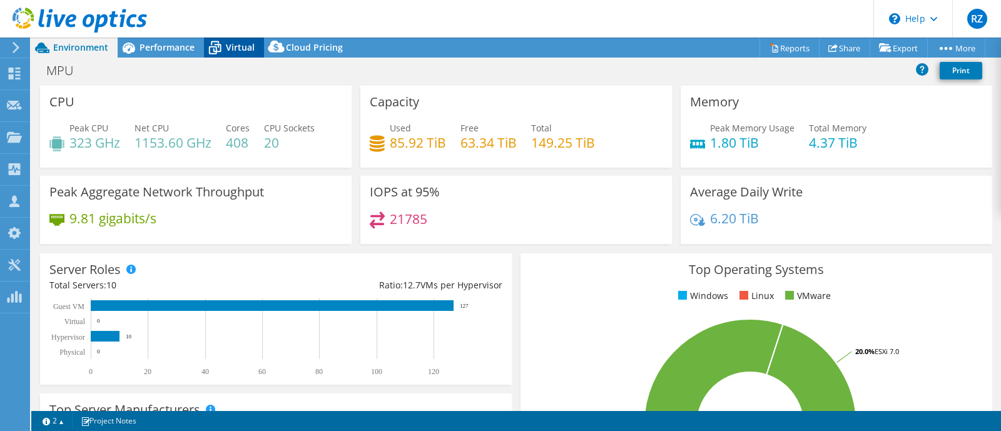
click at [226, 47] on span "Virtual" at bounding box center [240, 47] width 29 height 12
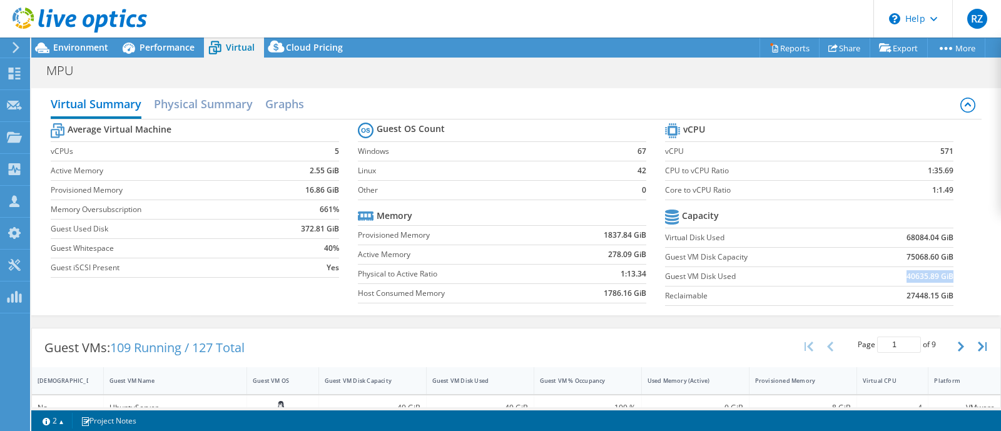
drag, startPoint x: 895, startPoint y: 275, endPoint x: 941, endPoint y: 275, distance: 45.7
click at [941, 275] on b "40635.89 GiB" at bounding box center [929, 276] width 47 height 13
drag, startPoint x: 894, startPoint y: 258, endPoint x: 952, endPoint y: 254, distance: 57.7
click at [957, 254] on section "vCPU vCPU 571 CPU to vCPU Ratio 1:35.69 Core to vCPU Ratio 1:1.49 Capacity Virt…" at bounding box center [818, 216] width 307 height 192
click at [924, 273] on b "40635.89 GiB" at bounding box center [929, 276] width 47 height 13
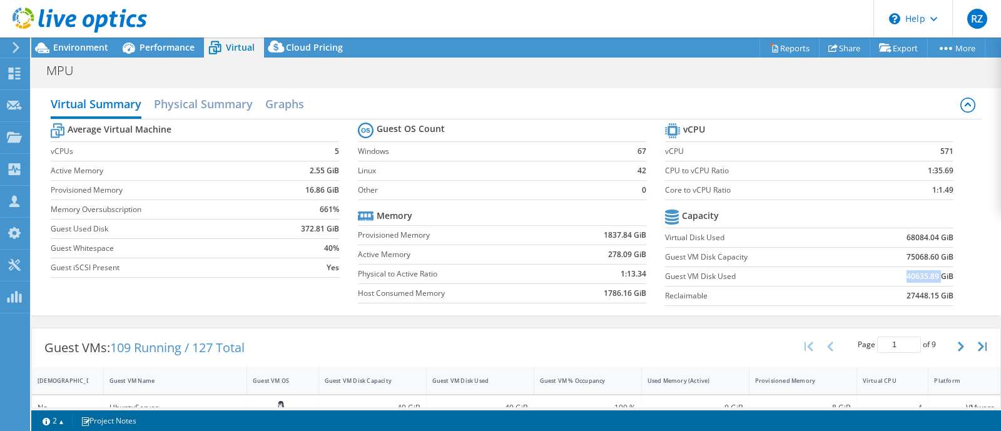
click at [924, 273] on b "40635.89 GiB" at bounding box center [929, 276] width 47 height 13
click at [907, 276] on b "40635.89 GiB" at bounding box center [929, 276] width 47 height 13
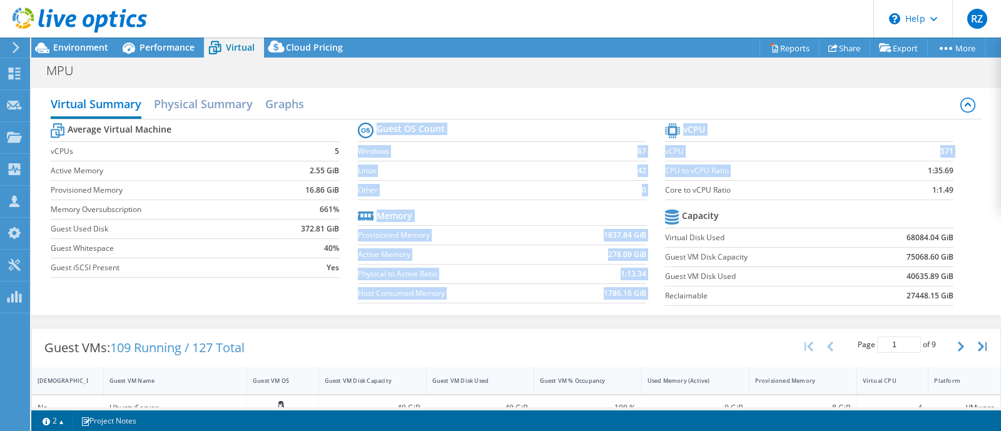
drag, startPoint x: 655, startPoint y: 148, endPoint x: 890, endPoint y: 170, distance: 235.5
click at [890, 170] on div "Average Virtual Machine vCPUs 5 Active Memory 2.55 GiB Provisioned Memory 16.86…" at bounding box center [516, 215] width 931 height 193
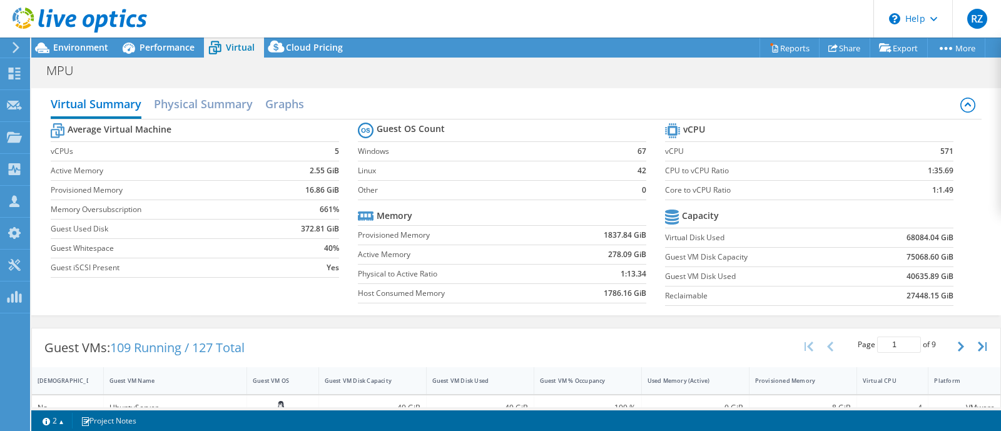
drag, startPoint x: 891, startPoint y: 234, endPoint x: 884, endPoint y: 248, distance: 15.9
click at [891, 235] on td "68084.04 GiB" at bounding box center [903, 237] width 99 height 19
drag, startPoint x: 898, startPoint y: 255, endPoint x: 937, endPoint y: 261, distance: 39.4
click at [937, 261] on td "75068.60 GiB" at bounding box center [903, 256] width 99 height 19
drag, startPoint x: 887, startPoint y: 258, endPoint x: 894, endPoint y: 256, distance: 7.7
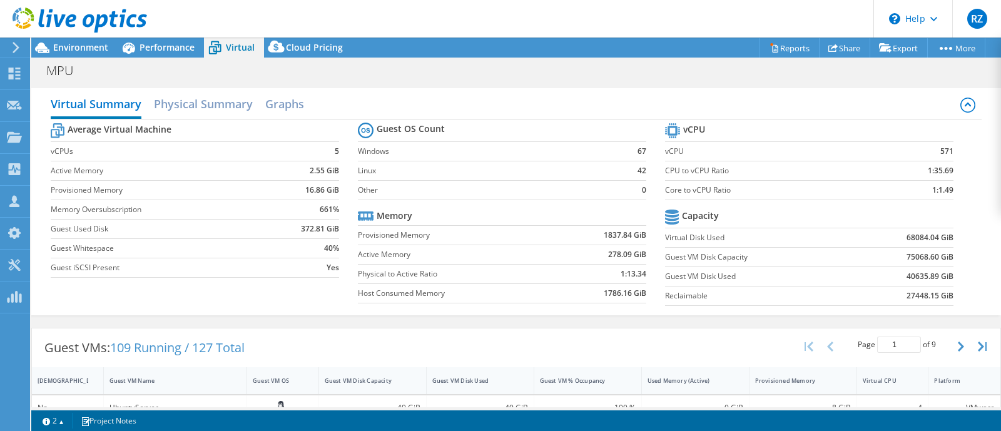
click at [891, 256] on td "75068.60 GiB" at bounding box center [903, 256] width 99 height 19
drag, startPoint x: 894, startPoint y: 256, endPoint x: 941, endPoint y: 255, distance: 46.3
click at [941, 255] on td "75068.60 GiB" at bounding box center [903, 256] width 99 height 19
click at [46, 46] on icon at bounding box center [42, 48] width 22 height 22
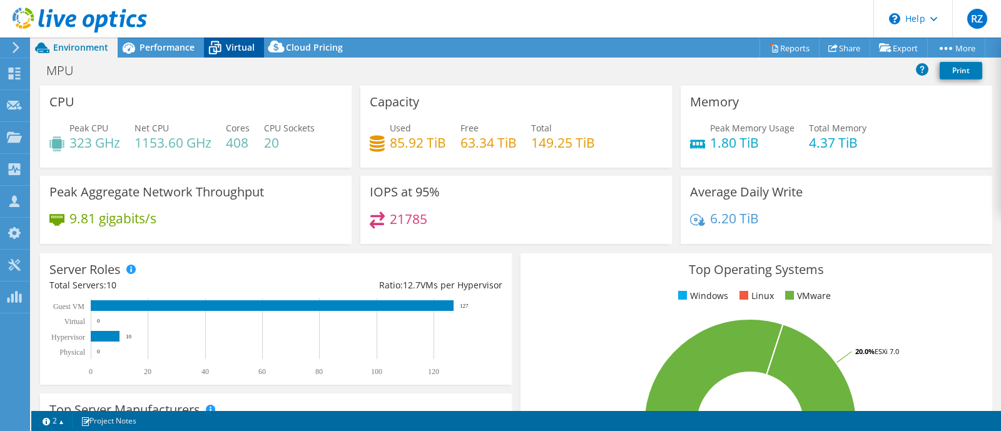
click at [253, 45] on span "Virtual" at bounding box center [240, 47] width 29 height 12
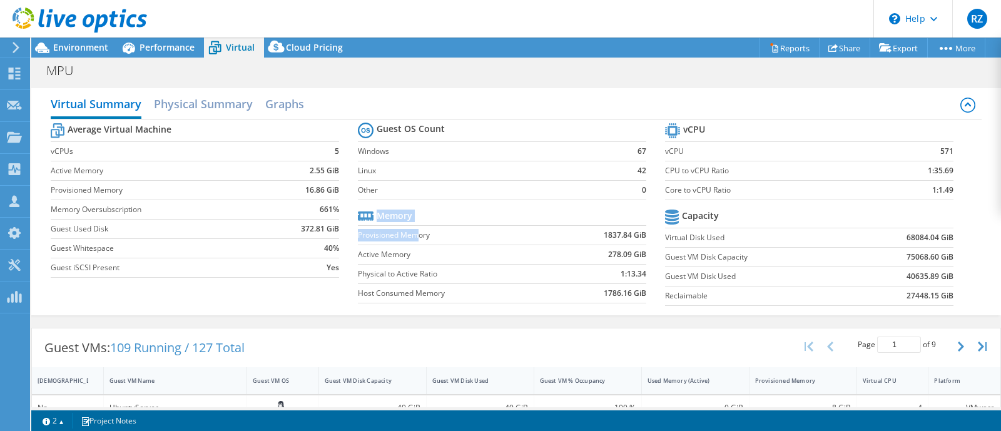
drag, startPoint x: 375, startPoint y: 219, endPoint x: 416, endPoint y: 226, distance: 41.8
click at [416, 226] on tbody "Memory Provisioned Memory 1837.84 GiB Active Memory 278.09 GiB Physical to Acti…" at bounding box center [502, 254] width 288 height 97
drag, startPoint x: 411, startPoint y: 238, endPoint x: 416, endPoint y: 230, distance: 9.0
click at [413, 237] on label "Provisioned Memory" at bounding box center [457, 235] width 198 height 13
click at [417, 229] on label "Provisioned Memory" at bounding box center [457, 235] width 198 height 13
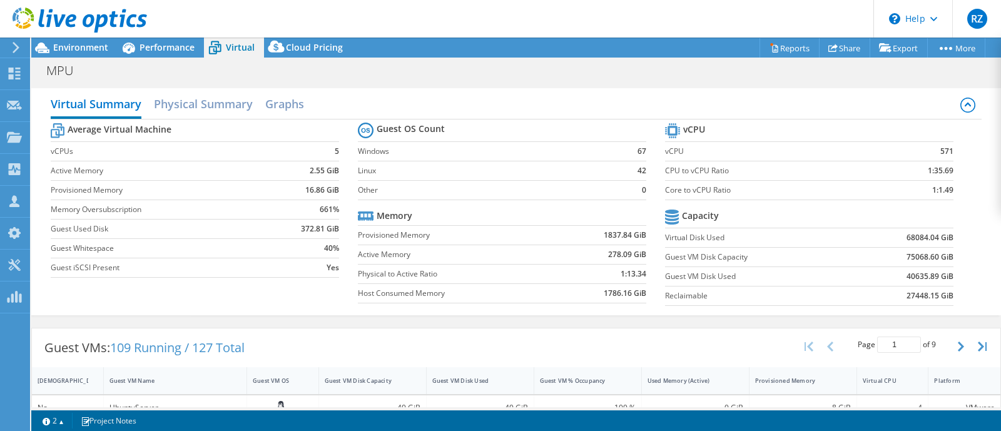
click at [418, 231] on label "Provisioned Memory" at bounding box center [457, 235] width 198 height 13
click at [616, 233] on b "1837.84 GiB" at bounding box center [625, 235] width 43 height 13
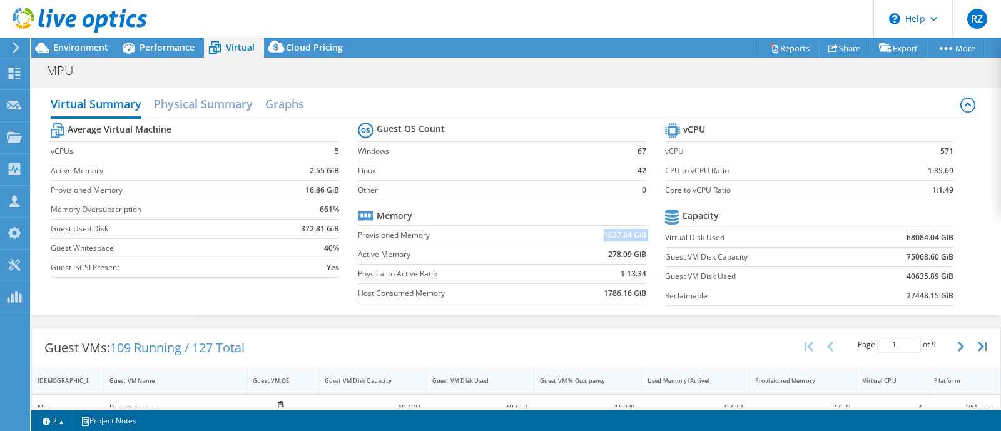
click at [616, 233] on b "1837.84 GiB" at bounding box center [625, 235] width 43 height 13
click at [613, 249] on b "278.09 GiB" at bounding box center [627, 254] width 38 height 13
click at [183, 41] on span "Performance" at bounding box center [166, 47] width 55 height 12
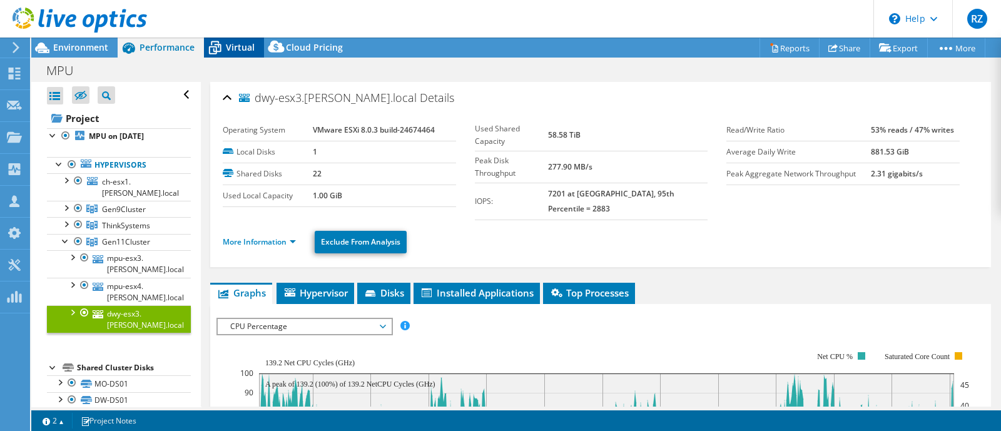
click at [247, 51] on span "Virtual" at bounding box center [240, 47] width 29 height 12
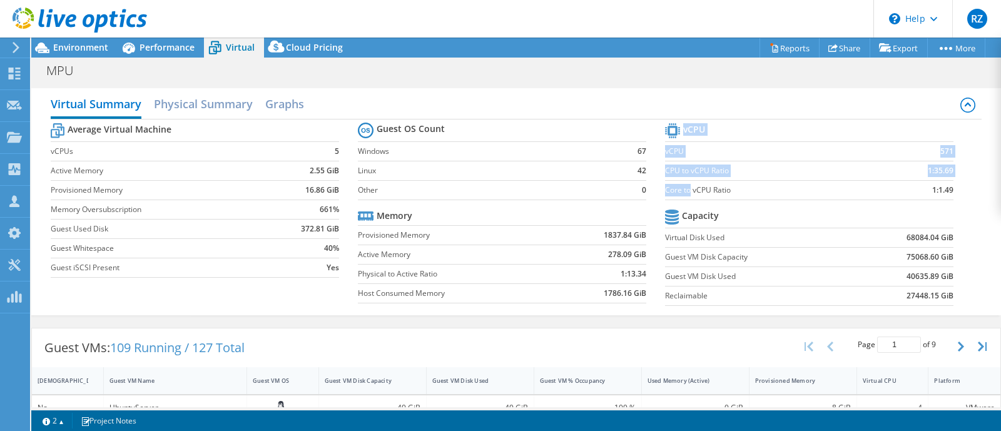
drag, startPoint x: 683, startPoint y: 190, endPoint x: 945, endPoint y: 195, distance: 262.1
click at [945, 195] on section "vCPU vCPU 571 CPU to vCPU Ratio 1:35.69 Core to vCPU Ratio 1:1.49 Capacity Virt…" at bounding box center [818, 216] width 307 height 192
click at [919, 187] on td "1:1.49" at bounding box center [915, 189] width 76 height 19
click at [932, 187] on b "1:1.49" at bounding box center [942, 190] width 21 height 13
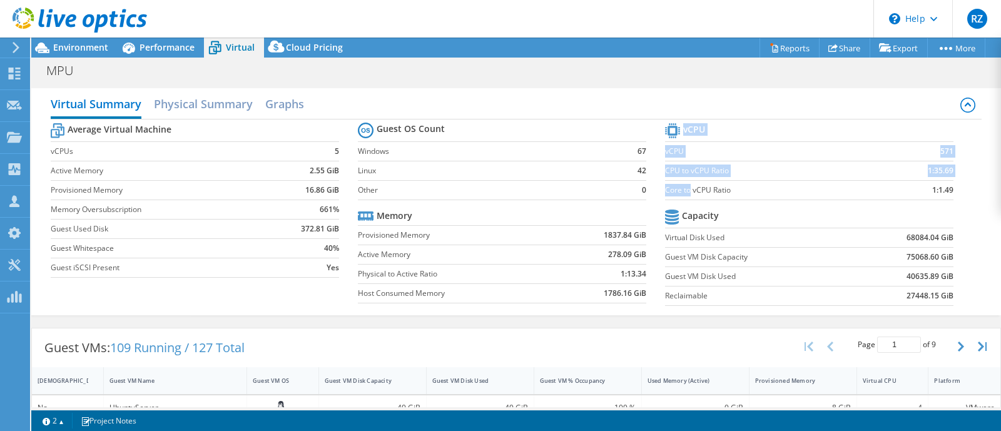
click at [932, 187] on b "1:1.49" at bounding box center [942, 190] width 21 height 13
drag, startPoint x: 912, startPoint y: 189, endPoint x: 947, endPoint y: 188, distance: 35.0
click at [947, 188] on section "vCPU vCPU 571 CPU to vCPU Ratio 1:35.69 Core to vCPU Ratio 1:1.49 Capacity Virt…" at bounding box center [818, 216] width 307 height 192
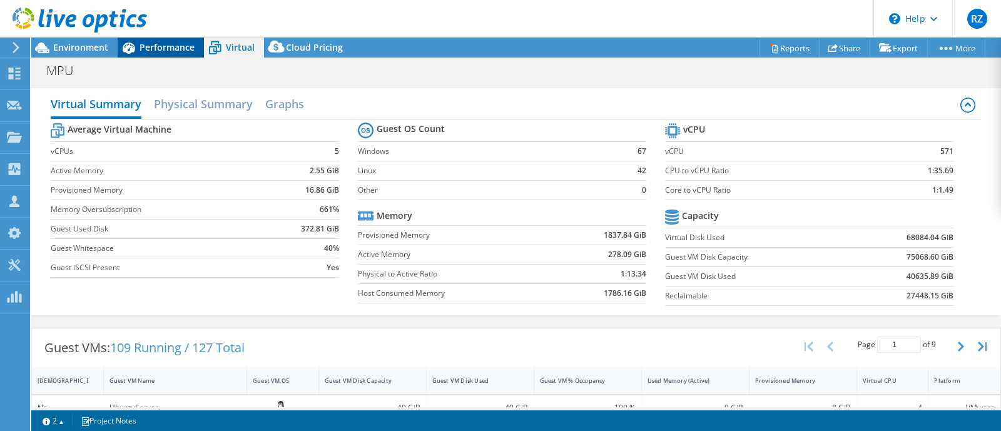
click at [139, 48] on span "Performance" at bounding box center [166, 47] width 55 height 12
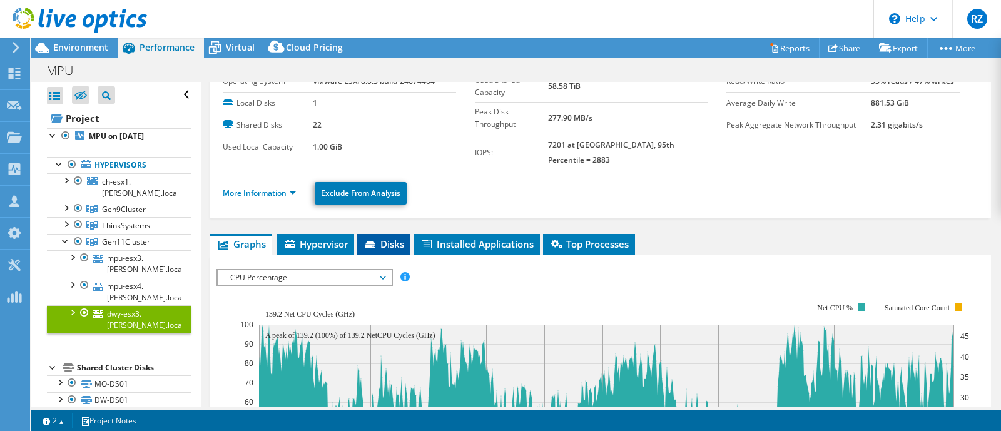
scroll to position [78, 0]
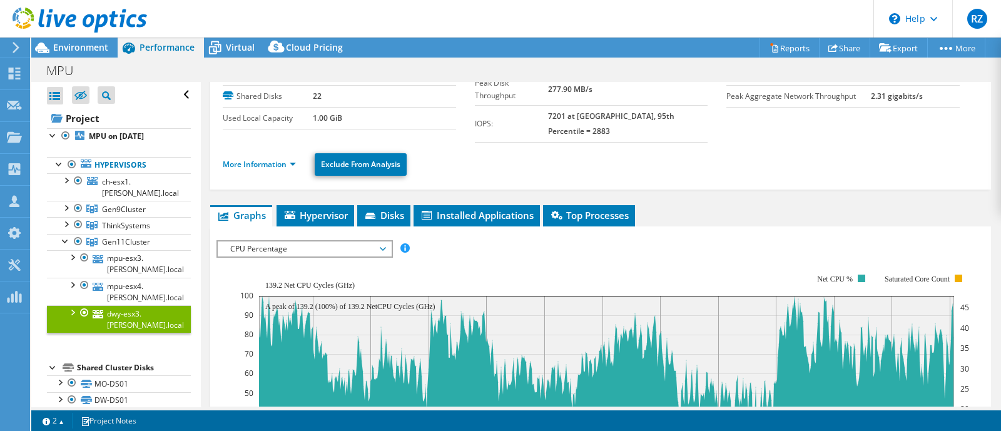
click at [290, 158] on li "More Information" at bounding box center [263, 165] width 81 height 14
click at [287, 159] on link "More Information" at bounding box center [259, 164] width 73 height 11
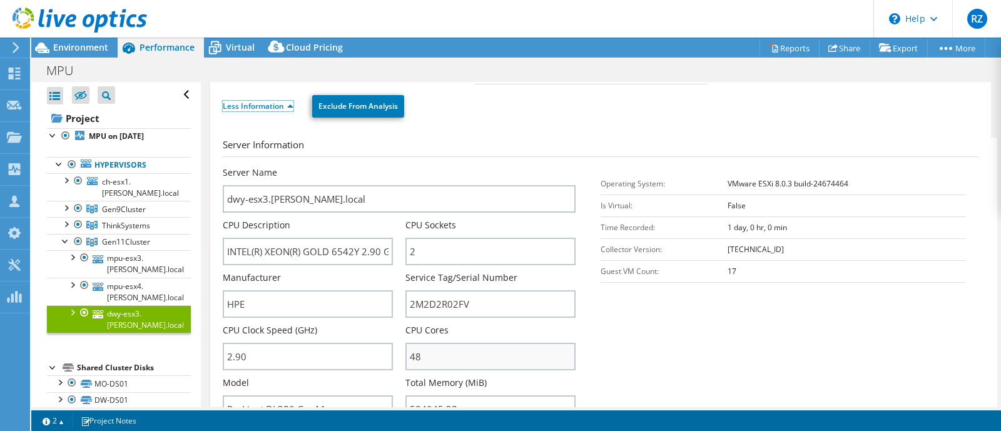
scroll to position [235, 0]
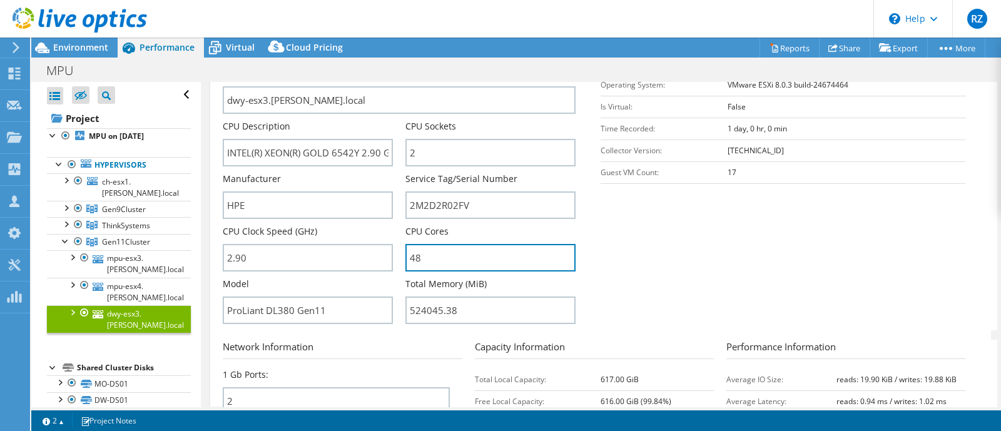
drag, startPoint x: 432, startPoint y: 242, endPoint x: 421, endPoint y: 261, distance: 21.6
click at [381, 68] on div "Server Name dwy-esx3.[PERSON_NAME].local CPU Description INTEL(R) XEON(R) GOLD …" at bounding box center [405, 68] width 365 height 0
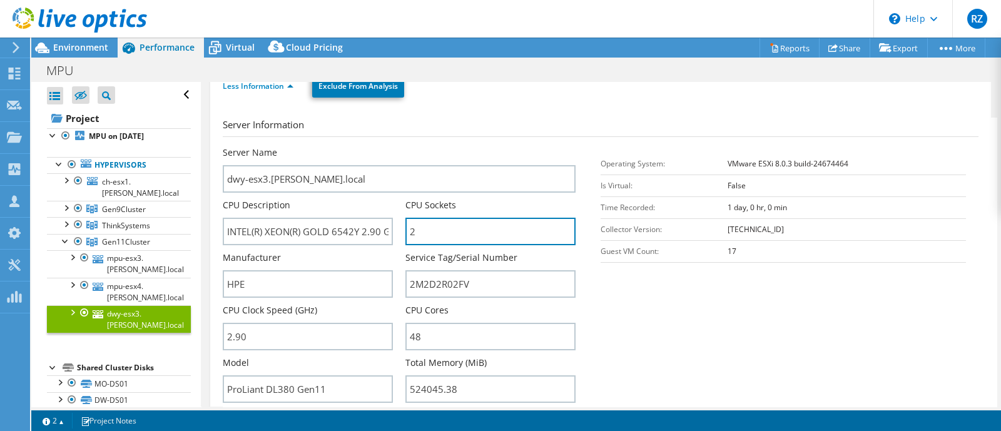
drag, startPoint x: 453, startPoint y: 217, endPoint x: 396, endPoint y: 211, distance: 57.9
click at [396, 146] on div "Server Name dwy-esx3.[PERSON_NAME].local CPU Description INTEL(R) XEON(R) GOLD …" at bounding box center [405, 146] width 365 height 0
click at [719, 271] on section "Server Information Server Name dwy-esx3.[PERSON_NAME].local CPU Description INT…" at bounding box center [604, 263] width 762 height 291
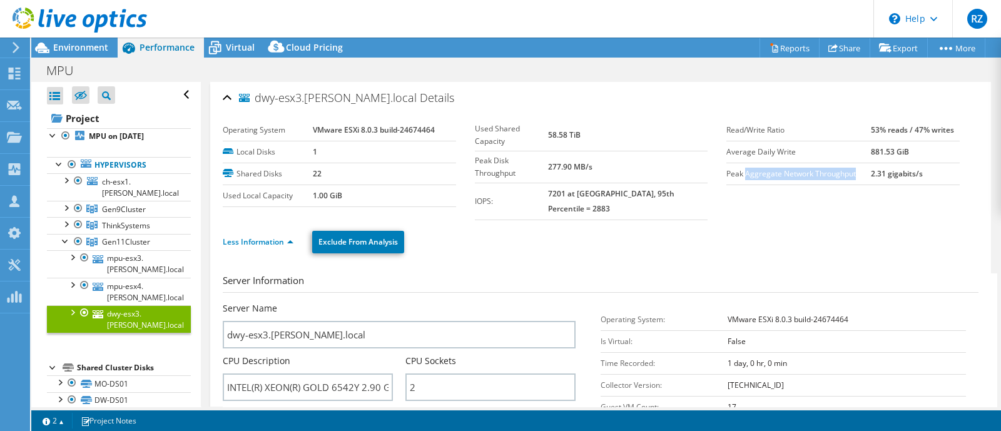
drag, startPoint x: 737, startPoint y: 176, endPoint x: 847, endPoint y: 169, distance: 110.3
click at [847, 169] on label "Peak Aggregate Network Throughput" at bounding box center [798, 174] width 144 height 13
click at [236, 39] on div "Virtual" at bounding box center [234, 48] width 60 height 20
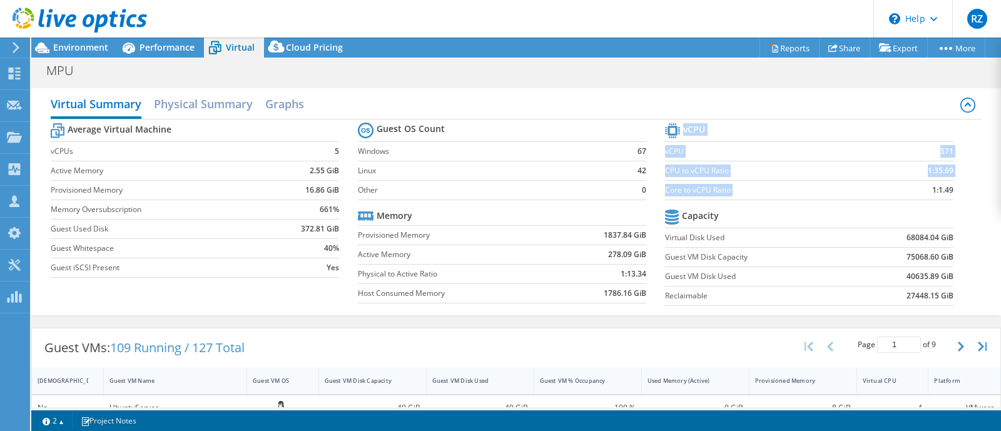
drag, startPoint x: 911, startPoint y: 188, endPoint x: 946, endPoint y: 188, distance: 35.0
click at [946, 188] on section "vCPU vCPU 571 CPU to vCPU Ratio 1:35.69 Core to vCPU Ratio 1:1.49 Capacity Virt…" at bounding box center [818, 216] width 307 height 192
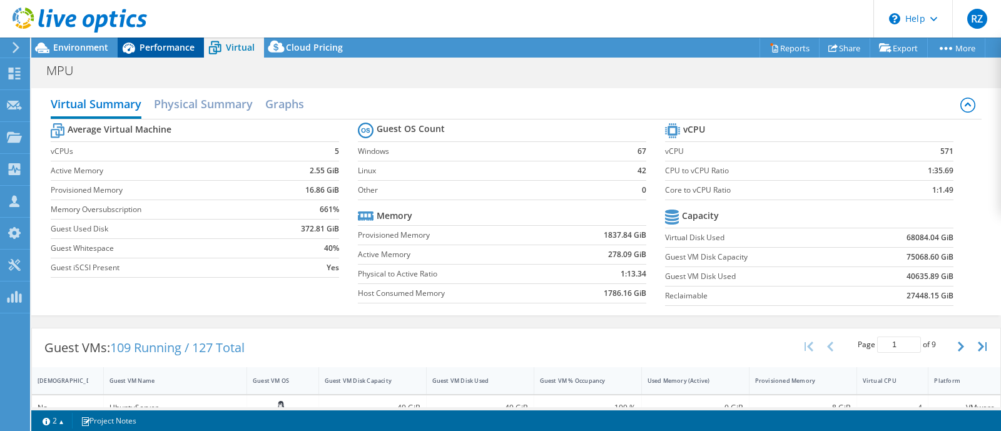
click at [153, 45] on span "Performance" at bounding box center [166, 47] width 55 height 12
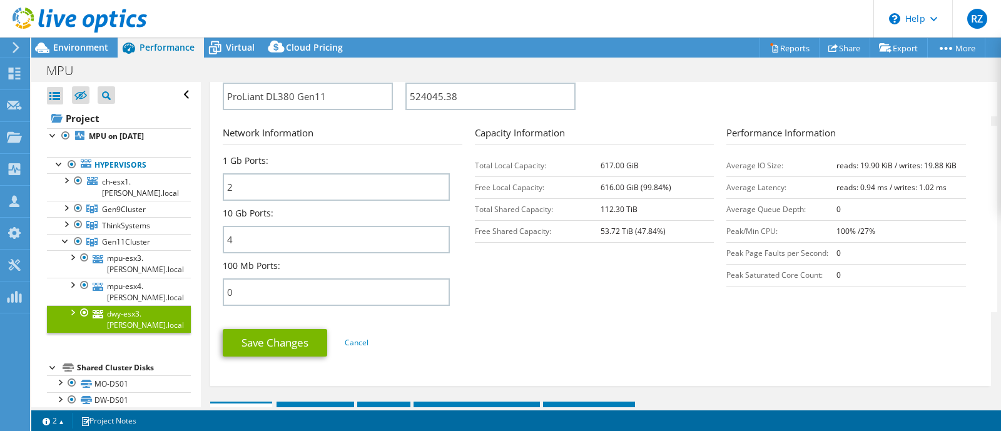
scroll to position [391, 0]
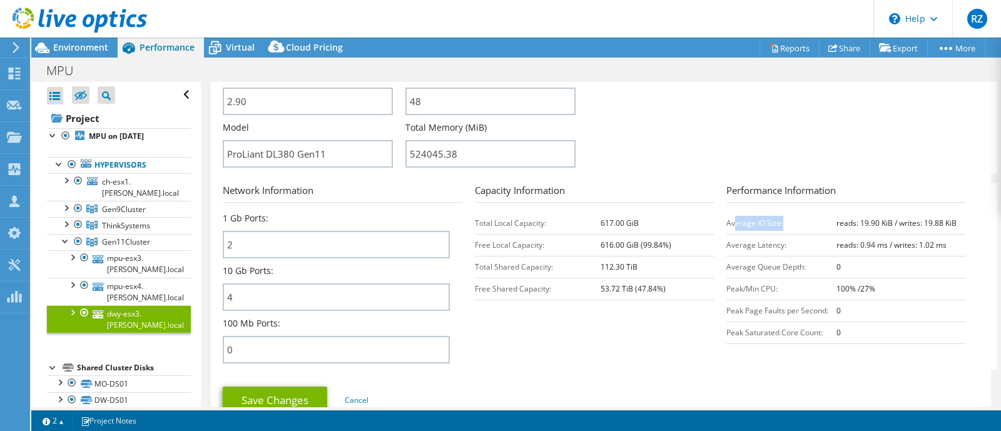
drag, startPoint x: 727, startPoint y: 204, endPoint x: 777, endPoint y: 209, distance: 50.3
click at [777, 212] on td "Average IO Size:" at bounding box center [781, 223] width 110 height 22
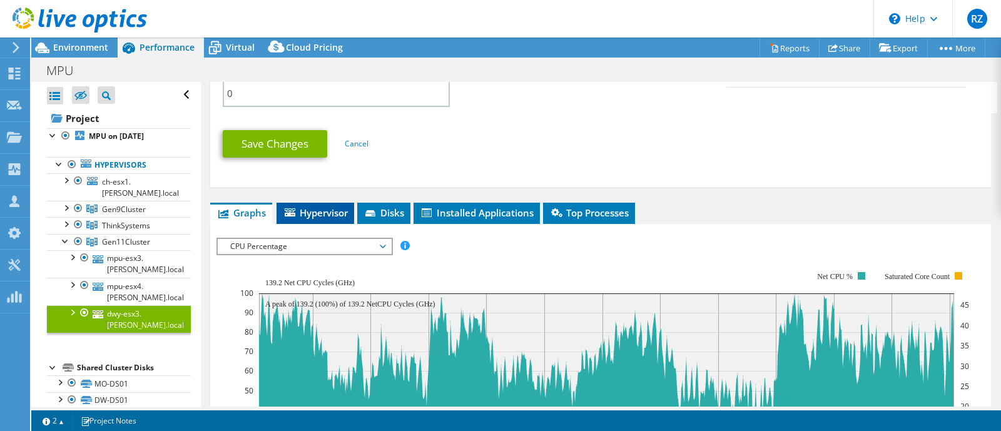
scroll to position [625, 0]
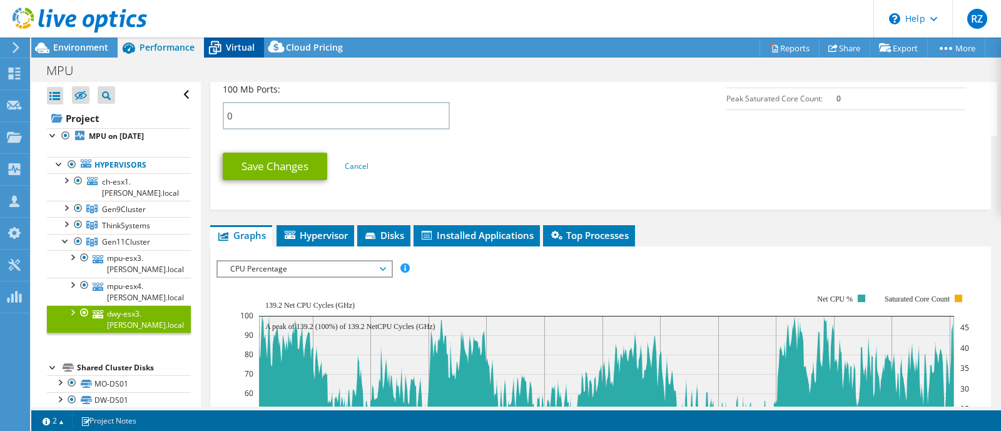
click at [220, 52] on icon at bounding box center [215, 48] width 22 height 22
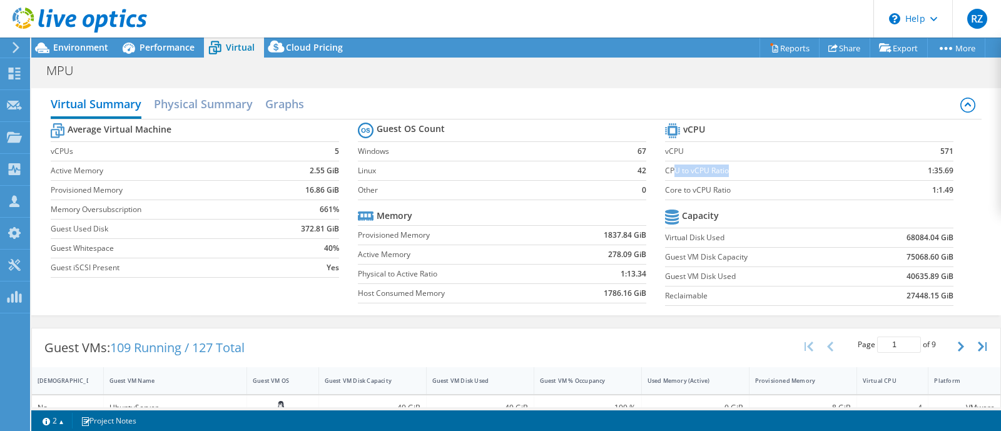
drag, startPoint x: 684, startPoint y: 173, endPoint x: 719, endPoint y: 172, distance: 35.0
click at [719, 172] on label "CPU to vCPU Ratio" at bounding box center [771, 170] width 213 height 13
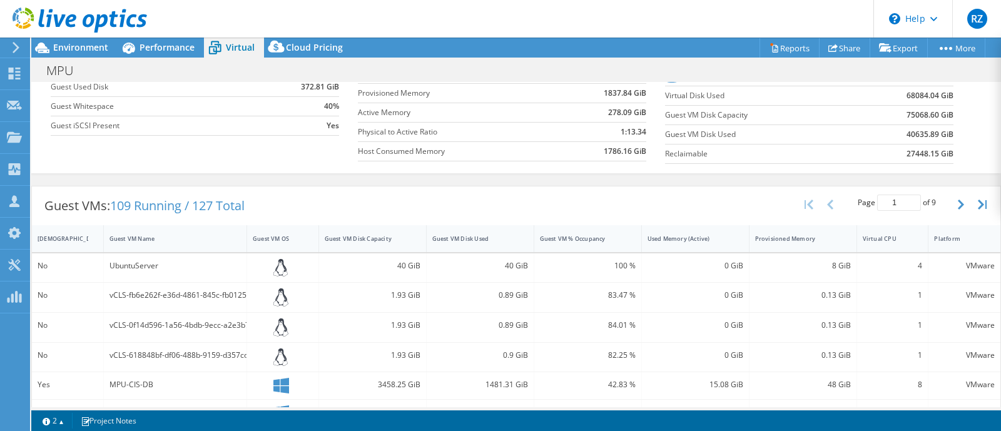
scroll to position [156, 0]
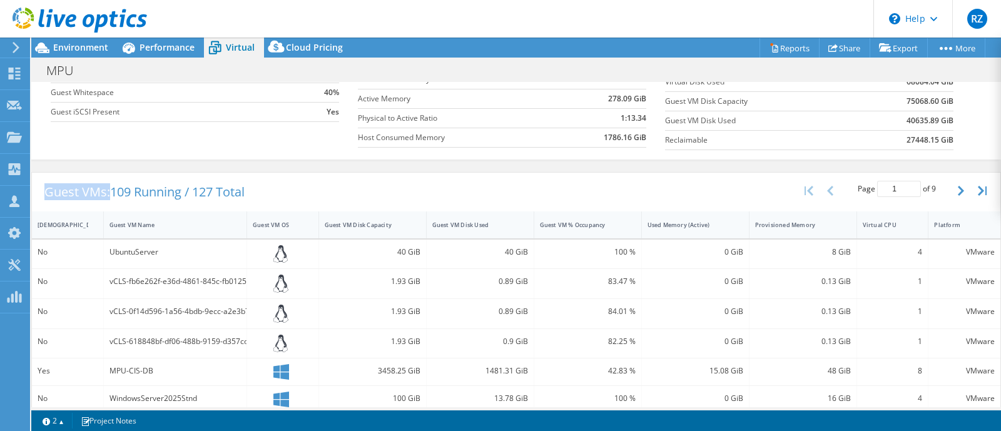
drag, startPoint x: 47, startPoint y: 189, endPoint x: 110, endPoint y: 191, distance: 63.2
click at [110, 191] on div "Guest VMs: 109 Running / 127 Total" at bounding box center [144, 192] width 225 height 39
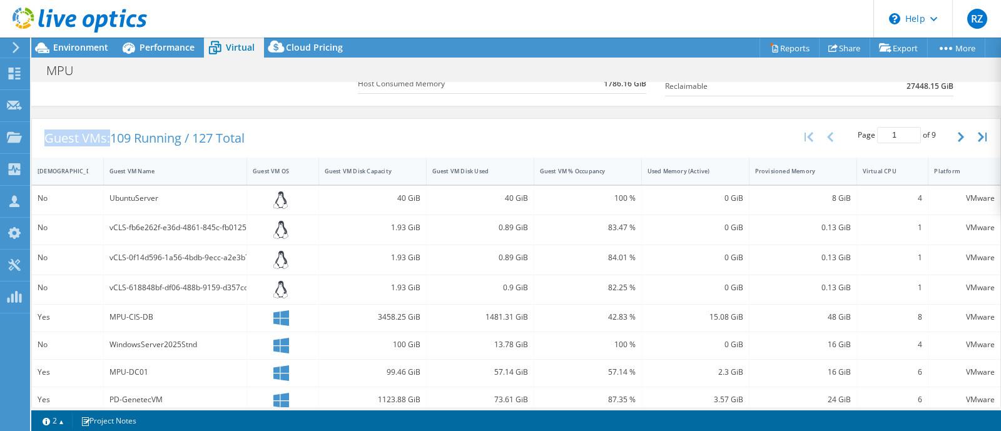
scroll to position [235, 0]
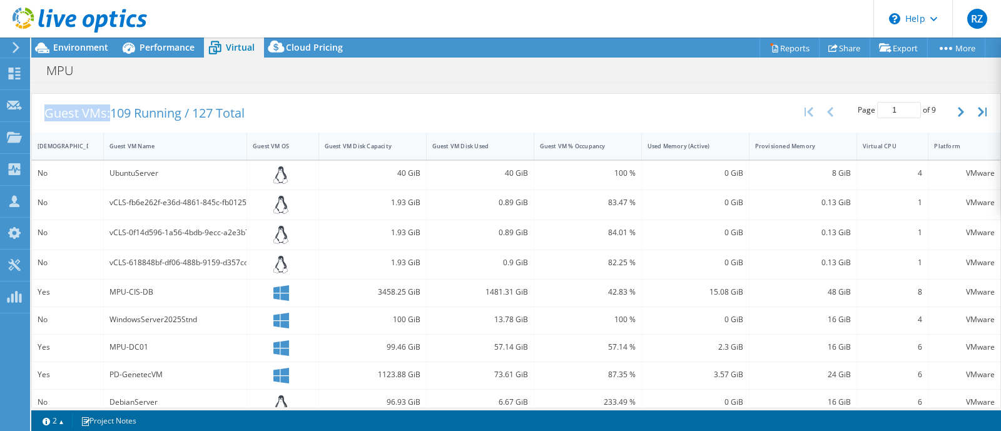
click at [134, 144] on div "Guest VM Name" at bounding box center [167, 146] width 116 height 8
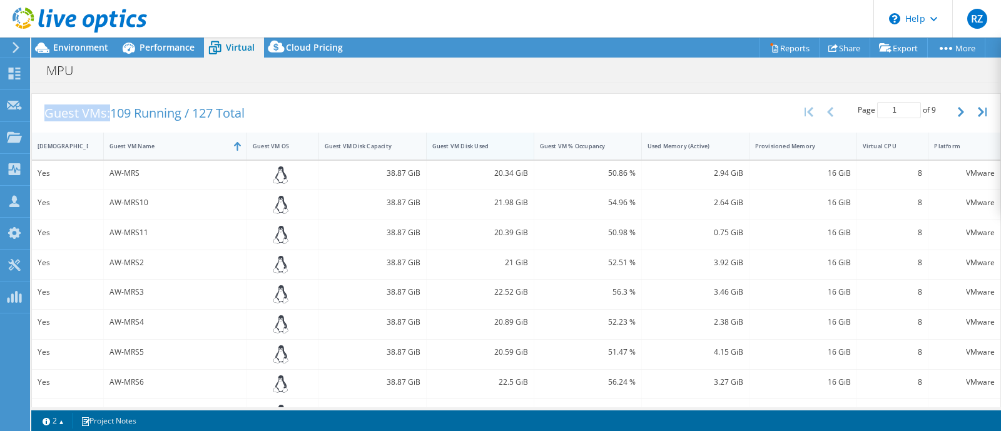
click at [490, 142] on div "Guest VM Disk Used" at bounding box center [472, 146] width 81 height 8
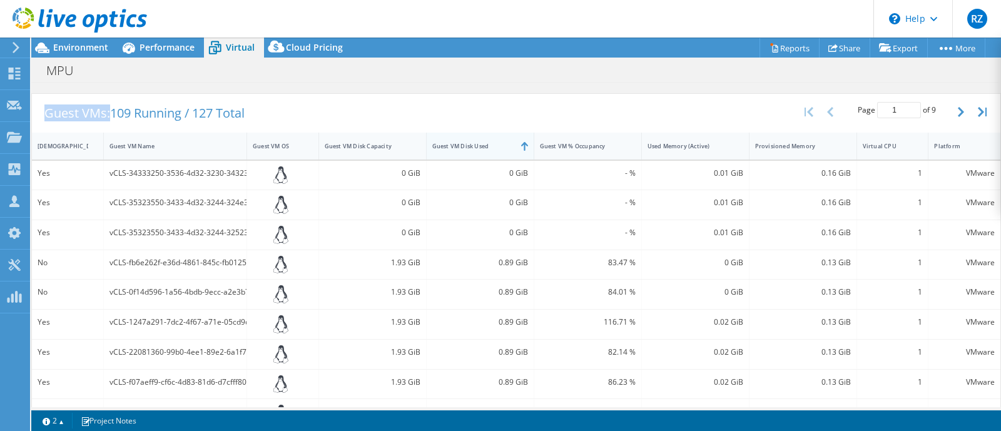
click at [490, 142] on div "Guest VM Disk Used" at bounding box center [472, 146] width 81 height 8
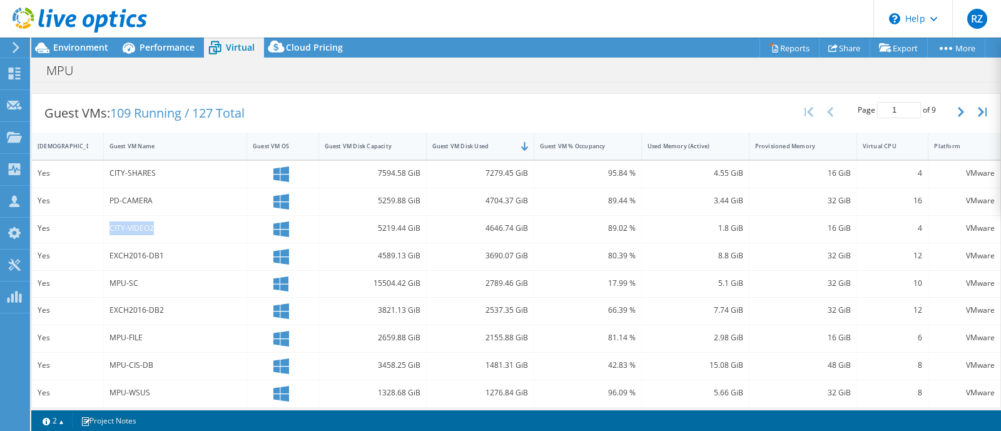
drag, startPoint x: 103, startPoint y: 227, endPoint x: 156, endPoint y: 227, distance: 53.2
click at [156, 227] on div "CITY-VIDEO2" at bounding box center [175, 229] width 143 height 27
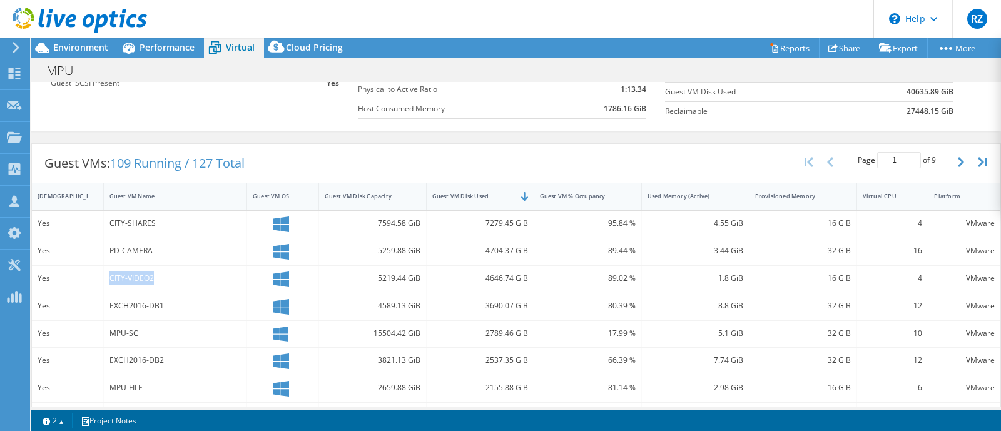
scroll to position [169, 0]
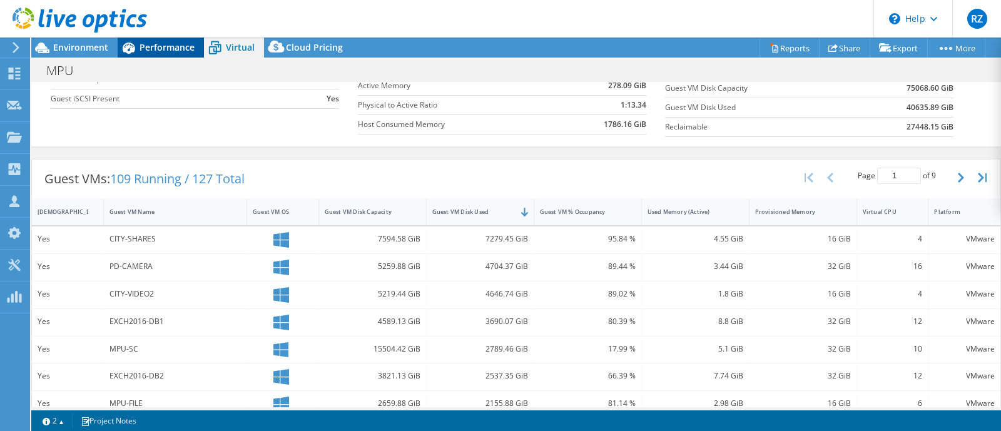
click at [163, 44] on span "Performance" at bounding box center [166, 47] width 55 height 12
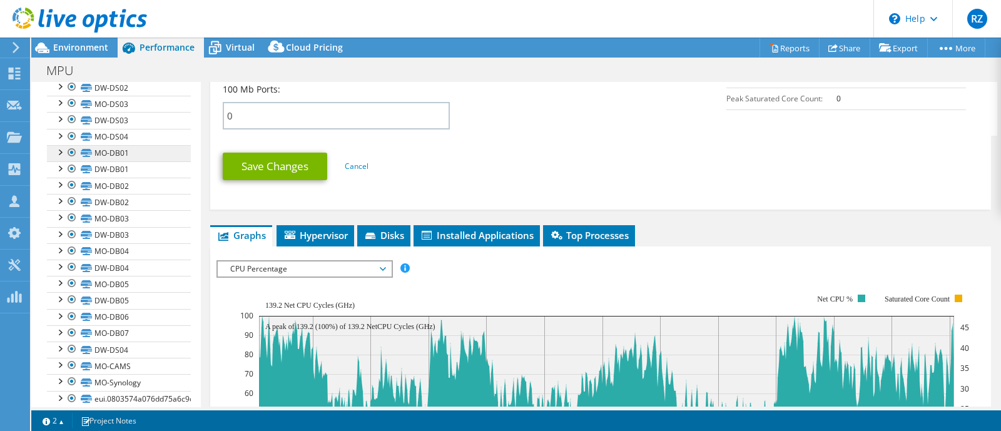
scroll to position [373, 0]
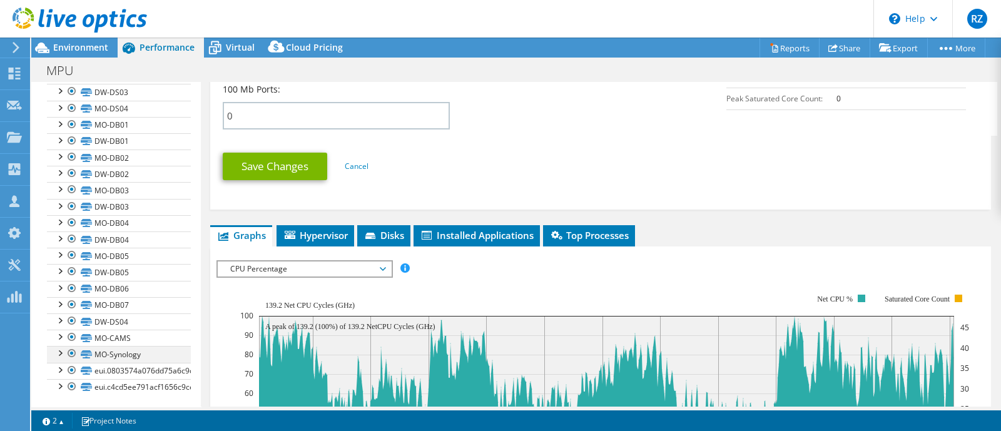
click at [72, 351] on div at bounding box center [72, 353] width 13 height 15
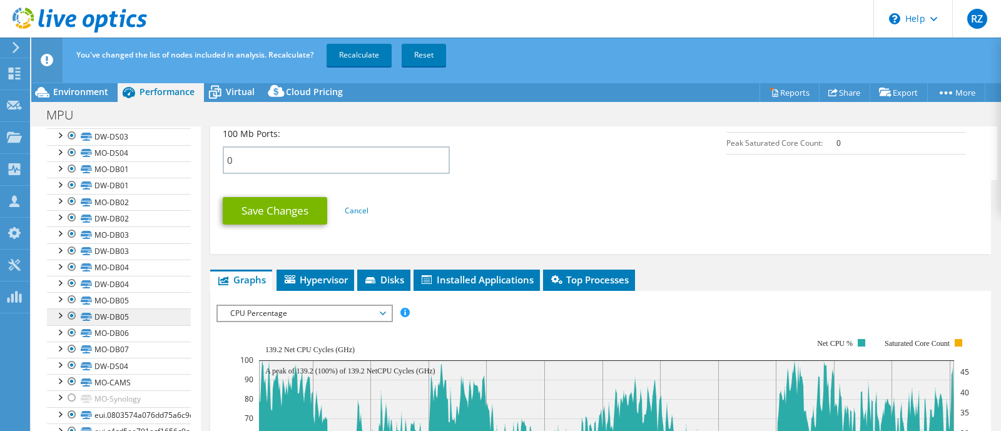
scroll to position [373, 0]
click at [72, 378] on div at bounding box center [72, 382] width 13 height 15
click at [357, 52] on link "Recalculate" at bounding box center [358, 55] width 65 height 23
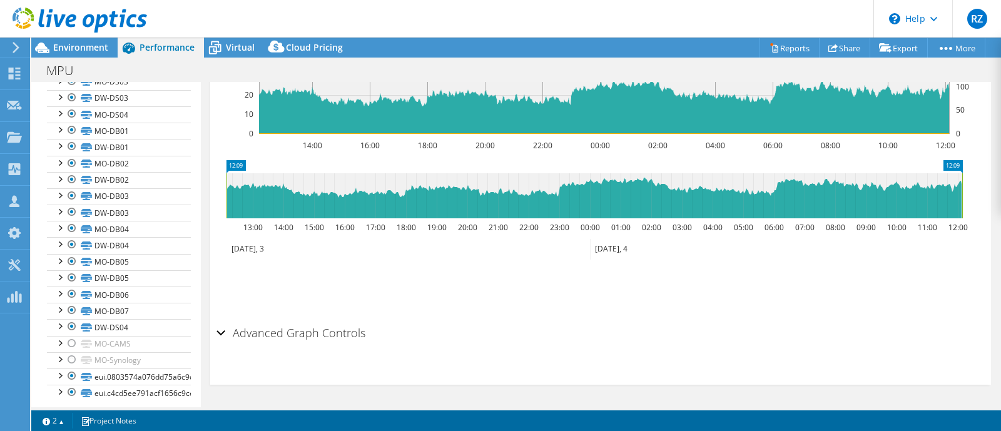
scroll to position [290, 0]
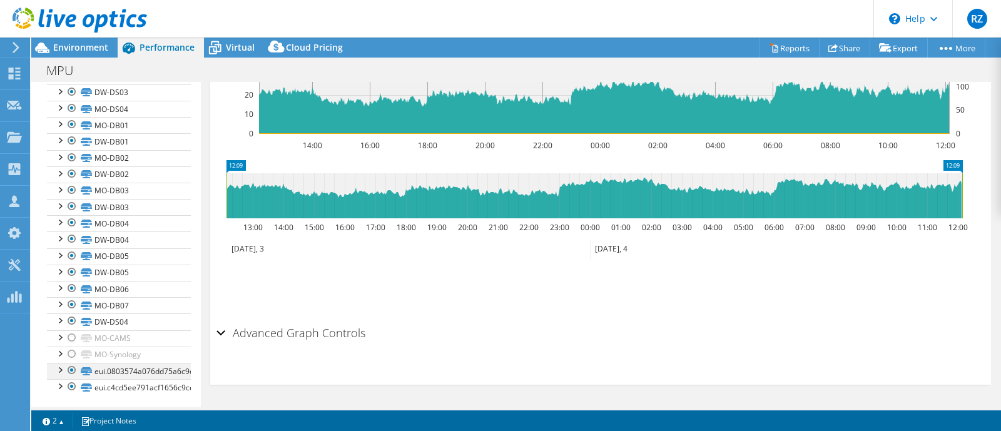
click at [76, 363] on div at bounding box center [72, 370] width 13 height 15
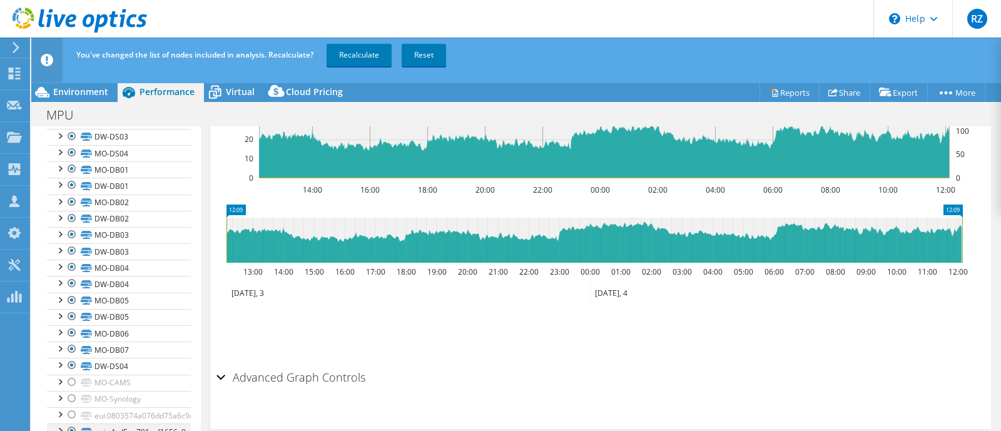
click at [75, 427] on div at bounding box center [72, 430] width 13 height 15
click at [356, 56] on link "Recalculate" at bounding box center [358, 55] width 65 height 23
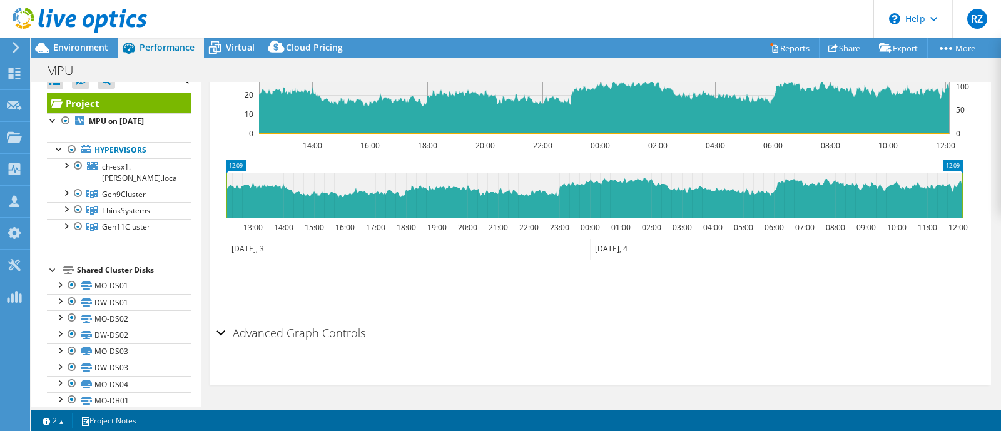
scroll to position [0, 0]
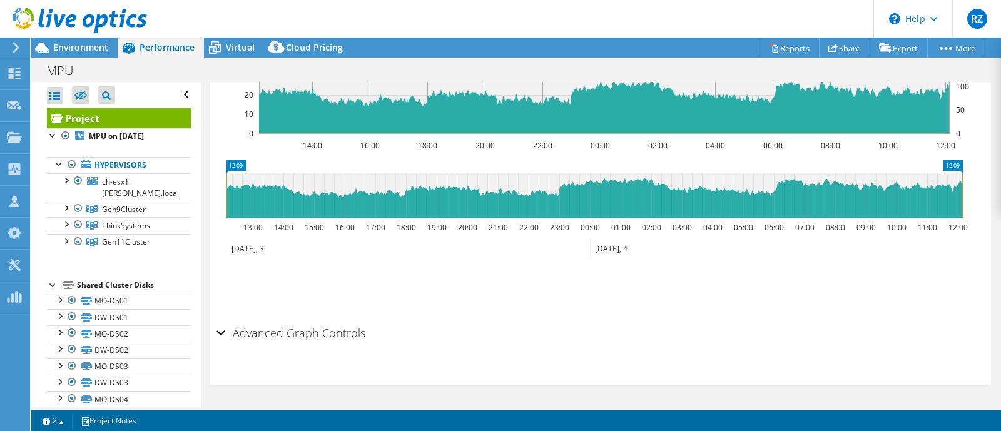
click at [82, 41] on div at bounding box center [73, 21] width 147 height 42
click at [83, 46] on span "Environment" at bounding box center [80, 47] width 55 height 12
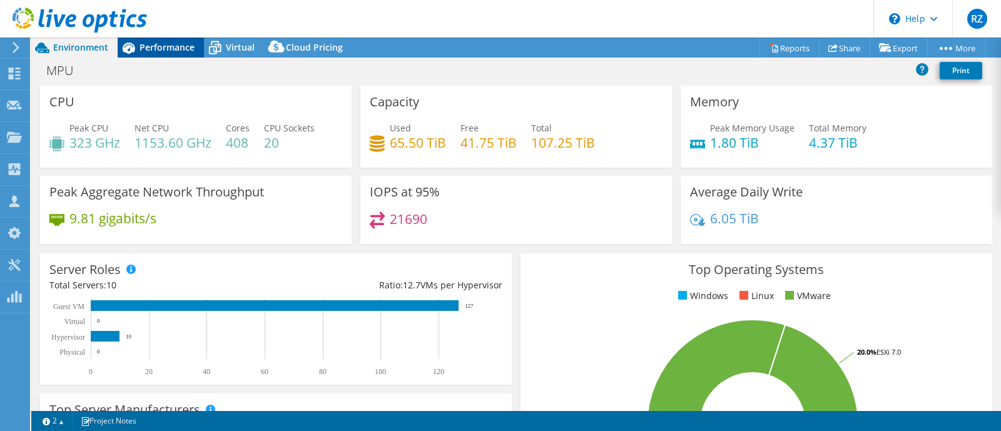
click at [163, 47] on span "Performance" at bounding box center [166, 47] width 55 height 12
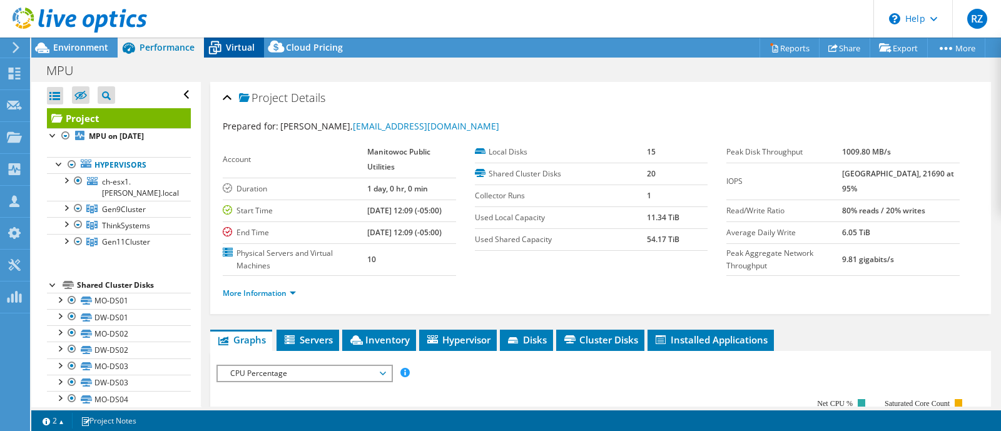
click at [234, 49] on span "Virtual" at bounding box center [240, 47] width 29 height 12
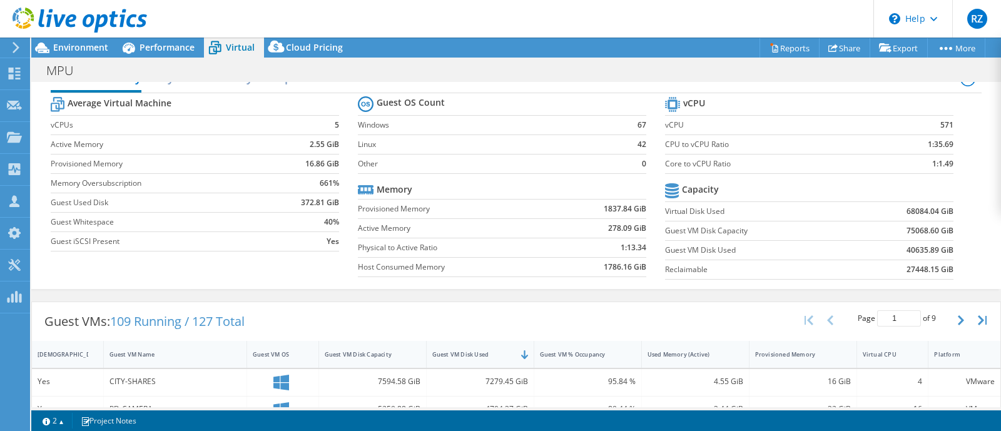
scroll to position [13, 0]
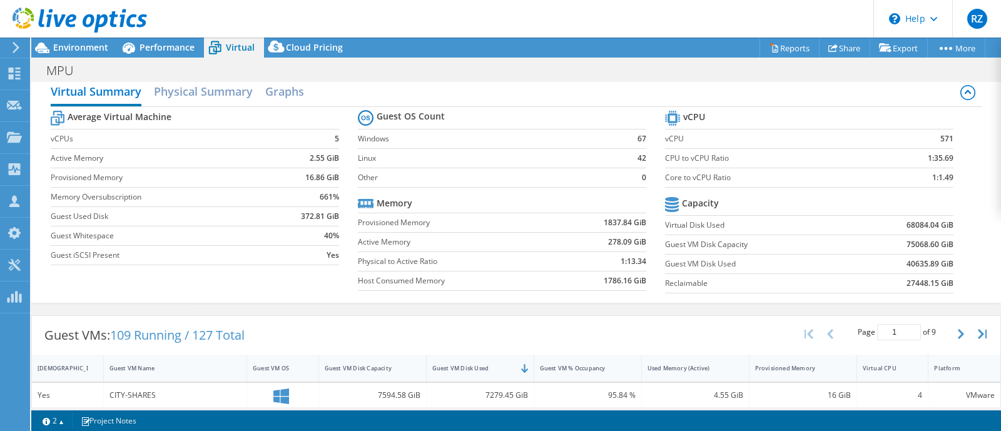
drag, startPoint x: 672, startPoint y: 200, endPoint x: 720, endPoint y: 211, distance: 49.3
click at [725, 213] on tr "Capacity" at bounding box center [809, 205] width 288 height 22
click at [708, 203] on b "Capacity" at bounding box center [700, 203] width 37 height 13
click at [709, 202] on b "Capacity" at bounding box center [700, 203] width 37 height 13
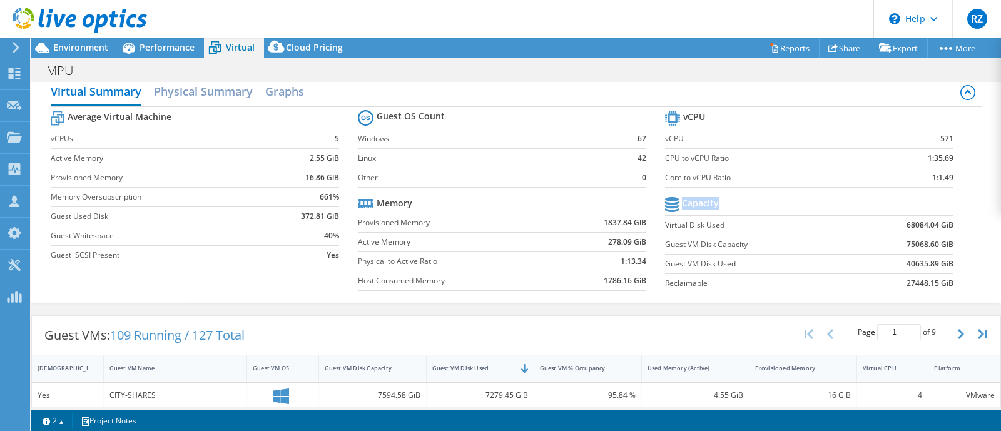
click at [709, 202] on b "Capacity" at bounding box center [700, 203] width 37 height 13
click at [678, 240] on label "Guest VM Disk Capacity" at bounding box center [759, 244] width 189 height 13
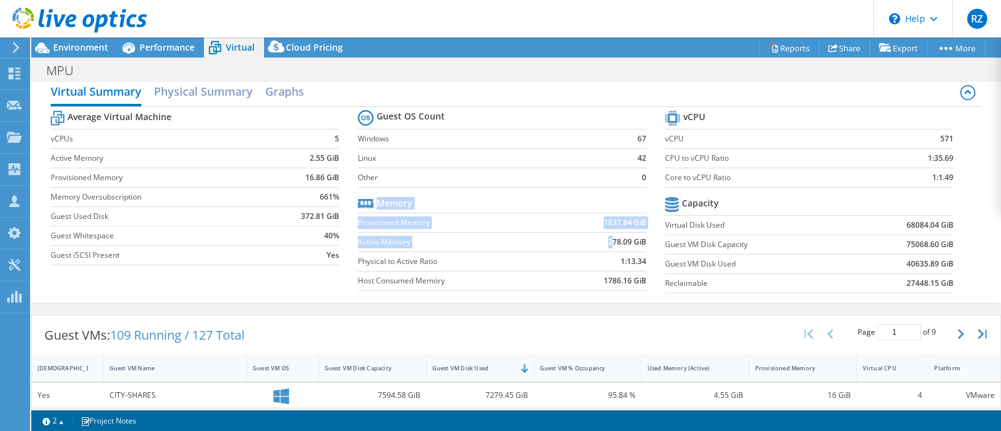
drag, startPoint x: 602, startPoint y: 242, endPoint x: 643, endPoint y: 245, distance: 40.8
click at [644, 243] on section "Guest OS Count Windows 67 Linux 42 Other 0 Memory Provisioned Memory 1837.84 Gi…" at bounding box center [511, 202] width 307 height 190
click at [631, 255] on b "1:13.34" at bounding box center [633, 261] width 26 height 13
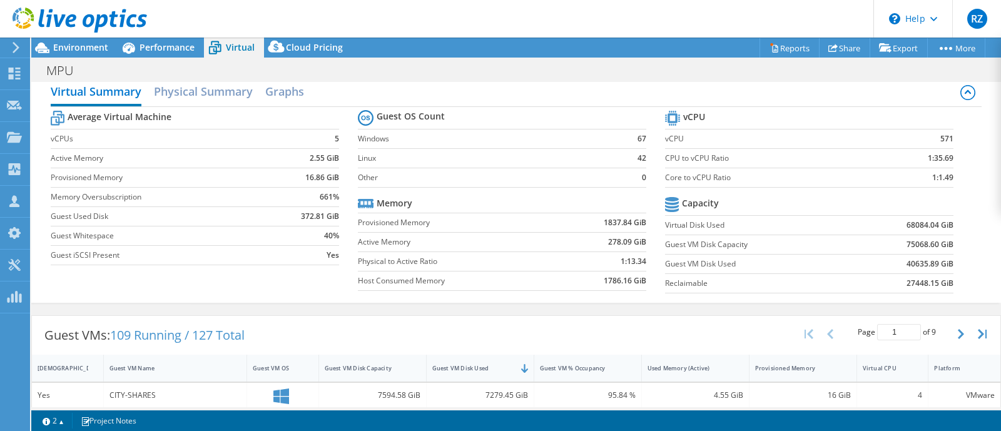
click at [625, 238] on b "278.09 GiB" at bounding box center [627, 242] width 38 height 13
click at [622, 223] on b "1837.84 GiB" at bounding box center [625, 222] width 43 height 13
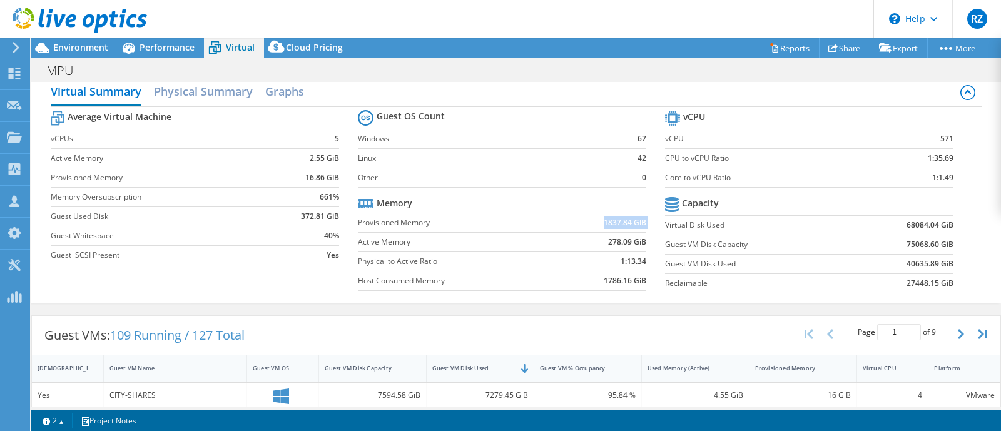
click at [622, 223] on b "1837.84 GiB" at bounding box center [625, 222] width 43 height 13
click at [707, 242] on label "Guest VM Disk Capacity" at bounding box center [759, 244] width 189 height 13
click at [695, 264] on label "Guest VM Disk Used" at bounding box center [759, 264] width 189 height 13
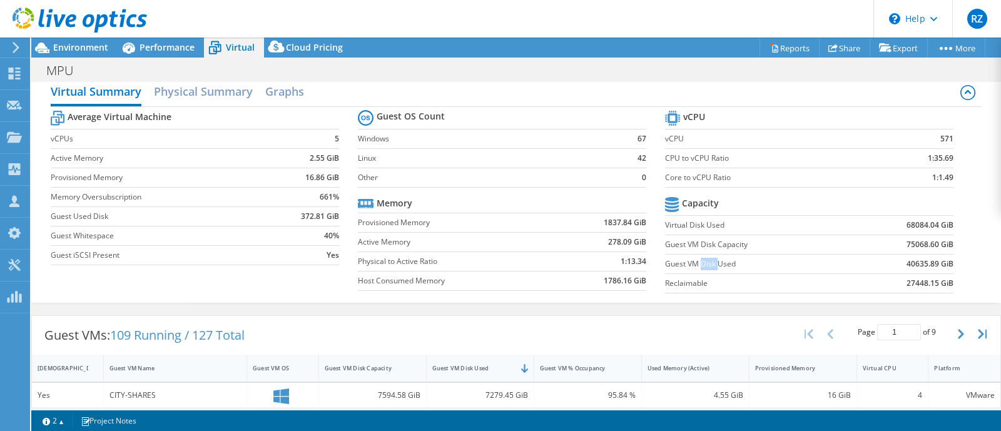
click at [695, 264] on label "Guest VM Disk Used" at bounding box center [759, 264] width 189 height 13
click at [184, 46] on span "Performance" at bounding box center [166, 47] width 55 height 12
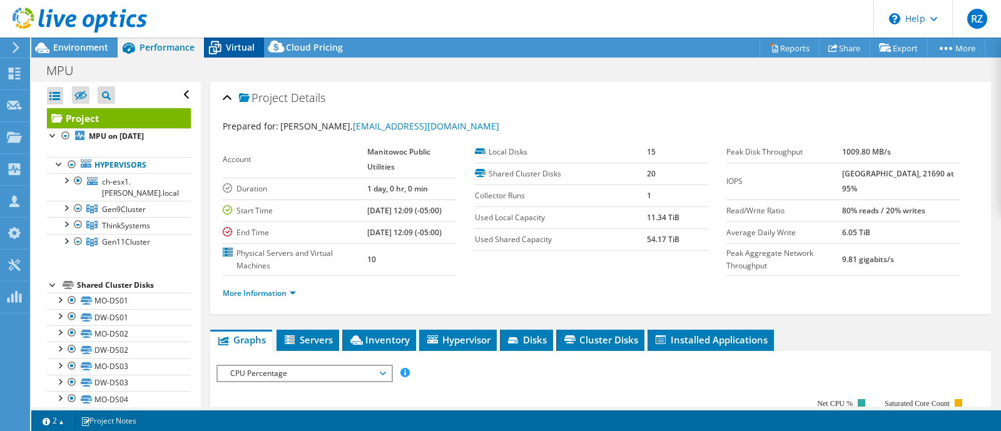
click at [228, 46] on span "Virtual" at bounding box center [240, 47] width 29 height 12
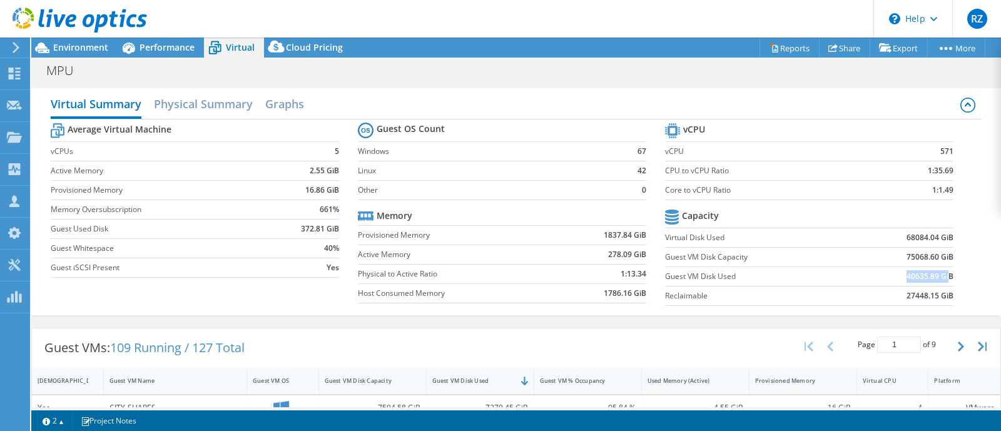
drag, startPoint x: 891, startPoint y: 275, endPoint x: 937, endPoint y: 272, distance: 47.0
click at [937, 272] on td "40635.89 GiB" at bounding box center [903, 275] width 99 height 19
click at [159, 48] on span "Performance" at bounding box center [166, 47] width 55 height 12
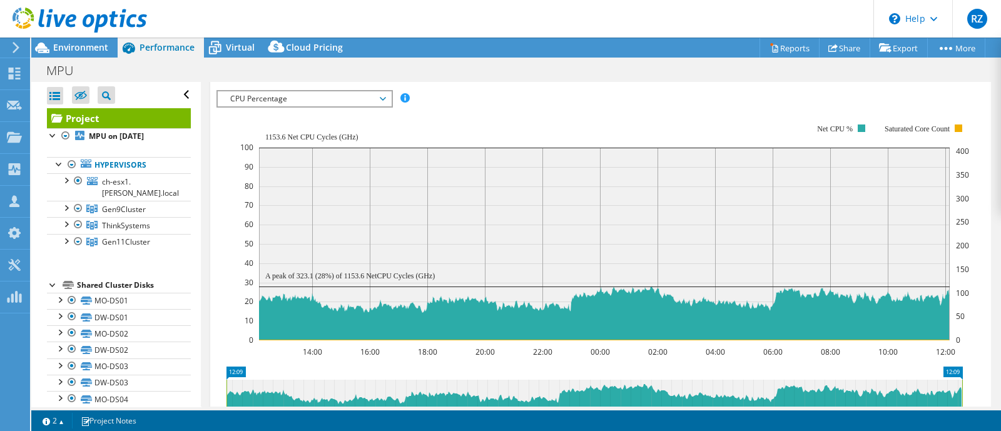
scroll to position [118, 0]
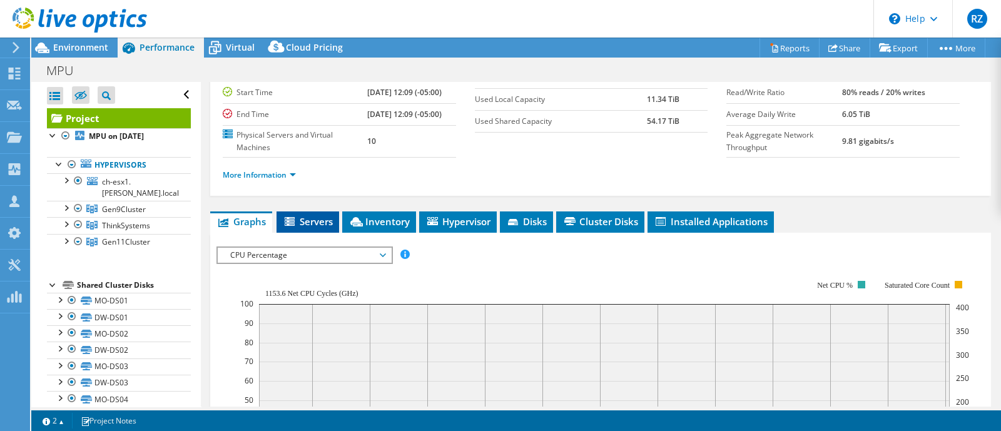
click at [305, 228] on span "Servers" at bounding box center [308, 221] width 50 height 13
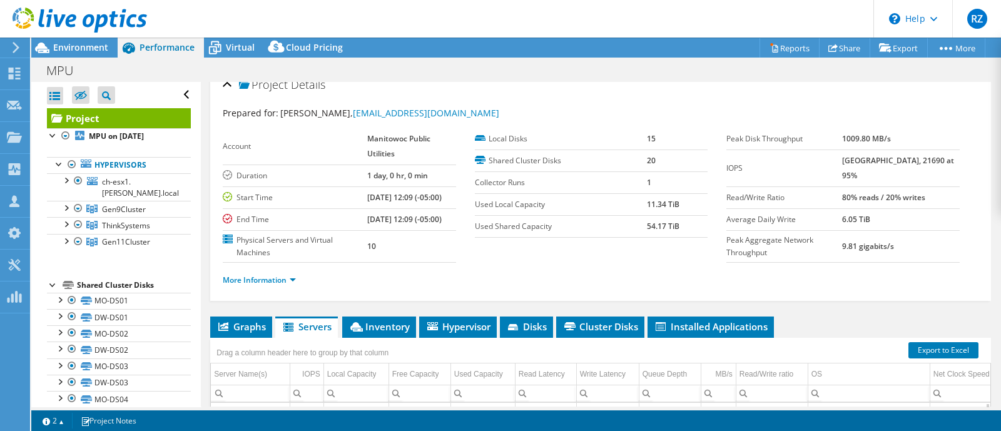
scroll to position [0, 0]
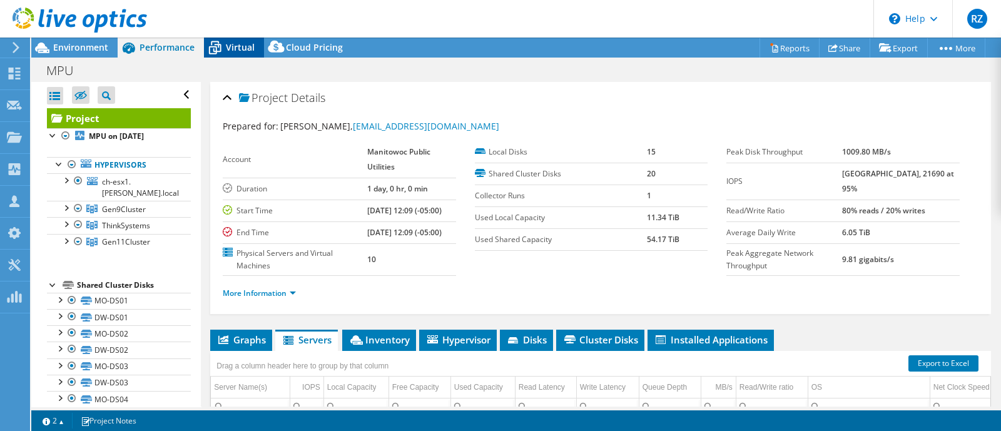
click at [245, 48] on span "Virtual" at bounding box center [240, 47] width 29 height 12
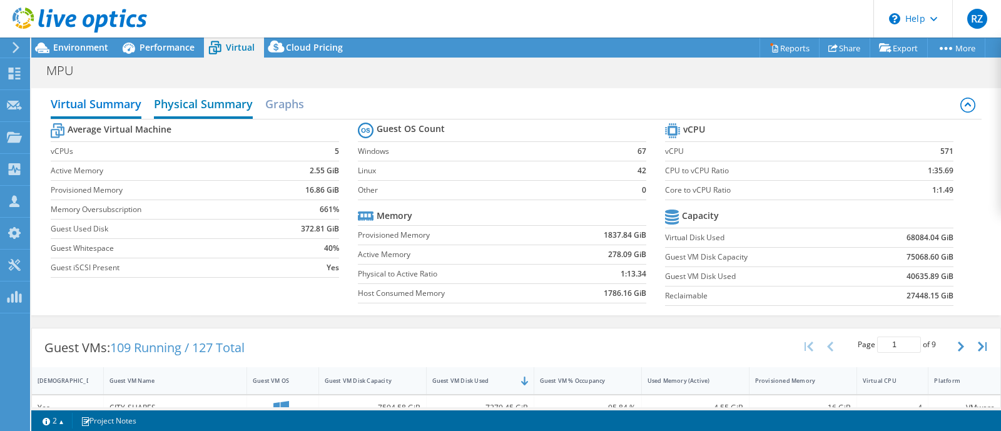
click at [195, 108] on h2 "Physical Summary" at bounding box center [203, 105] width 99 height 28
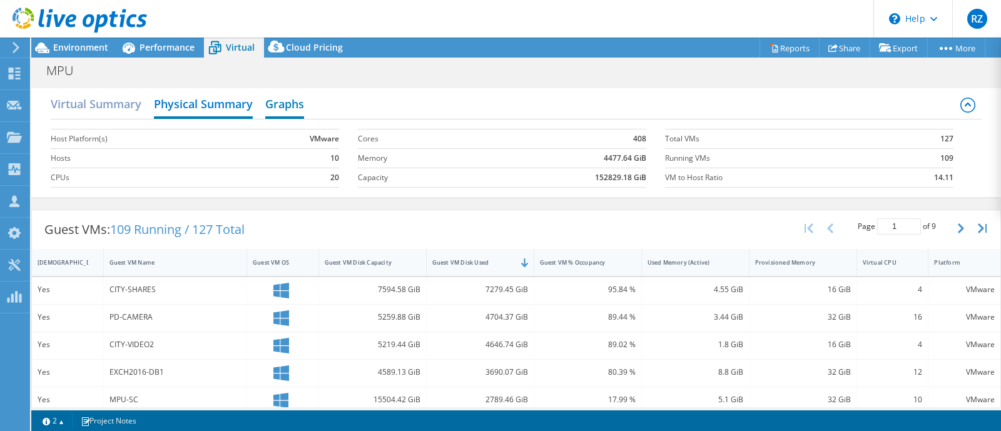
click at [278, 96] on h2 "Graphs" at bounding box center [284, 105] width 39 height 28
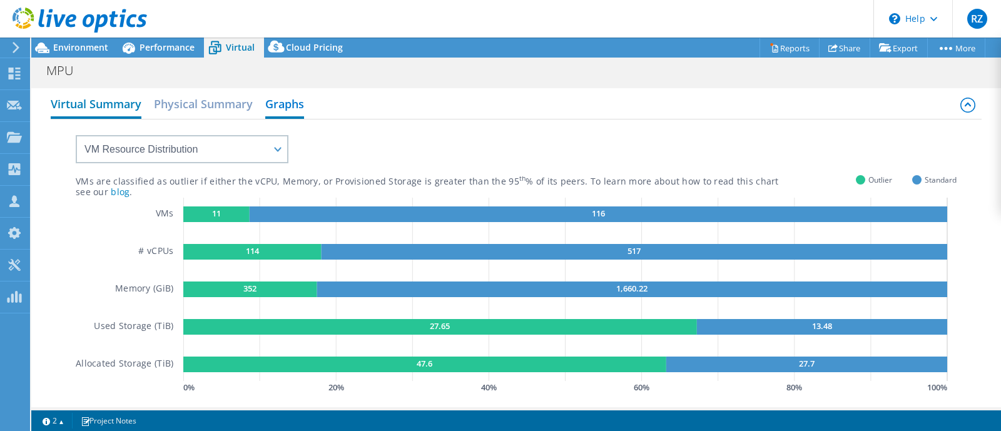
click at [125, 104] on h2 "Virtual Summary" at bounding box center [96, 105] width 91 height 28
